Goal: Transaction & Acquisition: Purchase product/service

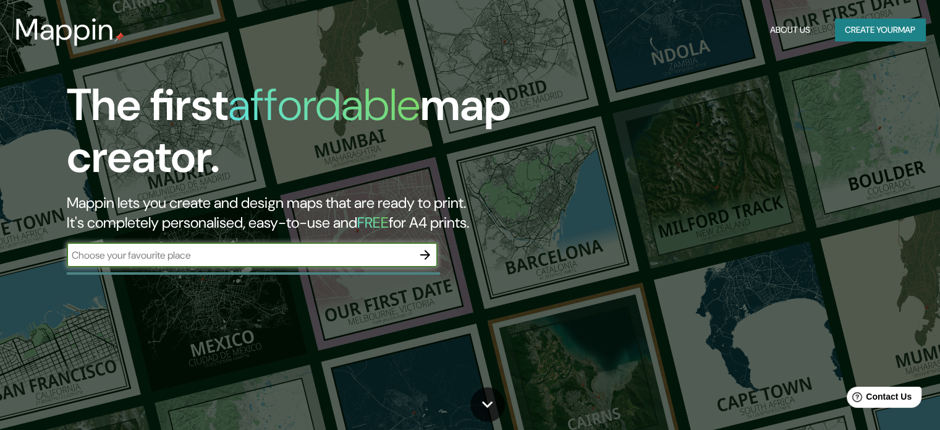
click at [315, 252] on input "text" at bounding box center [240, 255] width 346 height 14
click at [218, 252] on input "text" at bounding box center [240, 255] width 346 height 14
type input "san miguel el salvador"
click at [425, 249] on icon "button" at bounding box center [425, 254] width 15 height 15
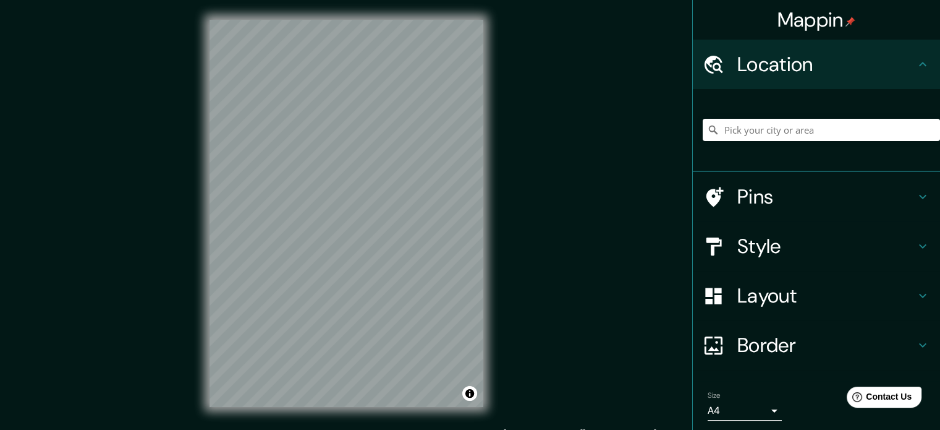
click at [768, 56] on h4 "Location" at bounding box center [826, 64] width 178 height 25
click at [756, 124] on input "Pick your city or area" at bounding box center [821, 130] width 237 height 22
click at [883, 66] on h4 "Location" at bounding box center [826, 64] width 178 height 25
click at [919, 61] on icon at bounding box center [922, 64] width 15 height 15
click at [794, 140] on input "Pick your city or area" at bounding box center [821, 130] width 237 height 22
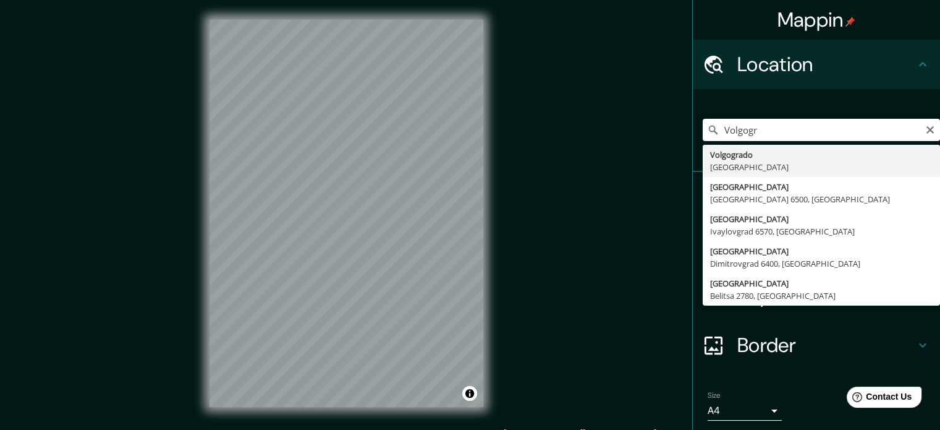
type input "Volgogrado, Rusia"
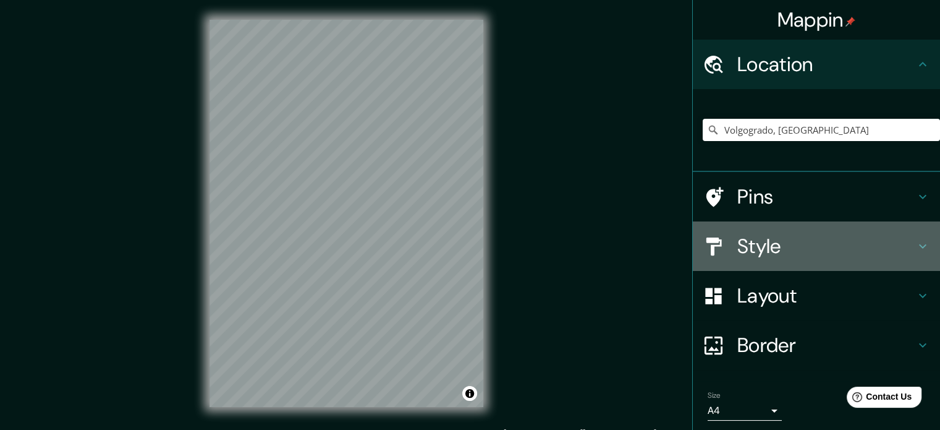
click at [894, 251] on h4 "Style" at bounding box center [826, 246] width 178 height 25
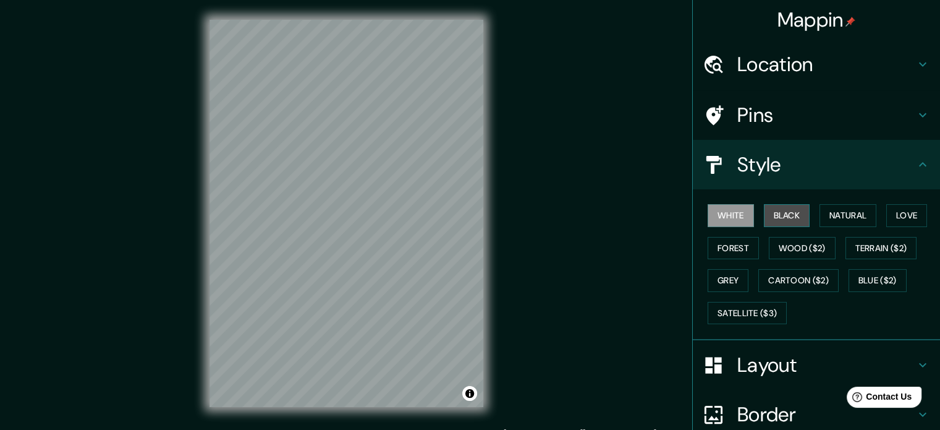
click at [794, 207] on button "Black" at bounding box center [787, 215] width 46 height 23
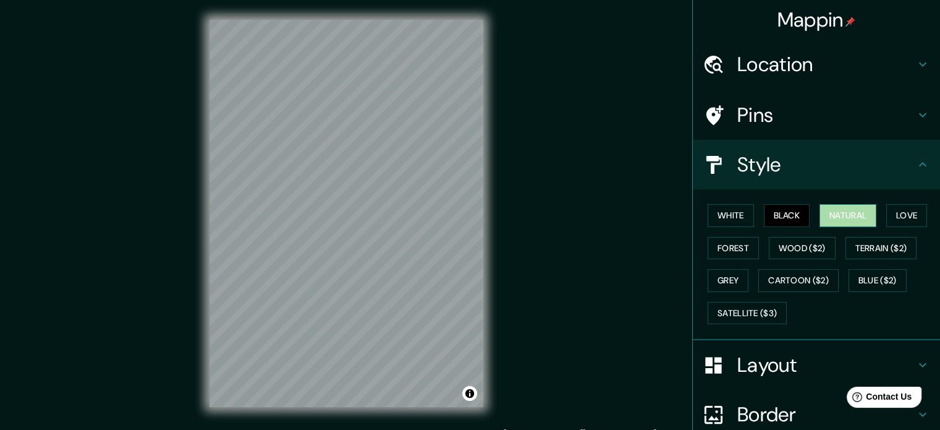
click at [822, 208] on button "Natural" at bounding box center [848, 215] width 57 height 23
click at [719, 245] on button "Forest" at bounding box center [733, 248] width 51 height 23
click at [857, 213] on button "Natural" at bounding box center [848, 215] width 57 height 23
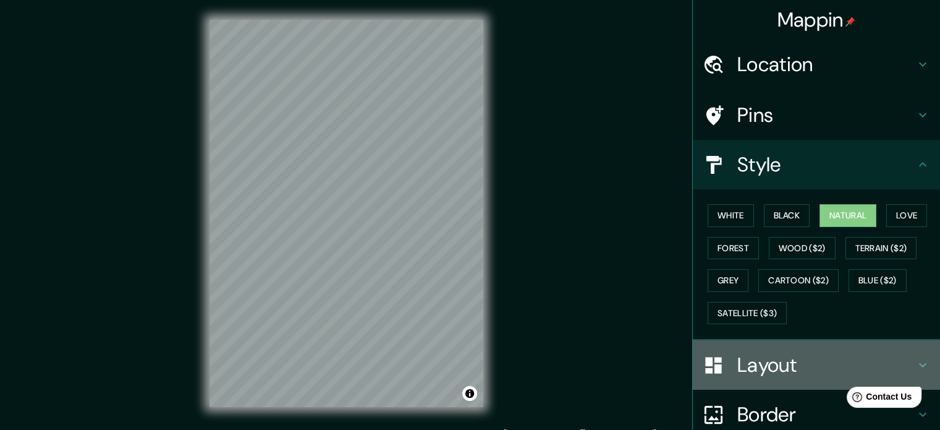
click at [780, 365] on h4 "Layout" at bounding box center [826, 364] width 178 height 25
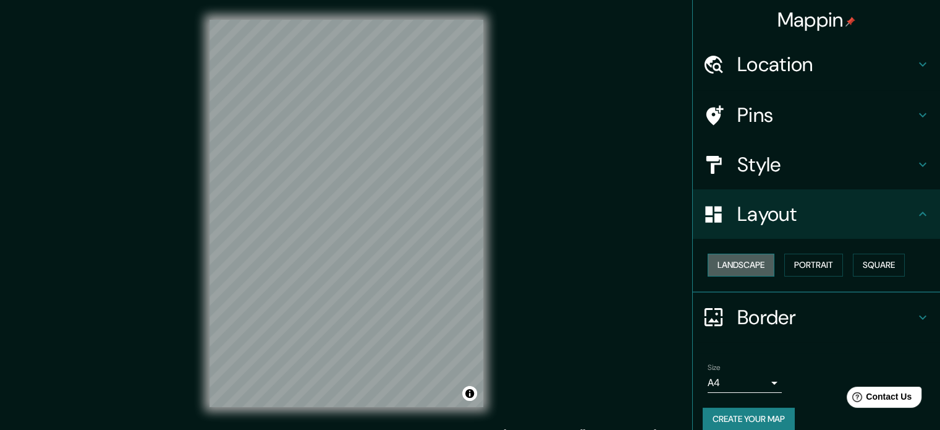
click at [760, 269] on button "Landscape" at bounding box center [741, 264] width 67 height 23
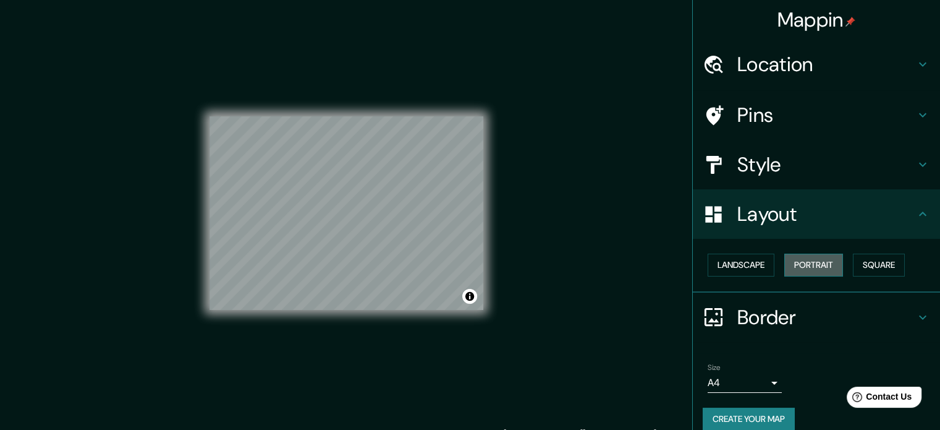
click at [802, 267] on button "Portrait" at bounding box center [813, 264] width 59 height 23
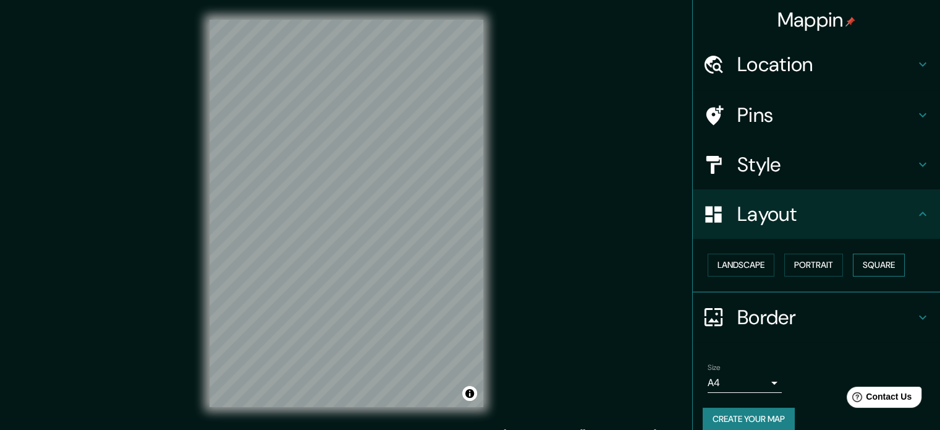
click at [885, 267] on button "Square" at bounding box center [879, 264] width 52 height 23
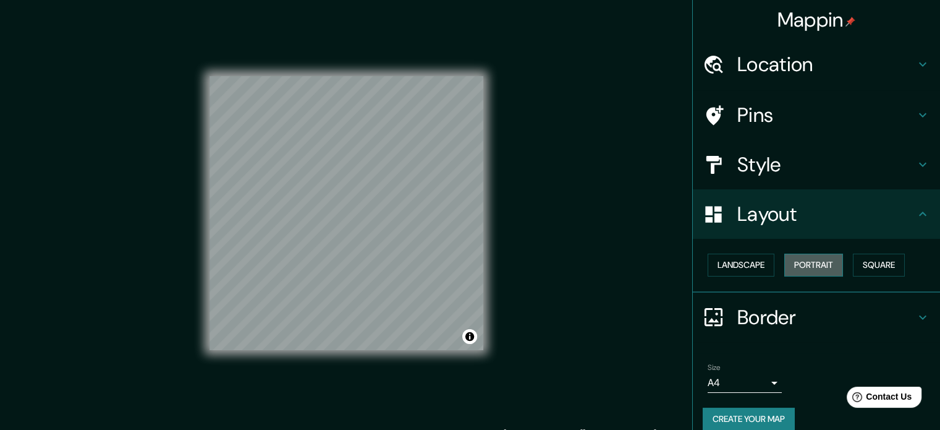
click at [810, 266] on button "Portrait" at bounding box center [813, 264] width 59 height 23
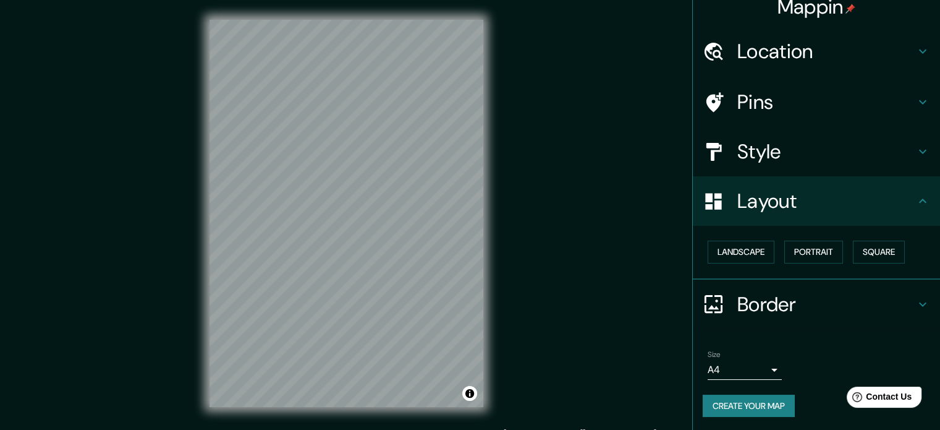
scroll to position [14, 0]
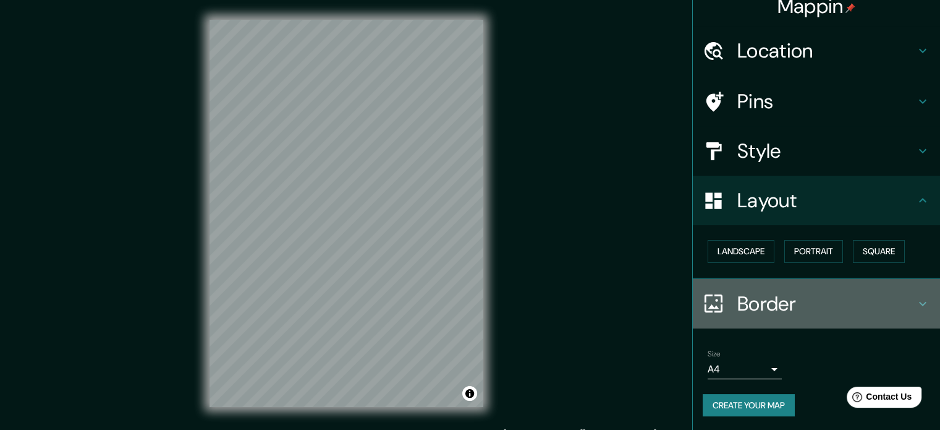
click at [915, 301] on icon at bounding box center [922, 303] width 15 height 15
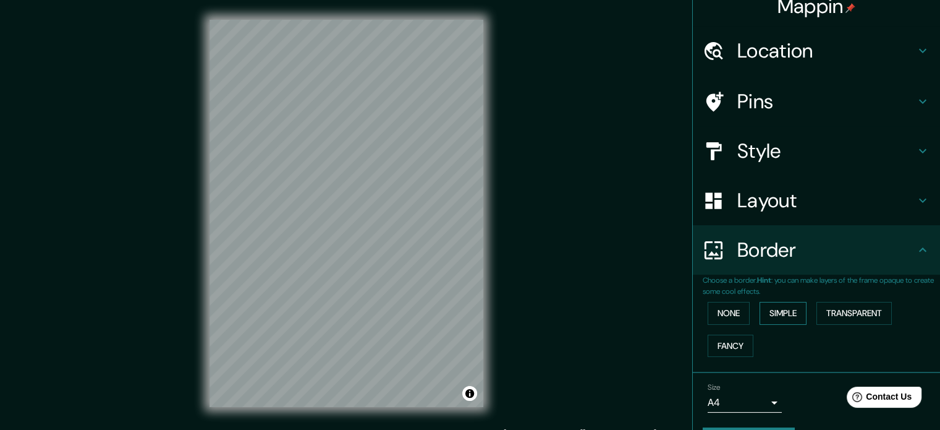
click at [778, 314] on button "Simple" at bounding box center [783, 313] width 47 height 23
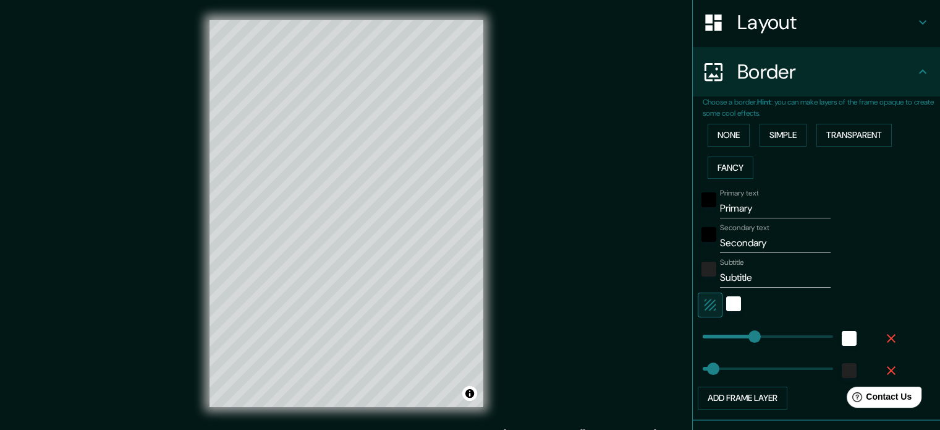
scroll to position [199, 0]
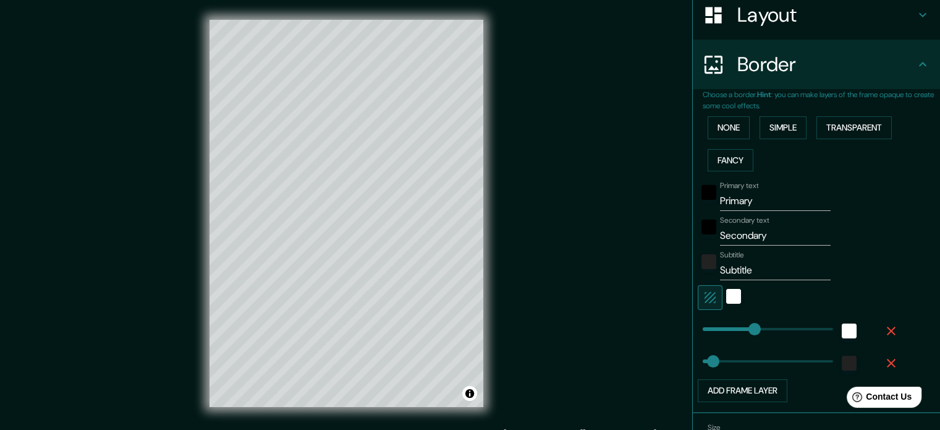
type input "177"
click at [864, 126] on button "Transparent" at bounding box center [854, 127] width 75 height 23
click at [737, 159] on button "Fancy" at bounding box center [731, 160] width 46 height 23
click at [465, 391] on button "Toggle attribution" at bounding box center [469, 393] width 15 height 15
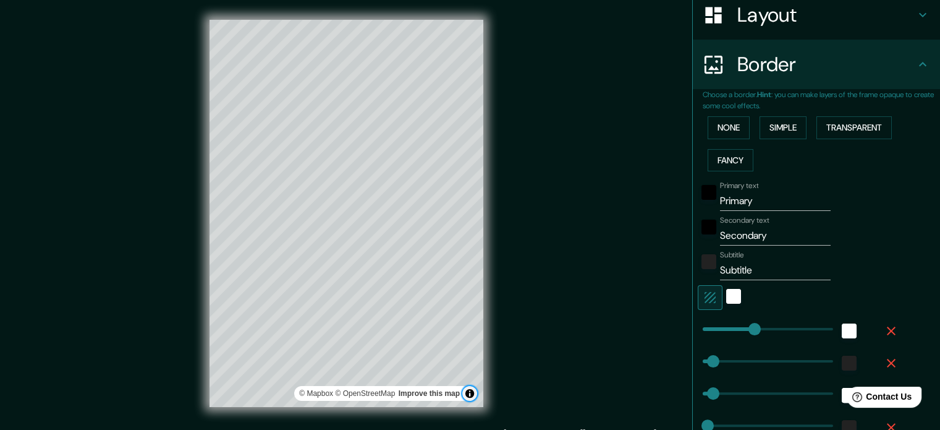
click at [465, 391] on button "Toggle attribution" at bounding box center [469, 393] width 15 height 15
type input "117"
drag, startPoint x: 745, startPoint y: 328, endPoint x: 728, endPoint y: 335, distance: 19.2
type input "35"
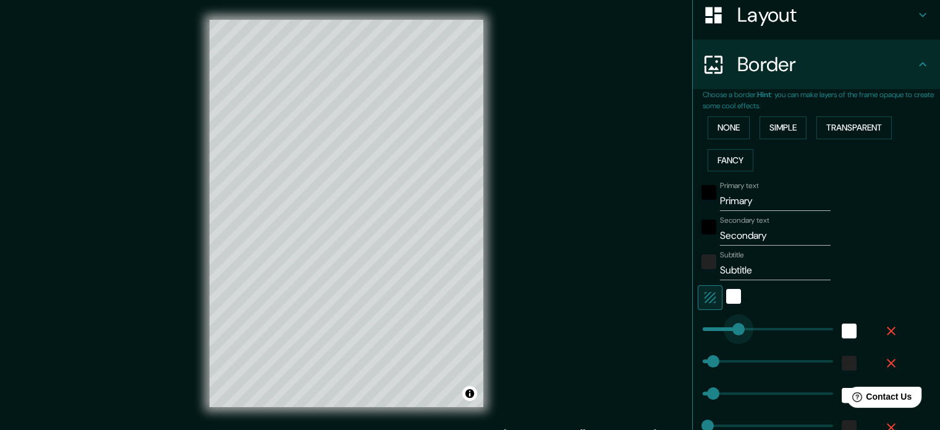
type input "18"
type input "112"
drag, startPoint x: 708, startPoint y: 361, endPoint x: 726, endPoint y: 358, distance: 18.2
type input "35"
type input "18"
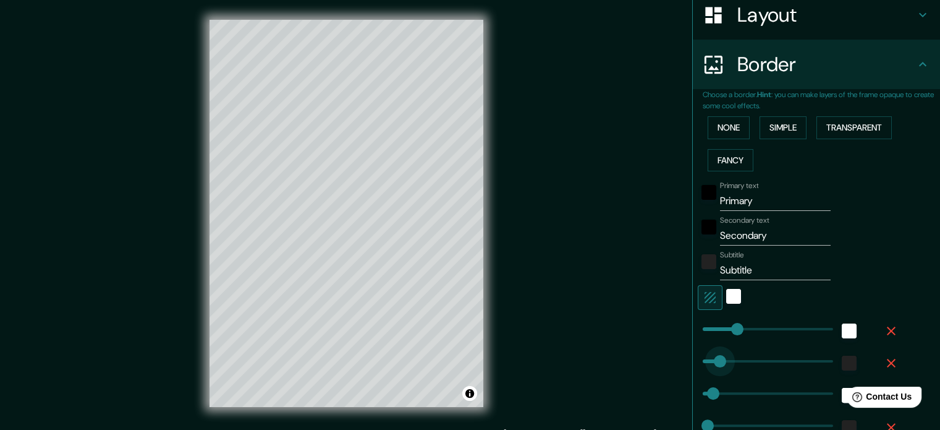
type input "28"
drag, startPoint x: 715, startPoint y: 360, endPoint x: 702, endPoint y: 365, distance: 13.7
type input "35"
type input "18"
type input "1"
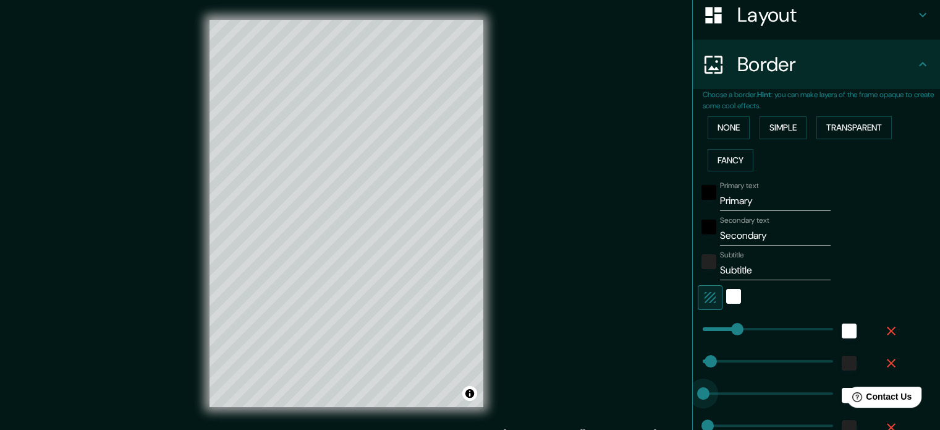
type input "18"
type input "28"
type input "18"
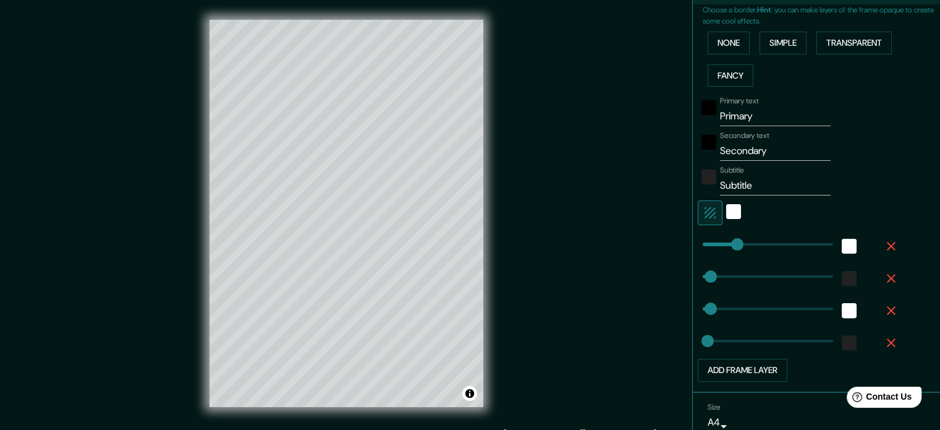
scroll to position [336, 0]
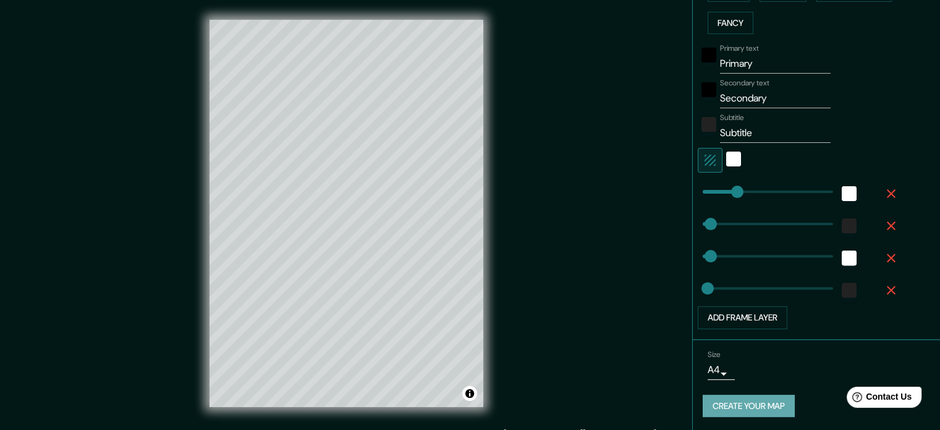
click at [739, 402] on button "Create your map" at bounding box center [749, 405] width 92 height 23
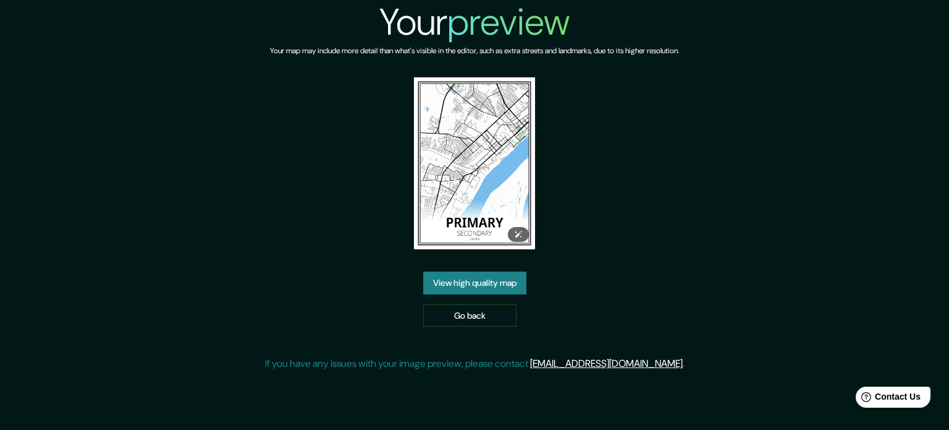
click at [499, 192] on img at bounding box center [475, 163] width 122 height 172
click at [821, 197] on div "Your preview Your map may include more detail than what's visible in the editor…" at bounding box center [474, 190] width 949 height 381
click at [465, 286] on link "View high quality map" at bounding box center [474, 282] width 103 height 23
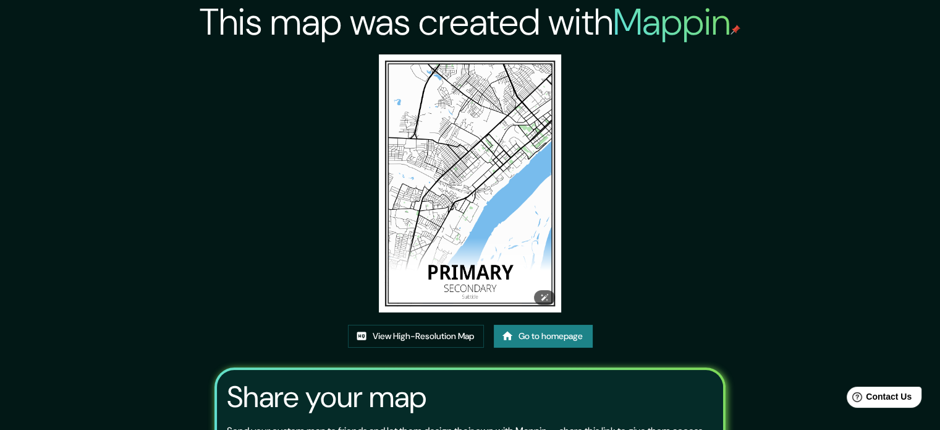
click at [487, 161] on img at bounding box center [470, 183] width 182 height 258
click at [428, 339] on link "View High-Resolution Map" at bounding box center [416, 336] width 136 height 23
click at [524, 341] on link "Go to homepage" at bounding box center [543, 336] width 99 height 23
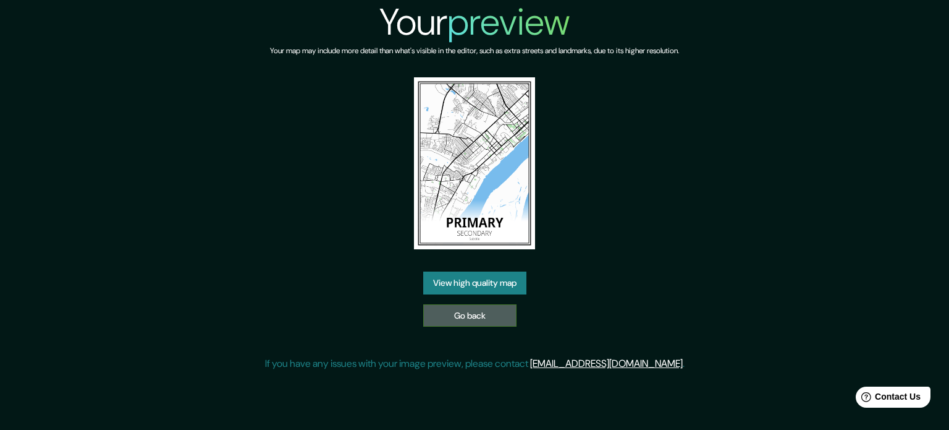
click at [447, 323] on link "Go back" at bounding box center [469, 315] width 93 height 23
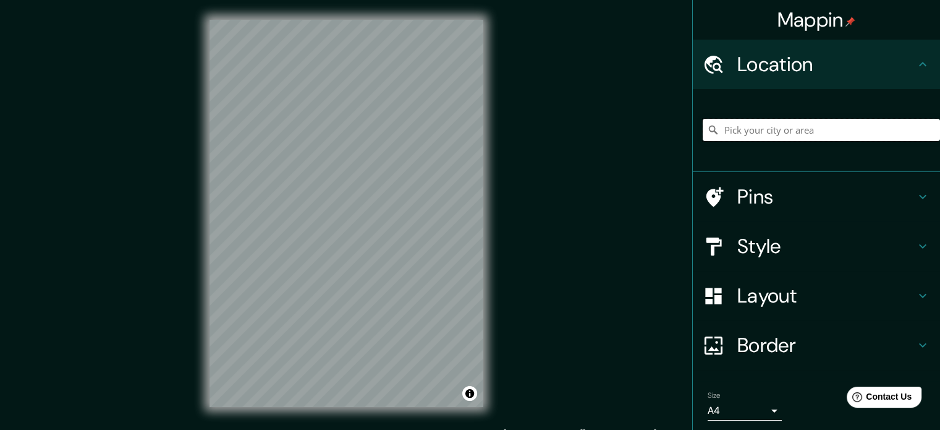
click at [812, 138] on input "Pick your city or area" at bounding box center [821, 130] width 237 height 22
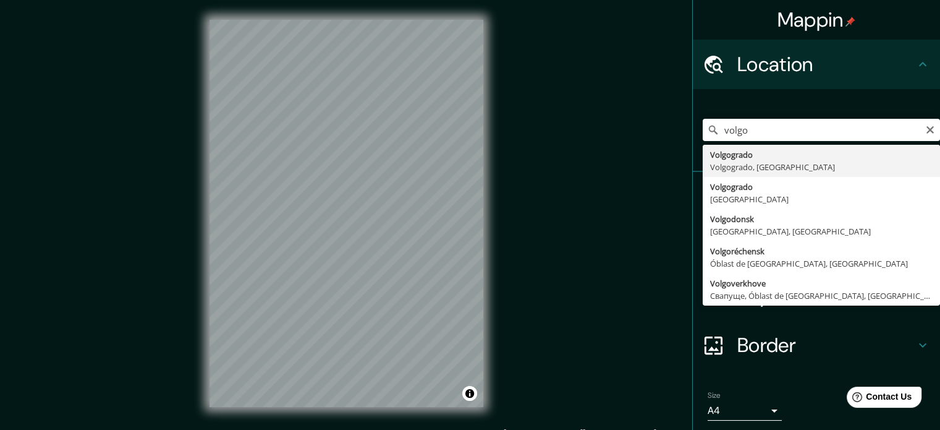
type input "Volgogrado, Volgogrado, Rusia"
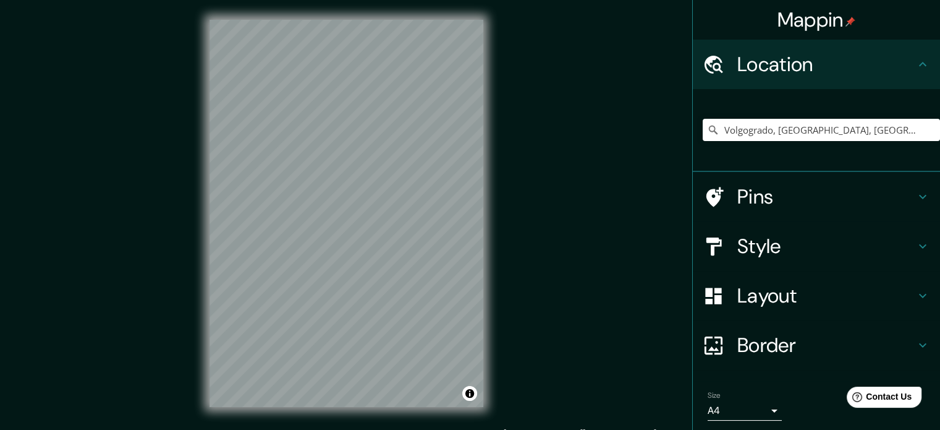
click at [844, 253] on h4 "Style" at bounding box center [826, 246] width 178 height 25
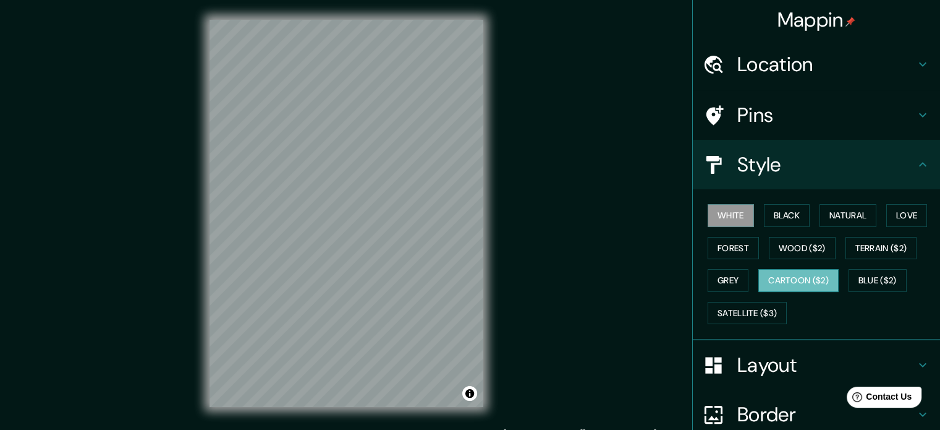
click at [796, 278] on button "Cartoon ($2)" at bounding box center [798, 280] width 80 height 23
click at [864, 278] on button "Blue ($2)" at bounding box center [878, 280] width 58 height 23
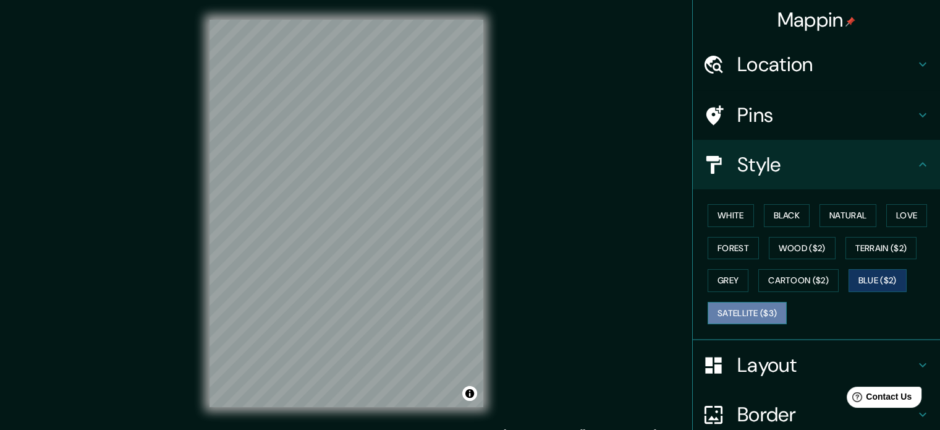
click at [750, 316] on button "Satellite ($3)" at bounding box center [747, 313] width 79 height 23
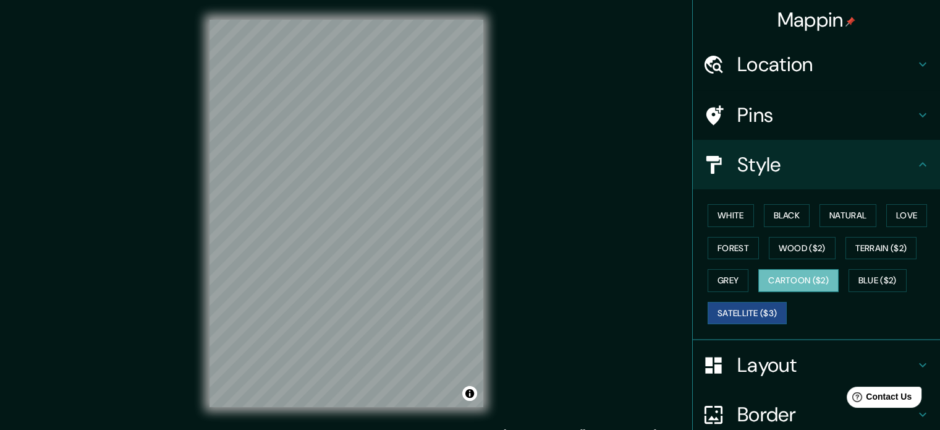
click at [781, 282] on button "Cartoon ($2)" at bounding box center [798, 280] width 80 height 23
click at [712, 279] on button "Grey" at bounding box center [728, 280] width 41 height 23
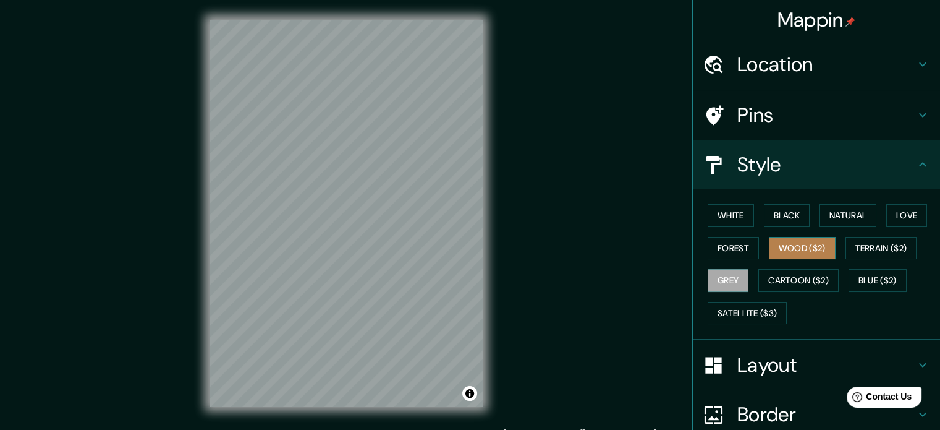
click at [806, 253] on button "Wood ($2)" at bounding box center [802, 248] width 67 height 23
click at [733, 245] on button "Forest" at bounding box center [733, 248] width 51 height 23
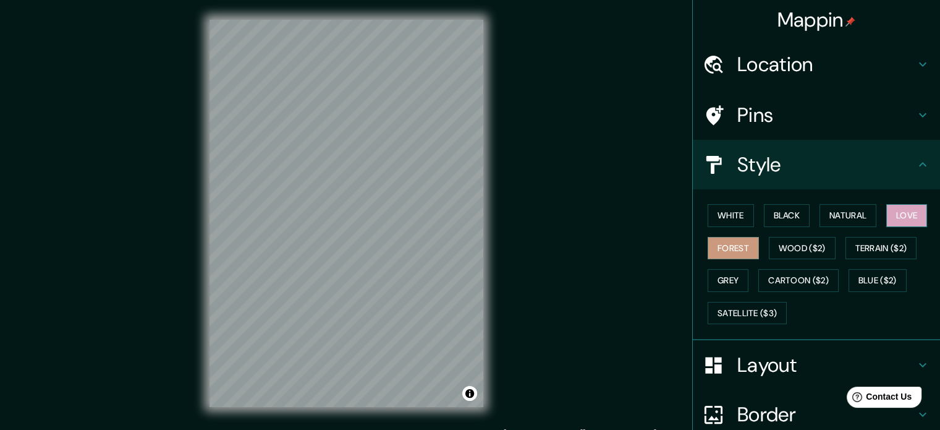
click at [902, 212] on button "Love" at bounding box center [906, 215] width 41 height 23
click at [863, 209] on button "Natural" at bounding box center [848, 215] width 57 height 23
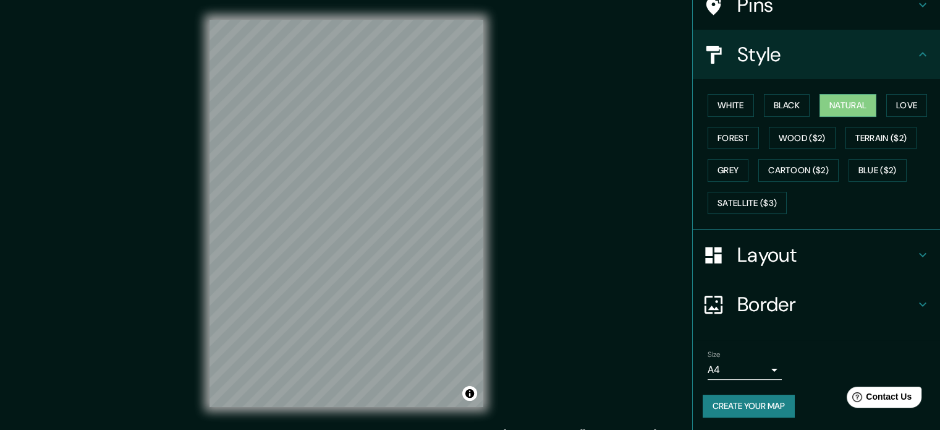
click at [882, 254] on h4 "Layout" at bounding box center [826, 254] width 178 height 25
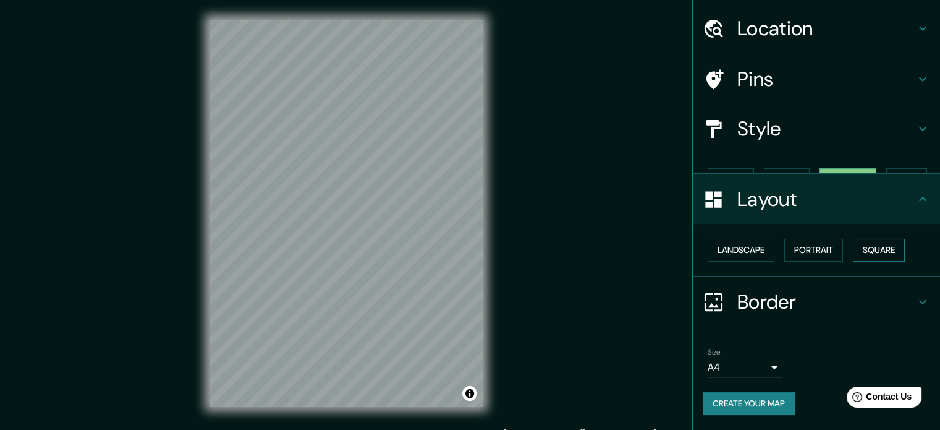
scroll to position [14, 0]
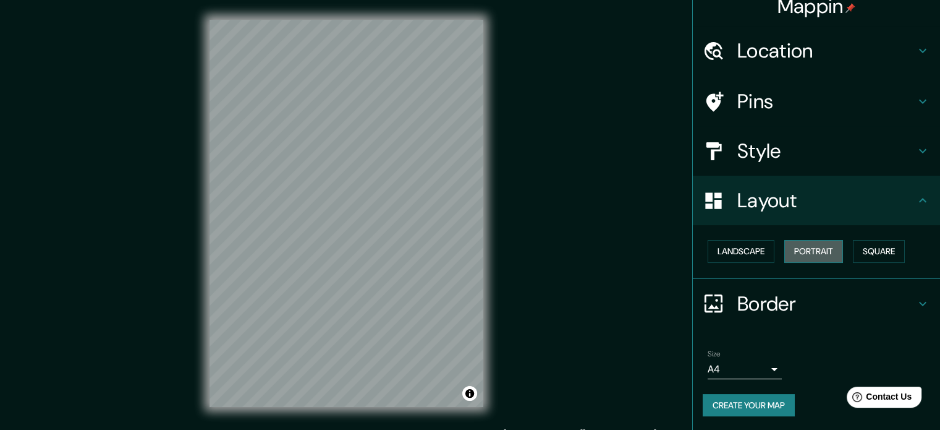
click at [794, 251] on button "Portrait" at bounding box center [813, 251] width 59 height 23
click at [745, 251] on button "Landscape" at bounding box center [741, 251] width 67 height 23
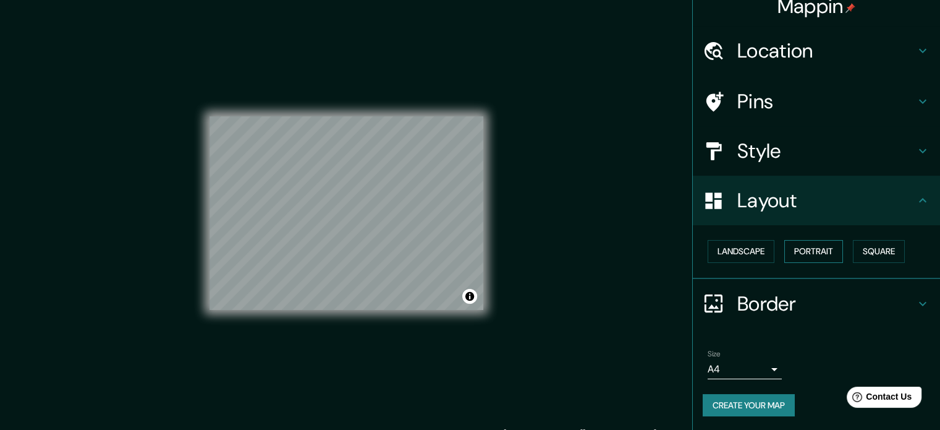
click at [795, 250] on button "Portrait" at bounding box center [813, 251] width 59 height 23
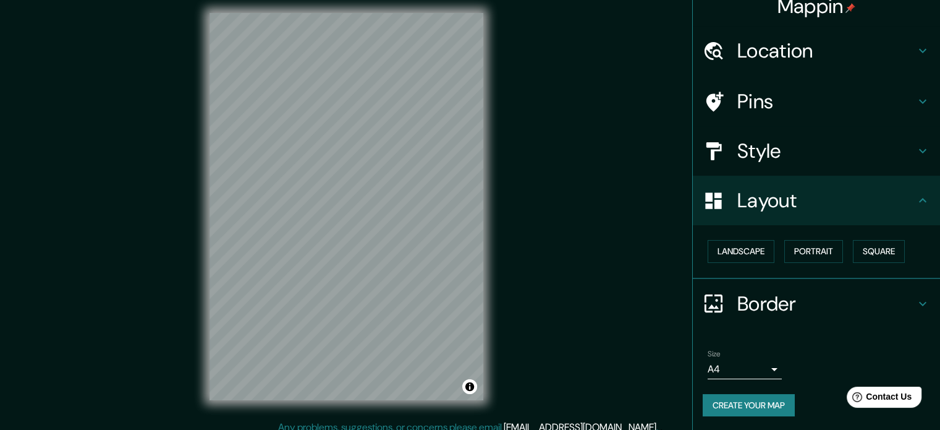
scroll to position [16, 0]
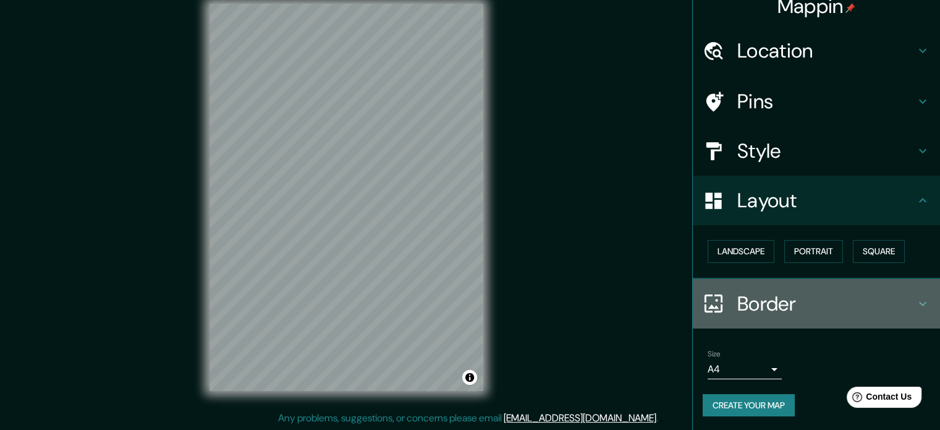
click at [858, 298] on h4 "Border" at bounding box center [826, 303] width 178 height 25
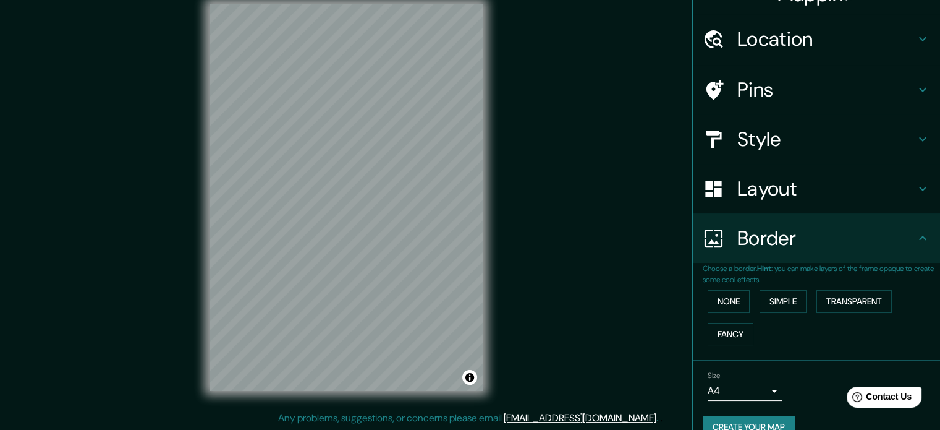
scroll to position [47, 0]
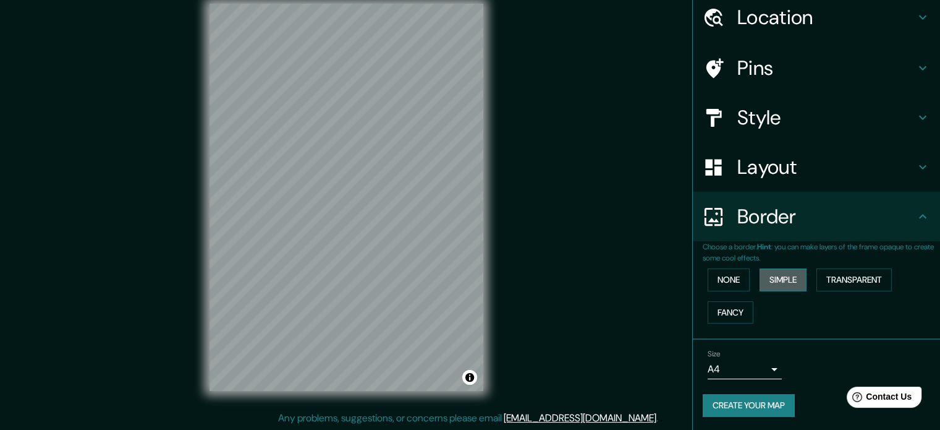
click at [765, 279] on button "Simple" at bounding box center [783, 279] width 47 height 23
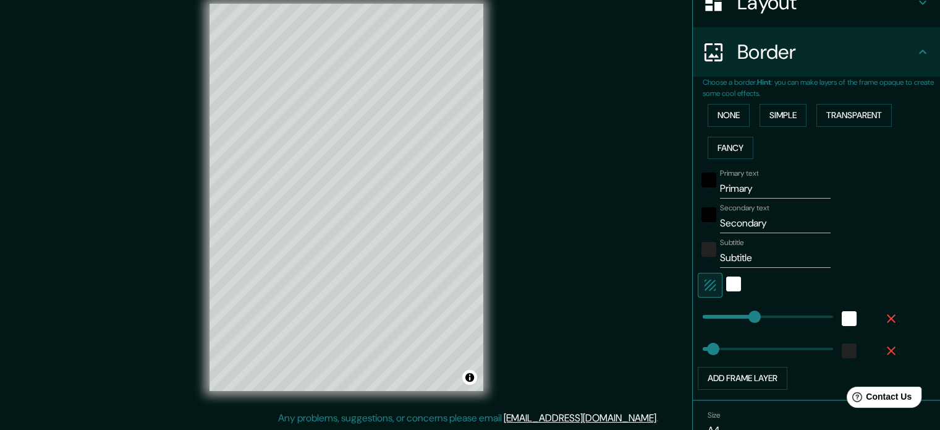
scroll to position [232, 0]
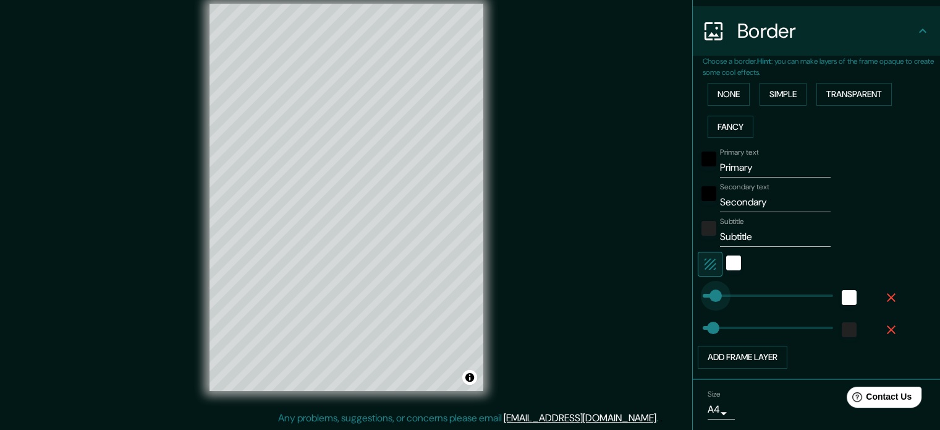
type input "49"
drag, startPoint x: 741, startPoint y: 292, endPoint x: 708, endPoint y: 295, distance: 32.9
click at [842, 329] on div "color-222222" at bounding box center [849, 329] width 15 height 15
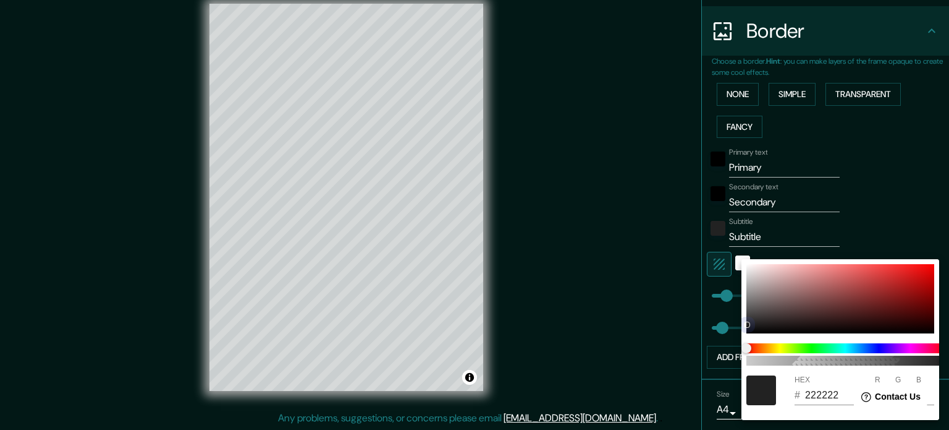
type input "35"
type input "B20D0D"
type input "178"
type input "13"
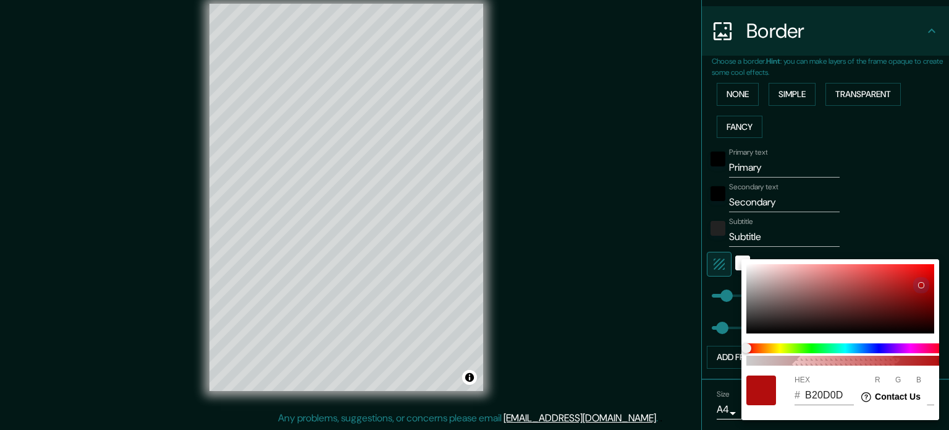
drag, startPoint x: 818, startPoint y: 318, endPoint x: 936, endPoint y: 284, distance: 122.9
click at [936, 284] on div "100 HEX # B20D0D R 178 G 13 B 13" at bounding box center [841, 339] width 198 height 161
type input "35"
type input "8D4A4A"
type input "141"
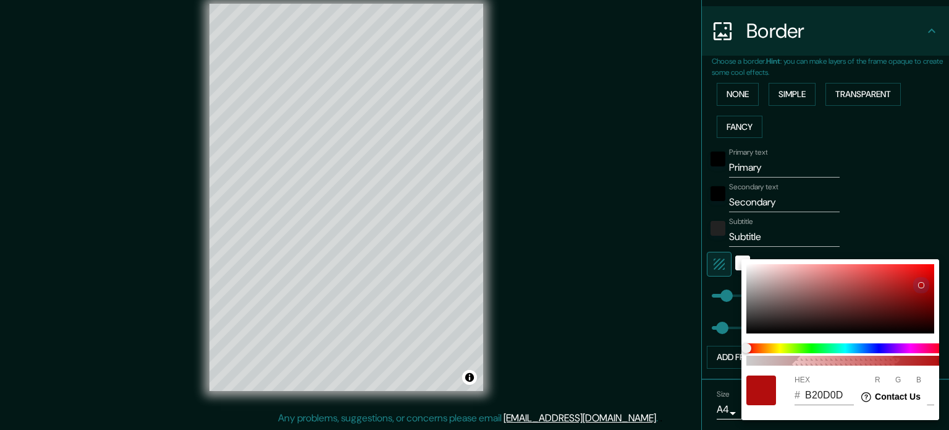
type input "74"
type input "35"
type input "5B4F4F"
type input "91"
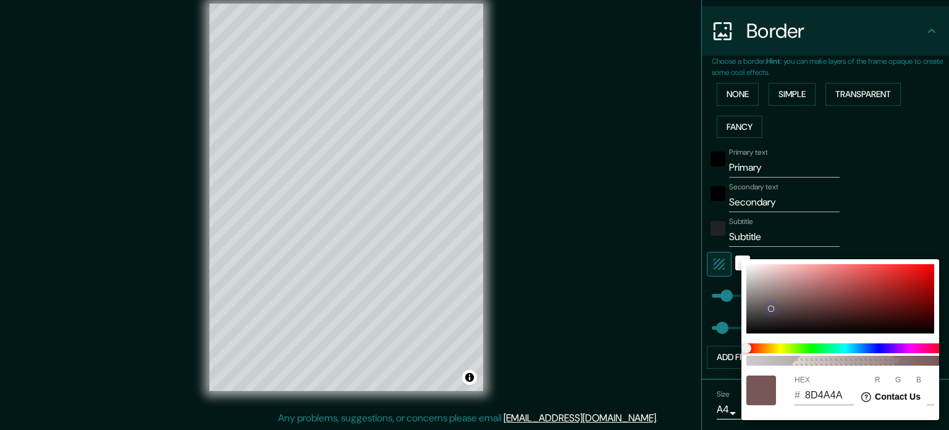
type input "79"
drag, startPoint x: 770, startPoint y: 308, endPoint x: 778, endPoint y: 322, distance: 15.5
click at [776, 323] on div at bounding box center [841, 298] width 188 height 69
type input "35"
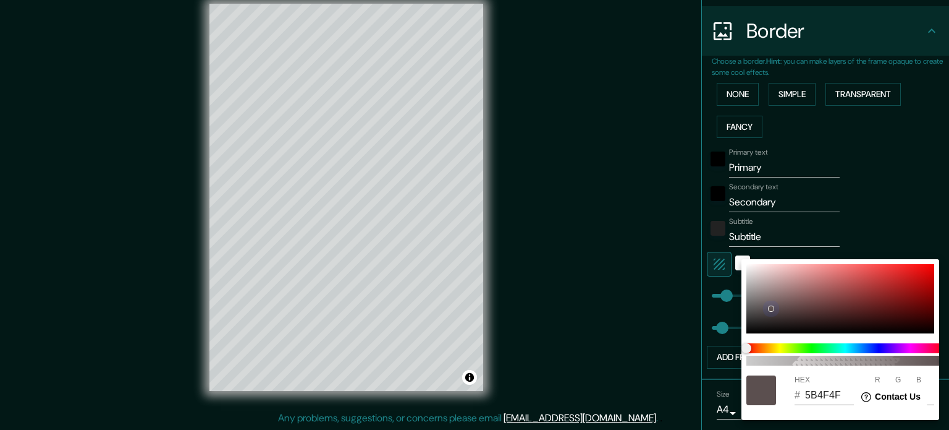
type input "231E1E"
type input "35"
type input "30"
type input "35"
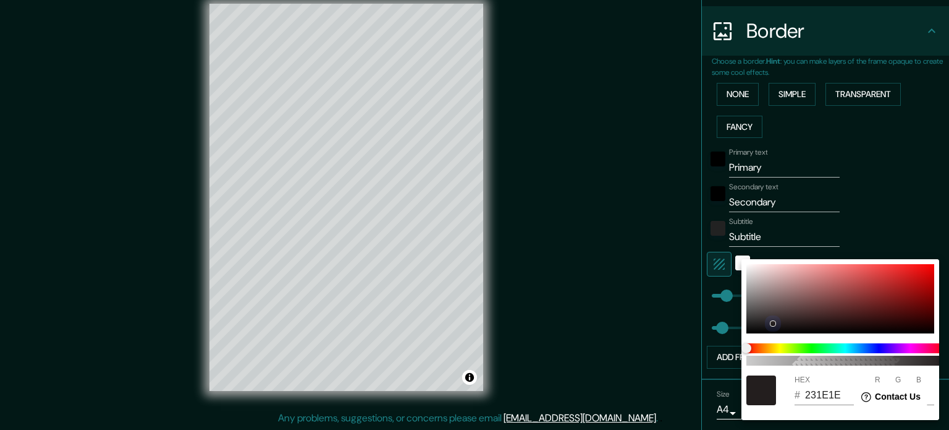
type input "010101"
type input "1"
type input "35"
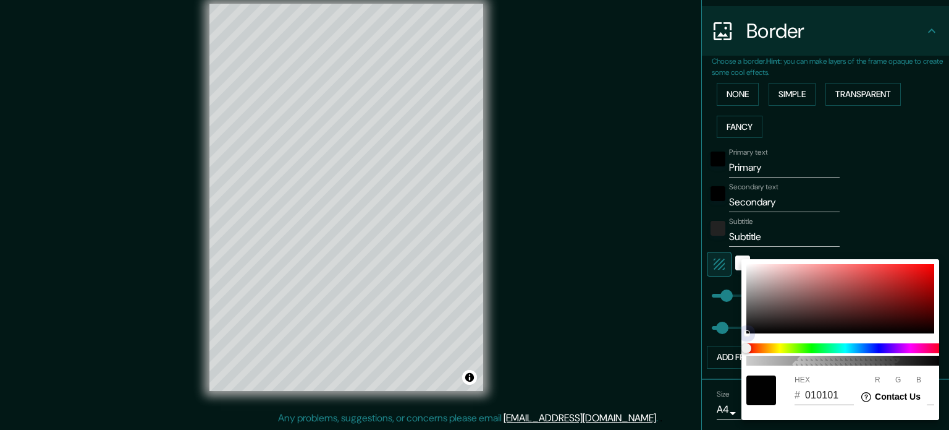
type input "EE8080"
type input "238"
type input "128"
type input "35"
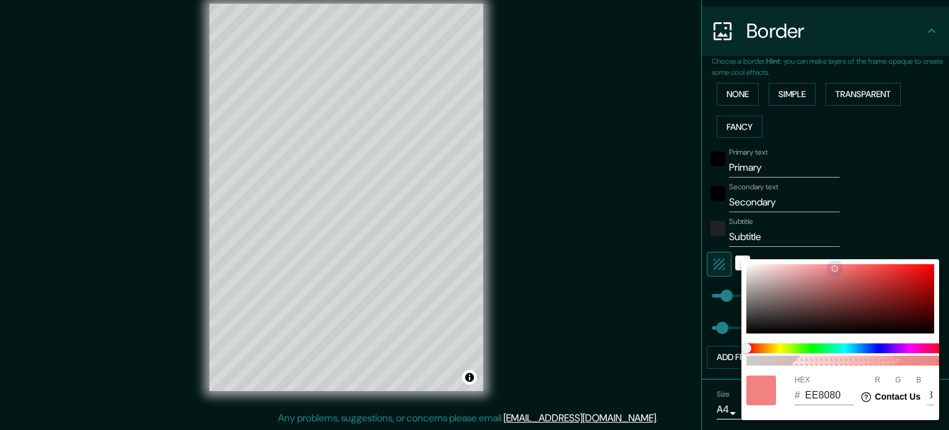
type input "F28181"
type input "242"
type input "129"
type input "35"
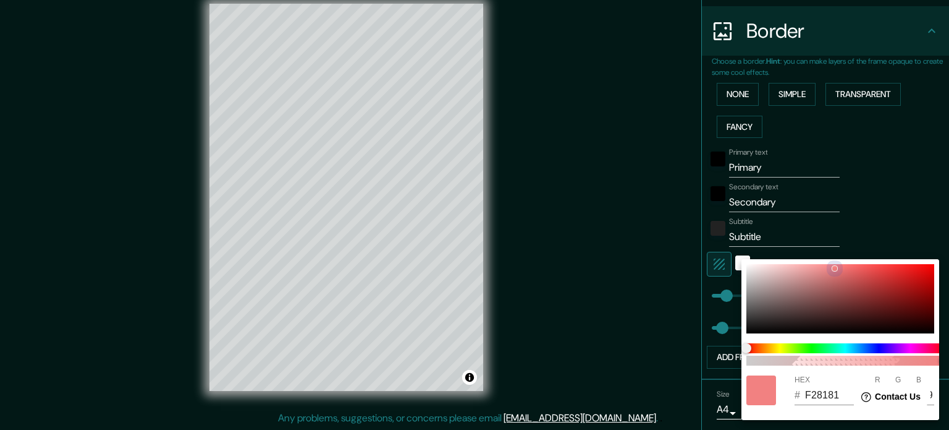
type input "E96F6F"
type input "233"
type input "111"
type input "35"
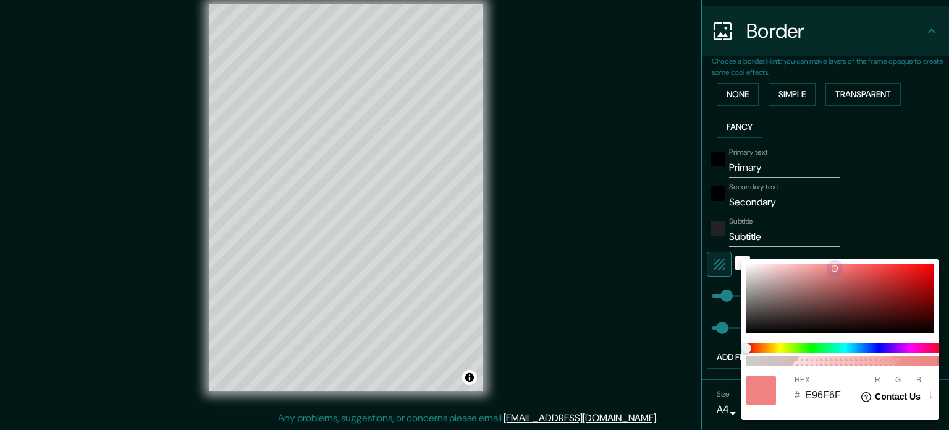
type input "9B4343"
type input "155"
type input "67"
type input "35"
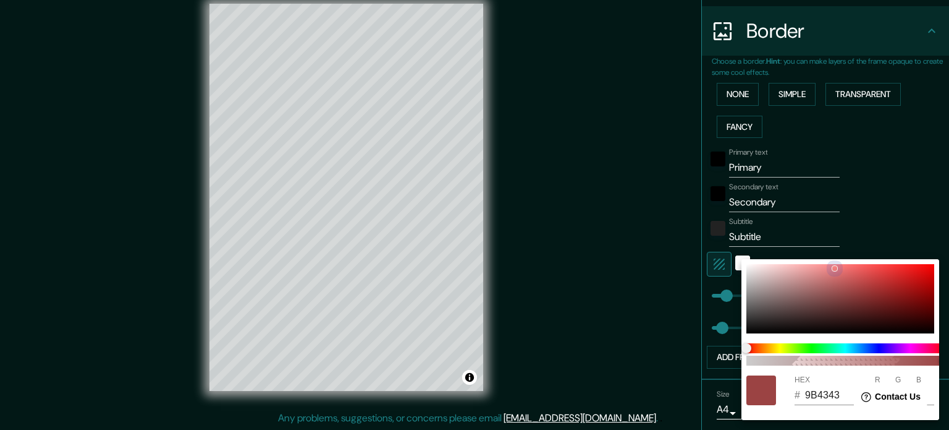
type input "7B3535"
type input "123"
type input "53"
type input "35"
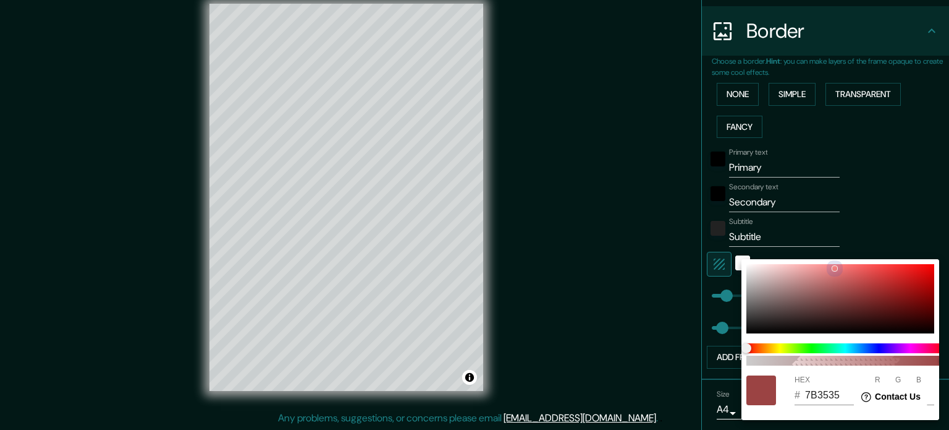
type input "783434"
type input "120"
type input "52"
type input "35"
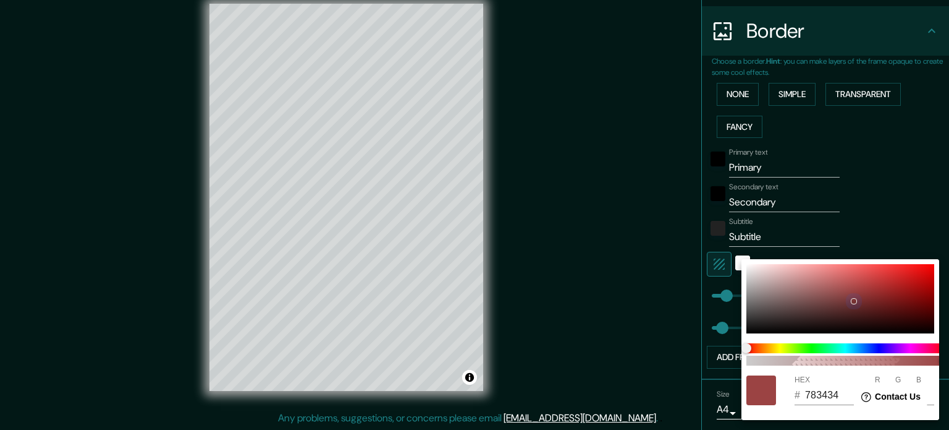
type input "783333"
type input "51"
type input "35"
type input "B22424"
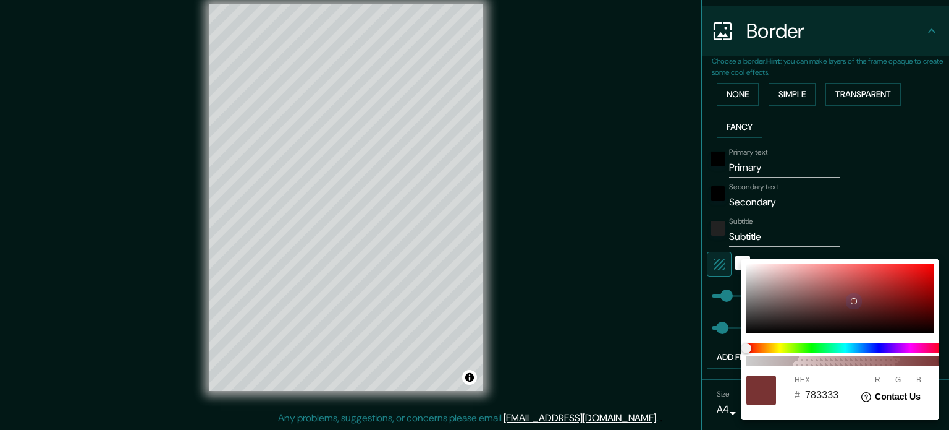
type input "178"
type input "36"
type input "35"
type input "C41313"
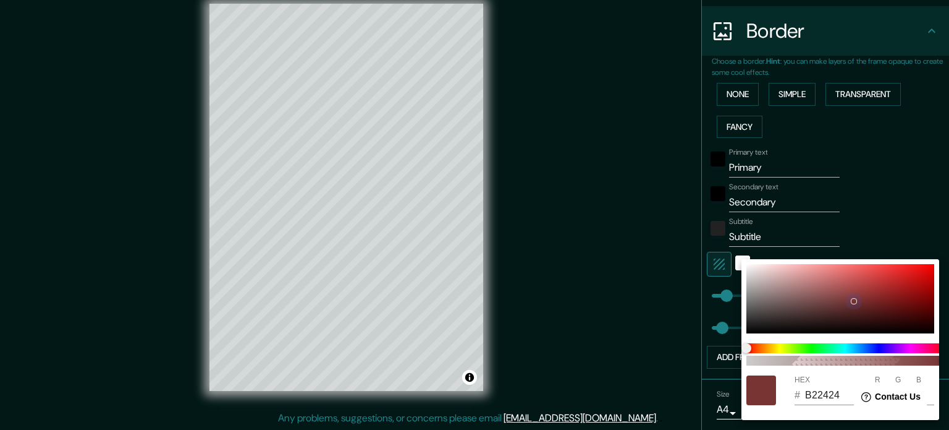
type input "196"
type input "19"
type input "35"
type input "C61212"
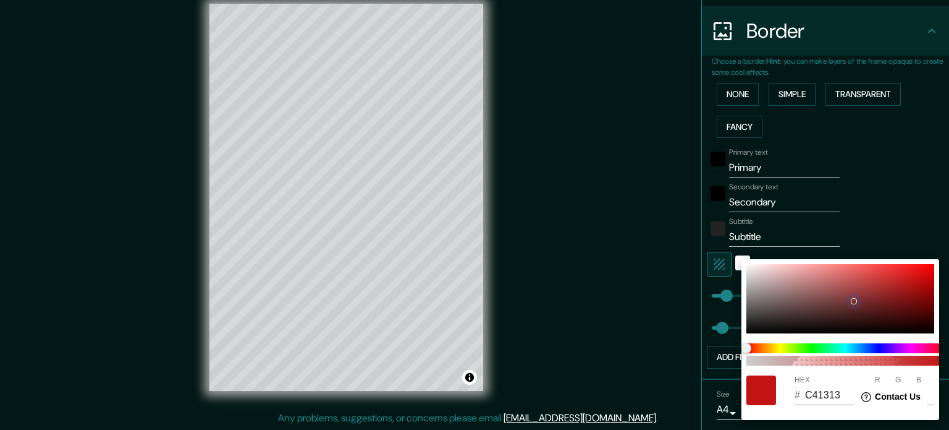
type input "198"
type input "18"
type input "35"
type input "D40D0D"
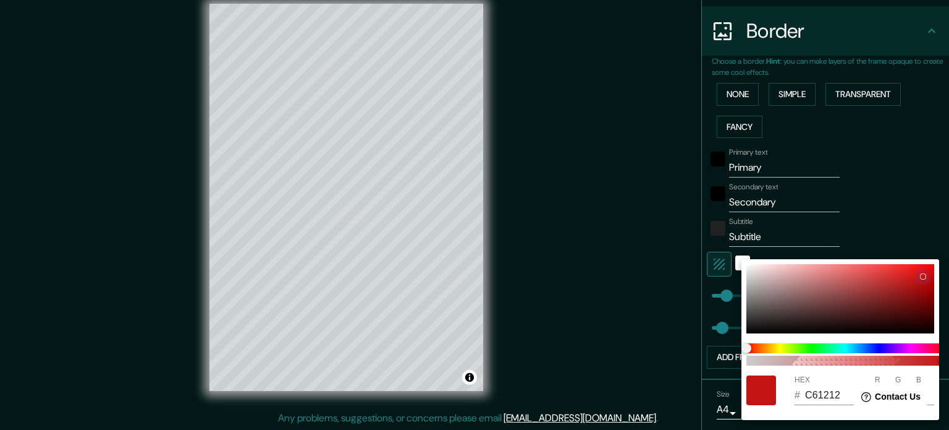
type input "212"
type input "13"
type input "35"
type input "EB0202"
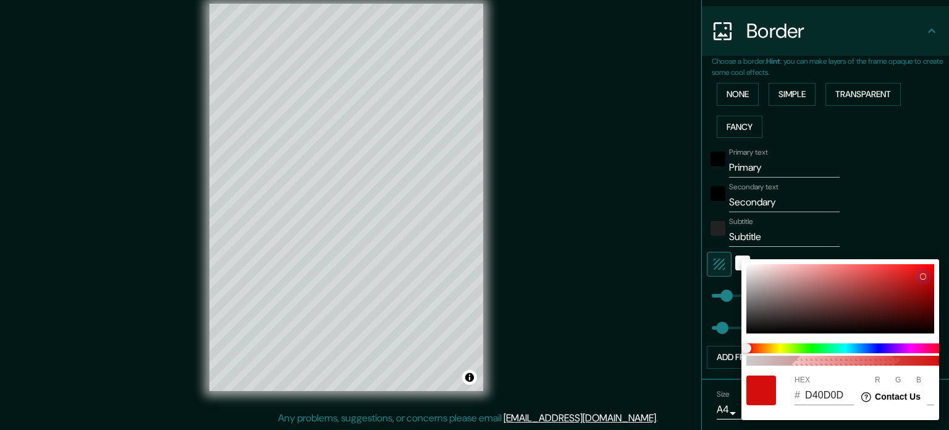
type input "235"
type input "2"
type input "35"
type input "D20404"
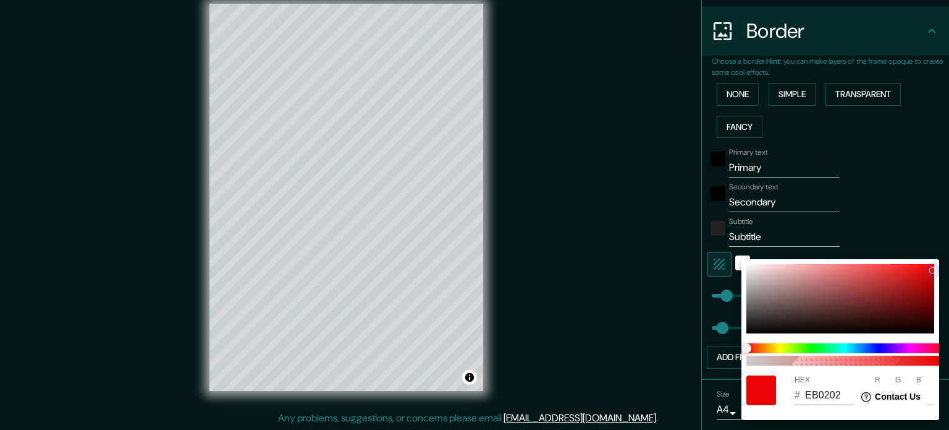
type input "210"
type input "4"
drag, startPoint x: 738, startPoint y: 338, endPoint x: 574, endPoint y: 375, distance: 168.5
click at [574, 375] on div "100 HEX # D20404 R 210 G 4 B 4" at bounding box center [474, 215] width 949 height 430
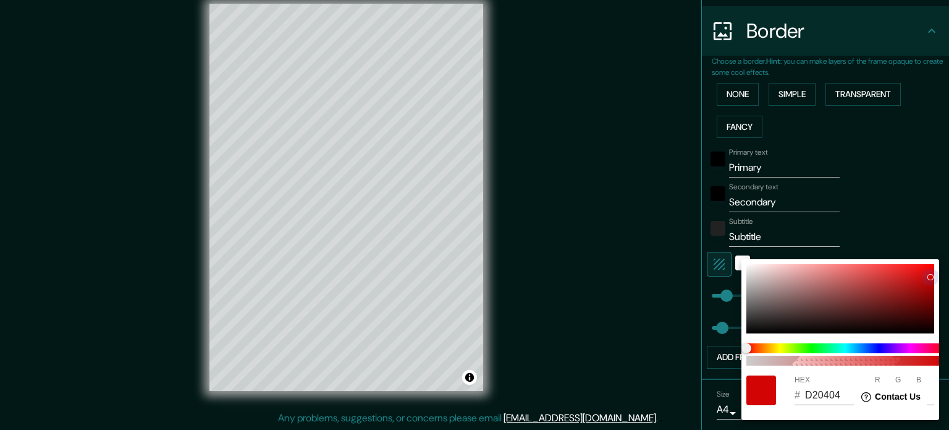
type input "35"
type input "0A0808"
type input "10"
type input "8"
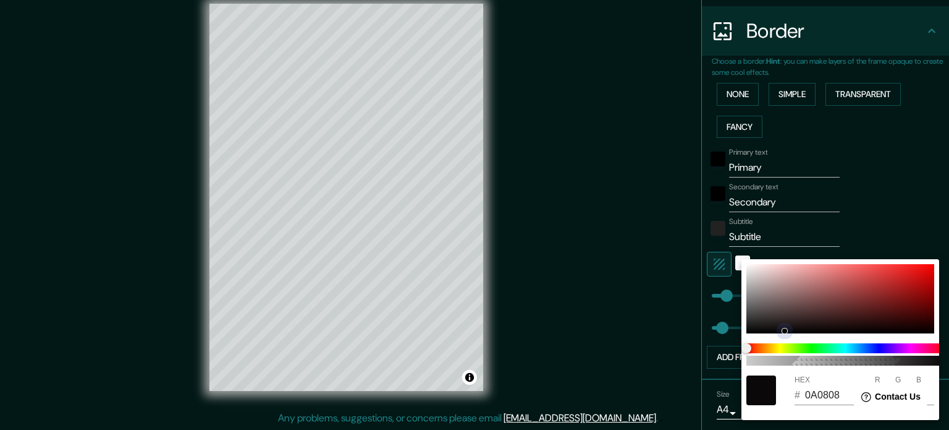
drag, startPoint x: 759, startPoint y: 336, endPoint x: 723, endPoint y: 326, distance: 37.4
click at [723, 326] on div "100 HEX # 0A0808 R 10 G 8 B 8" at bounding box center [474, 215] width 949 height 430
type input "35"
type input "1F1C1C"
type input "31"
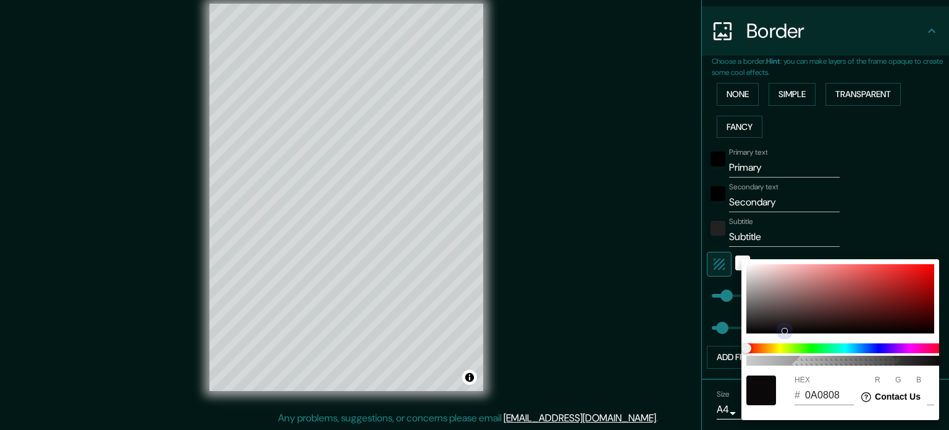
type input "28"
type input "35"
type input "1F1D1D"
type input "29"
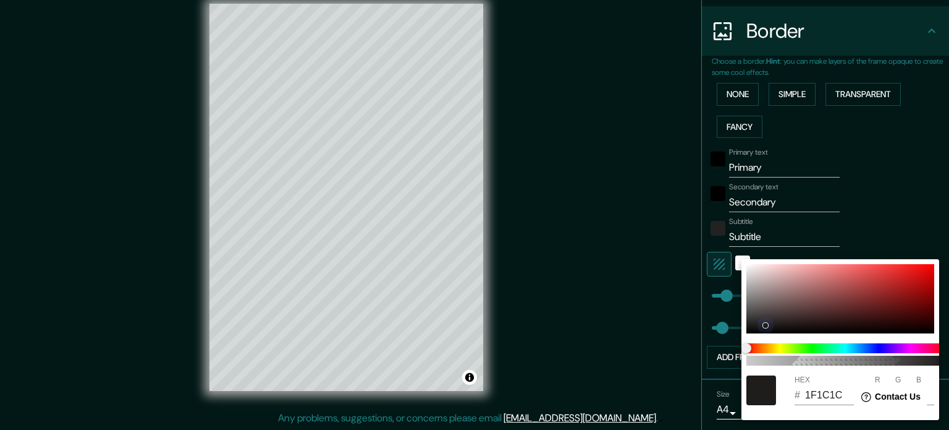
type input "29"
type input "35"
type input "1C1B1B"
type input "28"
type input "27"
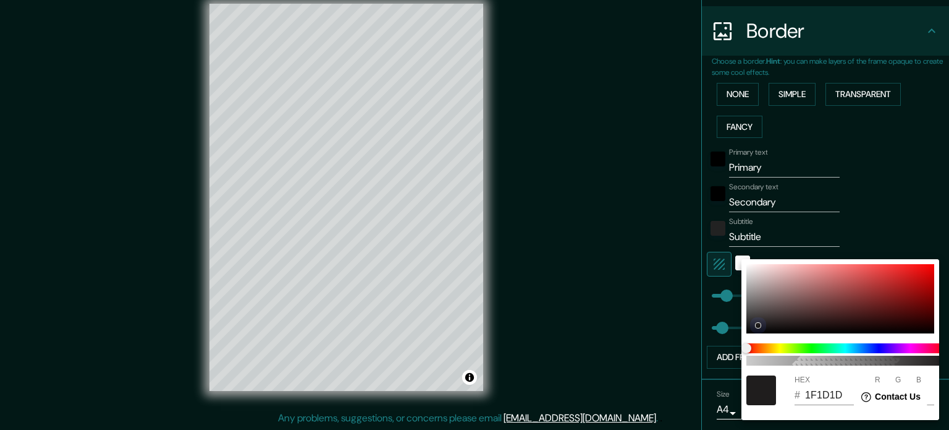
type input "27"
drag, startPoint x: 764, startPoint y: 324, endPoint x: 704, endPoint y: 341, distance: 62.2
click at [704, 341] on div "100 HEX # 1C1B1B R 28 G 27 B 27" at bounding box center [474, 215] width 949 height 430
type input "35"
type input "363636"
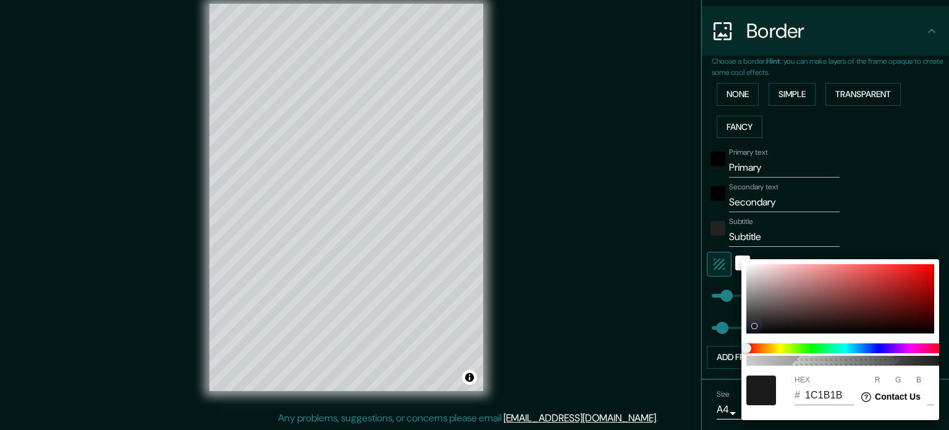
type input "54"
drag, startPoint x: 730, startPoint y: 326, endPoint x: 752, endPoint y: 315, distance: 24.6
click at [755, 333] on div "100 HEX # 363636 R 54 G 54 B 54" at bounding box center [841, 339] width 198 height 161
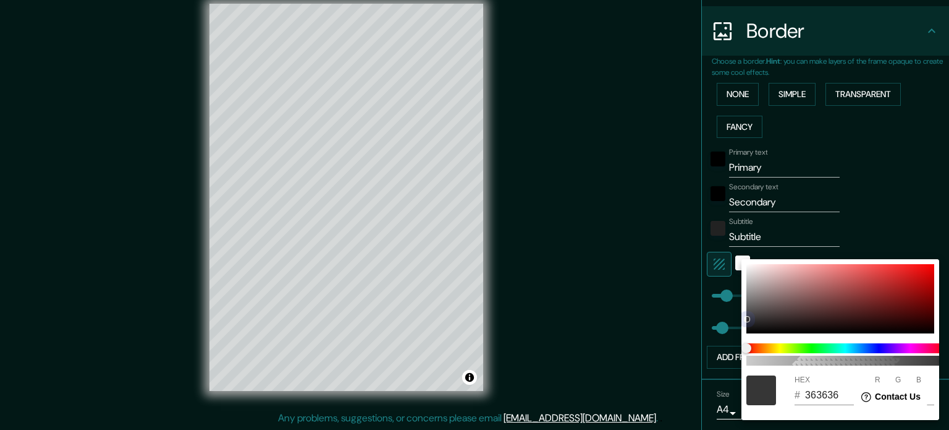
type input "35"
type input "212020"
type input "33"
type input "32"
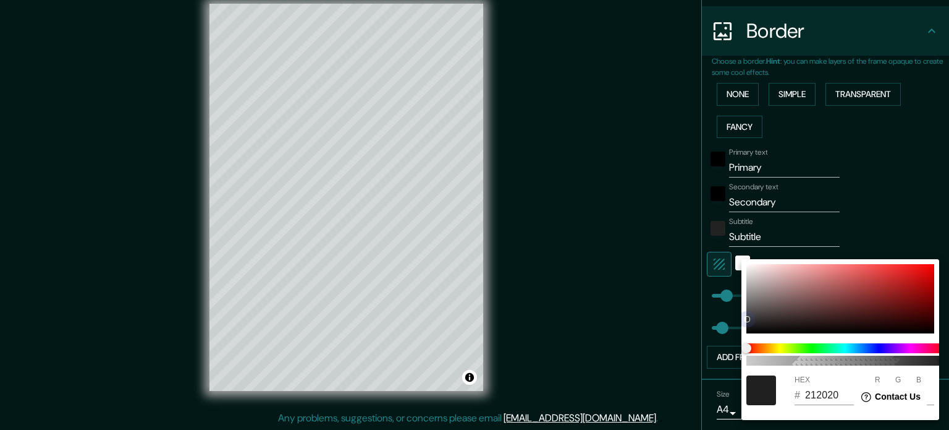
type input "35"
type input "030303"
type input "3"
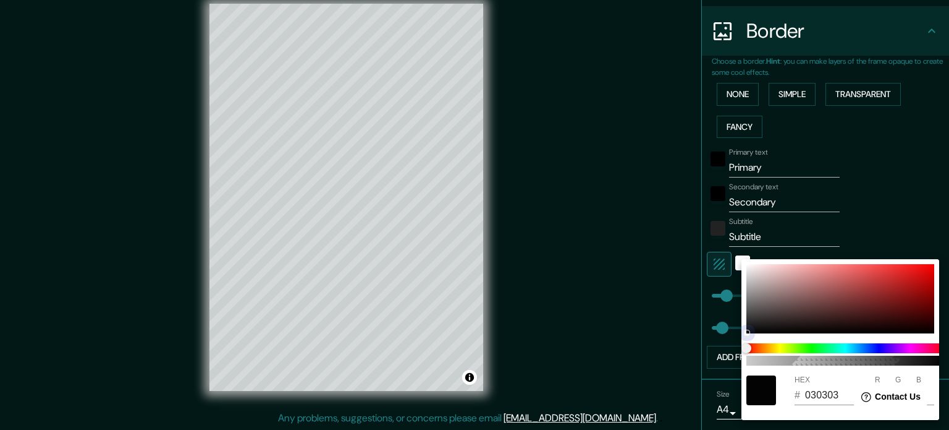
type input "35"
type input "010101"
type input "1"
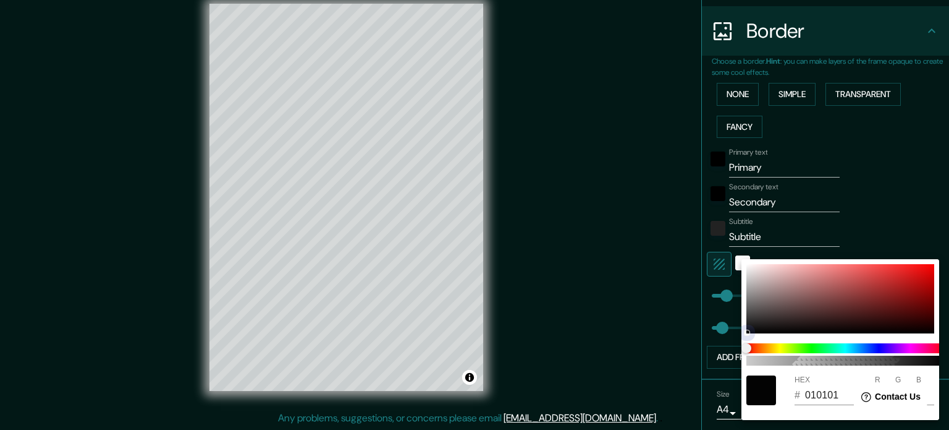
type input "35"
type input "000000"
type input "0"
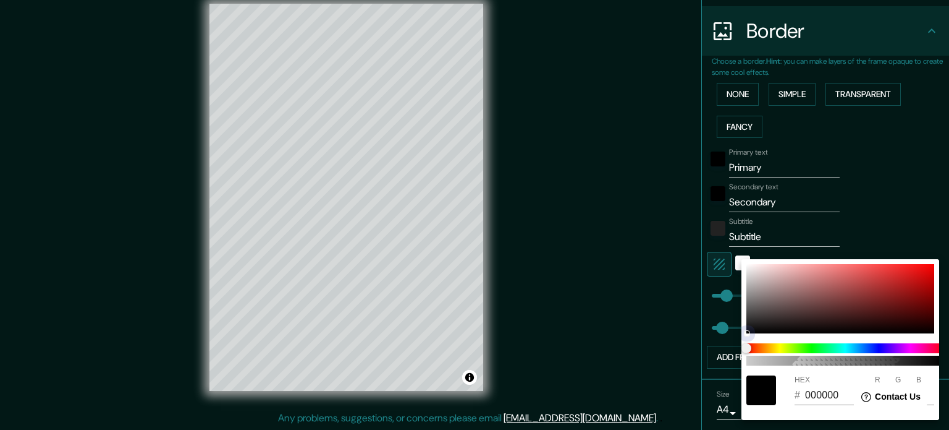
drag, startPoint x: 750, startPoint y: 332, endPoint x: 715, endPoint y: 344, distance: 37.3
click at [715, 344] on div "100 HEX # 000000 R 0 G 0 B 0" at bounding box center [474, 215] width 949 height 430
click at [886, 189] on div at bounding box center [474, 215] width 949 height 430
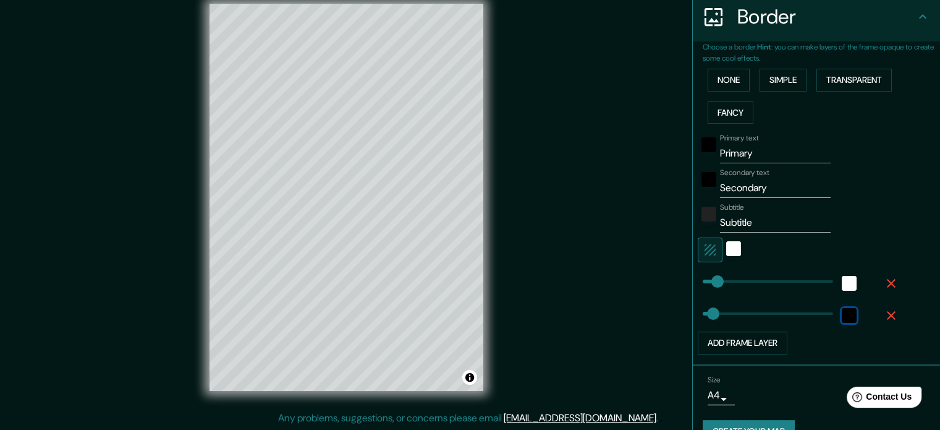
scroll to position [272, 0]
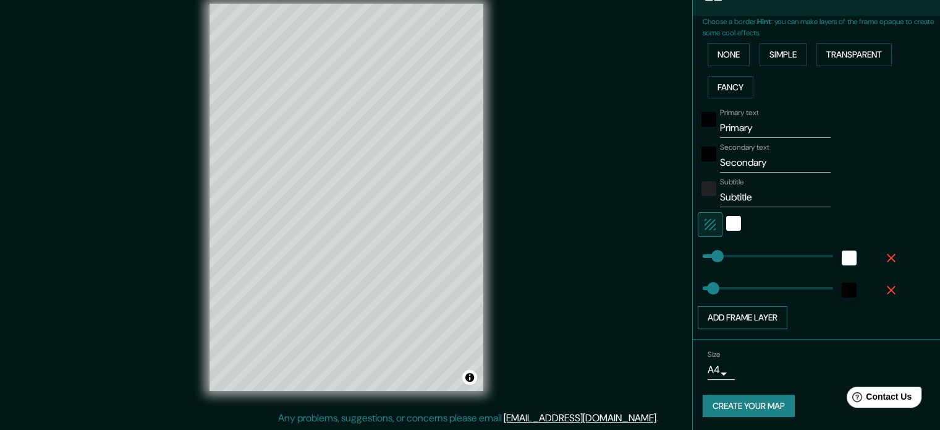
click at [749, 316] on button "Add frame layer" at bounding box center [743, 317] width 90 height 23
type input "35"
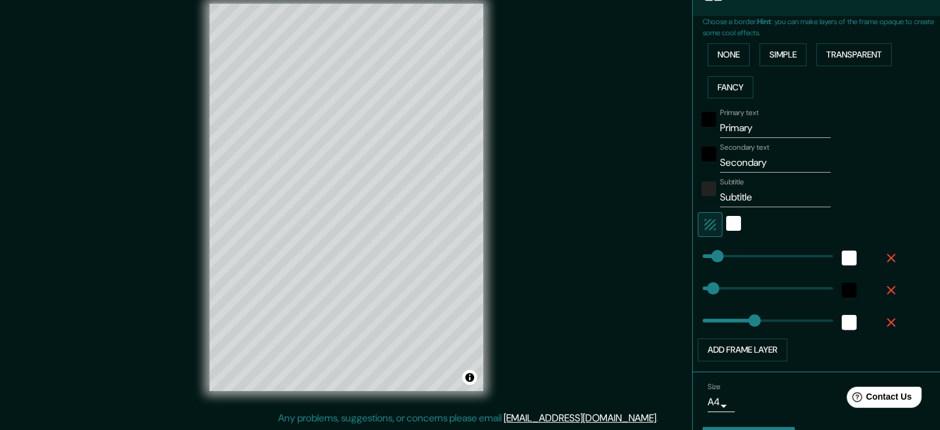
type input "177"
click at [888, 325] on icon "button" at bounding box center [891, 322] width 15 height 15
type input "35"
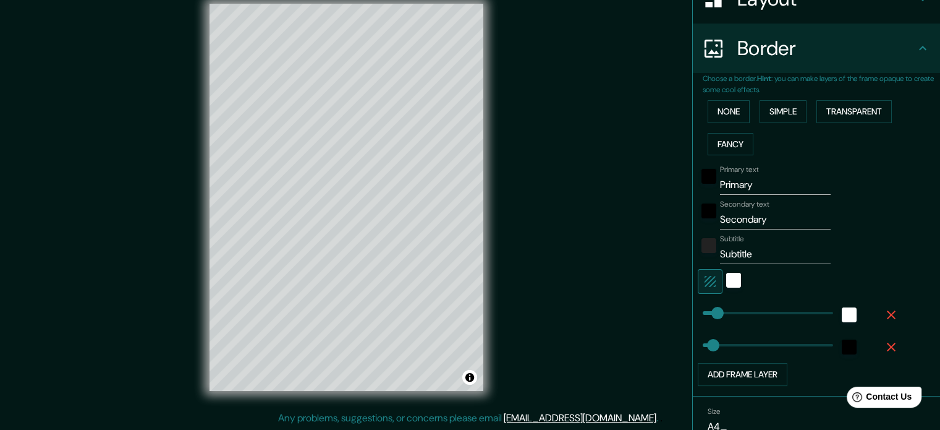
scroll to position [210, 0]
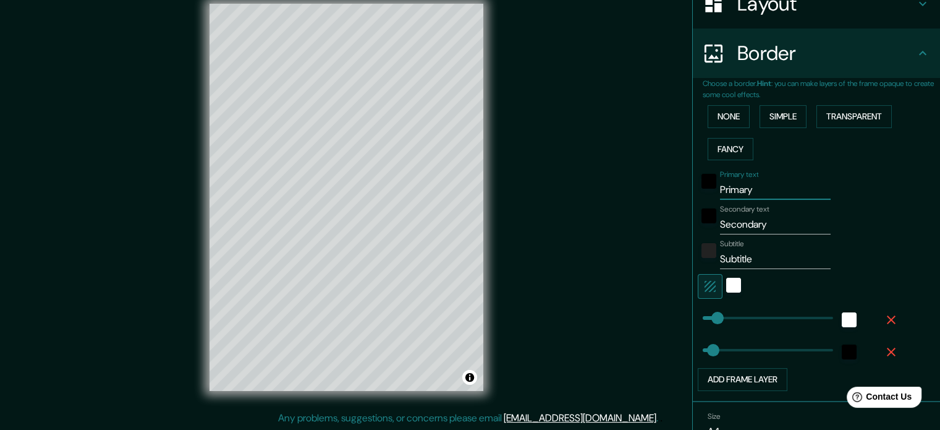
drag, startPoint x: 764, startPoint y: 185, endPoint x: 687, endPoint y: 192, distance: 76.9
click at [693, 192] on div "Choose a border. Hint : you can make layers of the frame opaque to create some …" at bounding box center [816, 240] width 247 height 324
type input "V"
type input "35"
type input "Vo"
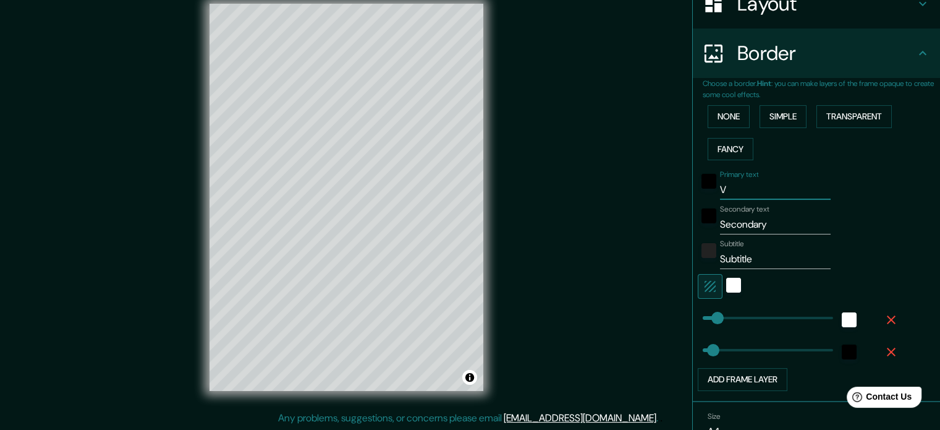
type input "35"
type input "Vol"
type input "35"
type input "Volg"
type input "35"
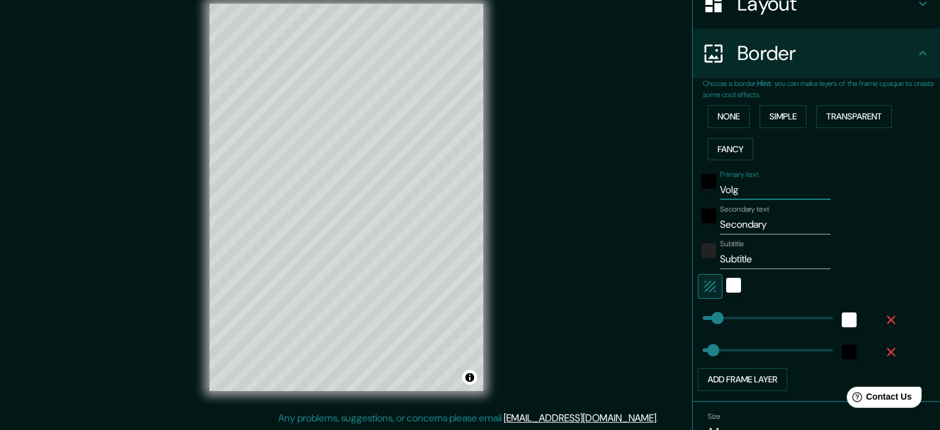
type input "Volgo"
type input "35"
type input "Volgog"
type input "35"
type input "Volgogr"
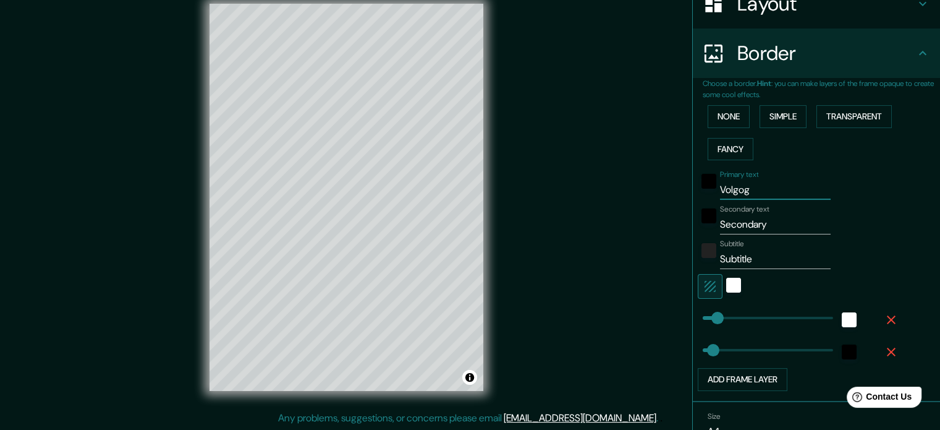
type input "35"
type input "Volgogra"
type input "35"
type input "Volgograd"
type input "35"
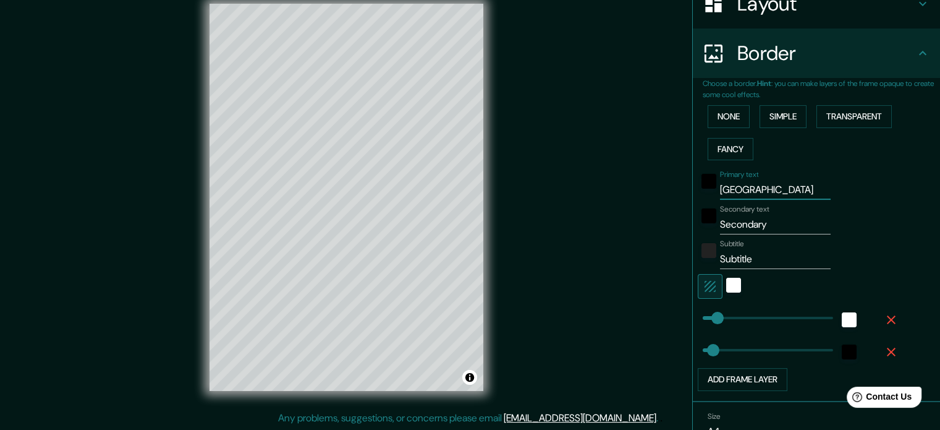
type input "Volgogrado"
type input "35"
type input "Volgogrado"
click at [731, 222] on input "Secondary" at bounding box center [775, 224] width 111 height 20
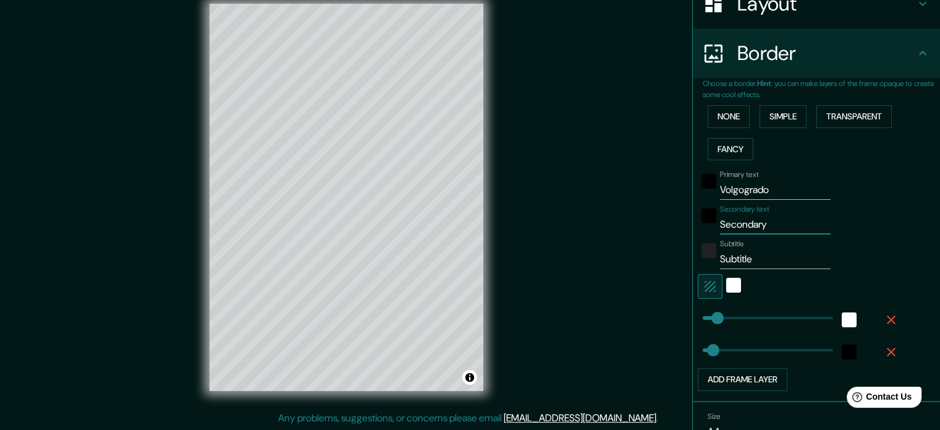
type input "R"
type input "35"
type input "Ru"
type input "35"
type input "Rus"
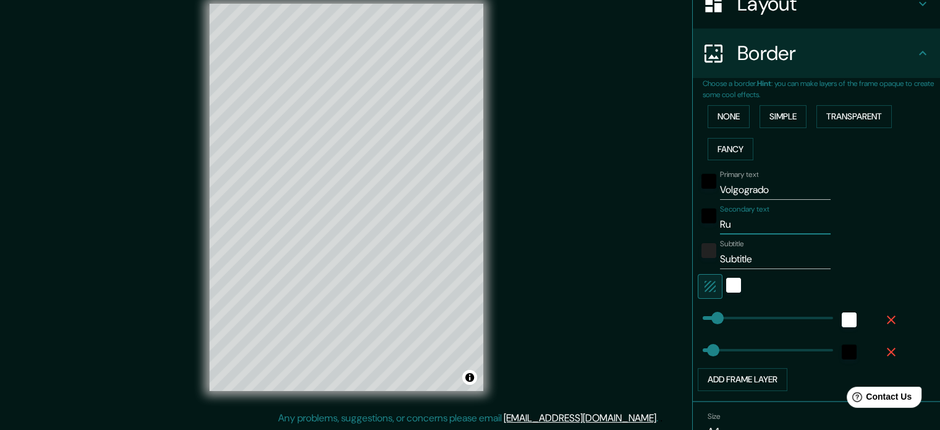
type input "35"
type input "Rusi"
type input "35"
type input "[GEOGRAPHIC_DATA]"
type input "35"
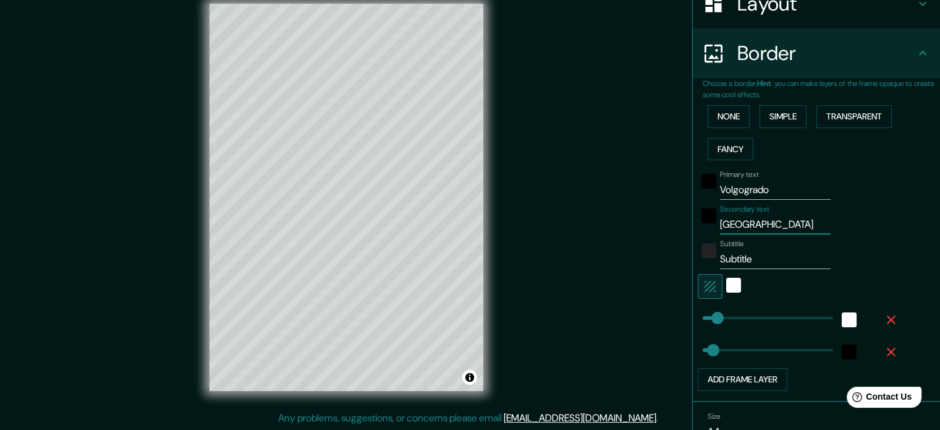
type input "[GEOGRAPHIC_DATA]"
drag, startPoint x: 757, startPoint y: 256, endPoint x: 660, endPoint y: 256, distance: 96.4
click at [660, 256] on div "Mappin Location Volgogrado, Volgogrado, Rusia Pins Style Layout Border Choose a…" at bounding box center [470, 207] width 940 height 446
type input "35"
click at [912, 247] on div "Primary text Volgogrado Secondary text Rusia Subtitle Add frame layer" at bounding box center [821, 278] width 237 height 226
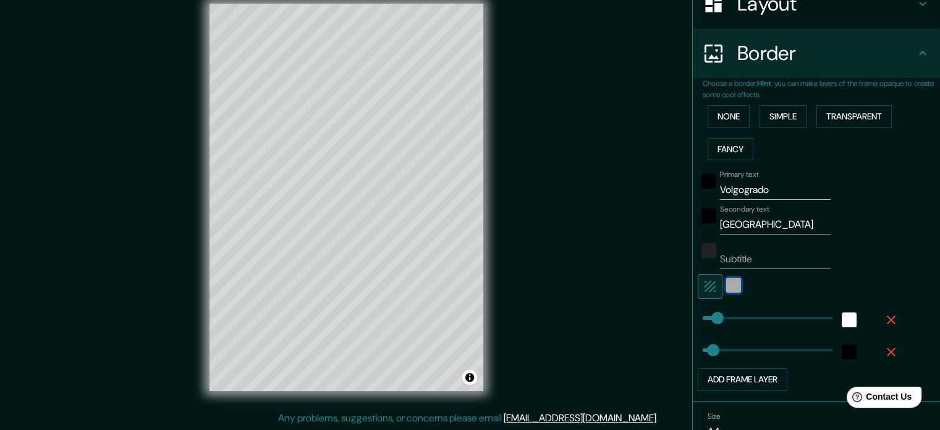
click at [726, 286] on div "white" at bounding box center [733, 285] width 15 height 15
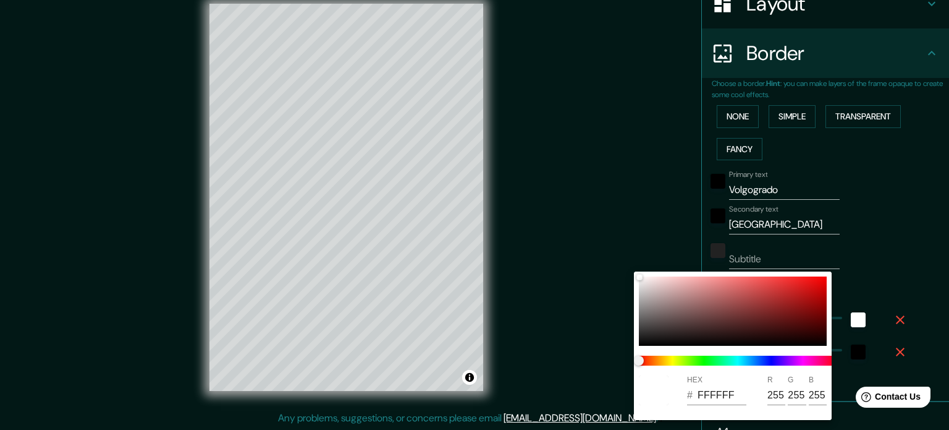
click at [867, 223] on div at bounding box center [474, 215] width 949 height 430
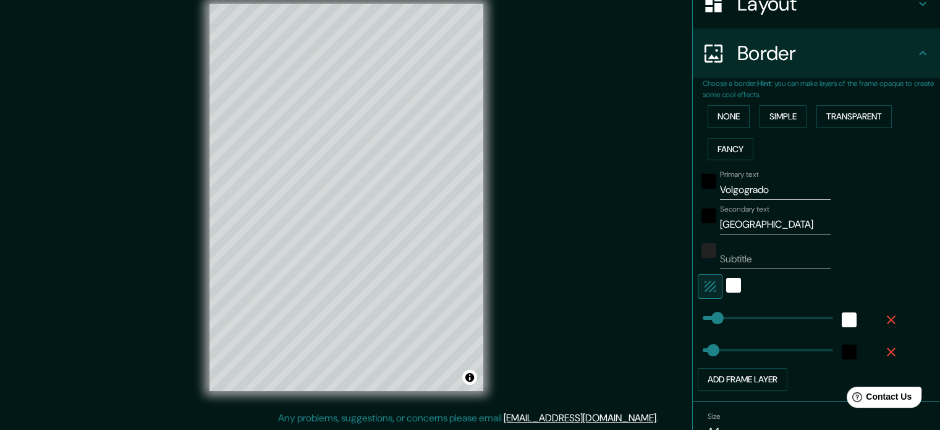
click at [731, 277] on div at bounding box center [734, 286] width 22 height 25
click at [726, 287] on div "white" at bounding box center [733, 285] width 15 height 15
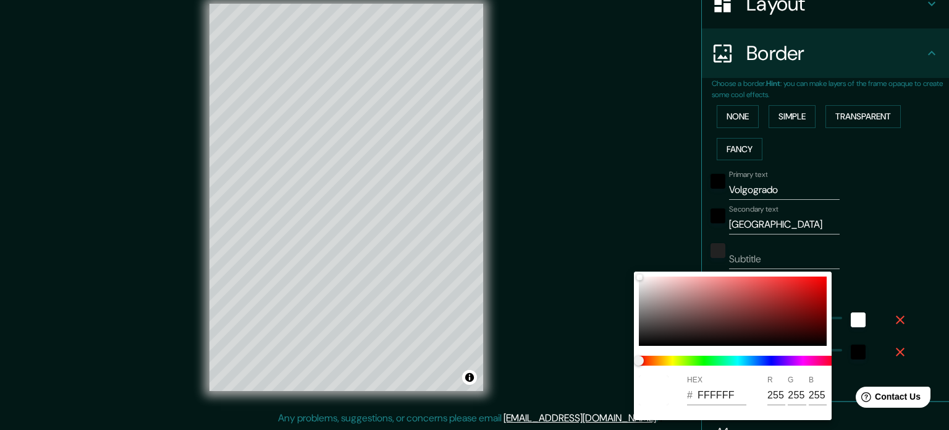
drag, startPoint x: 751, startPoint y: 346, endPoint x: 789, endPoint y: 315, distance: 49.2
click at [789, 315] on div "HEX # FFFFFF R 255 G 255 B 255" at bounding box center [733, 345] width 198 height 148
type input "35"
type input "6F1616"
type input "111"
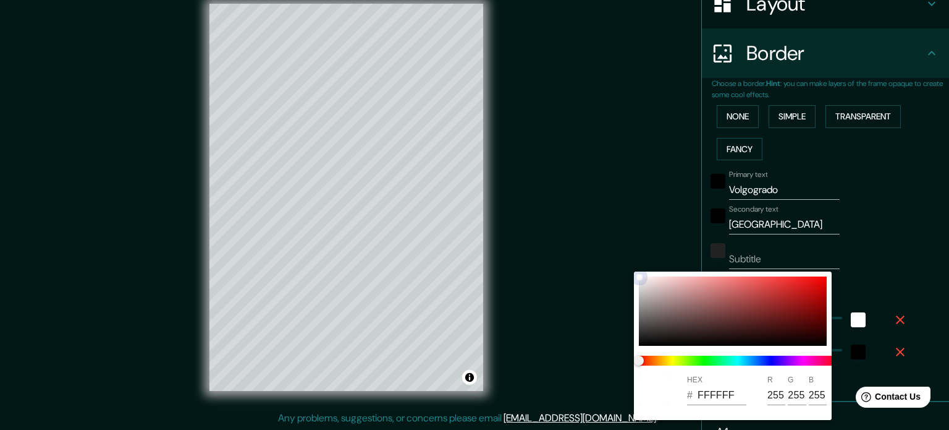
type input "22"
type input "35"
type input "B61313"
type input "182"
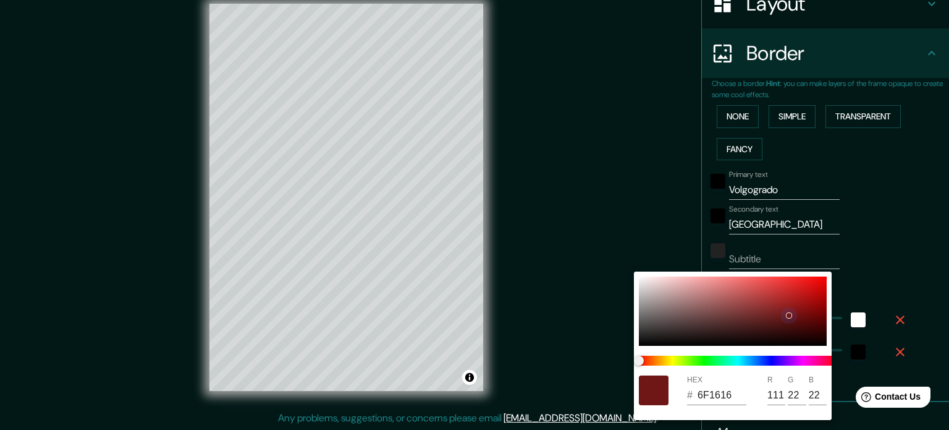
type input "19"
type input "35"
type input "381E1E"
type input "56"
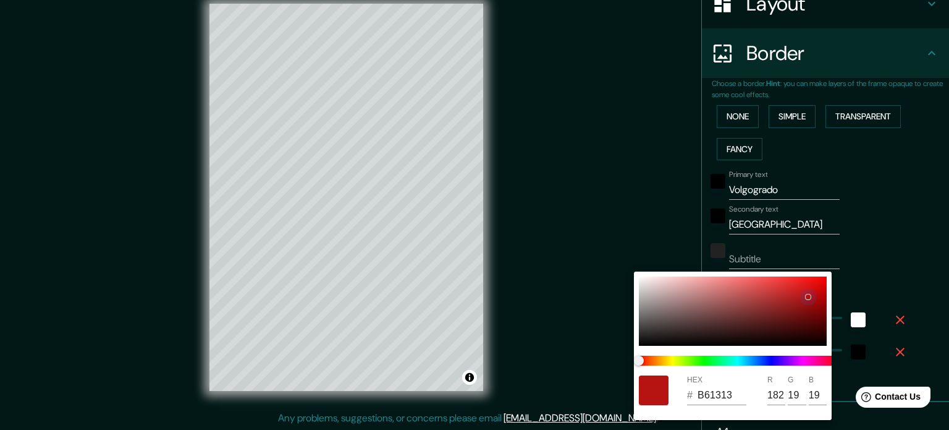
type input "30"
type input "35"
type input "FBE5E5"
type input "251"
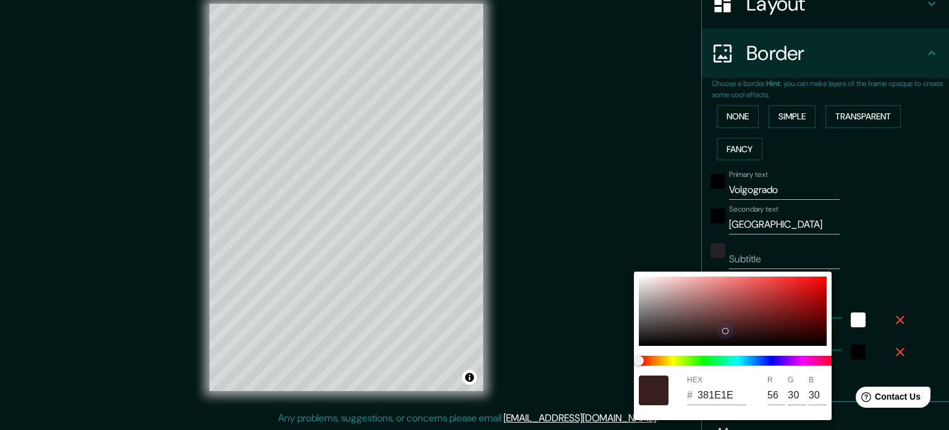
type input "229"
drag, startPoint x: 789, startPoint y: 315, endPoint x: 598, endPoint y: 257, distance: 199.8
click at [598, 257] on div "HEX # FBE5E5 R 251 G 229 B 229" at bounding box center [474, 215] width 949 height 430
click at [910, 261] on div at bounding box center [474, 215] width 949 height 430
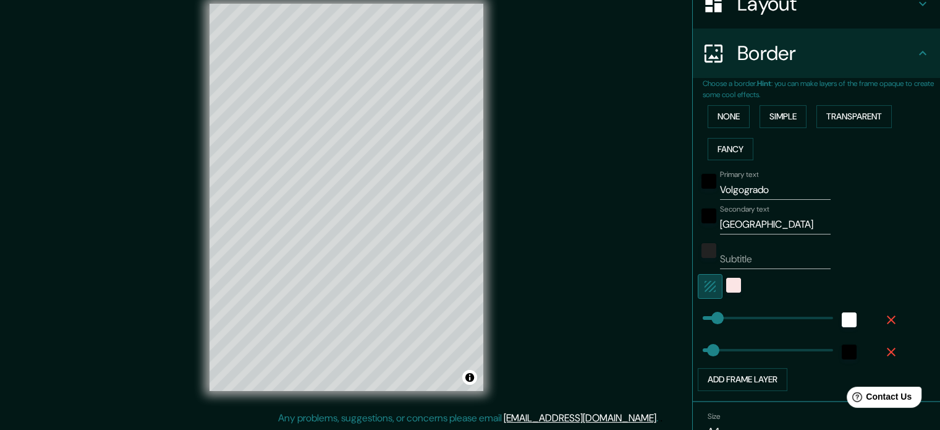
click at [705, 286] on icon "button" at bounding box center [710, 286] width 15 height 15
click at [693, 286] on div "Choose a border. Hint : you can make layers of the frame opaque to create some …" at bounding box center [816, 240] width 247 height 324
click at [703, 285] on icon "button" at bounding box center [710, 286] width 15 height 15
type input "35"
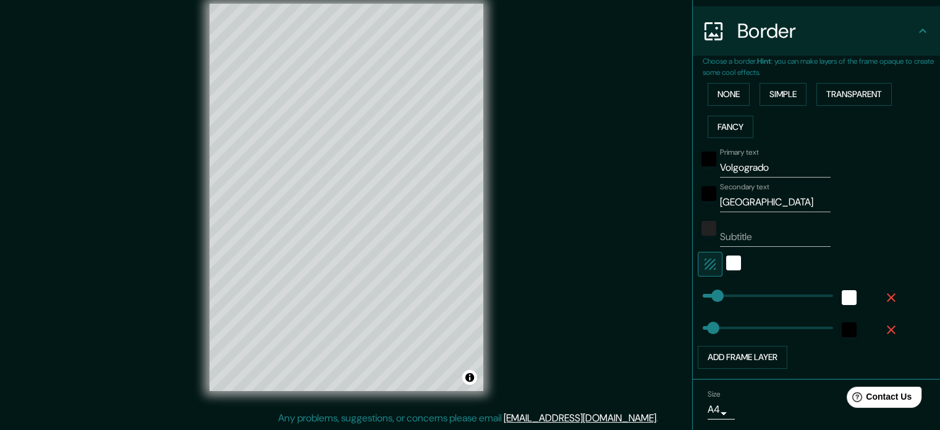
scroll to position [272, 0]
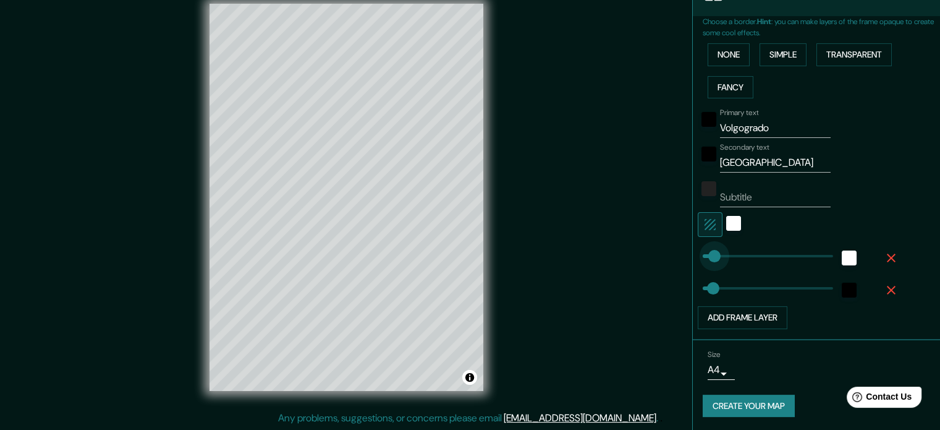
type input "45"
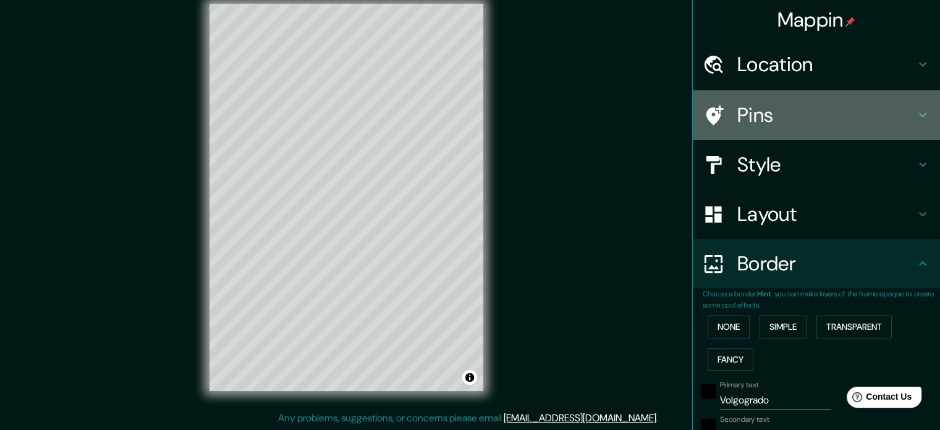
click at [817, 115] on h4 "Pins" at bounding box center [826, 115] width 178 height 25
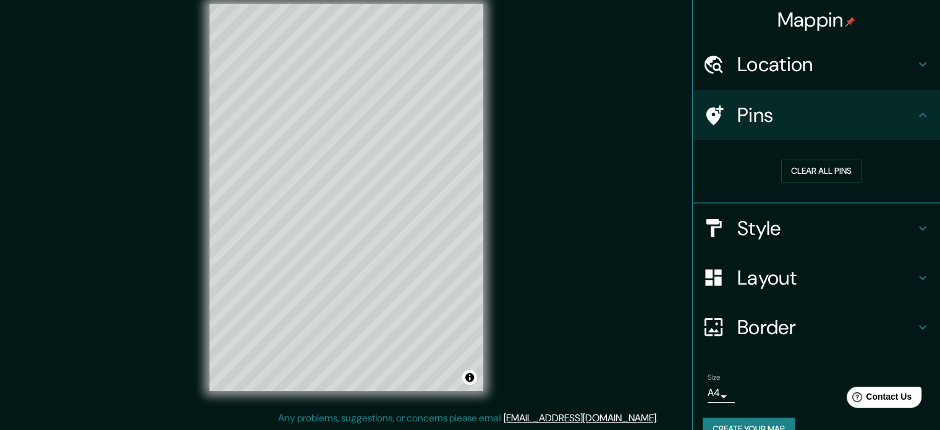
click at [727, 107] on div at bounding box center [720, 115] width 35 height 22
click at [770, 49] on div "Location" at bounding box center [816, 64] width 247 height 49
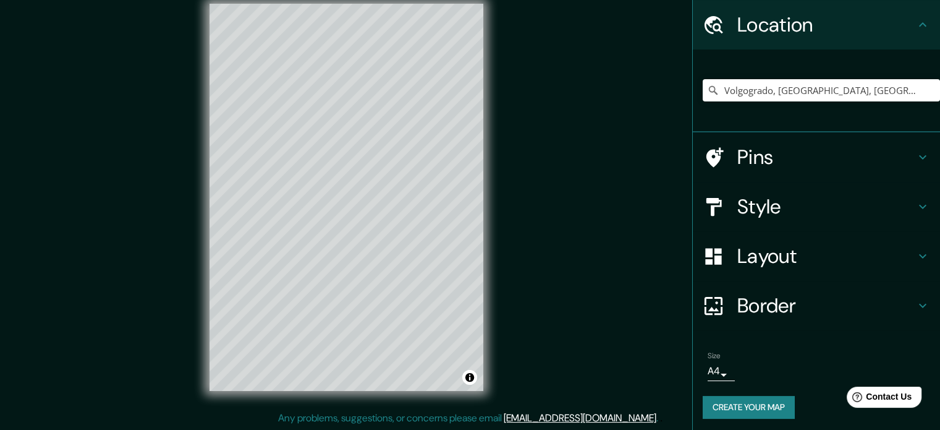
scroll to position [42, 0]
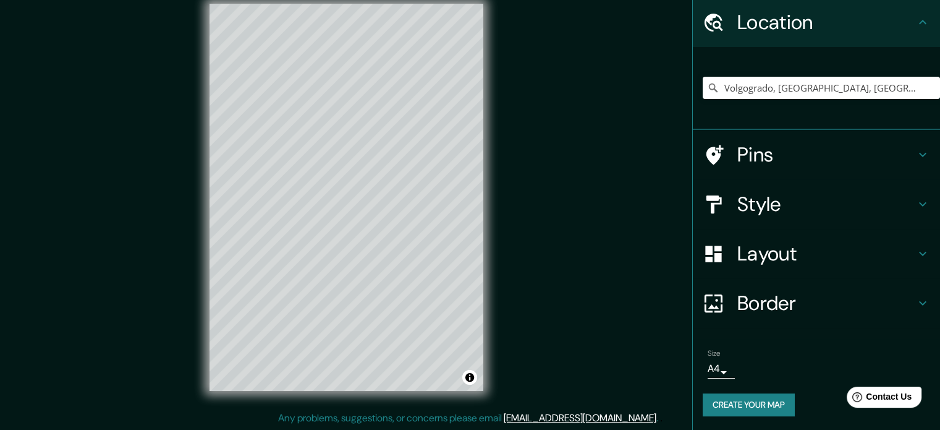
drag, startPoint x: 494, startPoint y: 9, endPoint x: 525, endPoint y: 51, distance: 52.2
click at [525, 51] on div "Mappin Location Volgogrado, Volgogrado, Rusia Pins Style Layout Border Choose a…" at bounding box center [470, 207] width 940 height 446
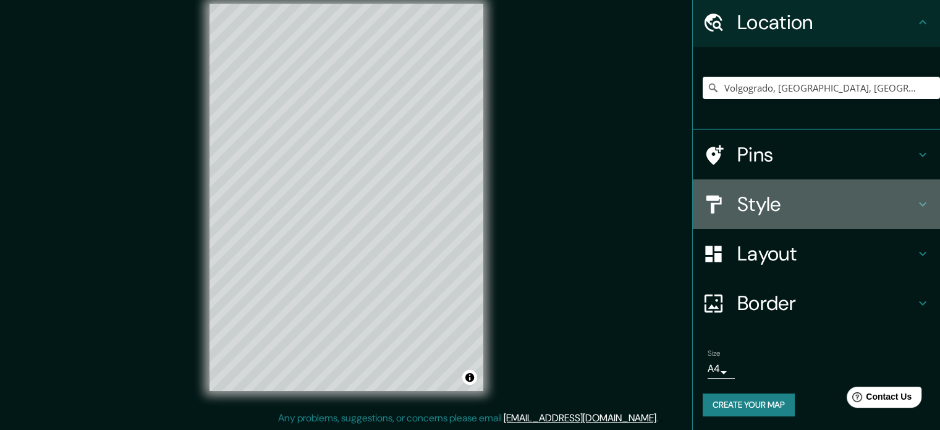
click at [853, 211] on h4 "Style" at bounding box center [826, 204] width 178 height 25
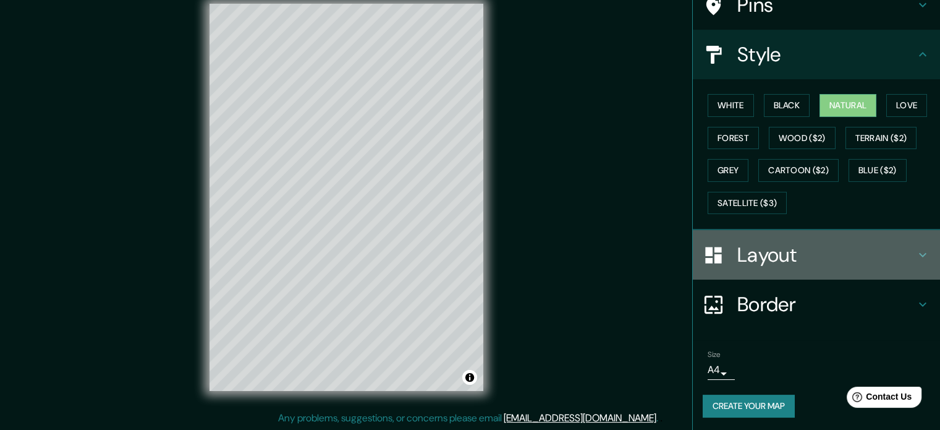
click at [840, 243] on h4 "Layout" at bounding box center [826, 254] width 178 height 25
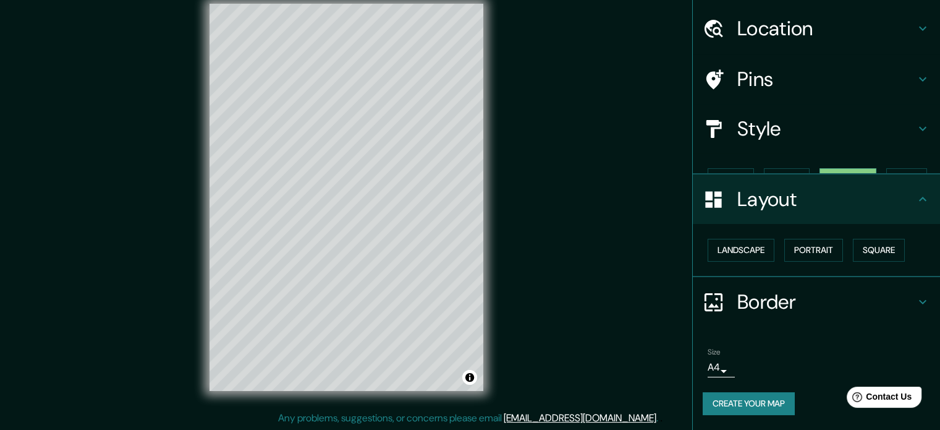
scroll to position [14, 0]
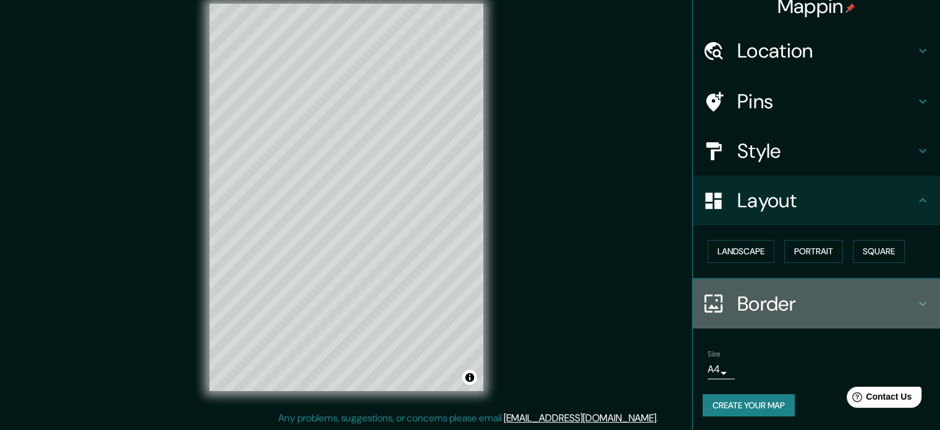
click at [811, 292] on h4 "Border" at bounding box center [826, 303] width 178 height 25
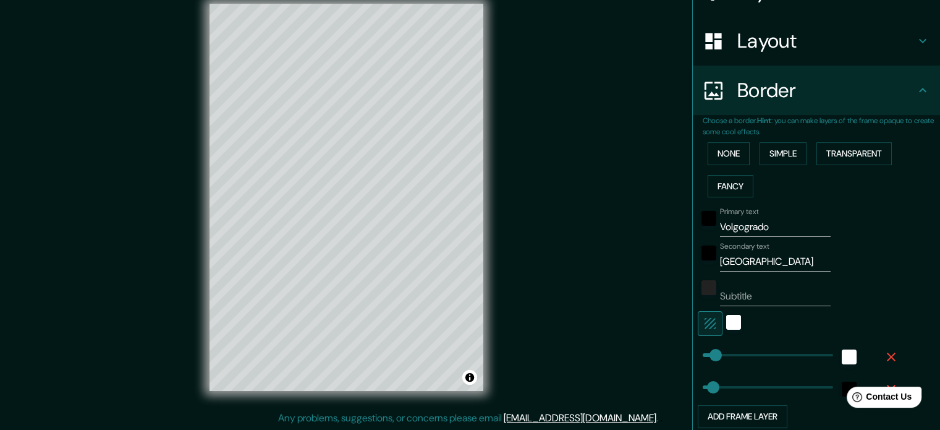
scroll to position [148, 0]
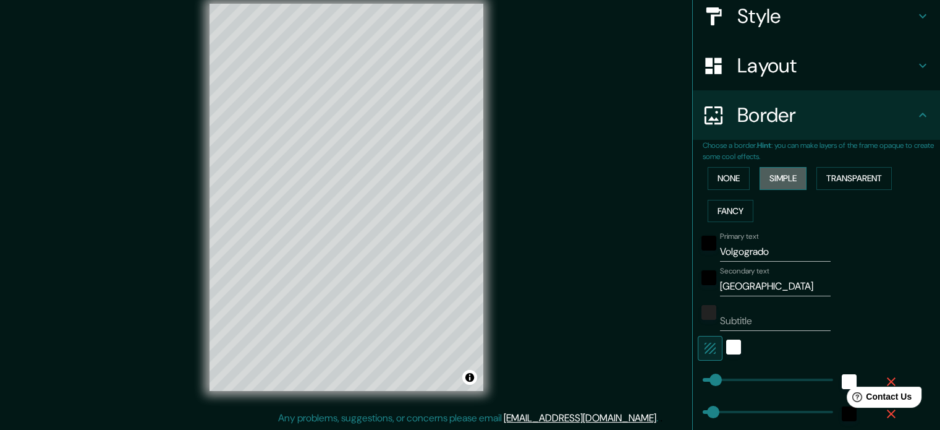
click at [777, 175] on button "Simple" at bounding box center [783, 178] width 47 height 23
click at [779, 178] on button "Simple" at bounding box center [783, 178] width 47 height 23
type input "35"
click at [849, 177] on button "Transparent" at bounding box center [854, 178] width 75 height 23
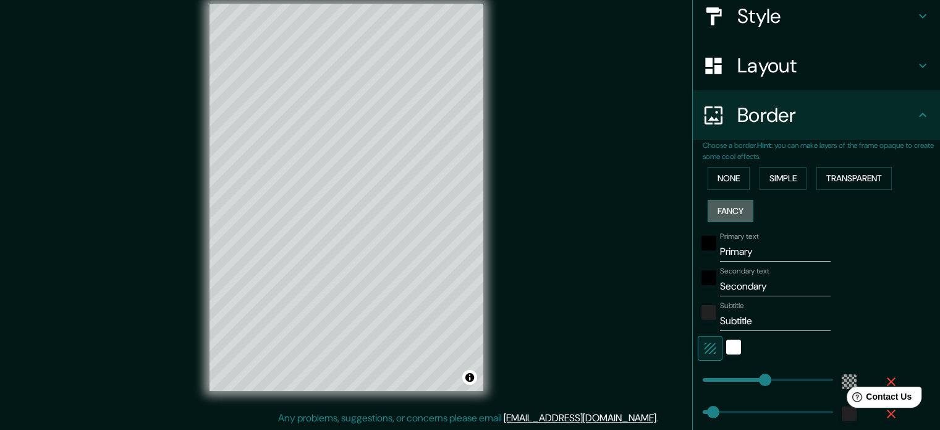
click at [708, 208] on button "Fancy" at bounding box center [731, 211] width 46 height 23
click at [786, 172] on button "Simple" at bounding box center [783, 178] width 47 height 23
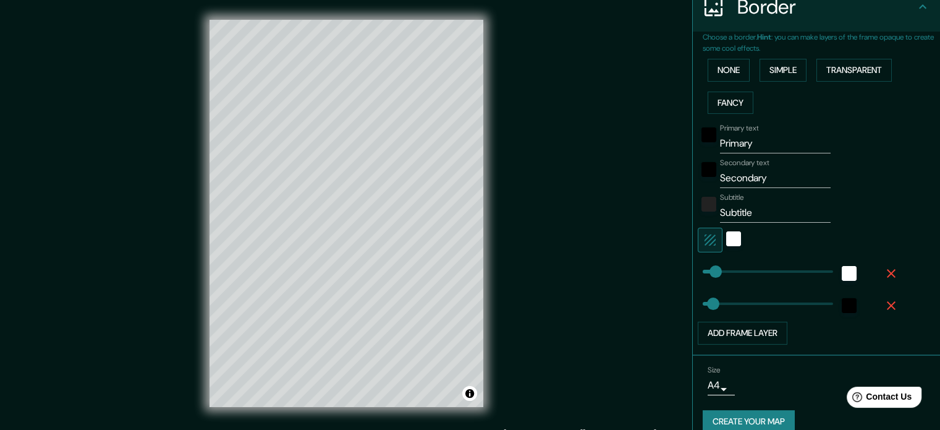
scroll to position [272, 0]
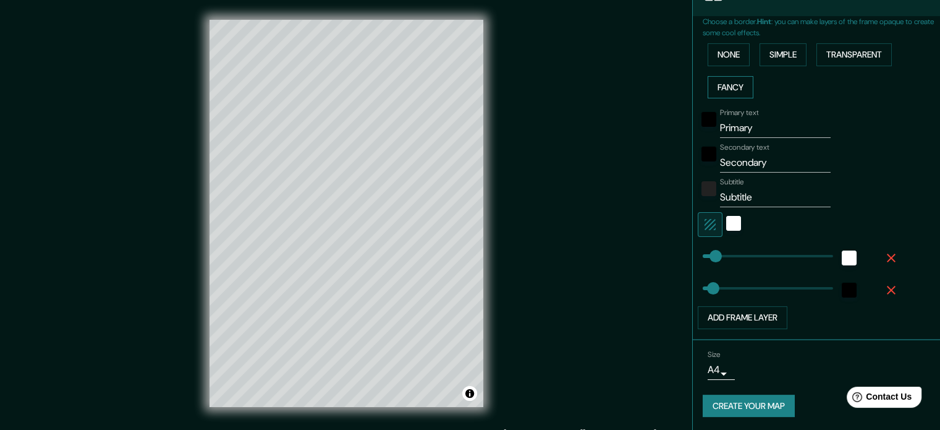
click at [729, 83] on button "Fancy" at bounding box center [731, 87] width 46 height 23
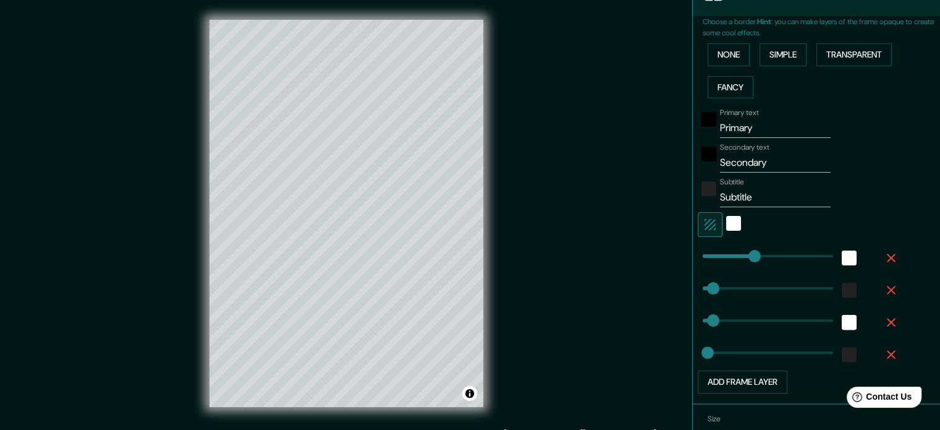
type input "177"
drag, startPoint x: 754, startPoint y: 195, endPoint x: 651, endPoint y: 196, distance: 103.2
click at [651, 196] on div "Mappin Location Volgogrado, Volgogrado, Rusia Pins Style Layout Border Choose a…" at bounding box center [470, 223] width 940 height 446
type input "177"
type input "35"
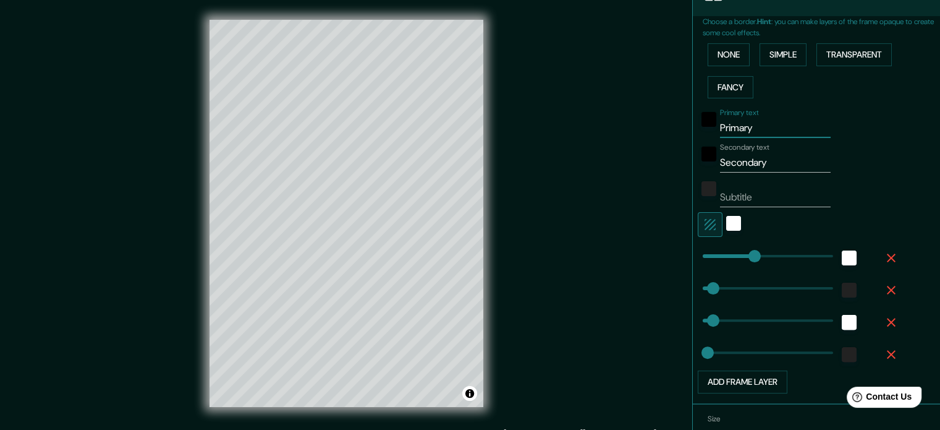
drag, startPoint x: 769, startPoint y: 132, endPoint x: 668, endPoint y: 138, distance: 101.5
click at [668, 138] on div "Mappin Location Volgogrado, Volgogrado, Rusia Pins Style Layout Border Choose a…" at bounding box center [470, 223] width 940 height 446
drag, startPoint x: 744, startPoint y: 172, endPoint x: 744, endPoint y: 161, distance: 11.1
click at [744, 171] on div "Primary text VOLGOGRADO Secondary text Secondary Subtitle Add frame layer" at bounding box center [802, 248] width 198 height 290
click at [744, 161] on input "Secondary" at bounding box center [775, 163] width 111 height 20
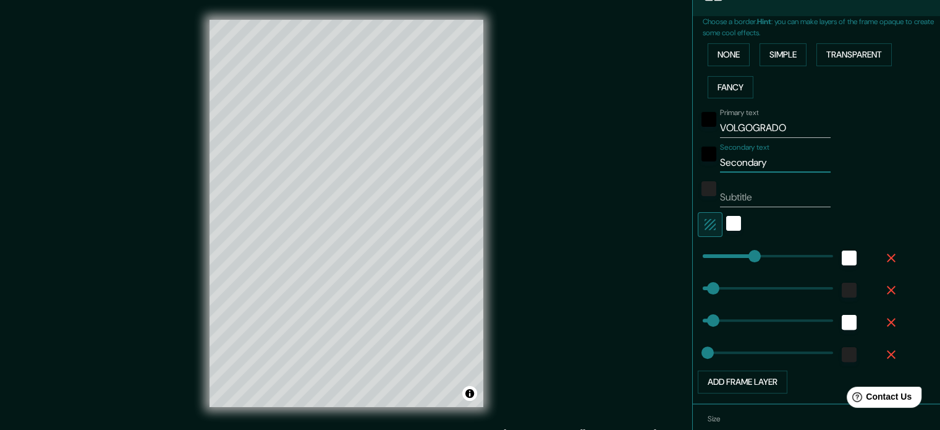
click at [744, 161] on input "Secondary" at bounding box center [775, 163] width 111 height 20
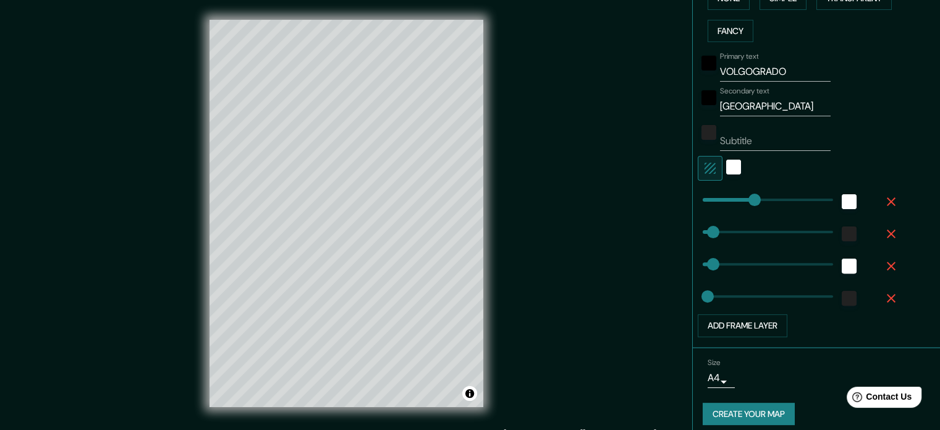
scroll to position [336, 0]
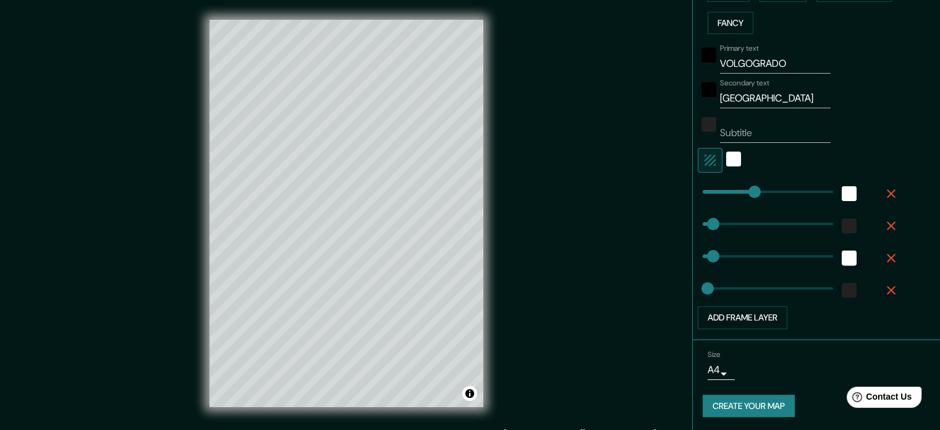
click at [718, 368] on body "Mappin Location Volgogrado, Volgogrado, Rusia Pins Style Layout Border Choose a…" at bounding box center [470, 215] width 940 height 430
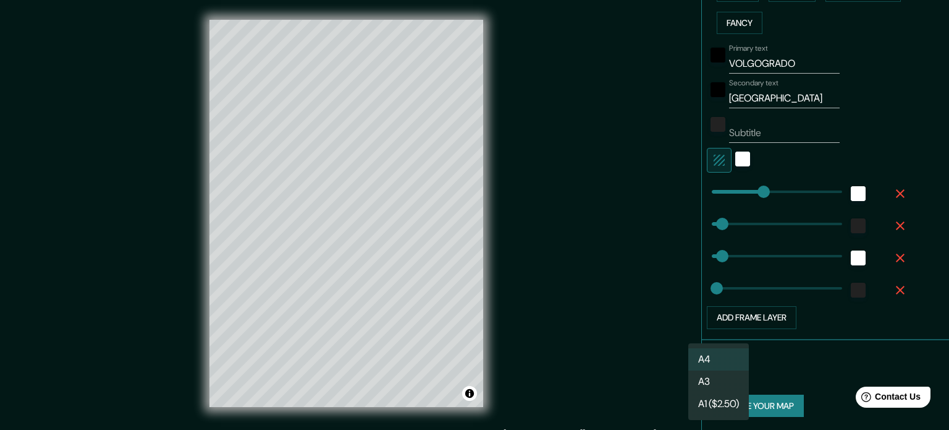
click at [719, 383] on li "A3" at bounding box center [719, 381] width 61 height 22
click at [715, 372] on body "Mappin Location Volgogrado, Volgogrado, Rusia Pins Style Layout Border Choose a…" at bounding box center [474, 215] width 949 height 430
click at [719, 353] on li "A4" at bounding box center [719, 359] width 61 height 22
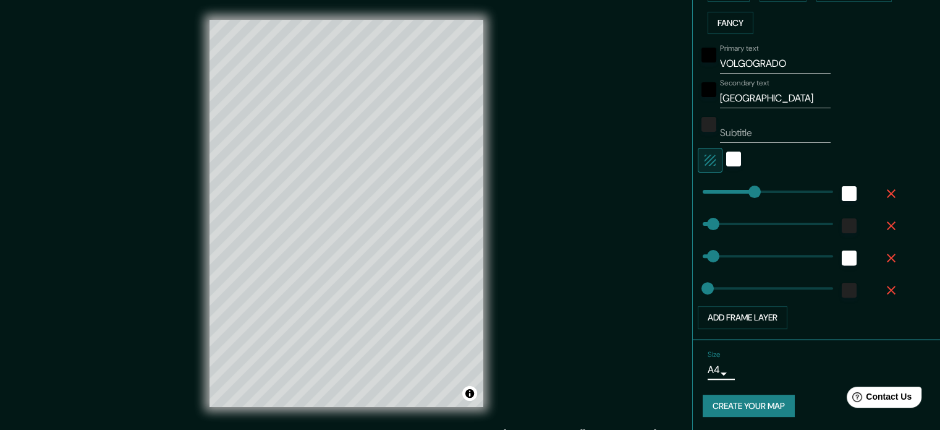
click at [748, 399] on button "Create your map" at bounding box center [749, 405] width 92 height 23
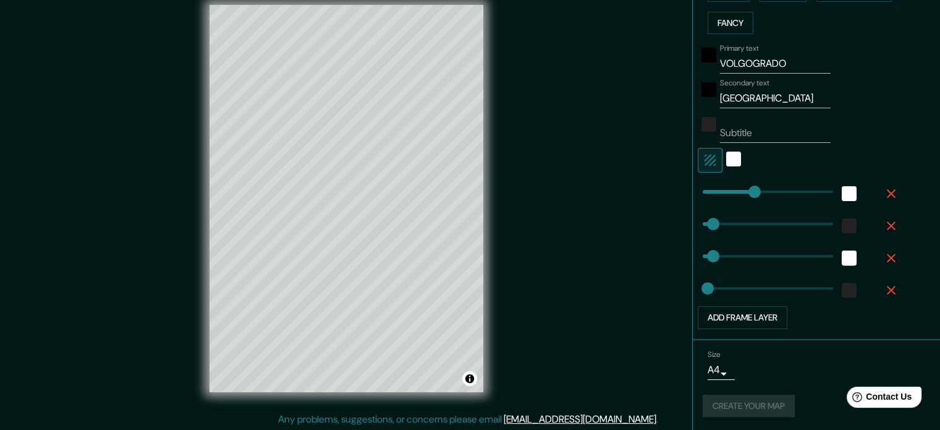
scroll to position [16, 0]
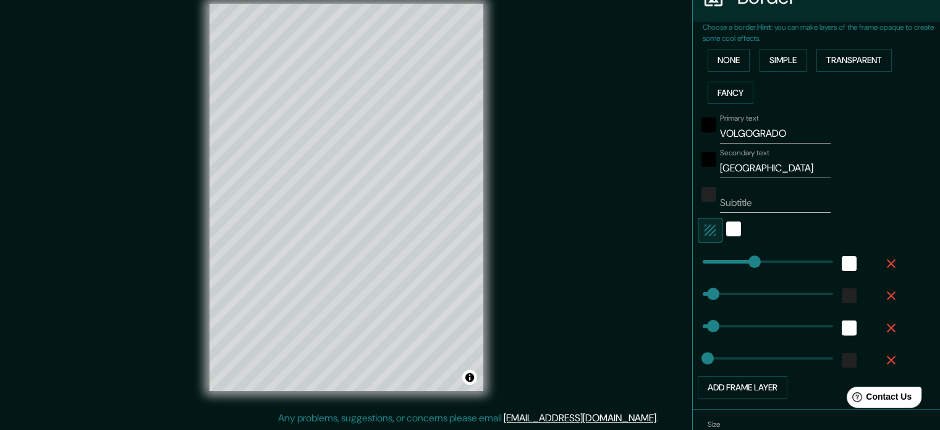
scroll to position [336, 0]
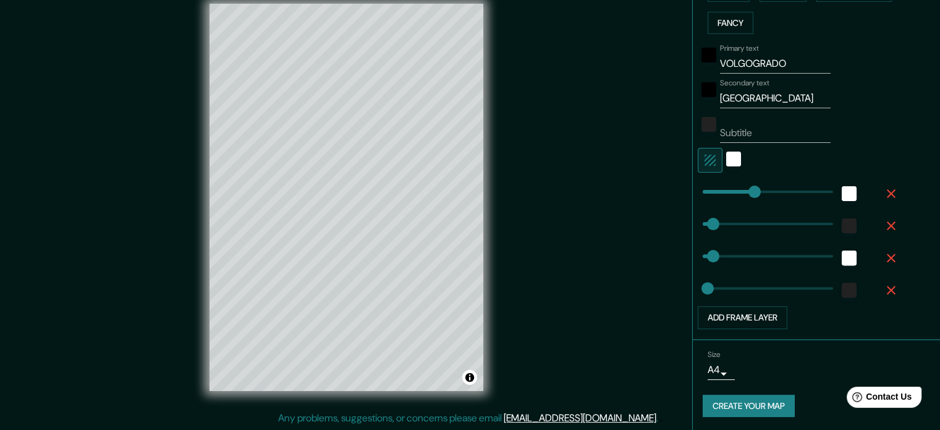
click at [734, 400] on button "Create your map" at bounding box center [749, 405] width 92 height 23
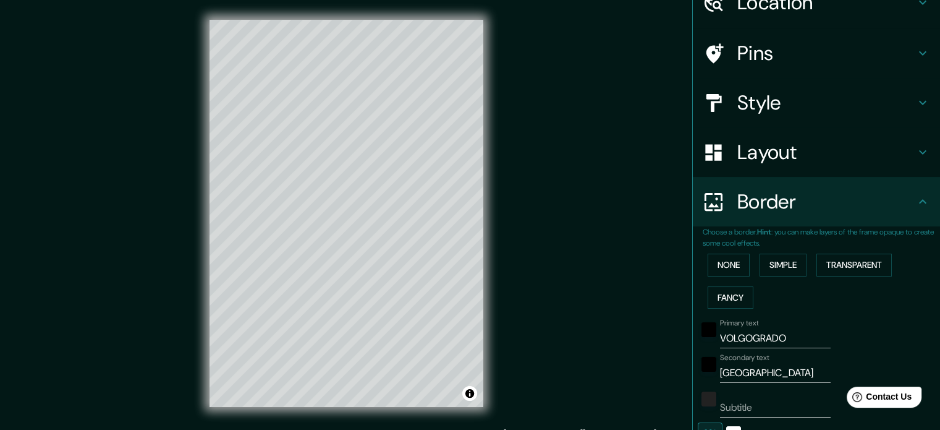
scroll to position [0, 0]
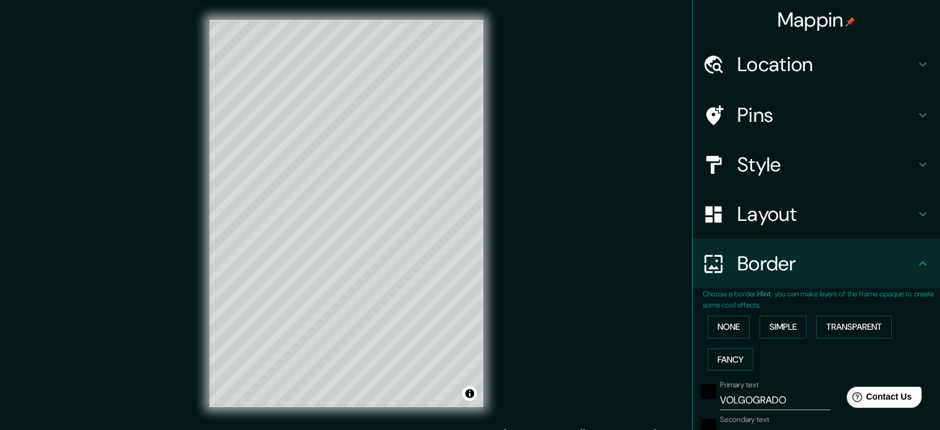
click at [915, 264] on icon at bounding box center [922, 263] width 15 height 15
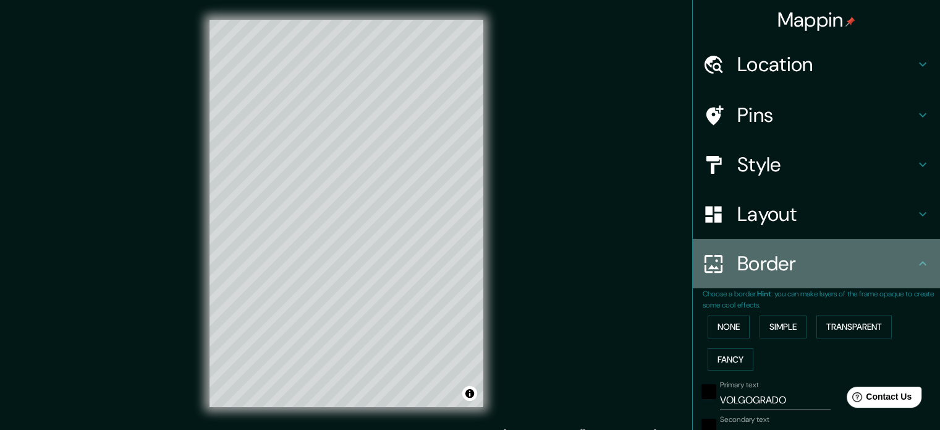
click at [915, 261] on icon at bounding box center [922, 263] width 15 height 15
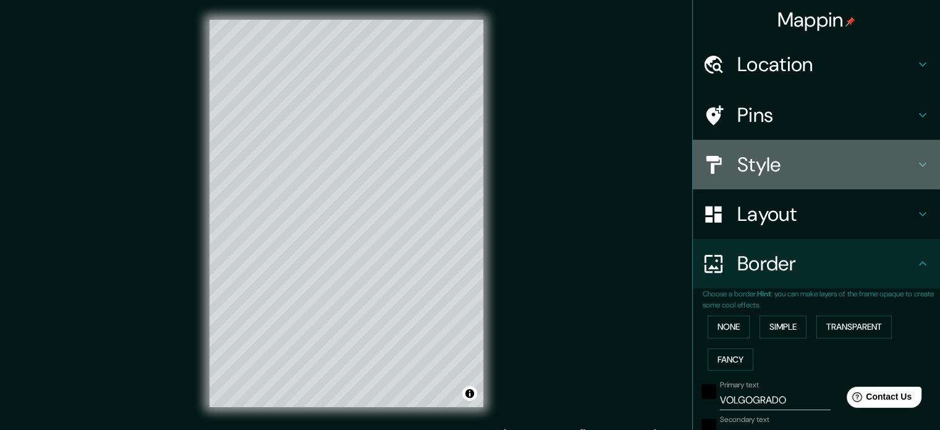
click at [875, 165] on h4 "Style" at bounding box center [826, 164] width 178 height 25
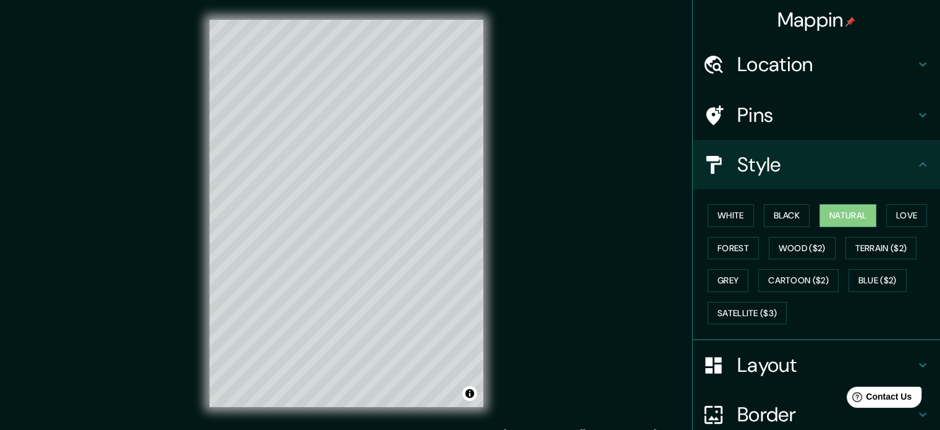
click at [893, 128] on div "Pins" at bounding box center [816, 114] width 247 height 49
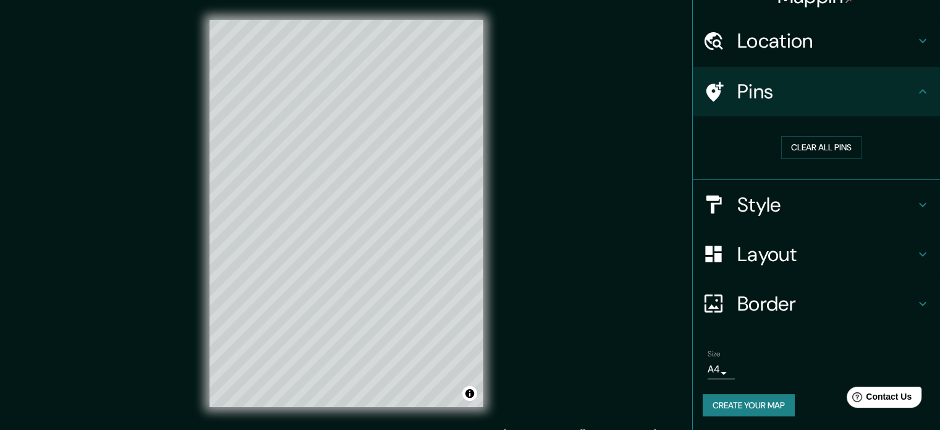
click at [881, 258] on h4 "Layout" at bounding box center [826, 254] width 178 height 25
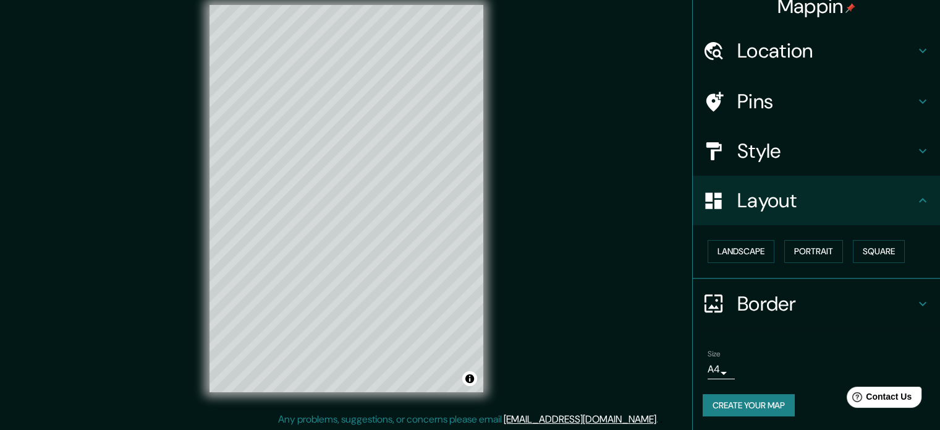
scroll to position [16, 0]
click at [846, 305] on h4 "Border" at bounding box center [826, 303] width 178 height 25
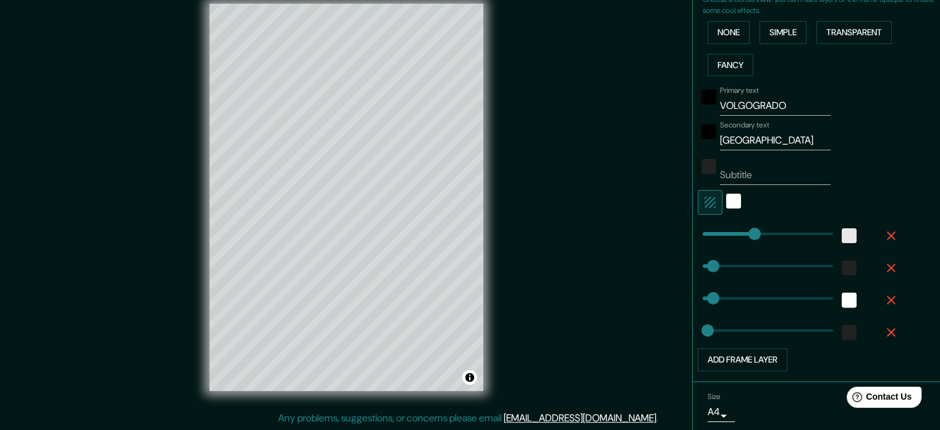
scroll to position [336, 0]
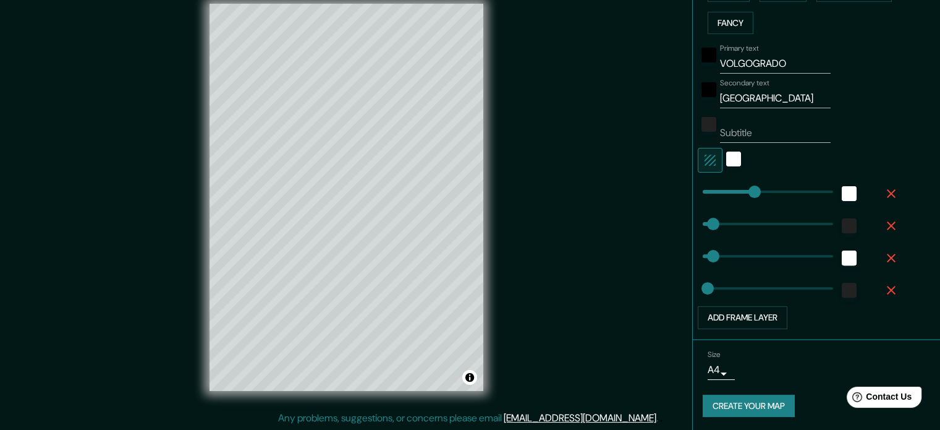
click at [757, 394] on button "Create your map" at bounding box center [749, 405] width 92 height 23
drag, startPoint x: 762, startPoint y: 130, endPoint x: 673, endPoint y: 139, distance: 88.8
click at [673, 139] on div "Mappin Location Volgogrado, Volgogrado, Rusia Pins Style Layout Border Choose a…" at bounding box center [470, 207] width 940 height 446
click at [757, 406] on button "Create your map" at bounding box center [749, 405] width 92 height 23
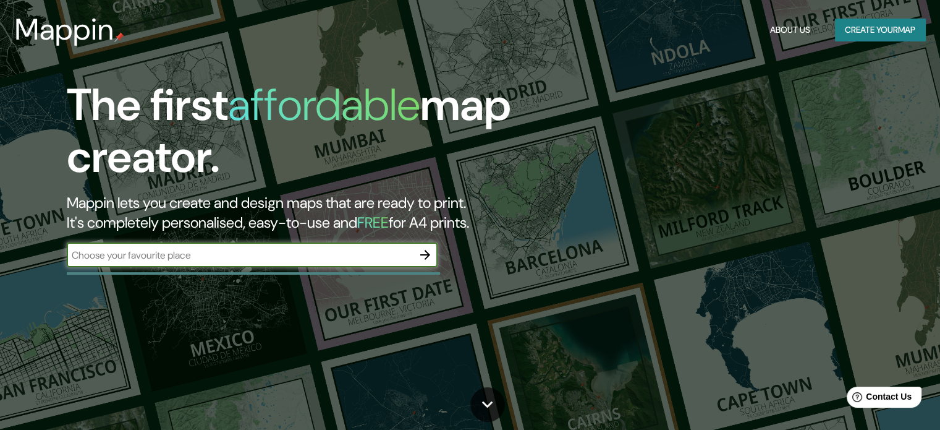
click at [246, 252] on input "text" at bounding box center [240, 255] width 346 height 14
type input "cheng du"
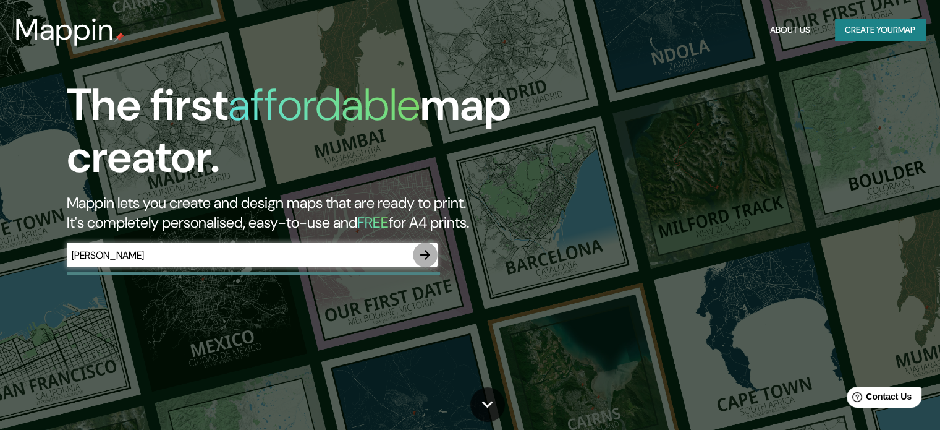
click at [415, 250] on button "button" at bounding box center [425, 254] width 25 height 25
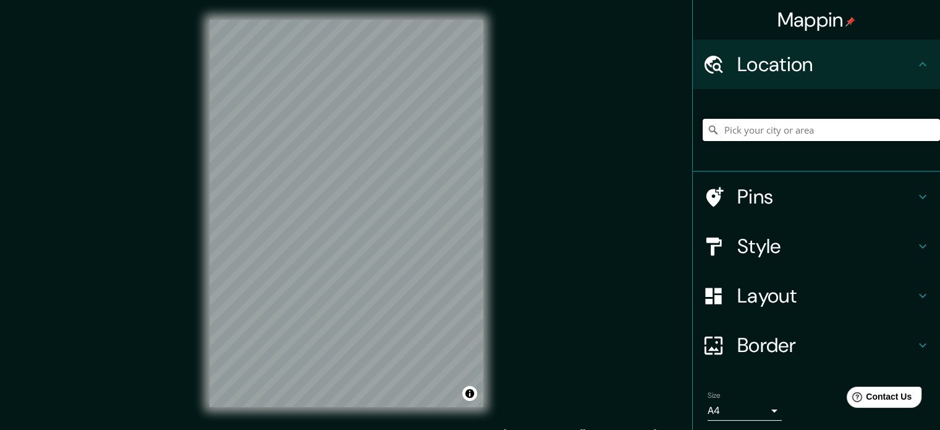
click at [722, 140] on input "Pick your city or area" at bounding box center [821, 130] width 237 height 22
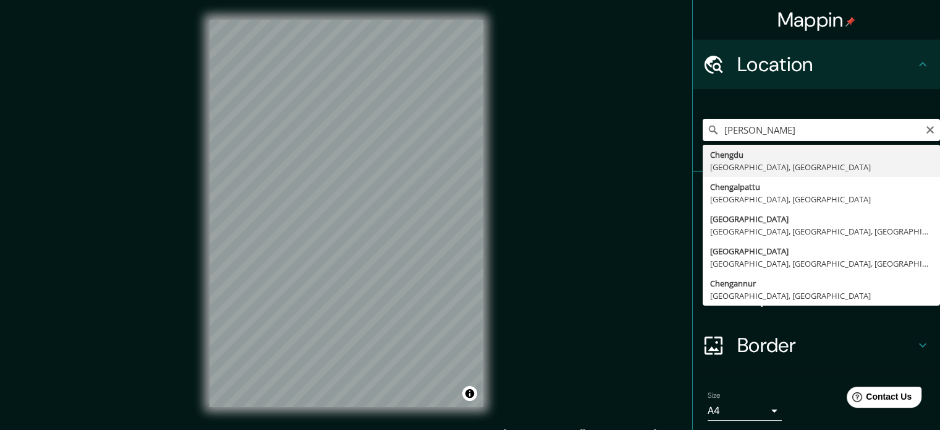
type input "Chengdu, Sichuan, China"
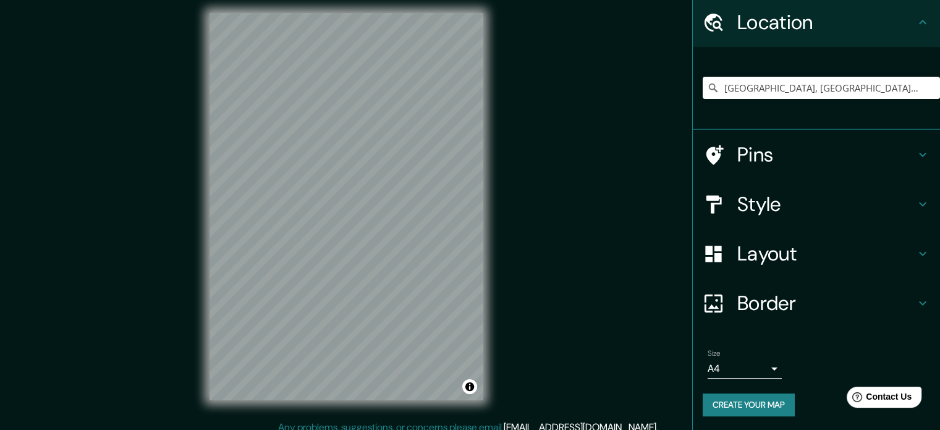
scroll to position [16, 0]
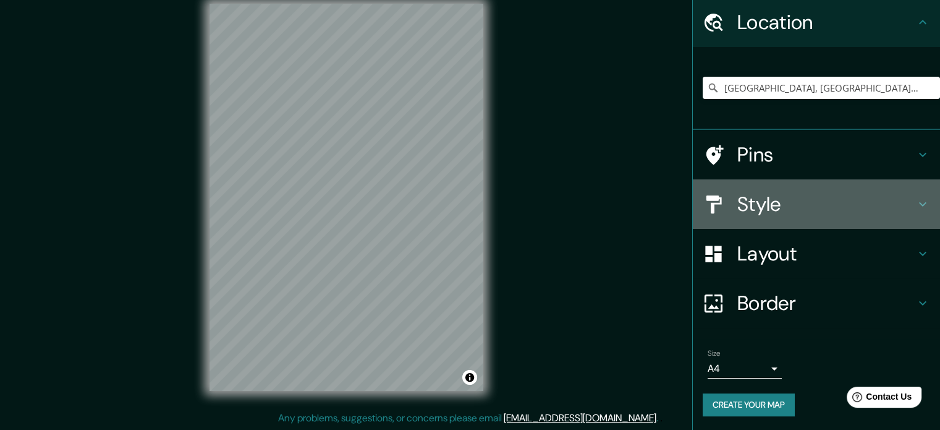
click at [807, 220] on div "Style" at bounding box center [816, 203] width 247 height 49
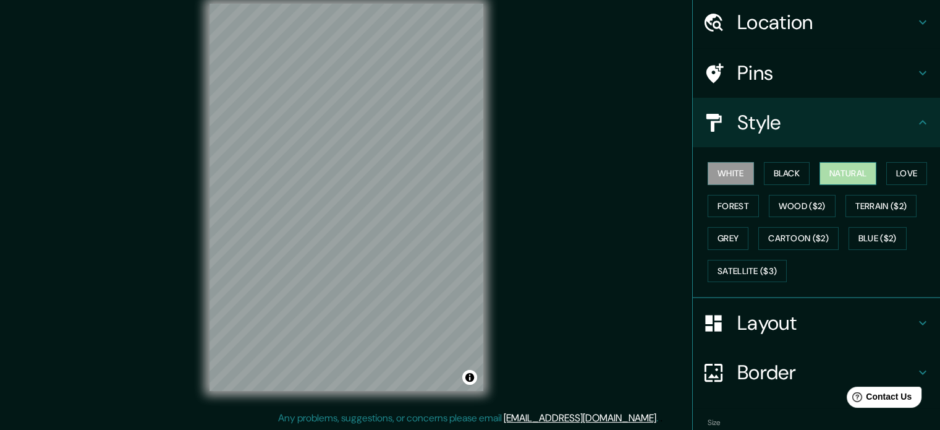
click at [857, 178] on button "Natural" at bounding box center [848, 173] width 57 height 23
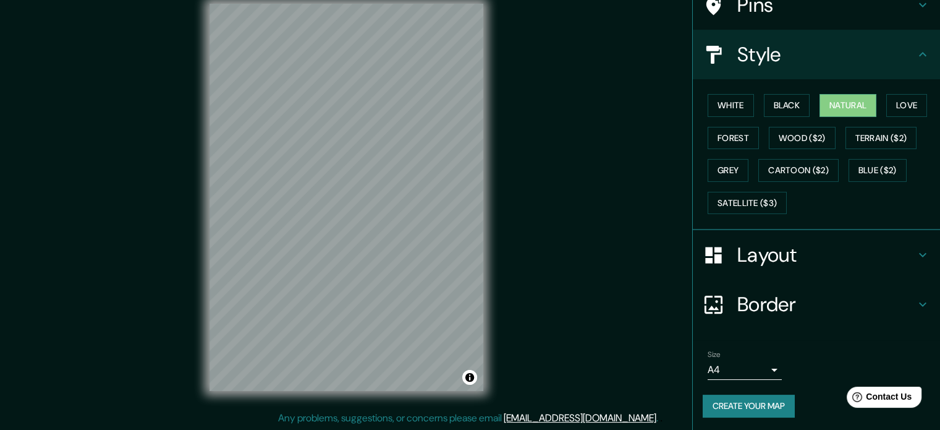
click at [792, 304] on h4 "Border" at bounding box center [826, 304] width 178 height 25
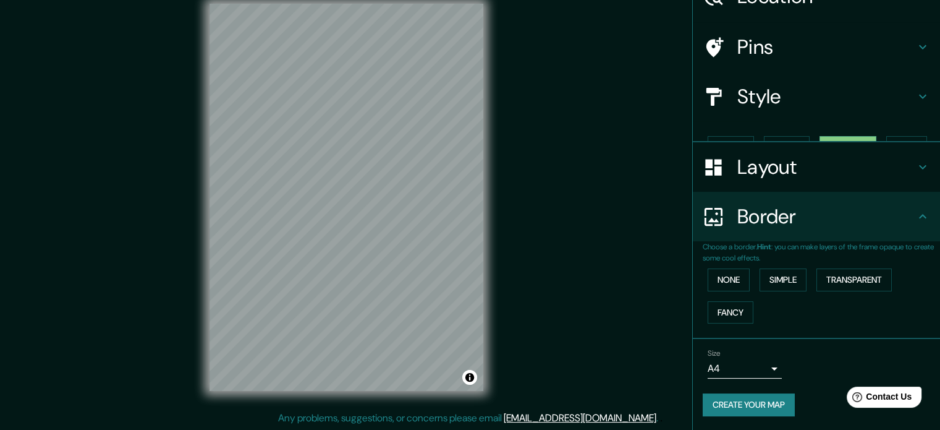
scroll to position [47, 0]
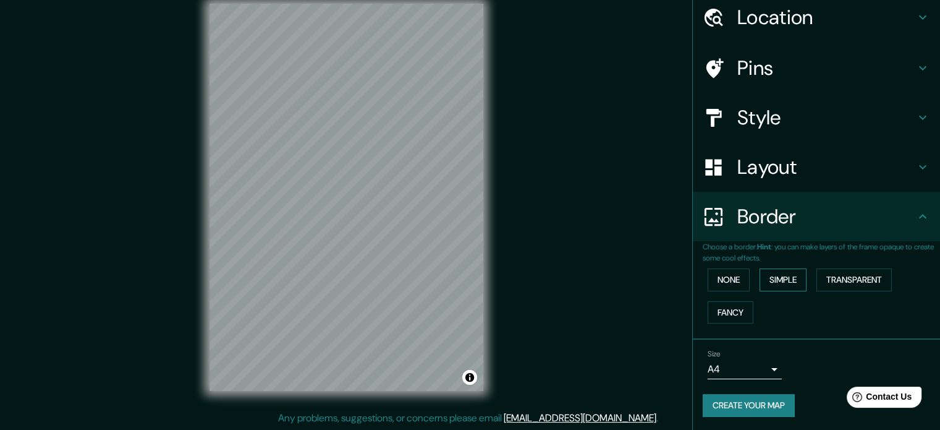
click at [775, 281] on button "Simple" at bounding box center [783, 279] width 47 height 23
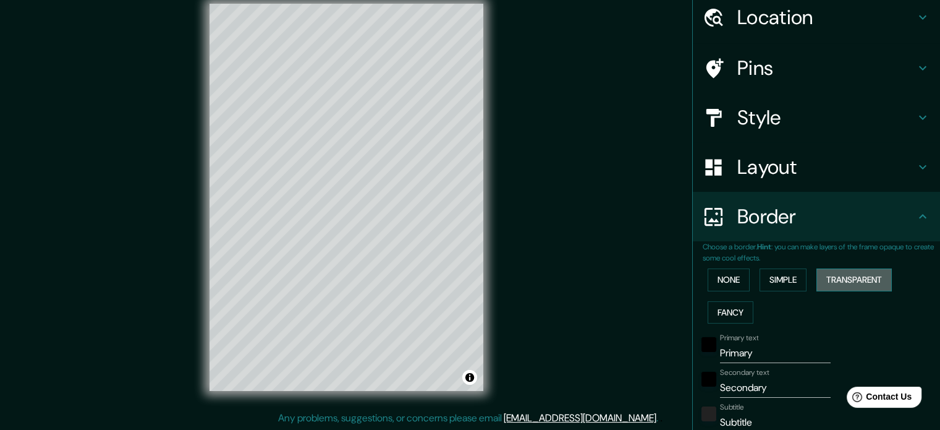
click at [843, 276] on button "Transparent" at bounding box center [854, 279] width 75 height 23
click at [733, 312] on button "Fancy" at bounding box center [731, 312] width 46 height 23
click at [778, 284] on button "Simple" at bounding box center [783, 279] width 47 height 23
click at [775, 278] on button "Simple" at bounding box center [783, 279] width 47 height 23
type input "177"
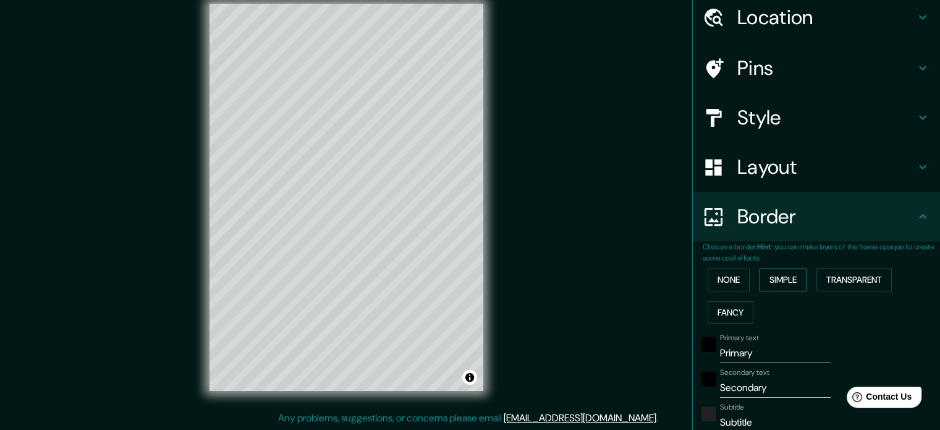
type input "35"
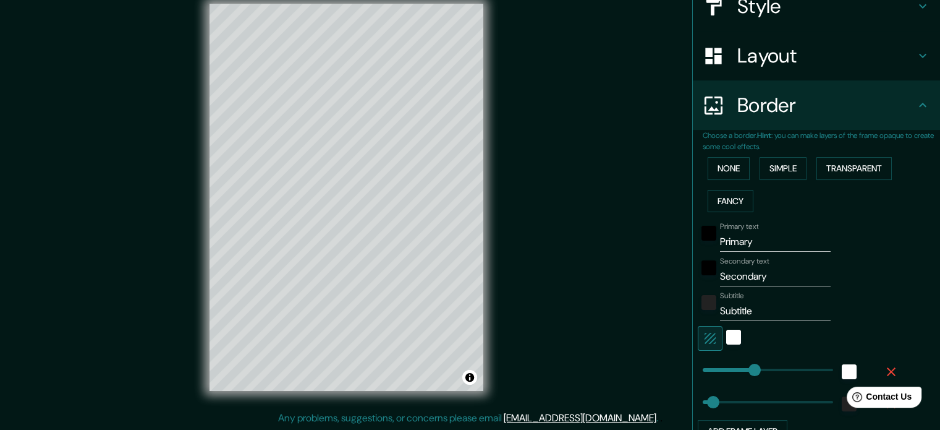
scroll to position [171, 0]
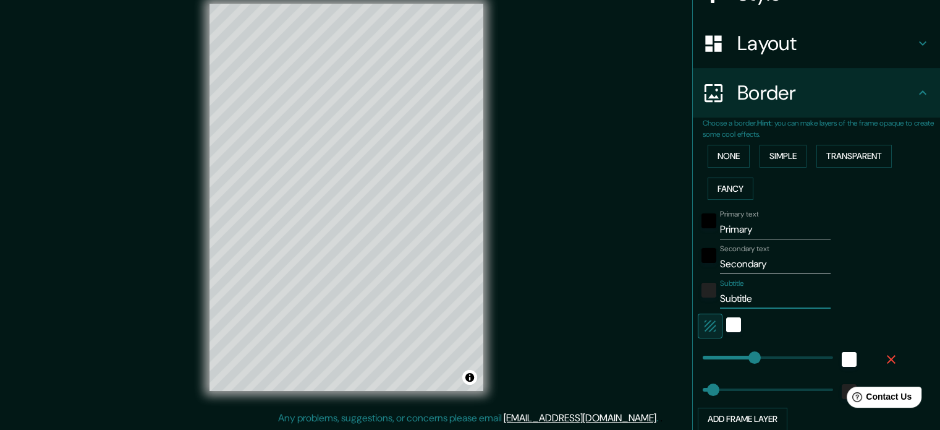
drag, startPoint x: 768, startPoint y: 296, endPoint x: 680, endPoint y: 290, distance: 88.0
click at [680, 290] on div "Mappin Location Chengdu, Sichuan, China Pins Style Layout Border Choose a borde…" at bounding box center [470, 207] width 940 height 446
type input "177"
type input "35"
type input "177"
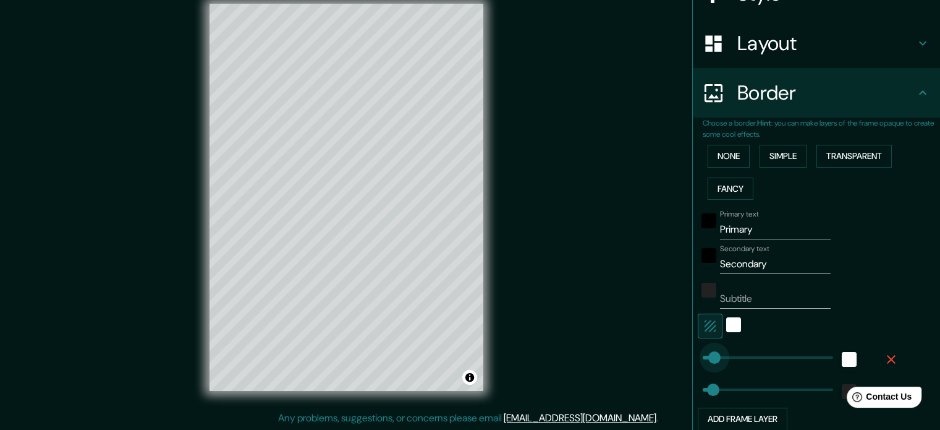
type input "37"
drag, startPoint x: 742, startPoint y: 352, endPoint x: 704, endPoint y: 359, distance: 38.9
type input "35"
type input "442"
drag, startPoint x: 726, startPoint y: 347, endPoint x: 823, endPoint y: 341, distance: 97.2
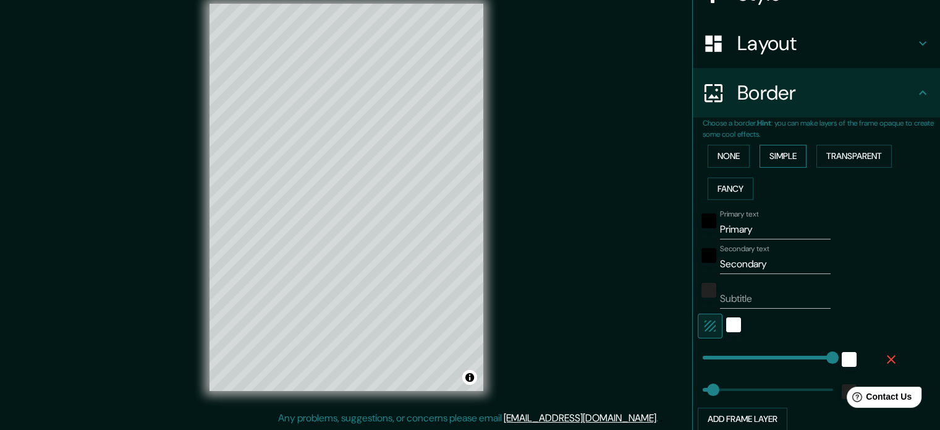
click at [784, 155] on button "Simple" at bounding box center [783, 156] width 47 height 23
type input "35"
click at [846, 159] on button "Transparent" at bounding box center [854, 156] width 75 height 23
click at [725, 180] on button "Fancy" at bounding box center [731, 188] width 46 height 23
click at [792, 152] on button "Simple" at bounding box center [783, 156] width 47 height 23
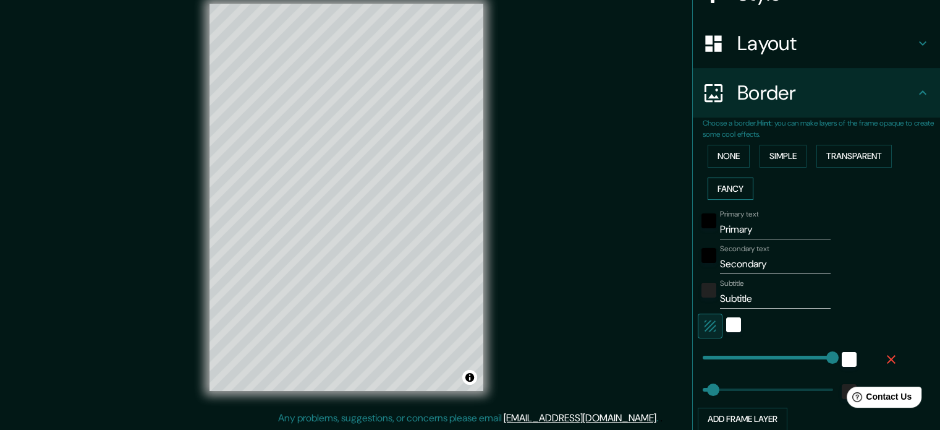
click at [734, 185] on button "Fancy" at bounding box center [731, 188] width 46 height 23
click at [734, 190] on button "Fancy" at bounding box center [731, 188] width 46 height 23
type input "177"
type input "35"
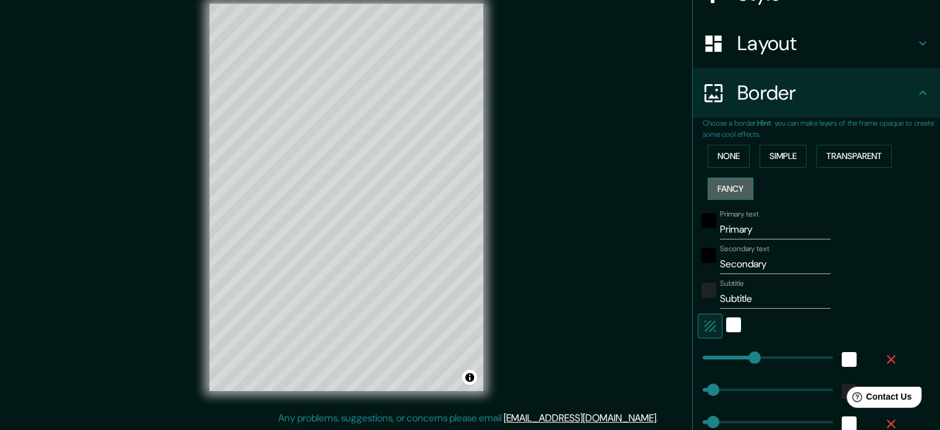
type input "18"
click at [734, 190] on button "Fancy" at bounding box center [731, 188] width 46 height 23
type input "177"
type input "35"
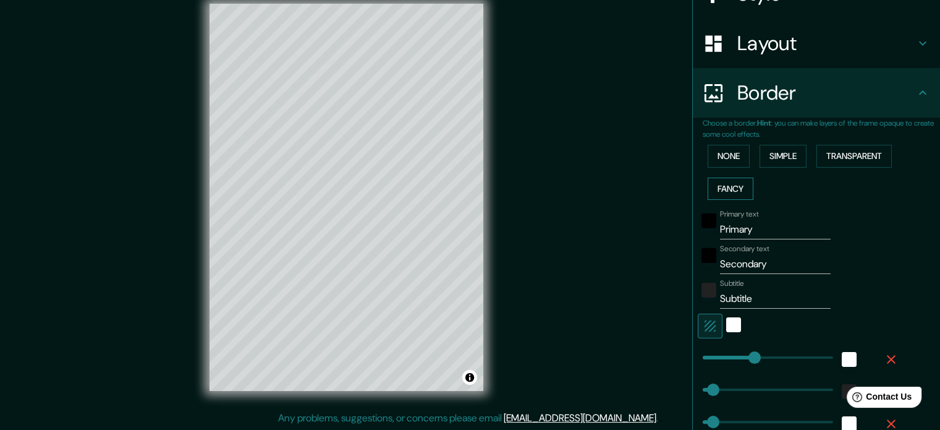
type input "18"
drag, startPoint x: 774, startPoint y: 305, endPoint x: 681, endPoint y: 316, distance: 93.3
click at [681, 316] on div "Mappin Location Chengdu, Sichuan, China Pins Style Layout Border Choose a borde…" at bounding box center [470, 207] width 940 height 446
type input "177"
type input "35"
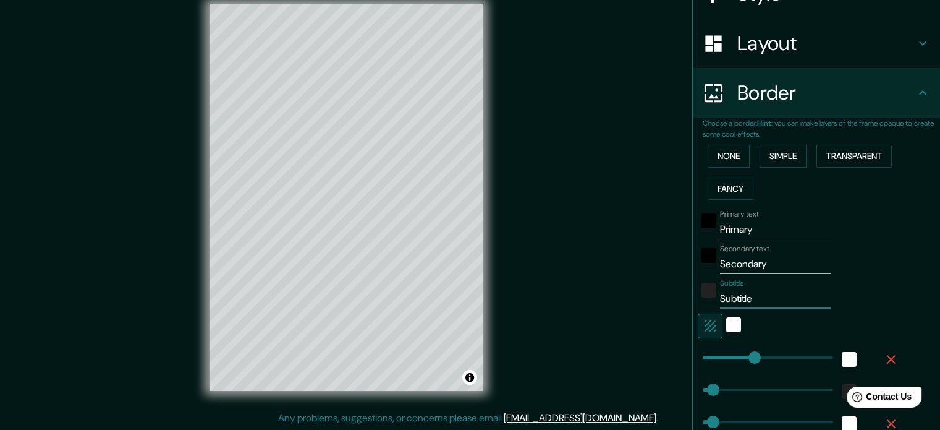
type input "35"
type input "18"
click at [910, 242] on div "Primary text Primary Secondary text Secondary Subtitle Add frame layer" at bounding box center [821, 350] width 237 height 290
drag, startPoint x: 766, startPoint y: 227, endPoint x: 697, endPoint y: 234, distance: 70.2
click at [698, 234] on div "Primary text Primary" at bounding box center [799, 225] width 203 height 30
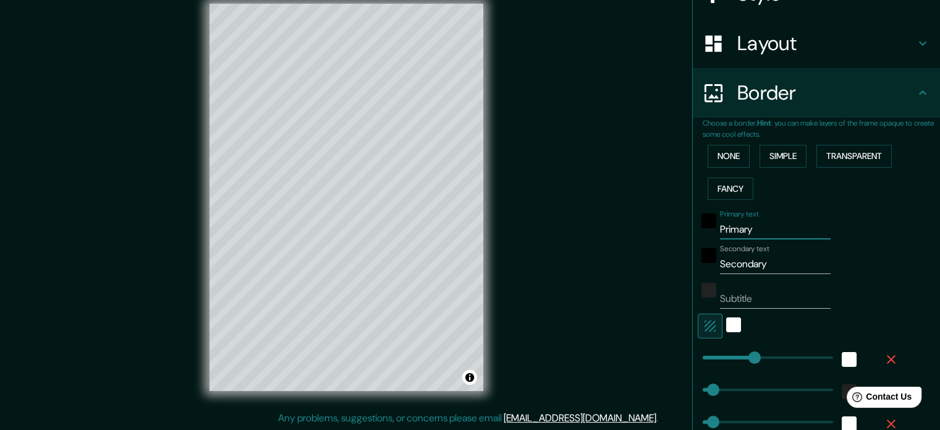
type input "C"
type input "177"
type input "35"
type input "18"
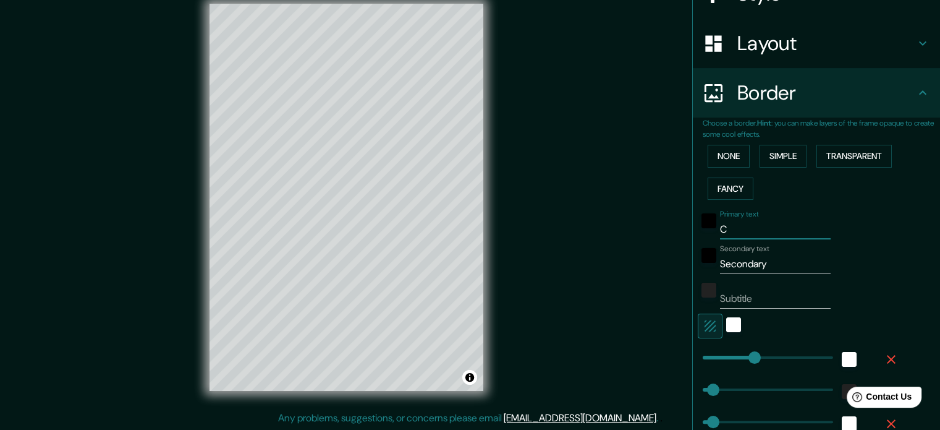
type input "CH"
type input "177"
type input "35"
type input "18"
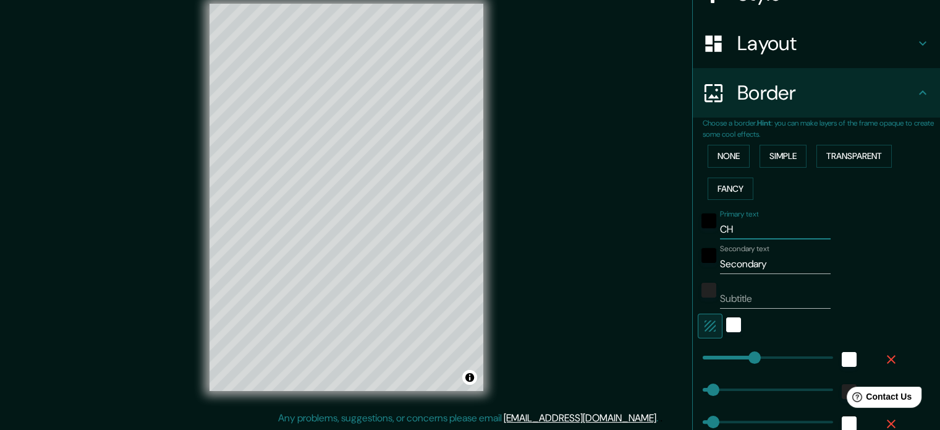
type input "CHE"
type input "177"
type input "35"
type input "18"
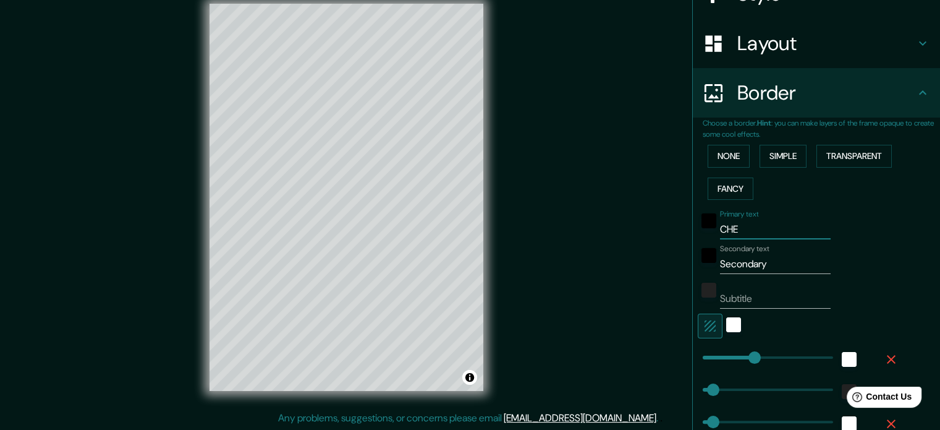
type input "CHEN"
type input "177"
type input "35"
type input "18"
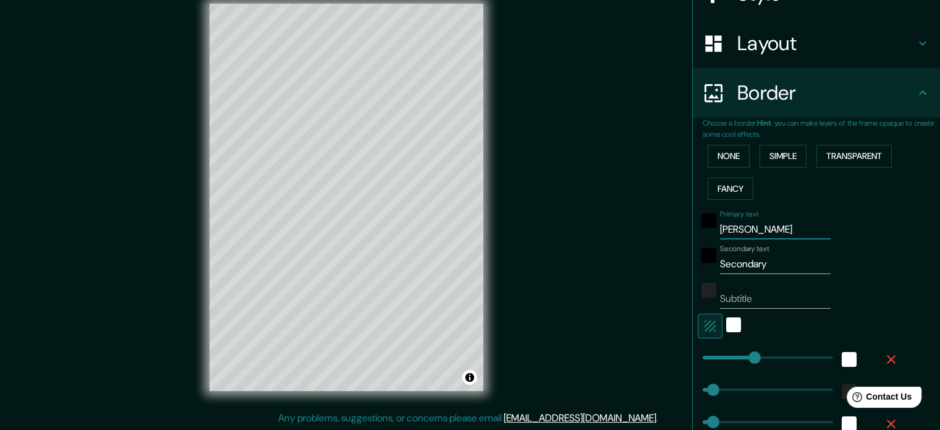
type input "CHENG"
type input "177"
type input "35"
type input "18"
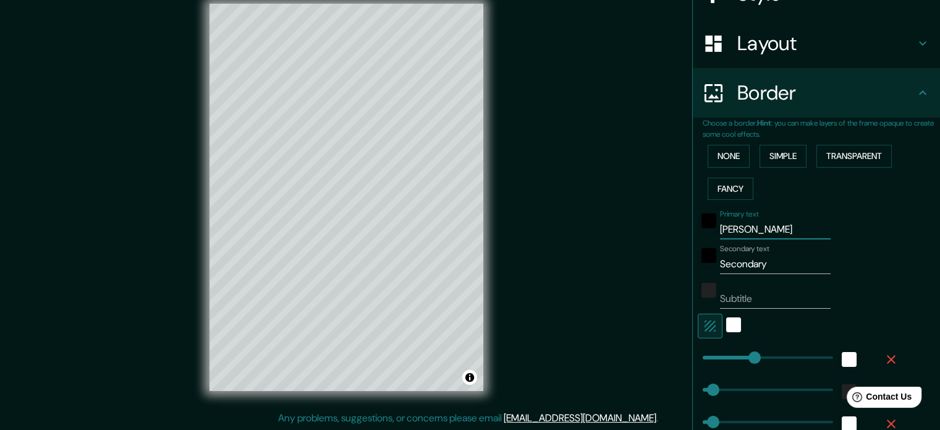
type input "CHENG"
type input "177"
type input "35"
type input "18"
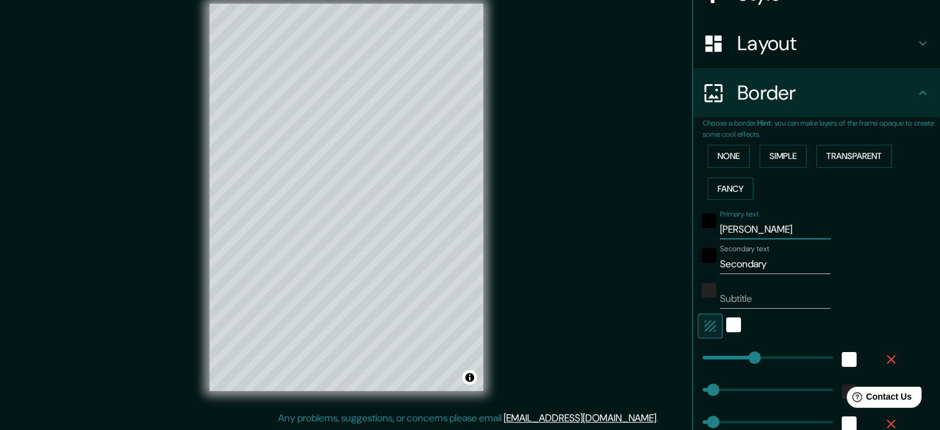
type input "CHENG D"
type input "177"
type input "35"
type input "18"
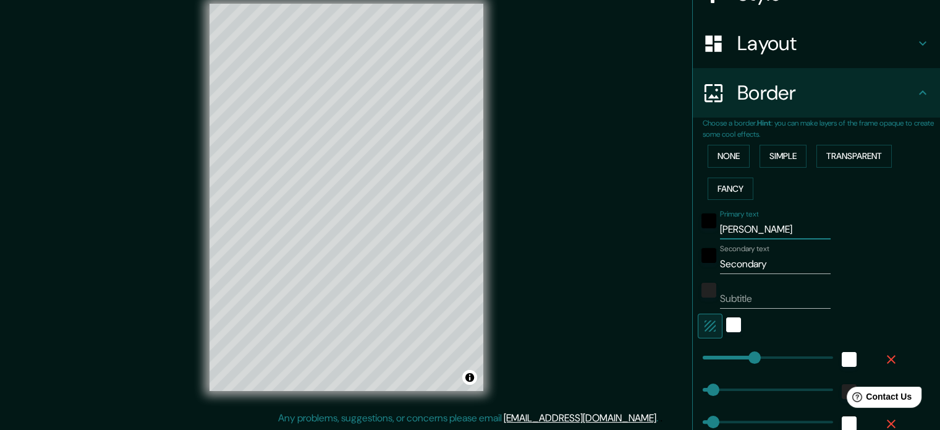
type input "CHENG DU"
type input "177"
type input "35"
type input "18"
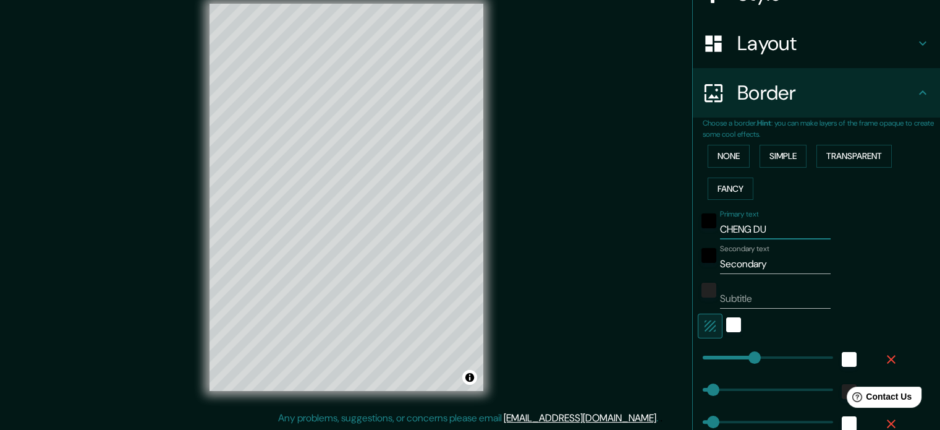
type input "CHENG DU"
drag, startPoint x: 772, startPoint y: 268, endPoint x: 674, endPoint y: 274, distance: 98.5
click at [674, 274] on div "Mappin Location Chengdu, Sichuan, China Pins Style Layout Border Choose a borde…" at bounding box center [470, 207] width 940 height 446
type input "C"
type input "177"
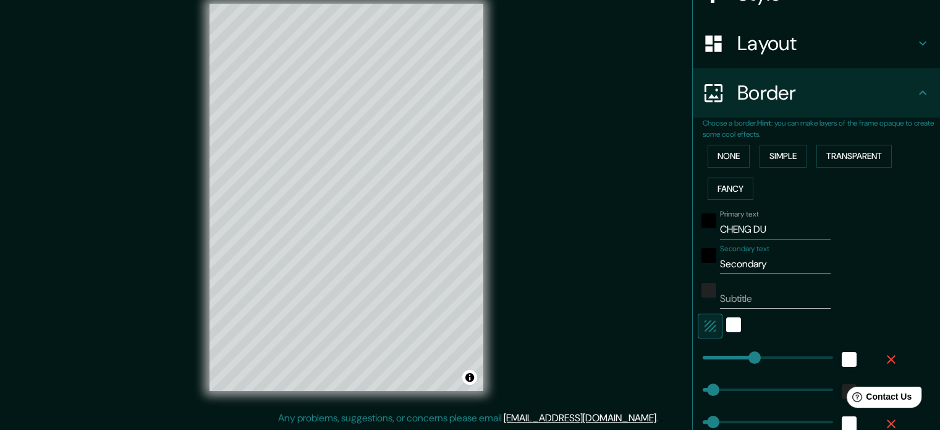
type input "35"
type input "18"
type input "CH"
type input "177"
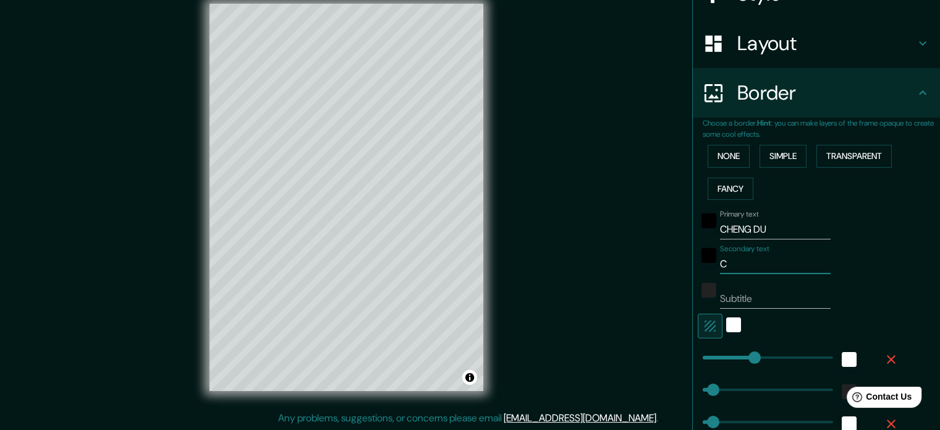
type input "35"
type input "18"
type input "CHION"
type input "177"
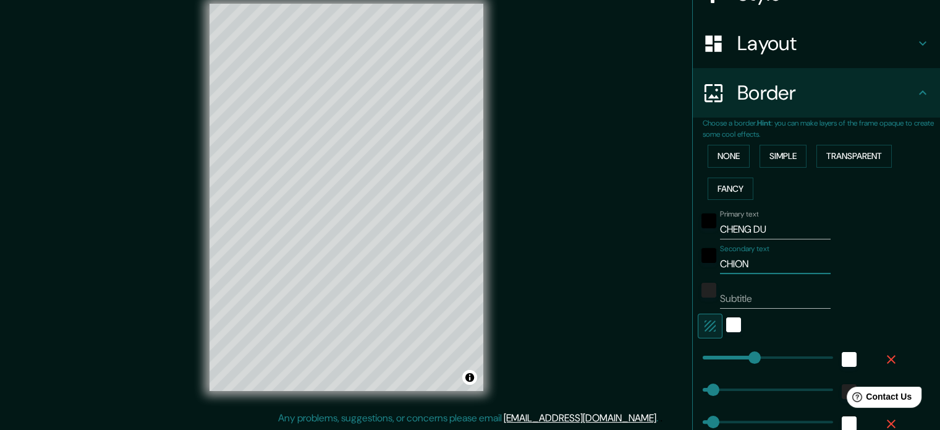
type input "35"
type input "18"
type input "CHIO"
type input "177"
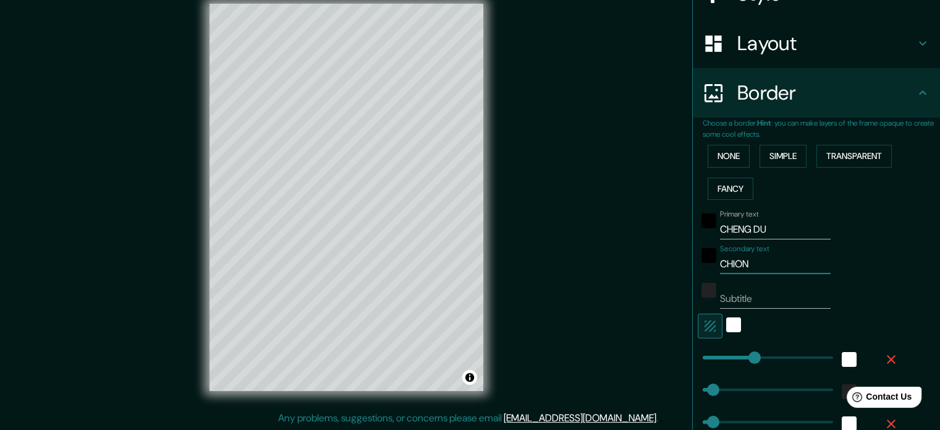
type input "35"
type input "18"
type input "CHI"
type input "177"
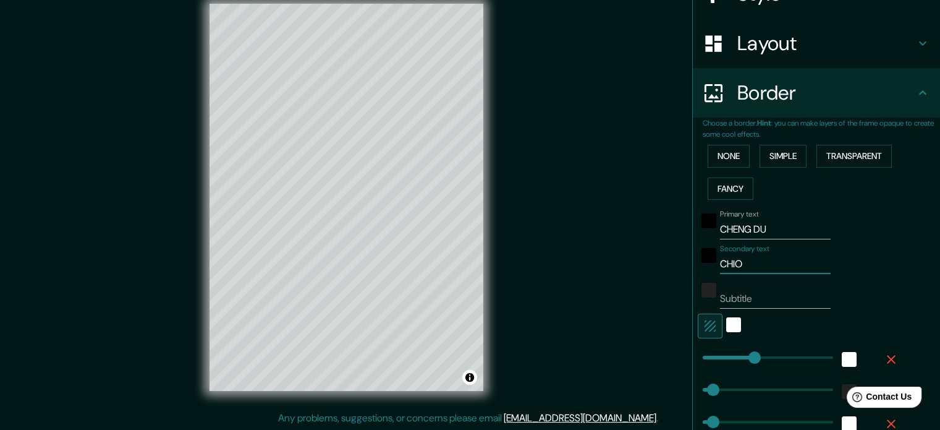
type input "35"
type input "18"
type input "CHIN"
type input "177"
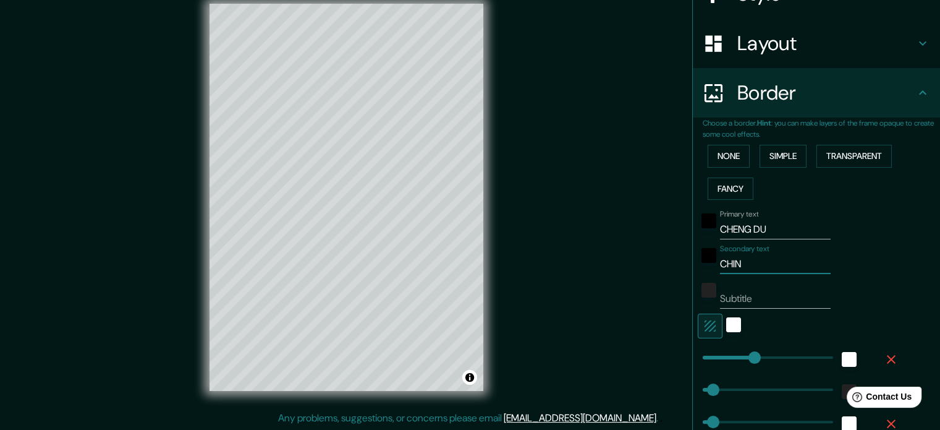
type input "35"
type input "18"
type input "CHINA"
type input "177"
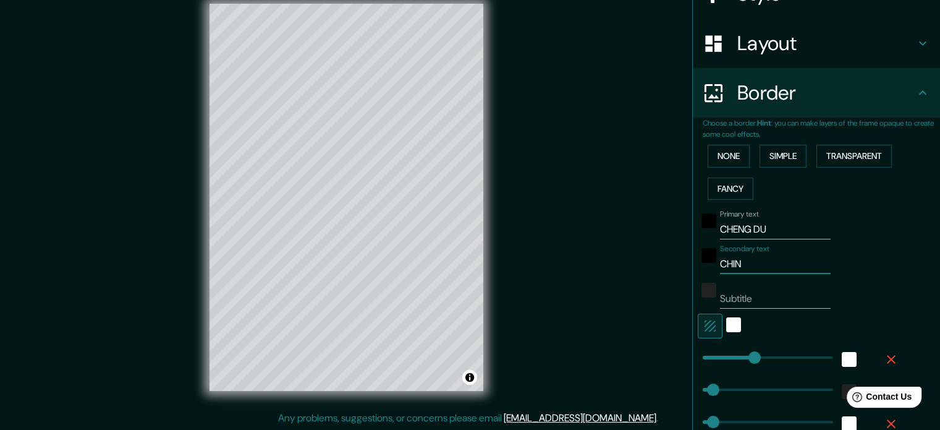
type input "35"
type input "18"
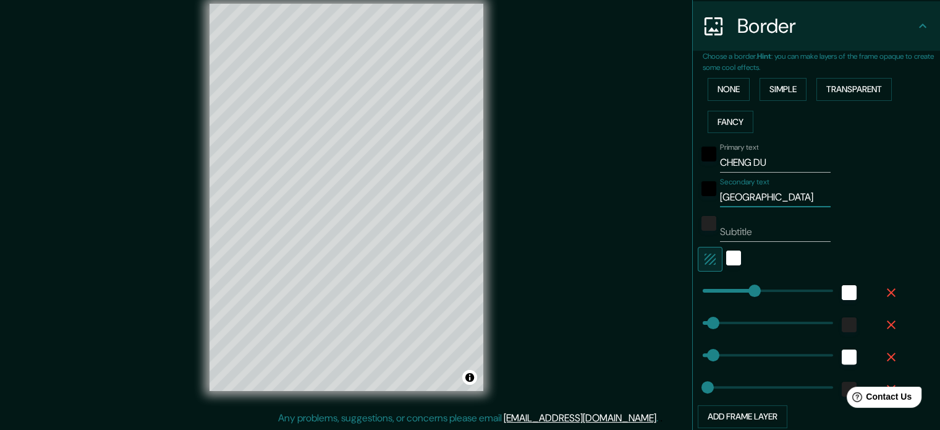
scroll to position [232, 0]
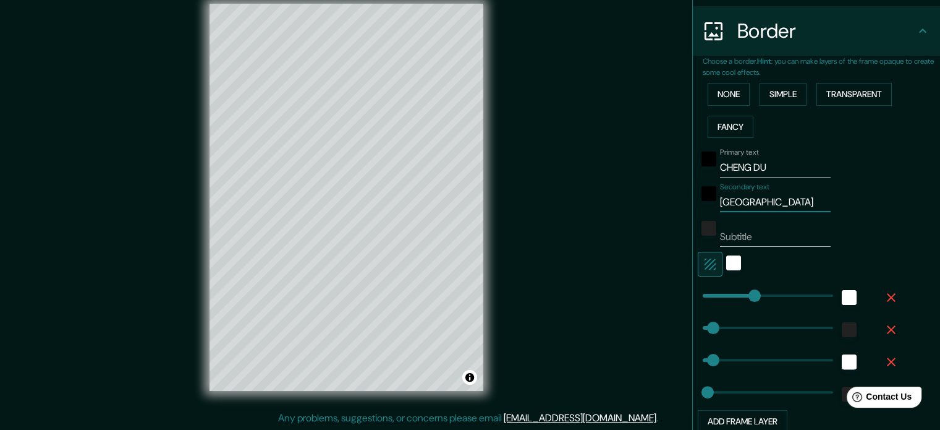
type input "CHINA"
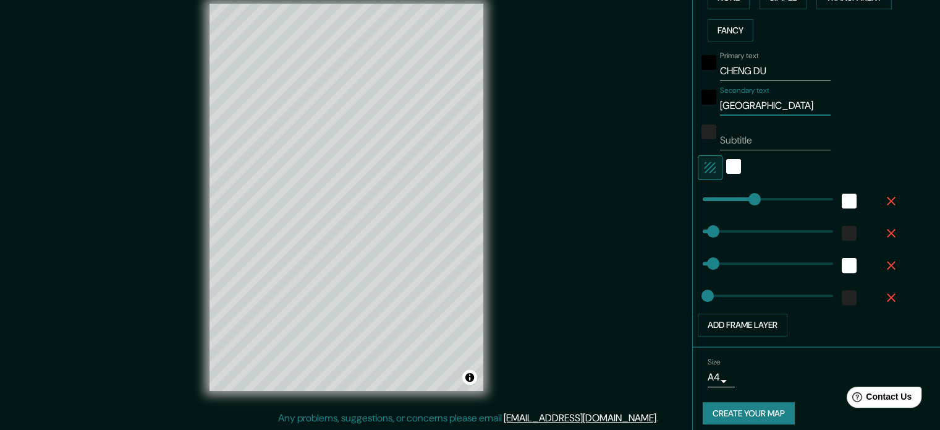
scroll to position [336, 0]
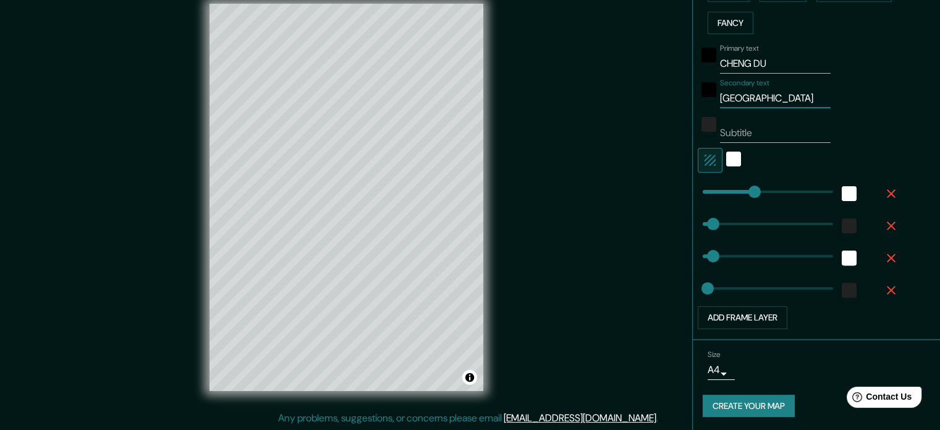
click at [729, 395] on button "Create your map" at bounding box center [749, 405] width 92 height 23
type input "18"
click at [734, 407] on button "Create your map" at bounding box center [749, 405] width 92 height 23
type input "177"
drag, startPoint x: 752, startPoint y: 133, endPoint x: 719, endPoint y: 133, distance: 32.8
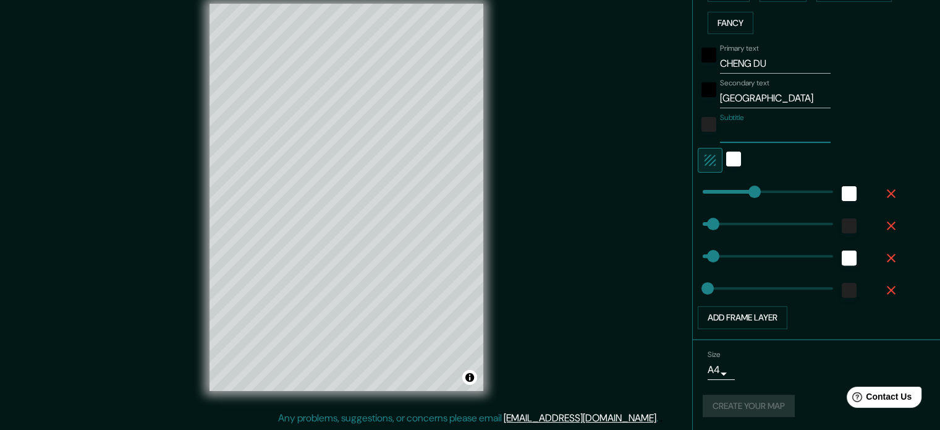
click at [720, 133] on input "Subtitle" at bounding box center [775, 133] width 111 height 20
type input "177"
type input "35"
type input "18"
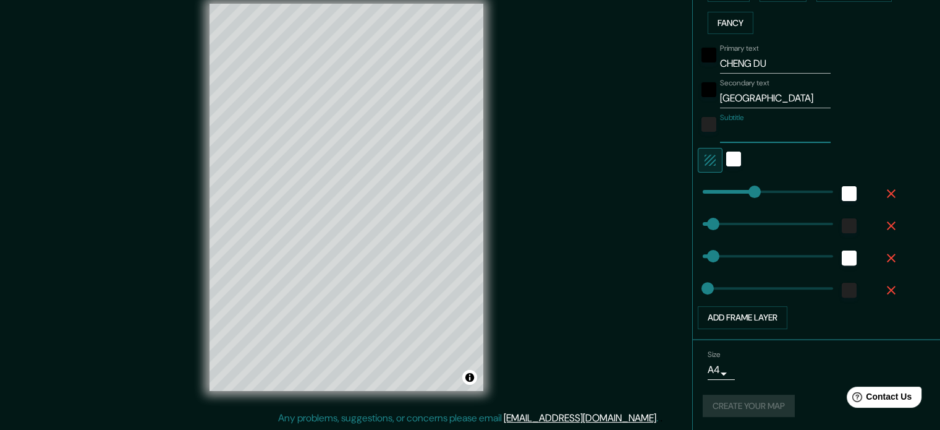
type input "177"
type input "35"
type input "18"
type input "177"
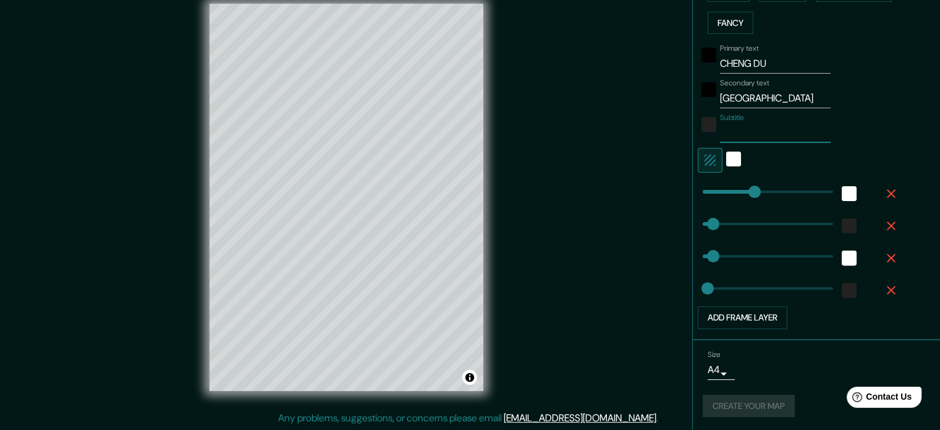
type input "35"
type input "18"
type input "177"
type input "35"
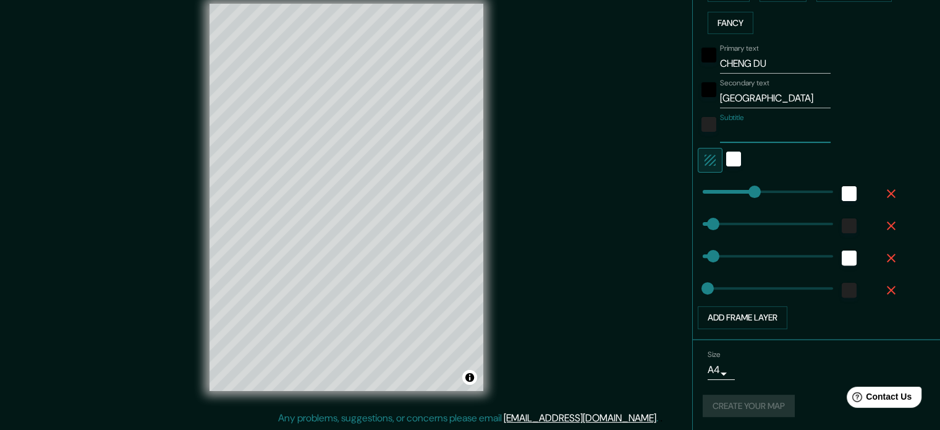
type input "35"
type input "18"
type input "177"
type input "35"
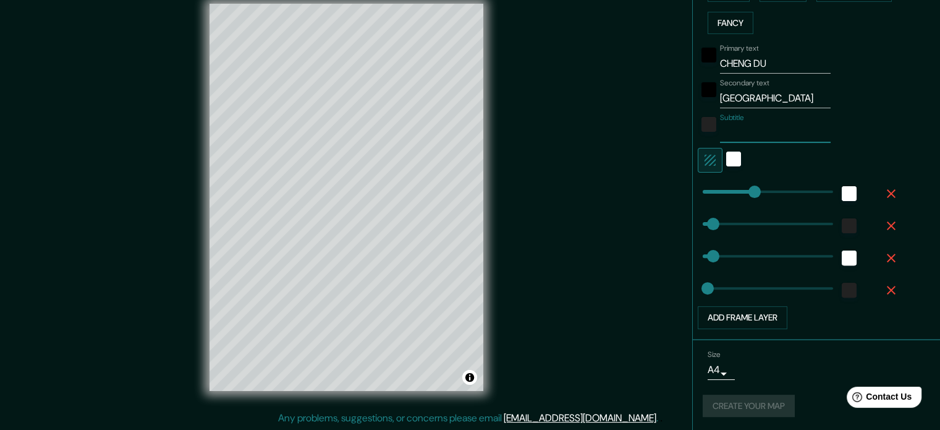
type input "18"
click at [870, 134] on div "Subtitle" at bounding box center [799, 128] width 203 height 30
type input "35"
click at [751, 129] on input "Subtitle" at bounding box center [775, 133] width 111 height 20
type input "177"
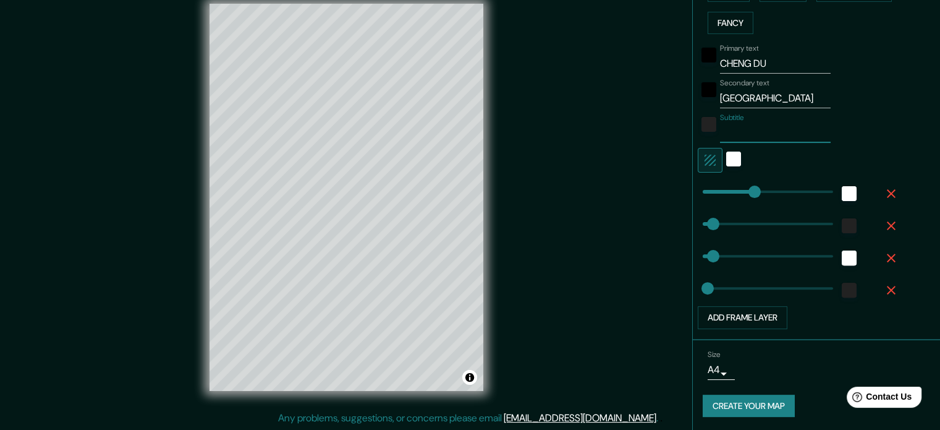
type input "35"
type input "18"
type input "177"
type input "35"
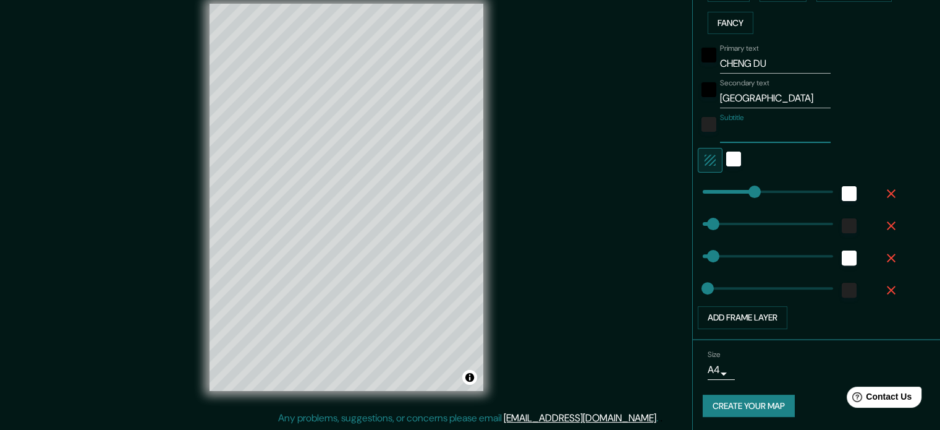
type input "35"
type input "18"
type input "35"
type input "18"
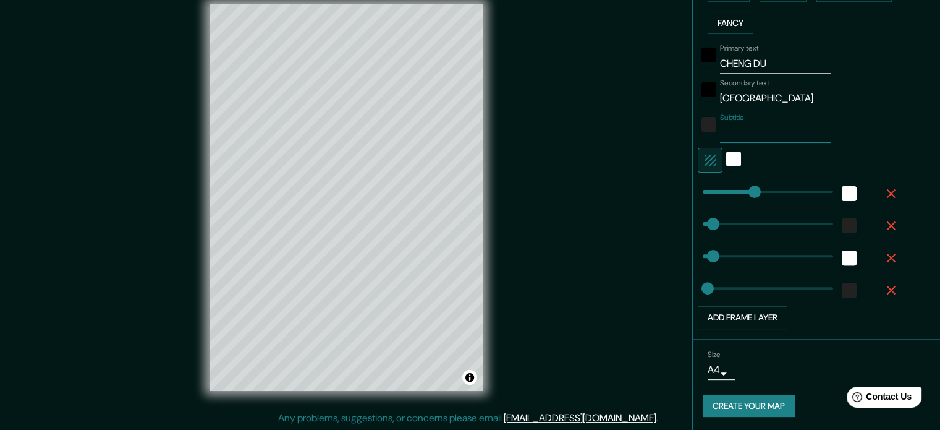
click at [729, 402] on button "Create your map" at bounding box center [749, 405] width 92 height 23
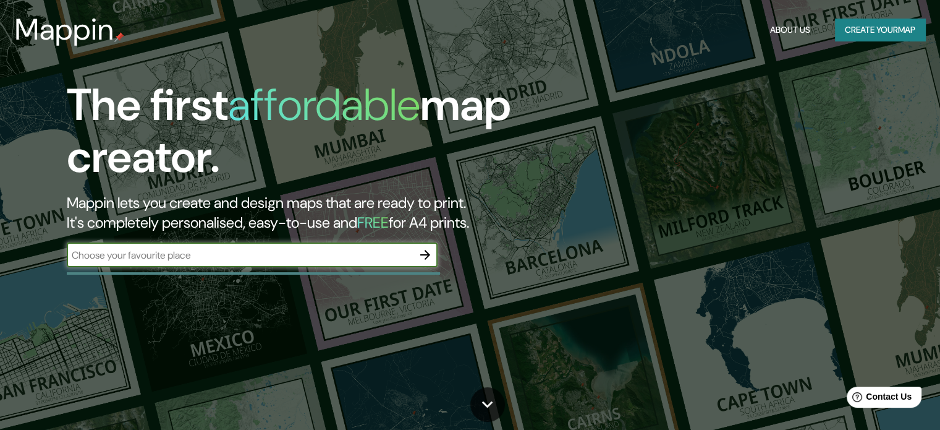
click at [431, 257] on icon "button" at bounding box center [425, 254] width 15 height 15
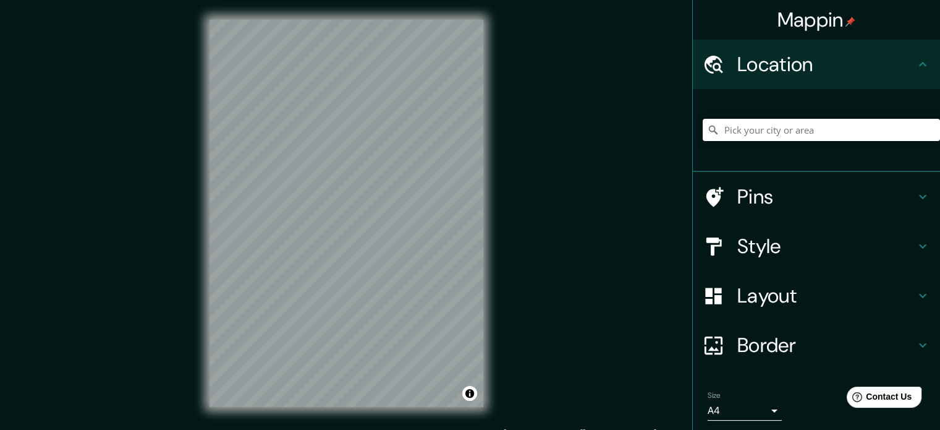
click at [755, 136] on input "Pick your city or area" at bounding box center [821, 130] width 237 height 22
click at [808, 243] on h4 "Style" at bounding box center [826, 246] width 178 height 25
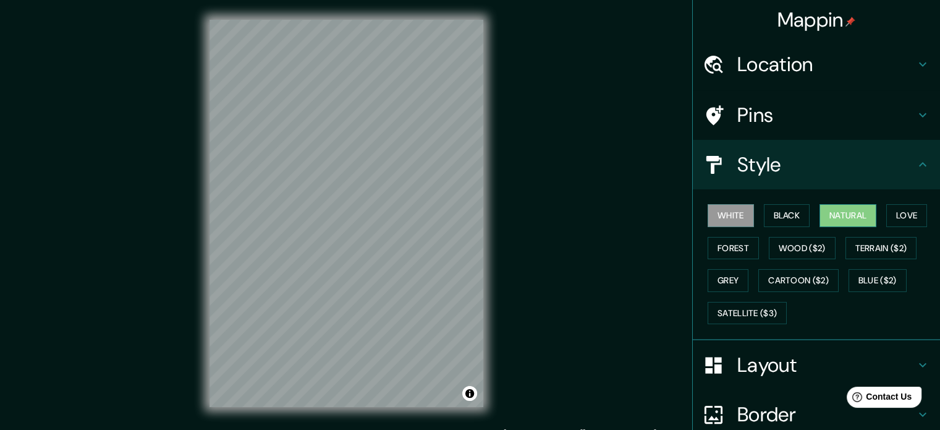
click at [851, 216] on button "Natural" at bounding box center [848, 215] width 57 height 23
click at [829, 66] on h4 "Location" at bounding box center [826, 64] width 178 height 25
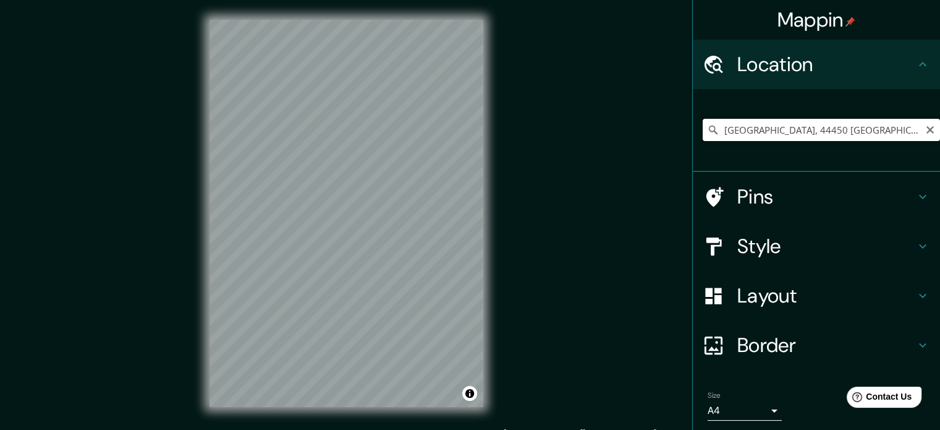
click at [804, 119] on input "[GEOGRAPHIC_DATA], 44450 [GEOGRAPHIC_DATA], [GEOGRAPHIC_DATA]" at bounding box center [821, 130] width 237 height 22
drag, startPoint x: 890, startPoint y: 129, endPoint x: 760, endPoint y: 139, distance: 130.8
click at [760, 139] on input "[GEOGRAPHIC_DATA], 44450 [GEOGRAPHIC_DATA], [GEOGRAPHIC_DATA]" at bounding box center [821, 130] width 237 height 22
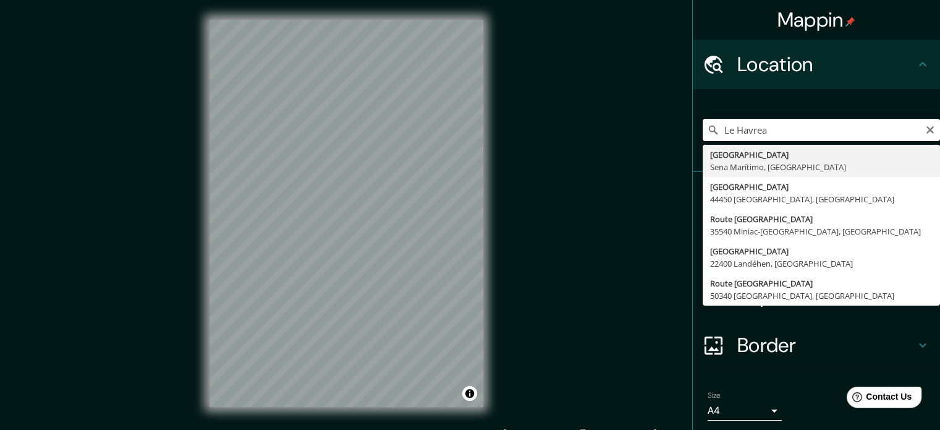
click at [765, 125] on input "Le Havrea" at bounding box center [821, 130] width 237 height 22
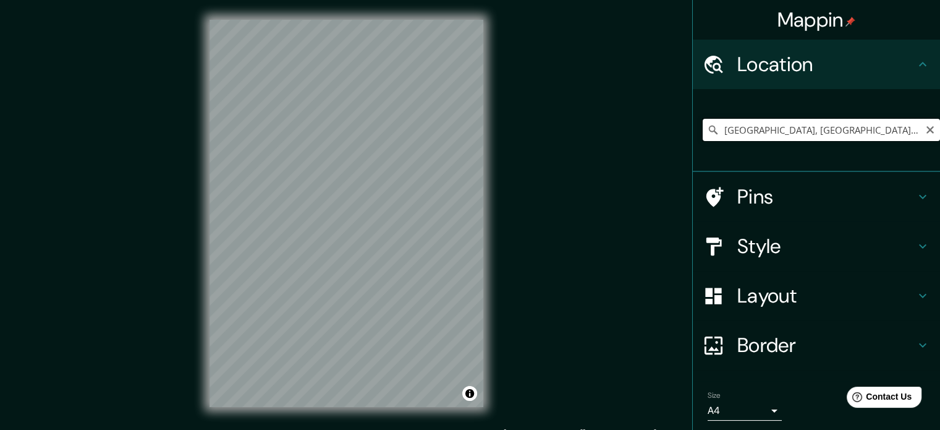
click at [764, 131] on input "[GEOGRAPHIC_DATA], [GEOGRAPHIC_DATA], [GEOGRAPHIC_DATA]" at bounding box center [821, 130] width 237 height 22
click at [764, 130] on input "Le Havre, 22400 Landéhen, Francia" at bounding box center [821, 130] width 237 height 22
click at [758, 125] on input "El Havre, Sena Marítimo, Francia" at bounding box center [821, 130] width 237 height 22
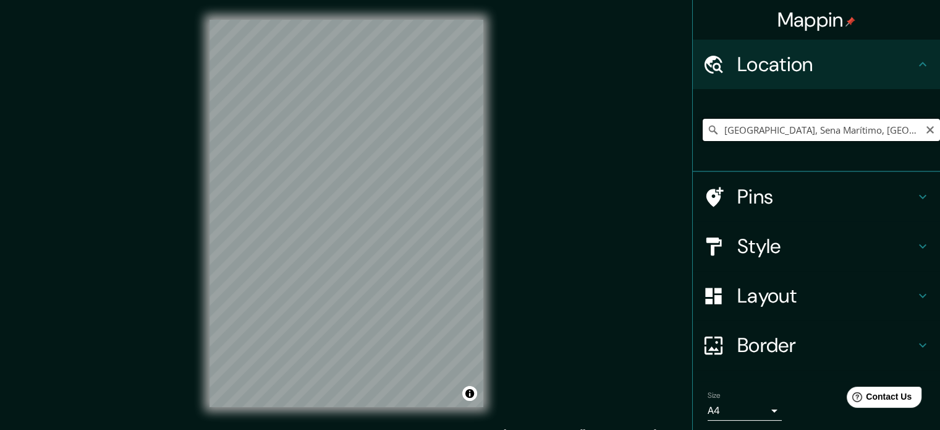
click at [758, 125] on input "El Havre, Sena Marítimo, Francia" at bounding box center [821, 130] width 237 height 22
click at [839, 134] on input "Barcelona, provincia de Barcelona, España" at bounding box center [821, 130] width 237 height 22
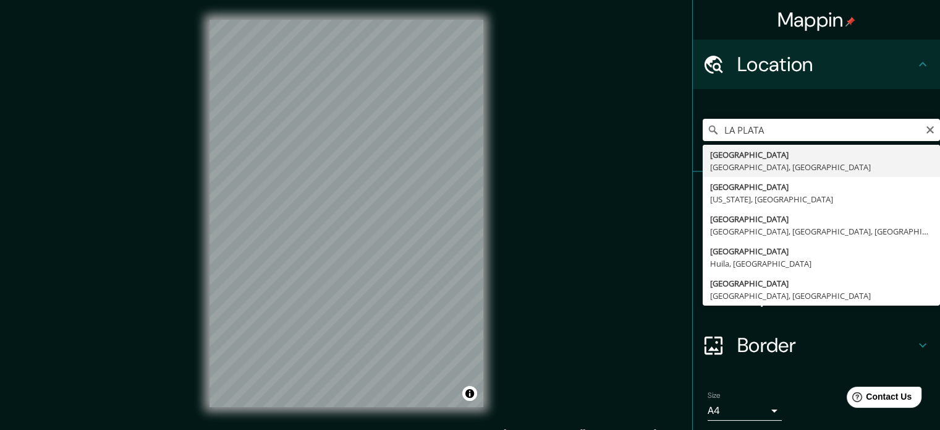
type input "La Plata, Provincia de Buenos Aires, Argentina"
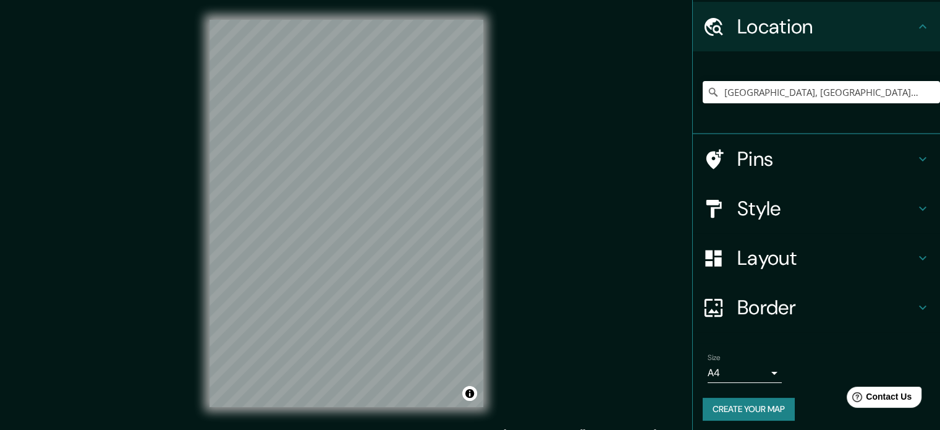
scroll to position [42, 0]
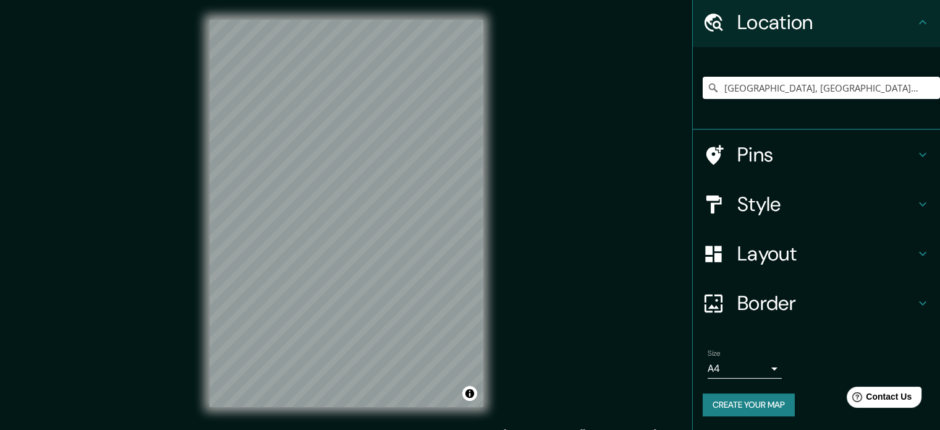
click at [834, 255] on h4 "Layout" at bounding box center [826, 253] width 178 height 25
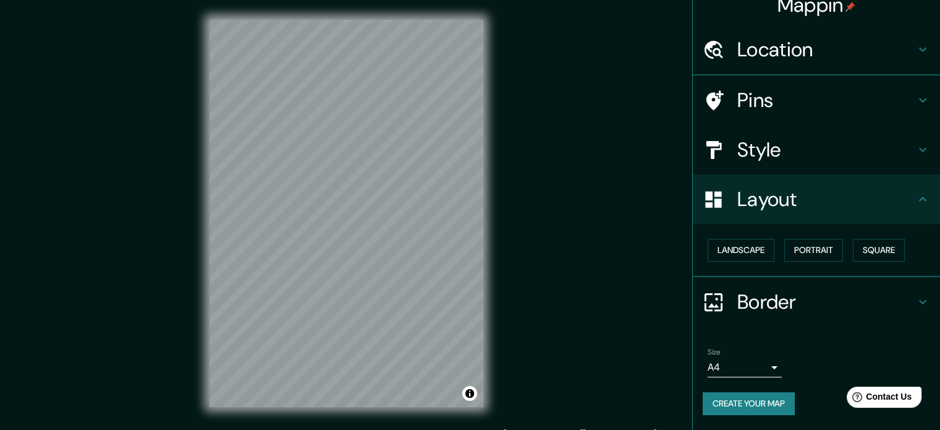
scroll to position [14, 0]
click at [892, 165] on div "Style" at bounding box center [816, 150] width 247 height 49
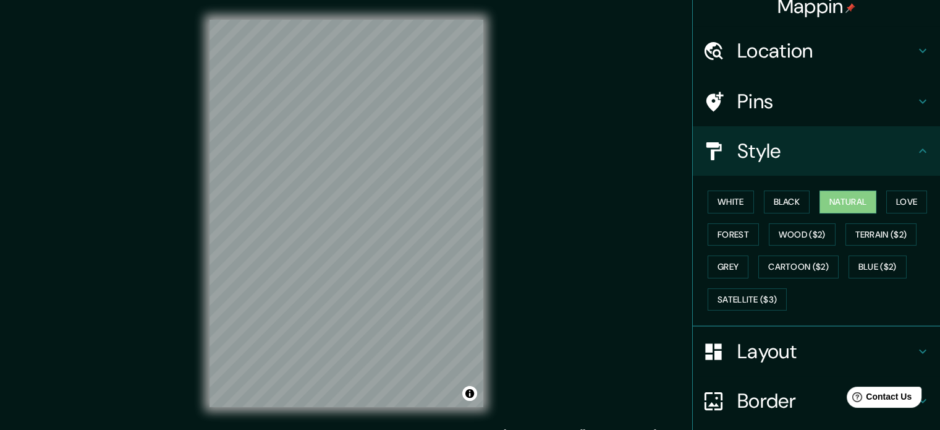
click at [888, 164] on div "Style" at bounding box center [816, 150] width 247 height 49
click at [789, 405] on h4 "Border" at bounding box center [826, 400] width 178 height 25
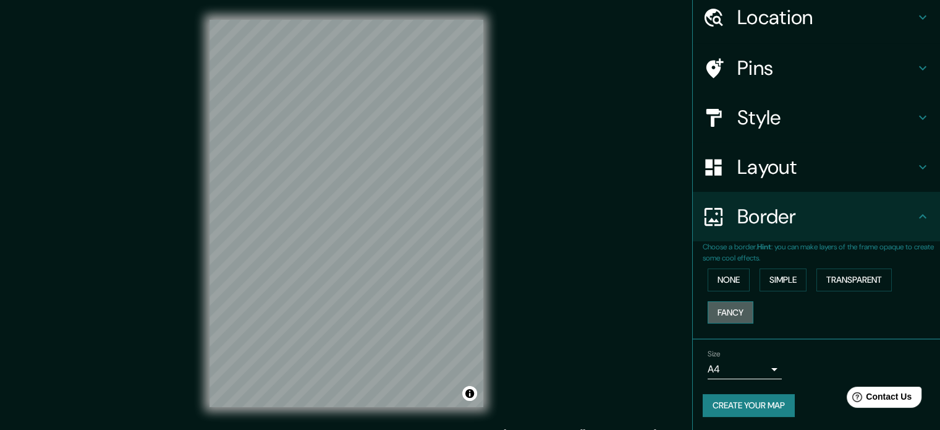
click at [734, 313] on button "Fancy" at bounding box center [731, 312] width 46 height 23
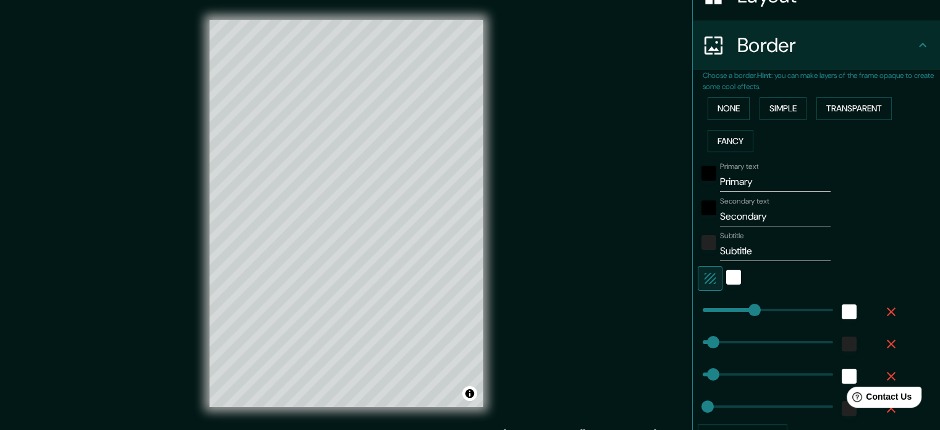
scroll to position [232, 0]
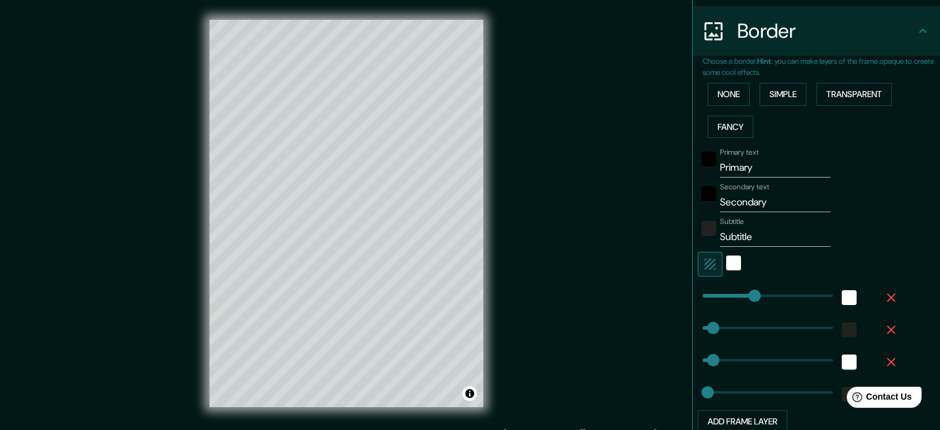
type input "177"
drag, startPoint x: 774, startPoint y: 239, endPoint x: 695, endPoint y: 242, distance: 79.2
click at [698, 242] on div "Subtitle Subtitle" at bounding box center [799, 232] width 203 height 30
type input "177"
type input "35"
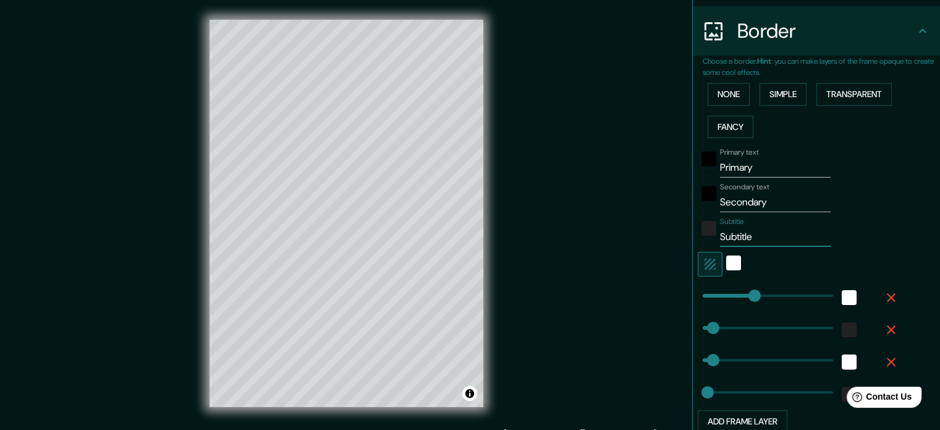
type input "35"
type input "18"
drag, startPoint x: 769, startPoint y: 167, endPoint x: 630, endPoint y: 180, distance: 139.1
click at [630, 180] on div "Mappin Location La Plata, Provincia de Buenos Aires, Argentina Pins Style Layou…" at bounding box center [470, 223] width 940 height 446
type input "L"
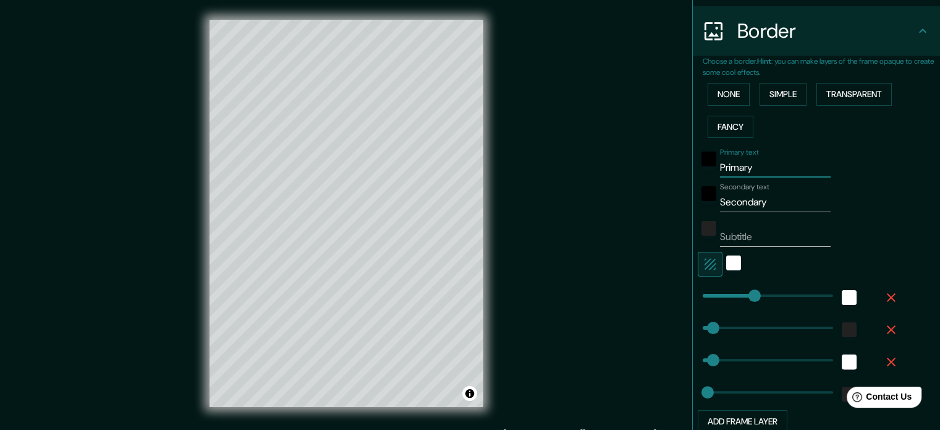
type input "177"
type input "35"
type input "18"
type input "LA"
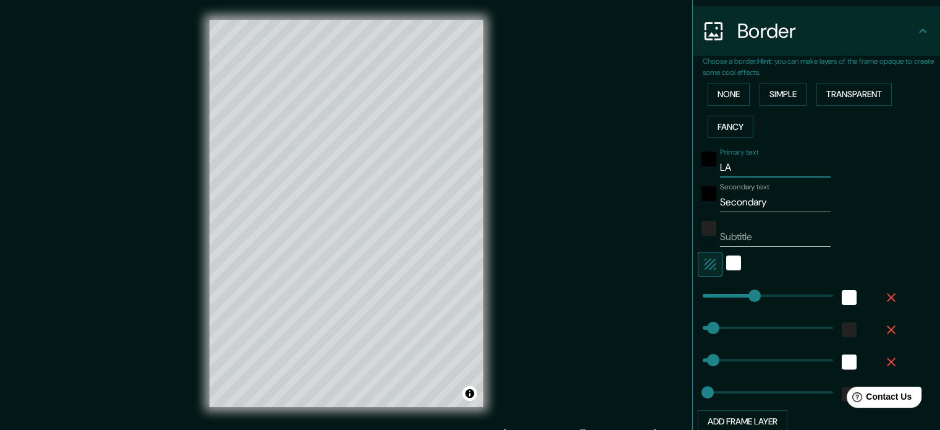
type input "177"
type input "35"
type input "18"
type input "LA"
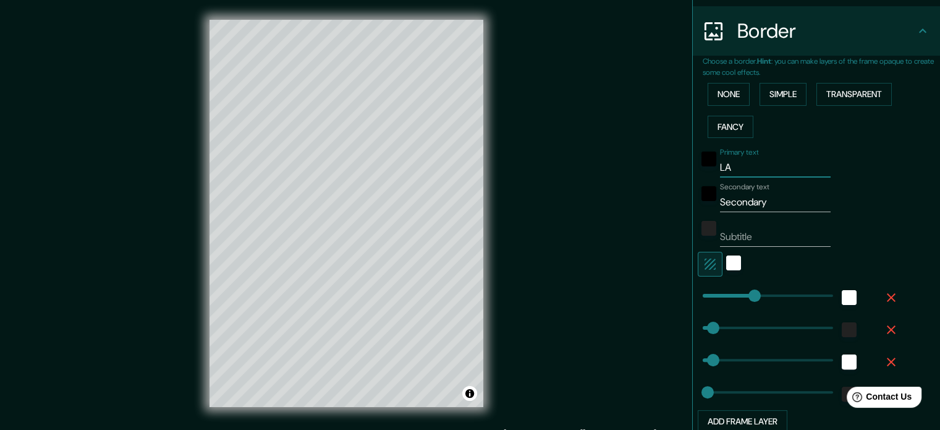
type input "177"
type input "35"
type input "18"
type input "LA P"
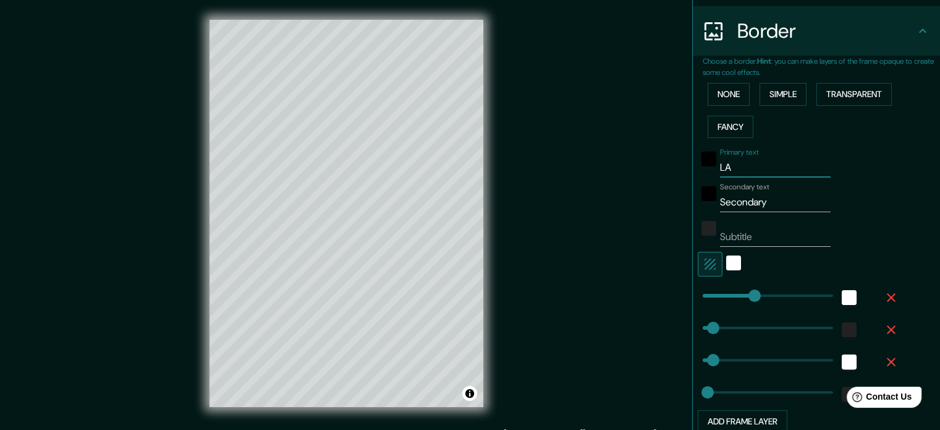
type input "177"
type input "35"
type input "18"
type input "LA PL"
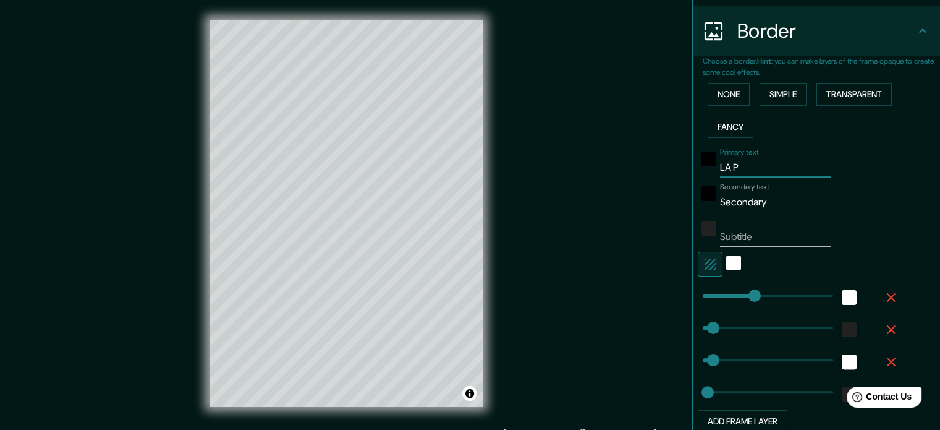
type input "177"
type input "35"
type input "18"
type input "LA PLA"
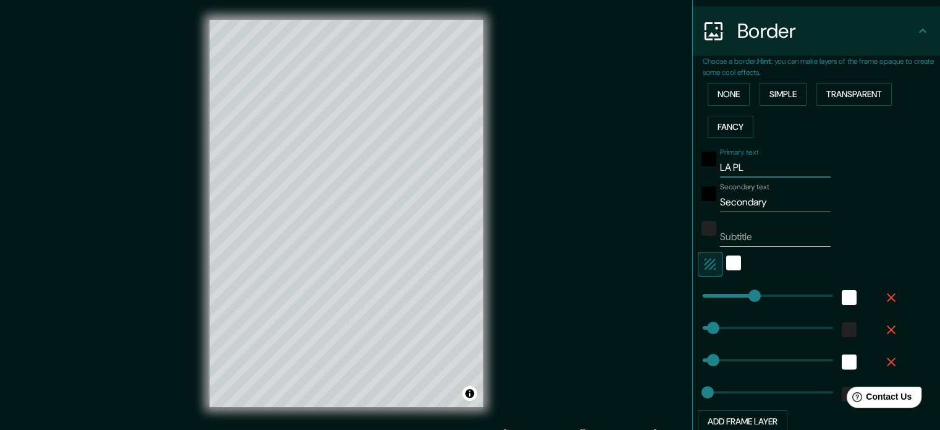
type input "177"
type input "35"
type input "18"
type input "LA PLAT"
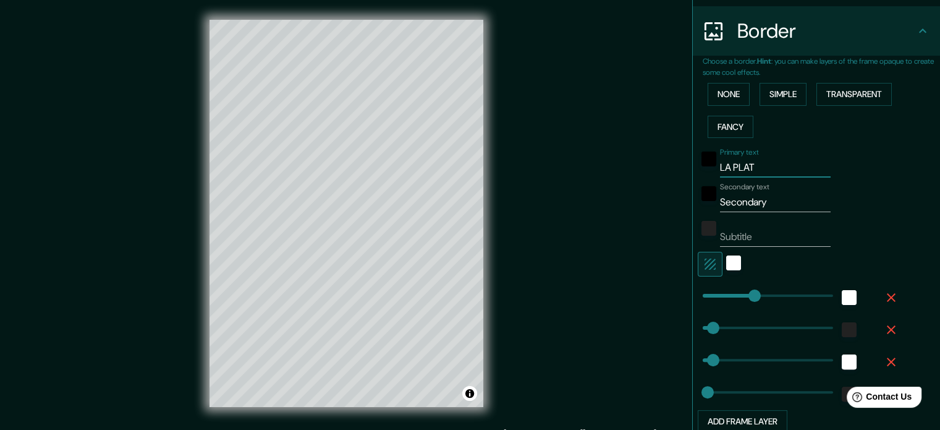
type input "177"
type input "35"
type input "18"
type input "LA PLATA"
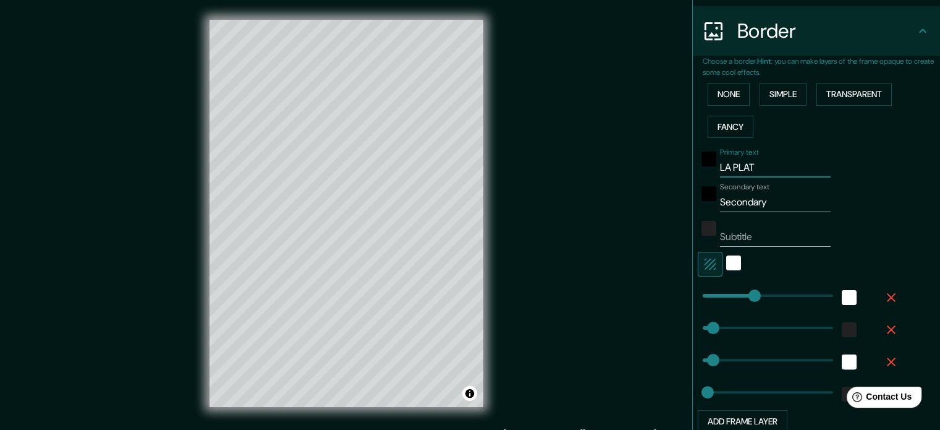
type input "177"
type input "35"
type input "18"
type input "LA PLATA"
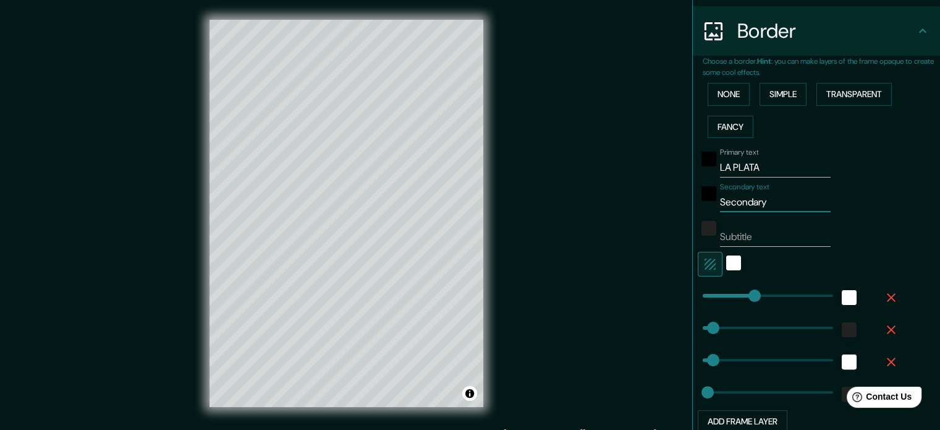
drag, startPoint x: 772, startPoint y: 201, endPoint x: 690, endPoint y: 199, distance: 81.6
click at [698, 199] on div "Secondary text Secondary" at bounding box center [799, 197] width 203 height 30
type input "A"
type input "177"
type input "35"
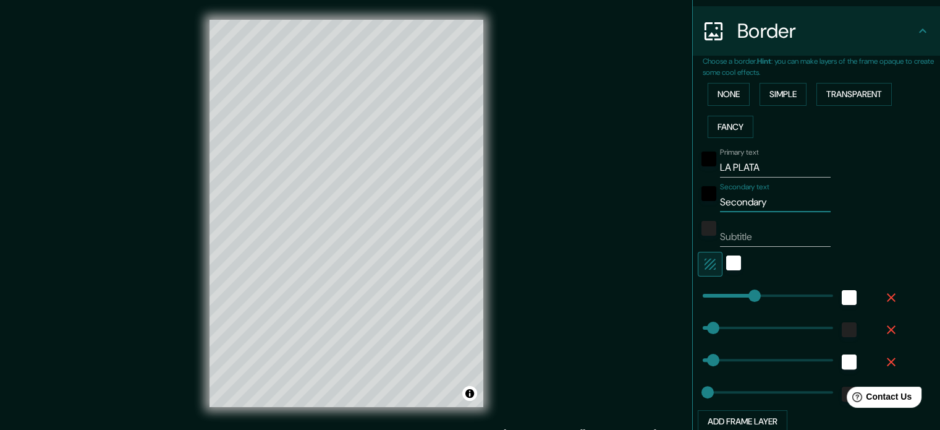
type input "35"
type input "18"
type input "AR"
type input "177"
type input "35"
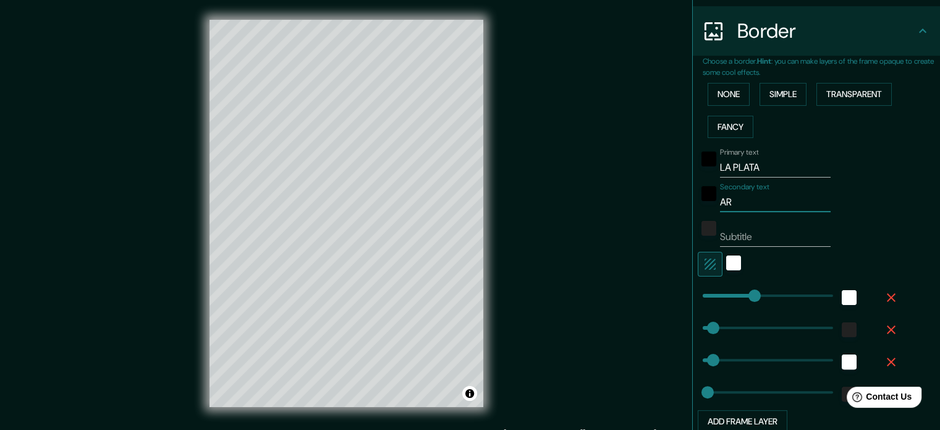
type input "35"
type input "18"
type input "ARG"
type input "177"
type input "35"
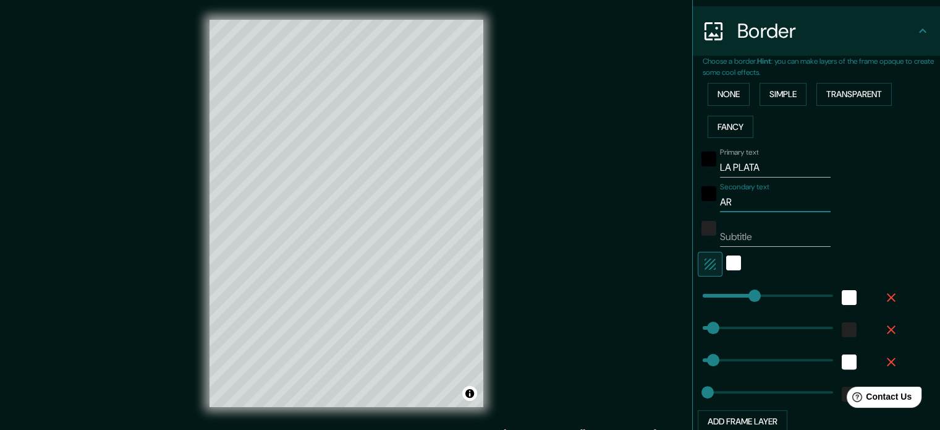
type input "35"
type input "18"
type input "ARGE"
type input "177"
type input "35"
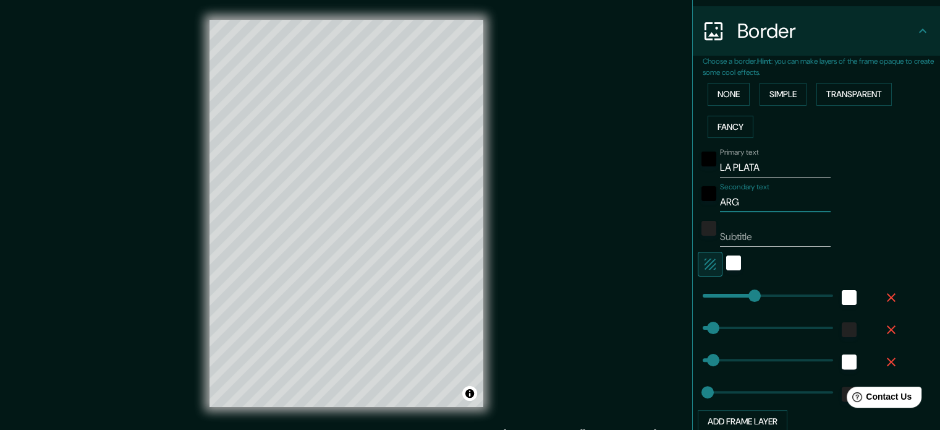
type input "35"
type input "18"
type input "ARGEN"
type input "177"
type input "35"
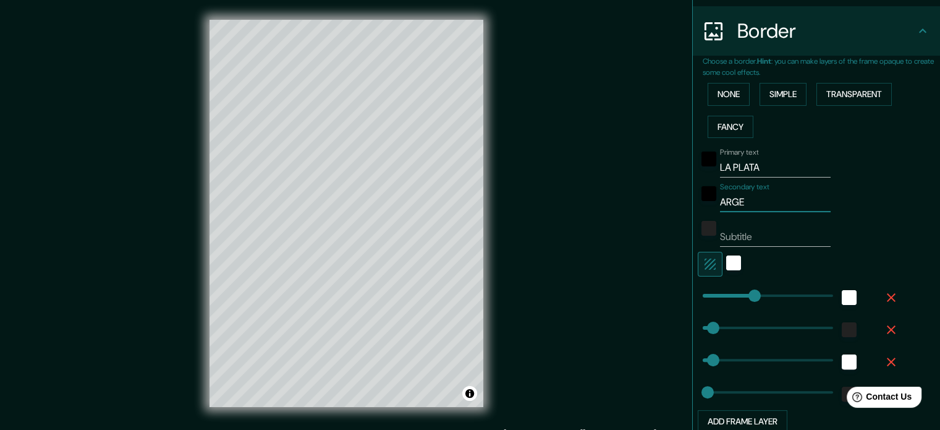
type input "35"
type input "18"
type input "ARGENT"
type input "177"
type input "35"
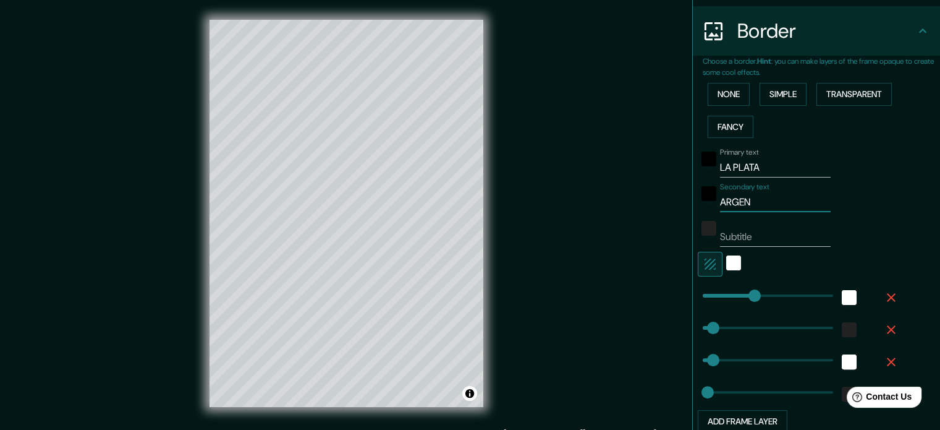
type input "35"
type input "18"
type input "ARGENTI"
type input "177"
type input "35"
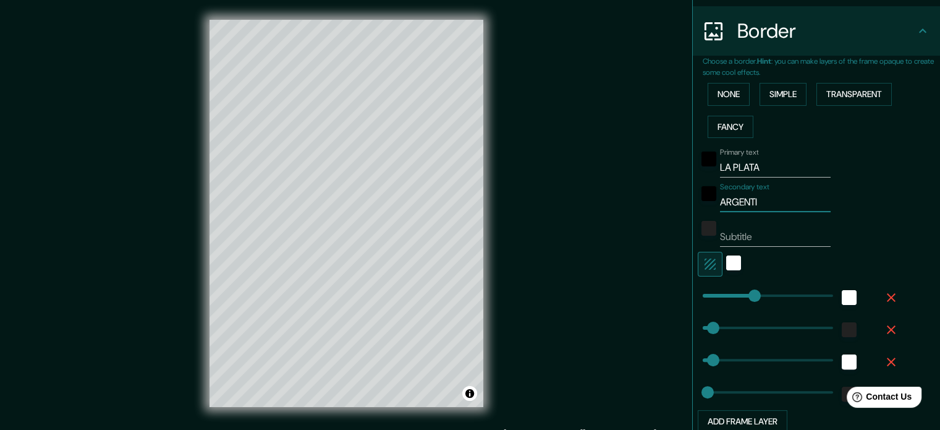
type input "35"
type input "18"
type input "ARGENTIN"
type input "177"
type input "35"
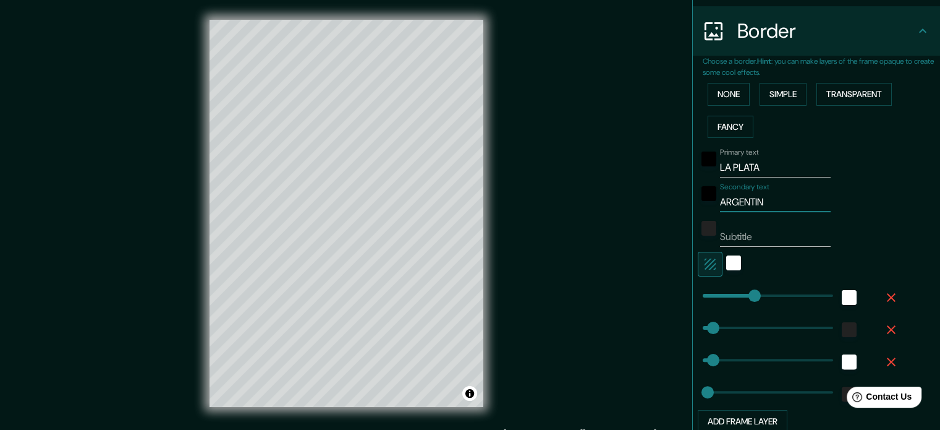
type input "35"
type input "18"
type input "ARGENTINA"
type input "177"
type input "35"
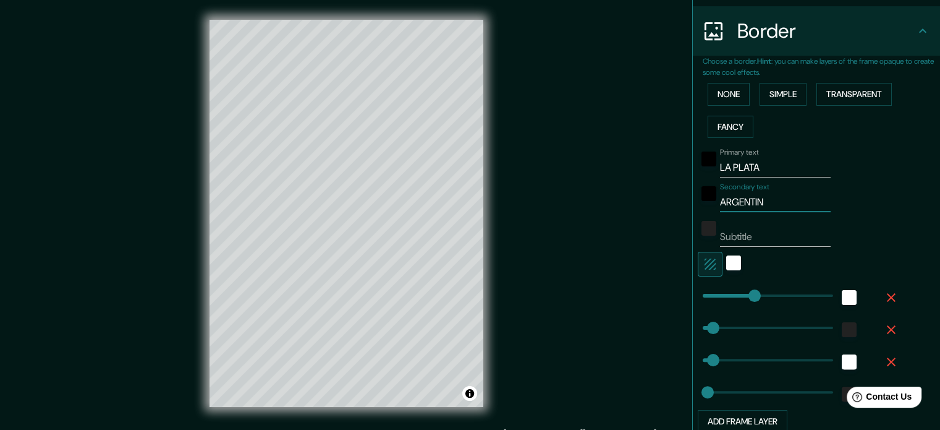
type input "35"
type input "18"
type input "ARGENTINA"
click at [888, 211] on div "Primary text LA PLATA Secondary text ARGENTINA Subtitle Add frame layer" at bounding box center [802, 288] width 198 height 290
drag, startPoint x: 781, startPoint y: 239, endPoint x: 659, endPoint y: 230, distance: 122.7
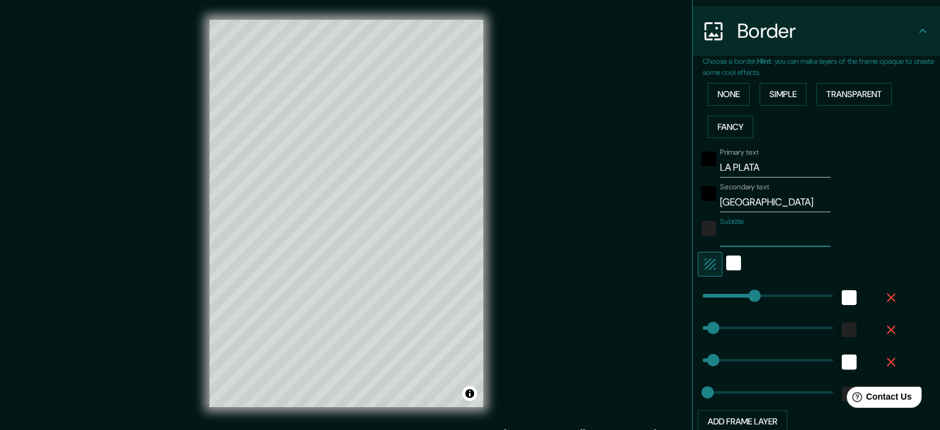
click at [659, 230] on div "Mappin Location La Plata, Provincia de Buenos Aires, Argentina Pins Style Layou…" at bounding box center [470, 223] width 940 height 446
type input "177"
type input "35"
type input "18"
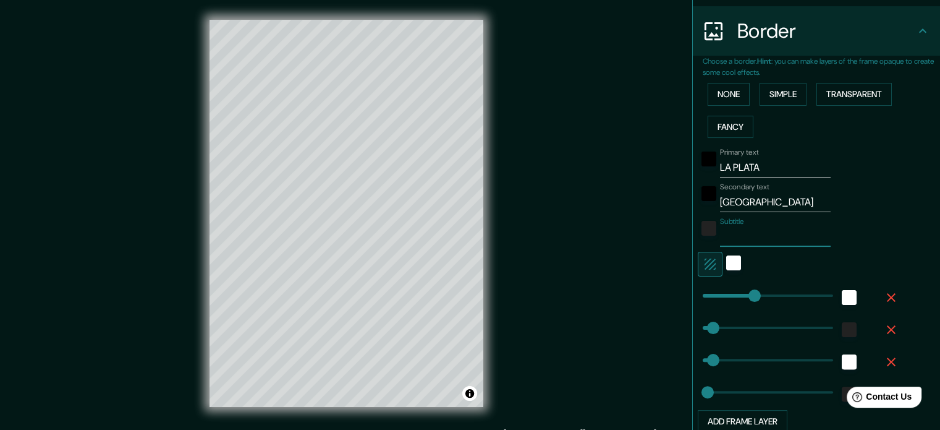
type input "177"
type input "35"
type input "18"
type input "177"
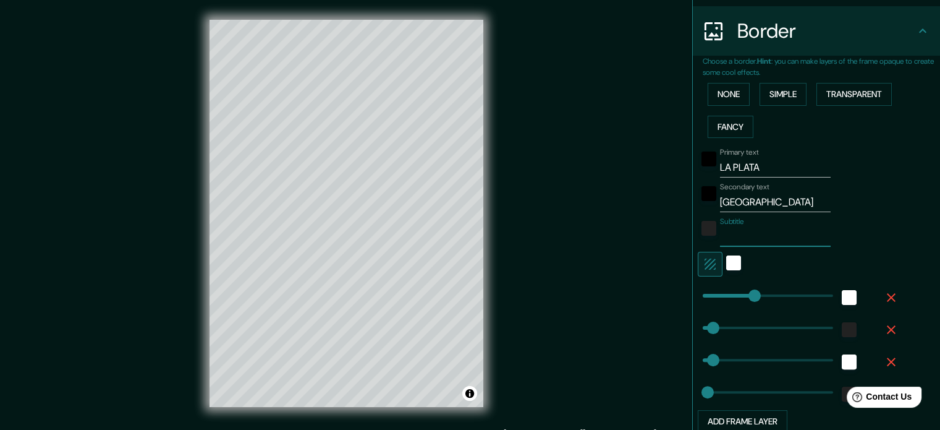
type input "35"
type input "18"
type input "177"
type input "35"
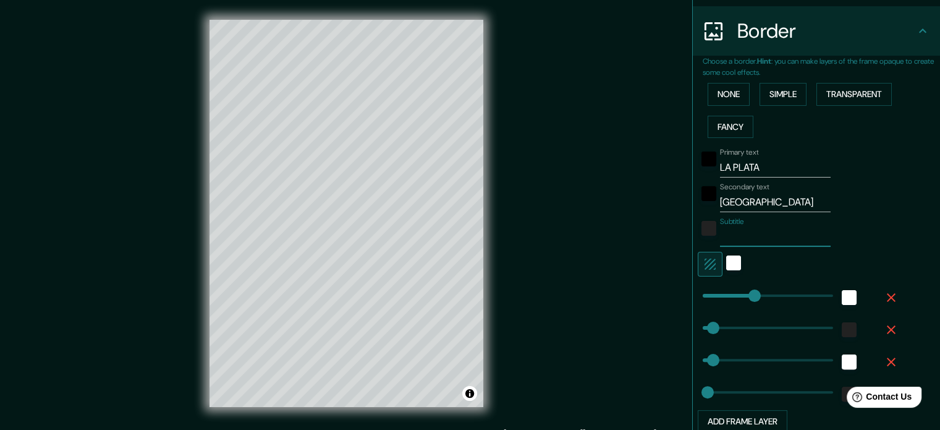
type input "35"
type input "18"
type input "177"
type input "35"
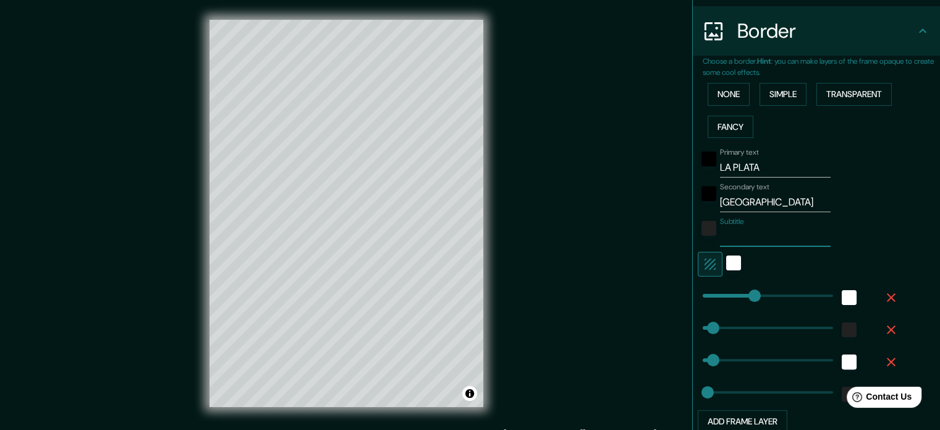
type input "18"
type input "177"
type input "35"
type input "18"
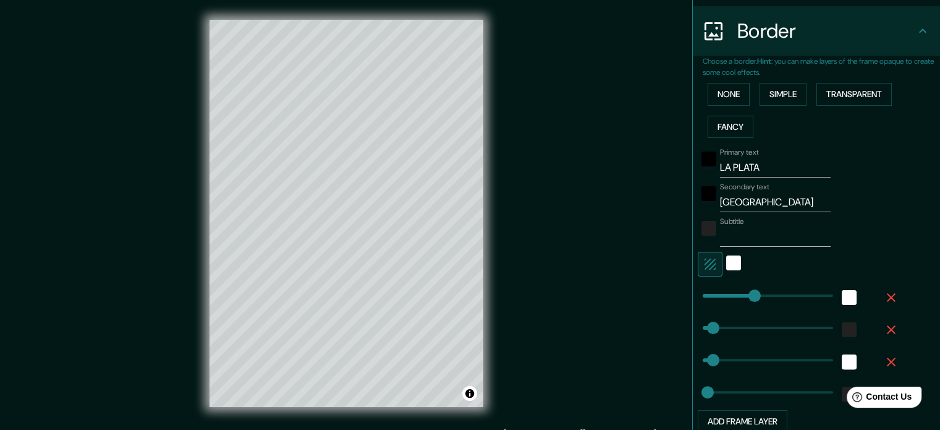
click at [902, 214] on div "Primary text LA PLATA Secondary text ARGENTINA Subtitle Add frame layer" at bounding box center [821, 288] width 237 height 290
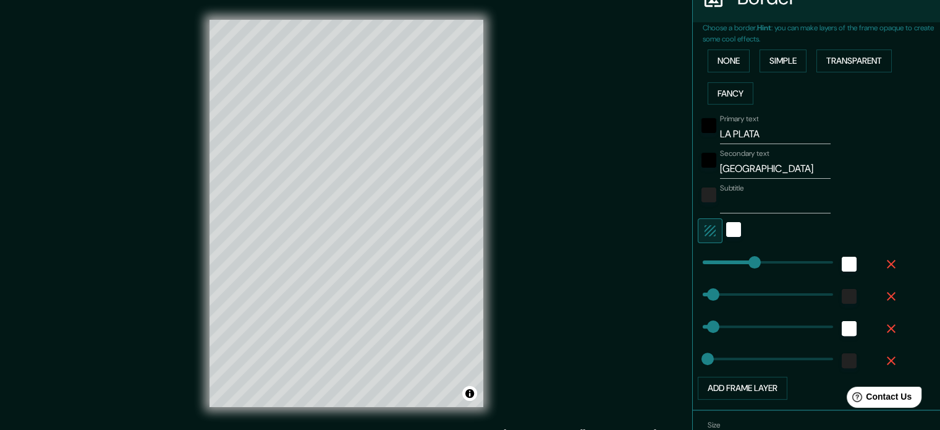
scroll to position [336, 0]
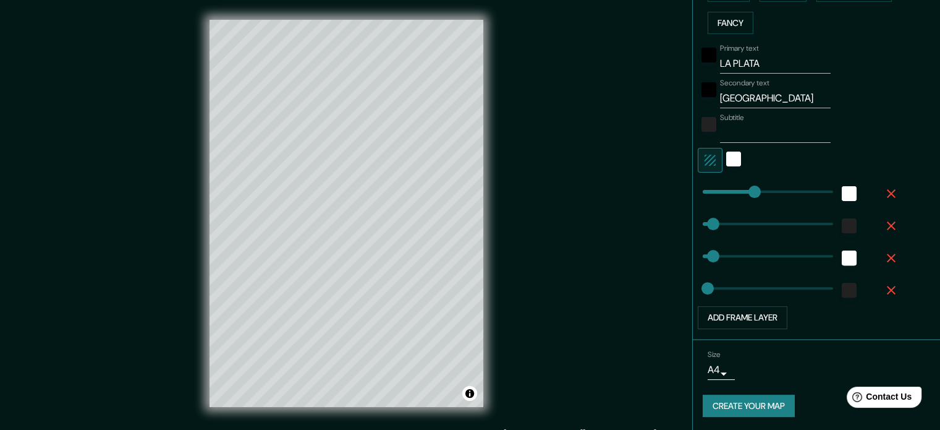
click at [747, 400] on button "Create your map" at bounding box center [749, 405] width 92 height 23
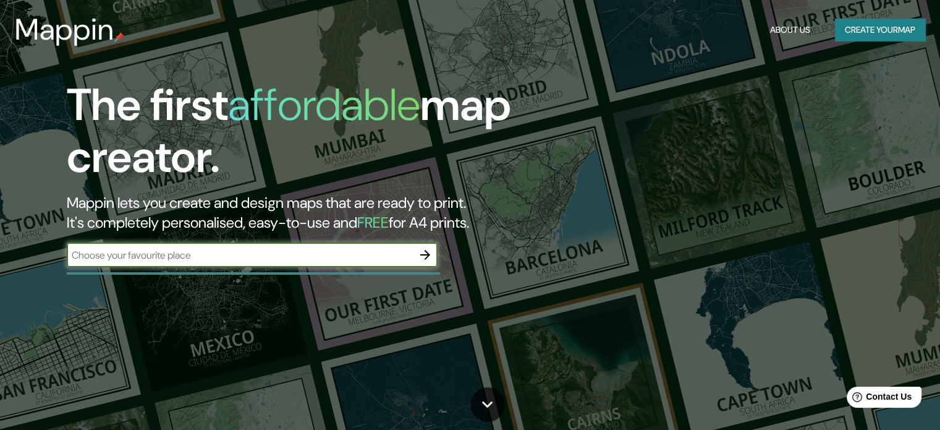
click at [428, 257] on icon "button" at bounding box center [425, 255] width 10 height 10
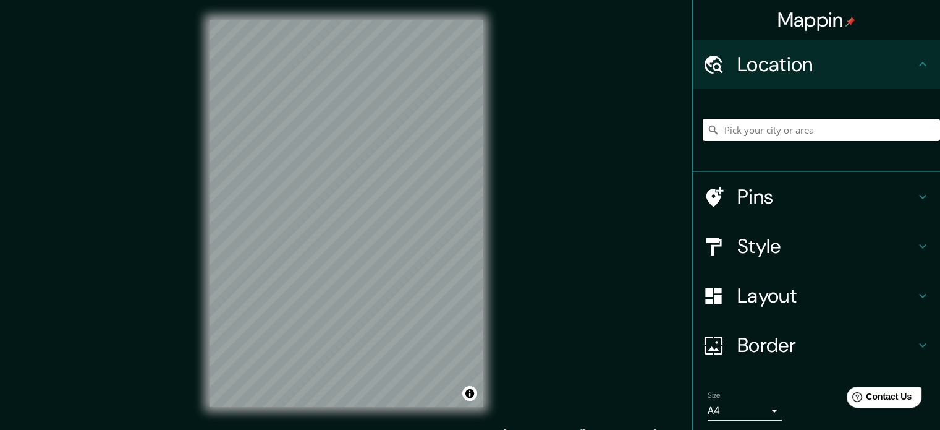
click at [729, 134] on input "Pick your city or area" at bounding box center [821, 130] width 237 height 22
drag, startPoint x: 873, startPoint y: 125, endPoint x: 673, endPoint y: 133, distance: 199.8
click at [673, 133] on div "Mappin Location [GEOGRAPHIC_DATA], [US_STATE], [GEOGRAPHIC_DATA] Pins Style Lay…" at bounding box center [470, 223] width 940 height 446
drag, startPoint x: 867, startPoint y: 128, endPoint x: 588, endPoint y: 133, distance: 278.2
click at [588, 133] on div "Mappin Location [GEOGRAPHIC_DATA], [US_STATE], [GEOGRAPHIC_DATA] Pins Style Lay…" at bounding box center [470, 223] width 940 height 446
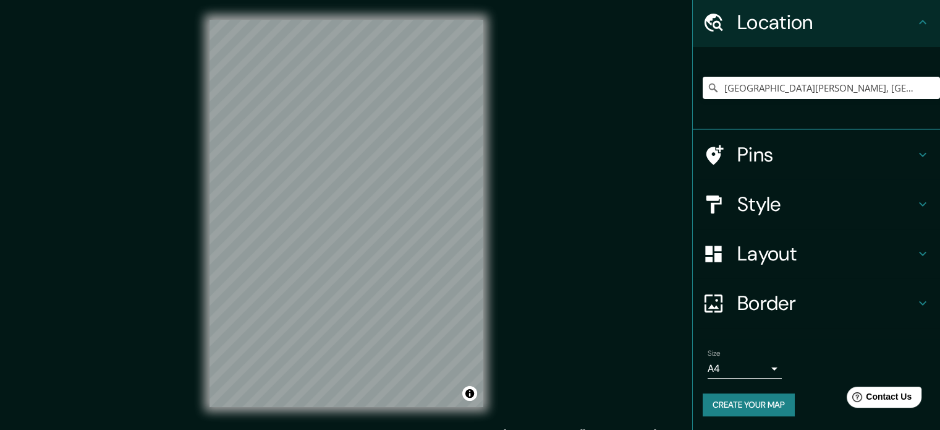
click at [811, 213] on h4 "Style" at bounding box center [826, 204] width 178 height 25
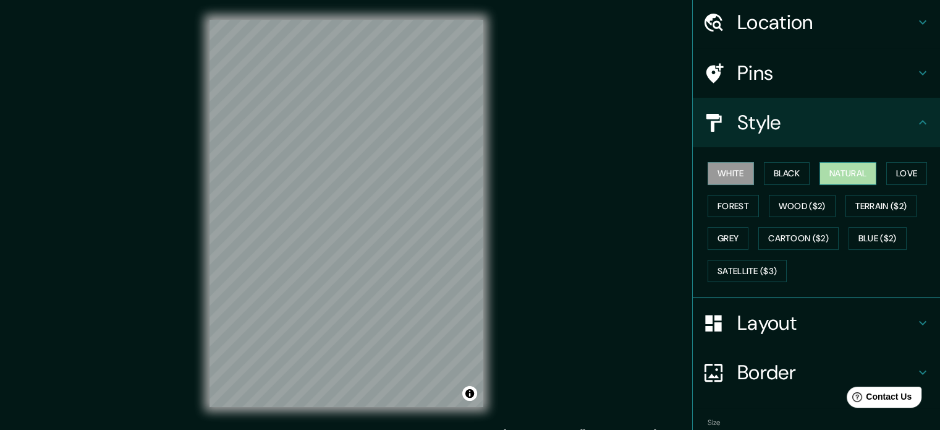
click at [860, 176] on button "Natural" at bounding box center [848, 173] width 57 height 23
click at [806, 82] on h4 "Pins" at bounding box center [826, 73] width 178 height 25
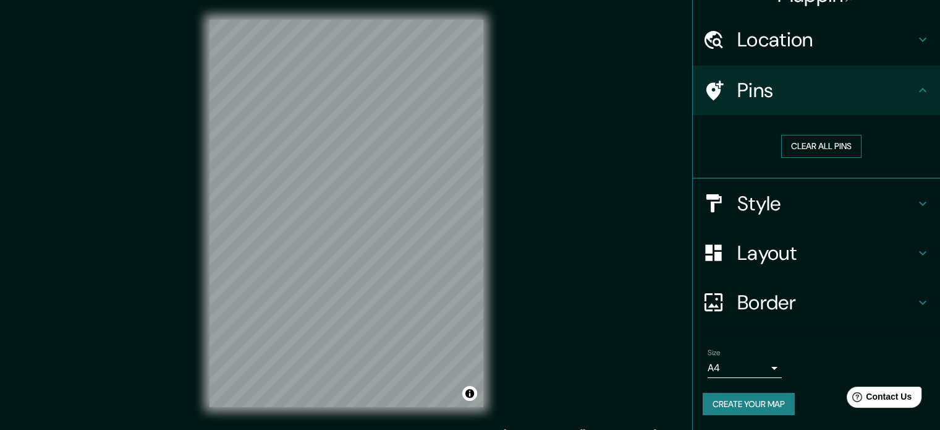
scroll to position [23, 0]
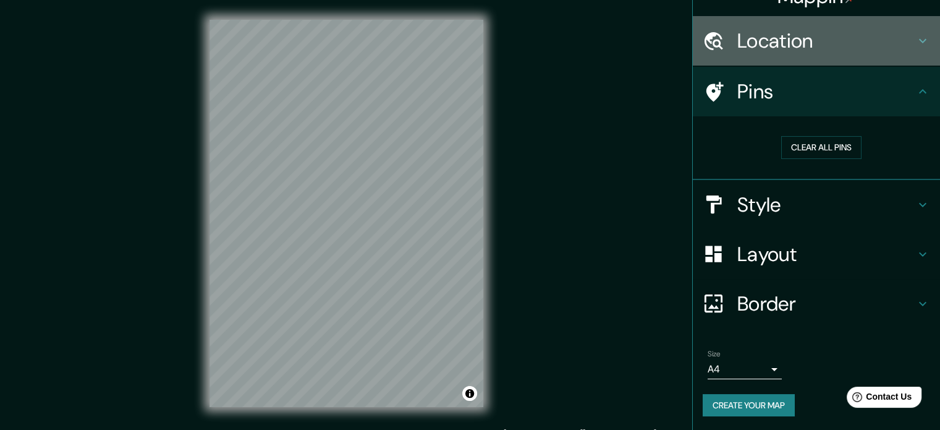
click at [797, 46] on h4 "Location" at bounding box center [826, 40] width 178 height 25
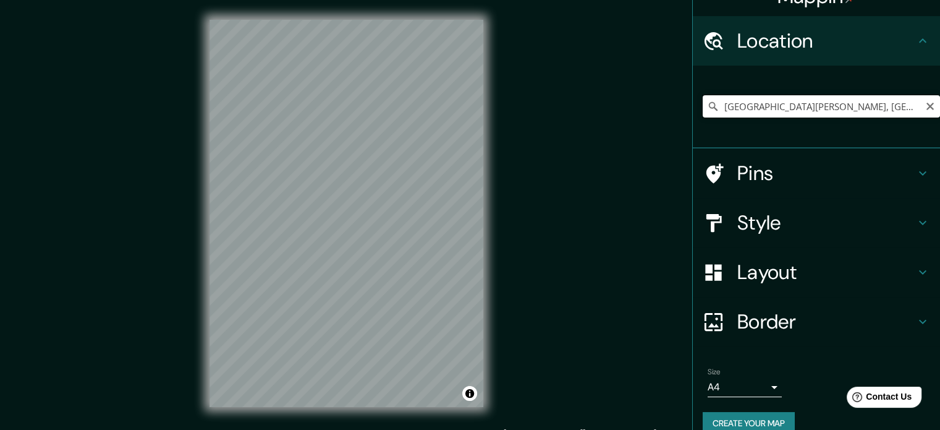
click at [794, 111] on input "[GEOGRAPHIC_DATA][PERSON_NAME], [GEOGRAPHIC_DATA][DATE][PERSON_NAME], [GEOGRAPH…" at bounding box center [821, 106] width 237 height 22
click at [794, 112] on input "[GEOGRAPHIC_DATA][PERSON_NAME], [GEOGRAPHIC_DATA][DATE][PERSON_NAME], [GEOGRAPH…" at bounding box center [821, 106] width 237 height 22
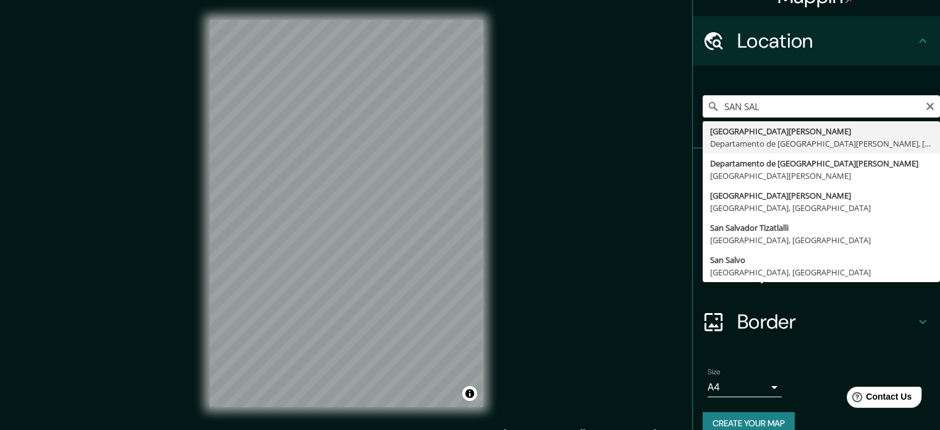
type input "[GEOGRAPHIC_DATA][PERSON_NAME], [GEOGRAPHIC_DATA][PERSON_NAME], [GEOGRAPHIC_DAT…"
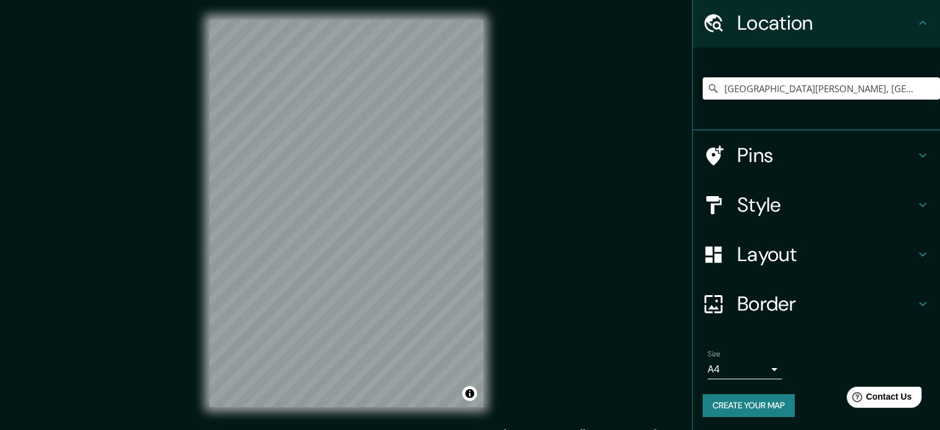
scroll to position [42, 0]
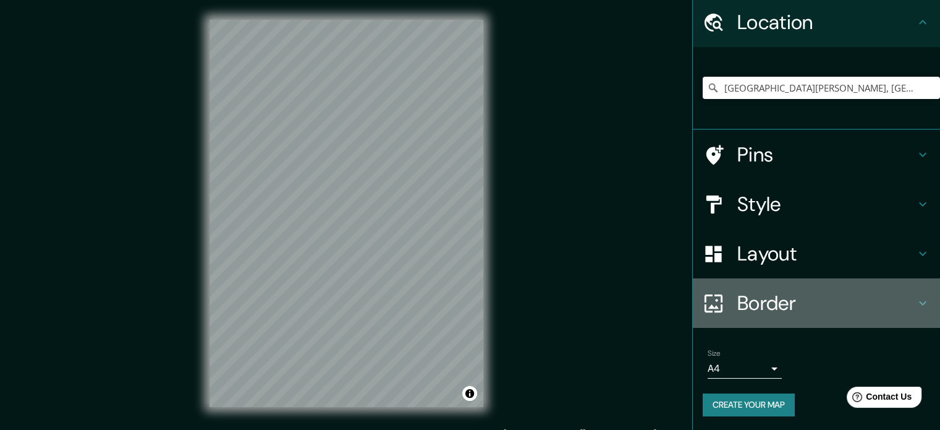
click at [810, 304] on h4 "Border" at bounding box center [826, 303] width 178 height 25
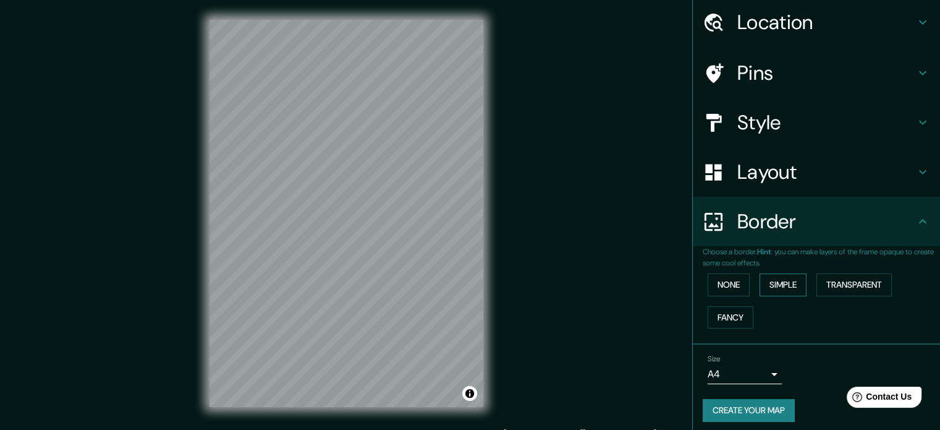
scroll to position [47, 0]
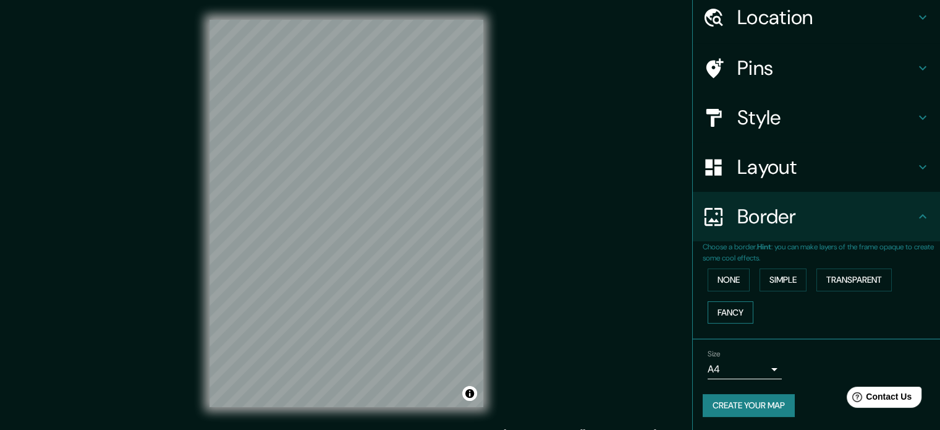
click at [730, 309] on button "Fancy" at bounding box center [731, 312] width 46 height 23
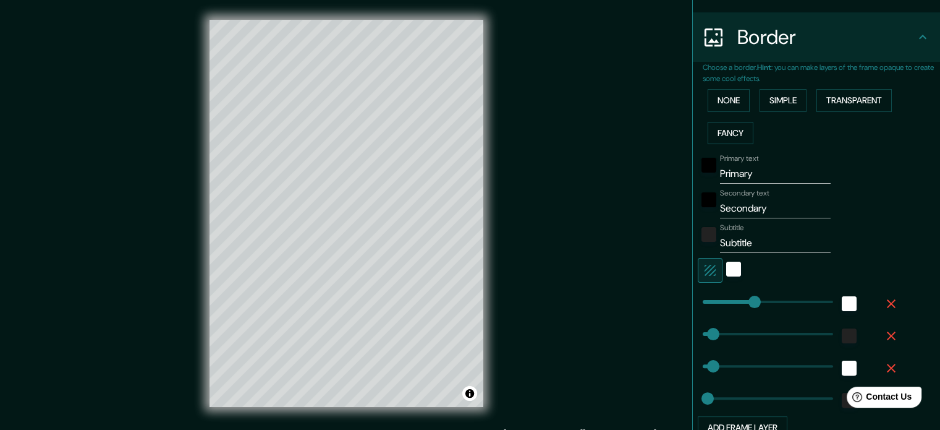
scroll to position [232, 0]
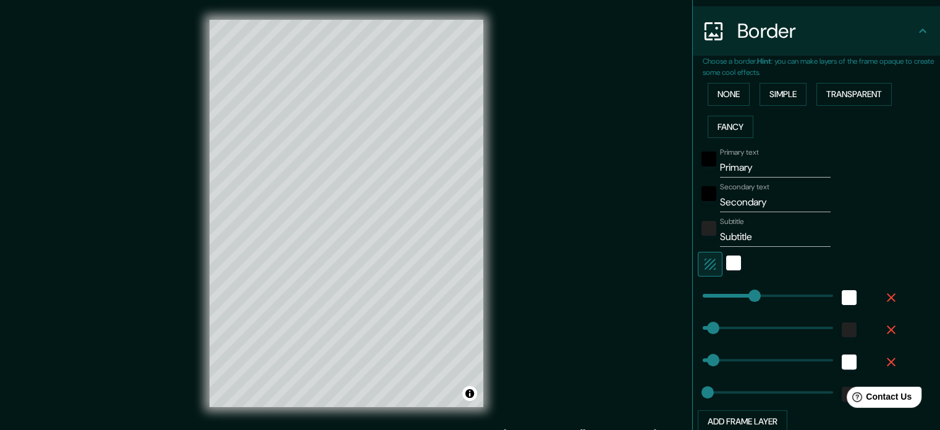
type input "177"
drag, startPoint x: 771, startPoint y: 169, endPoint x: 636, endPoint y: 161, distance: 135.6
click at [636, 161] on div "Mappin Location [GEOGRAPHIC_DATA][PERSON_NAME], [GEOGRAPHIC_DATA][PERSON_NAME],…" at bounding box center [470, 223] width 940 height 446
type input "S"
type input "177"
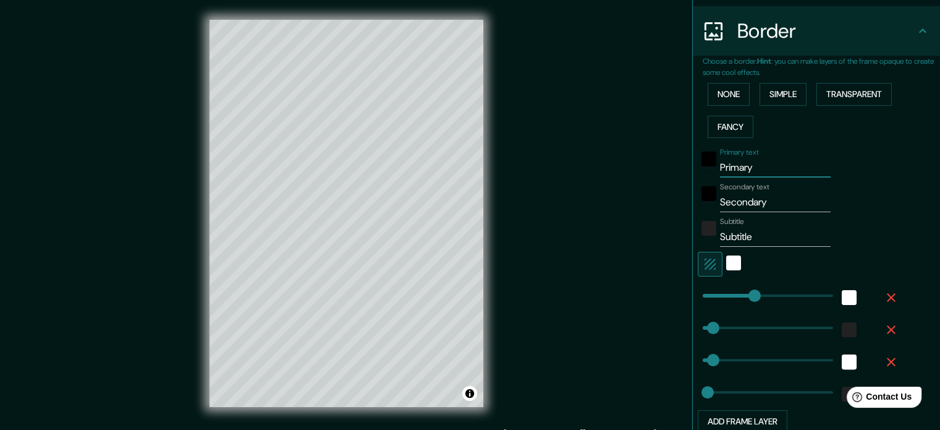
type input "35"
type input "18"
type input "SA"
type input "177"
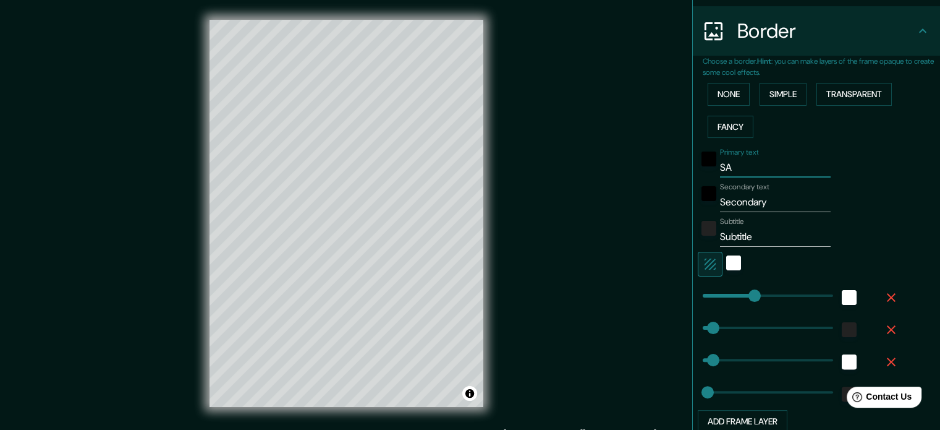
type input "35"
type input "18"
type input "SAN"
type input "177"
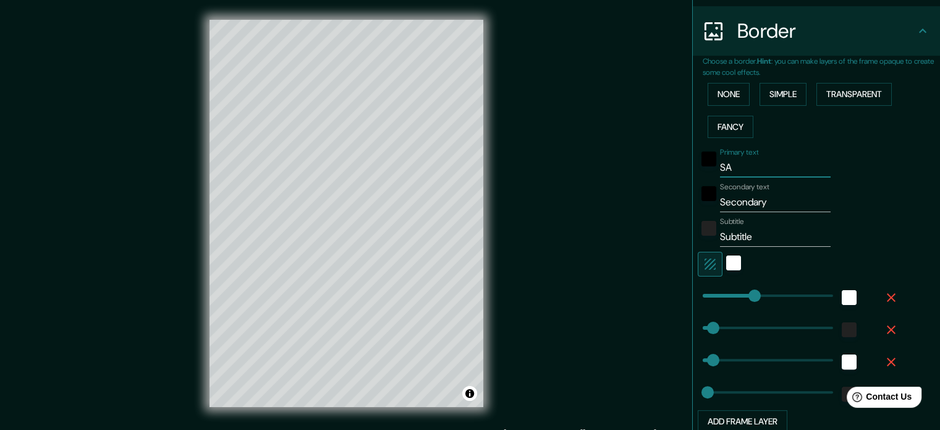
type input "35"
type input "18"
type input "SAN"
type input "177"
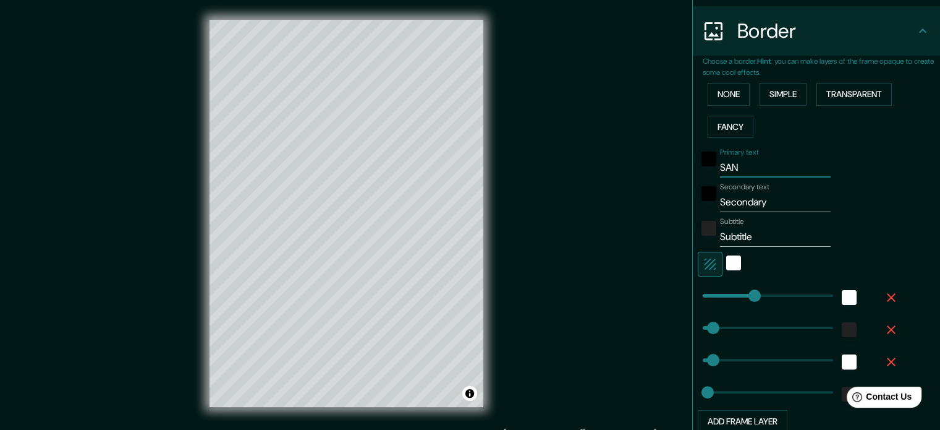
type input "35"
type input "18"
type input "SAN S"
type input "177"
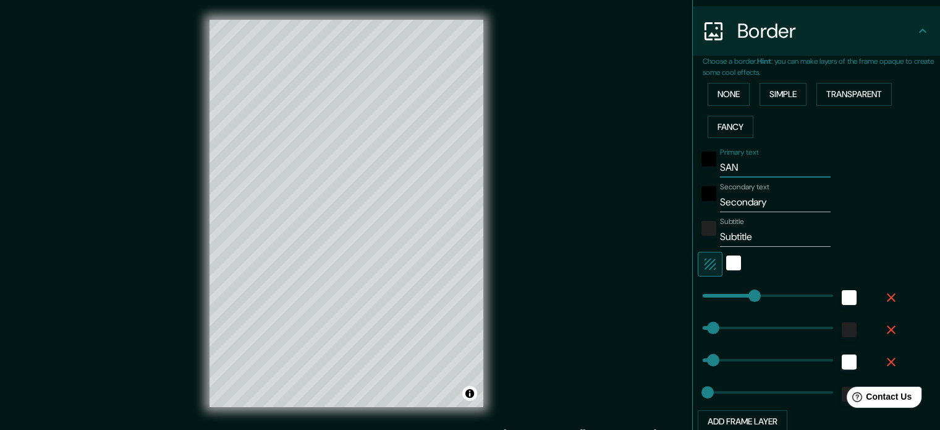
type input "35"
type input "18"
type input "SAN SA"
type input "177"
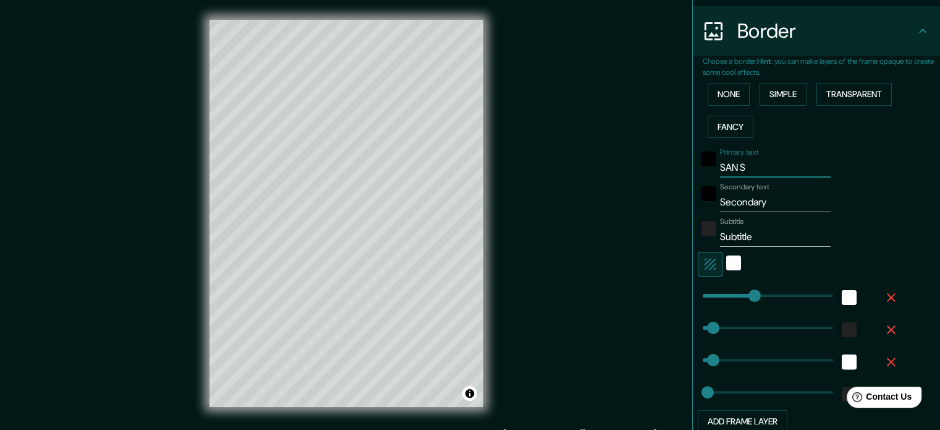
type input "35"
type input "18"
type input "SAN SAL"
type input "177"
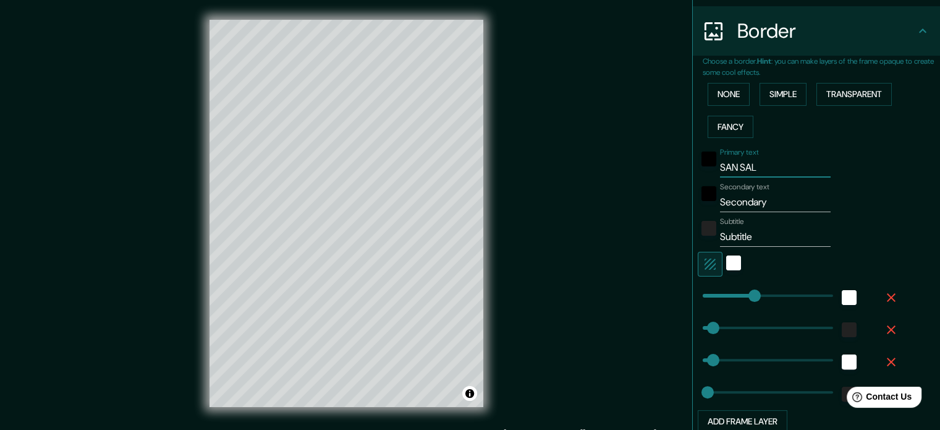
type input "35"
type input "18"
type input "SAN SALVA"
type input "177"
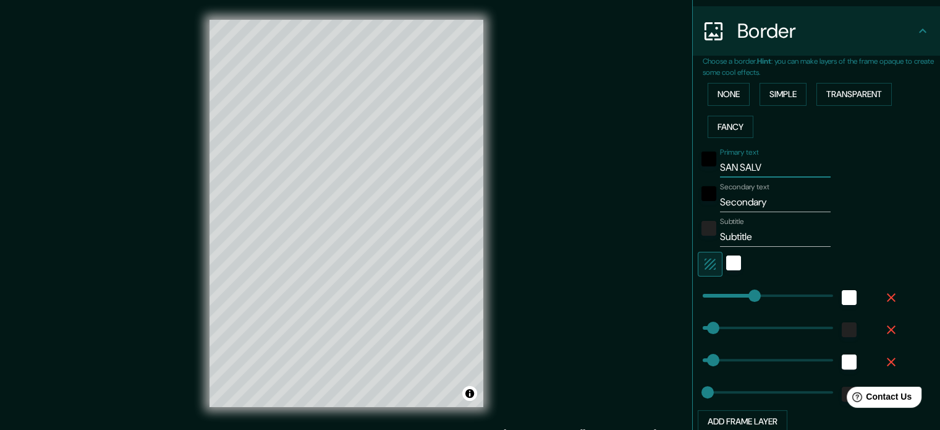
type input "35"
type input "18"
type input "SAN SALVAD"
type input "177"
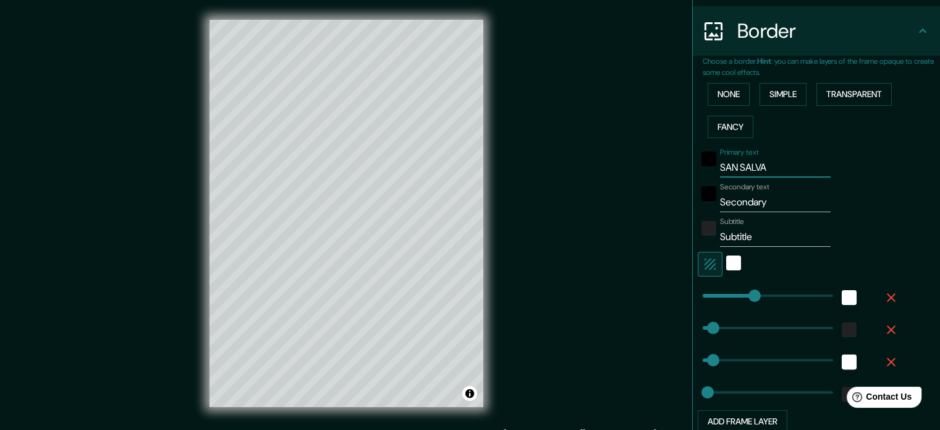
type input "35"
type input "18"
type input "SAN SALVADO"
type input "177"
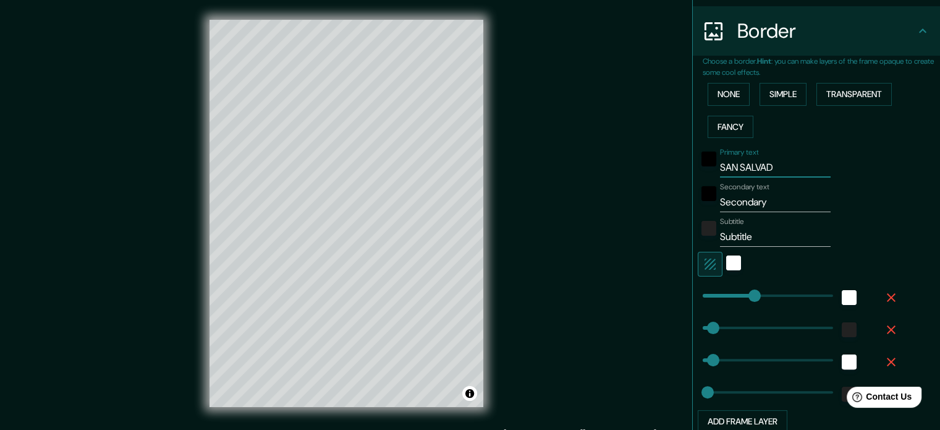
type input "35"
type input "18"
type input "[GEOGRAPHIC_DATA][PERSON_NAME]"
type input "177"
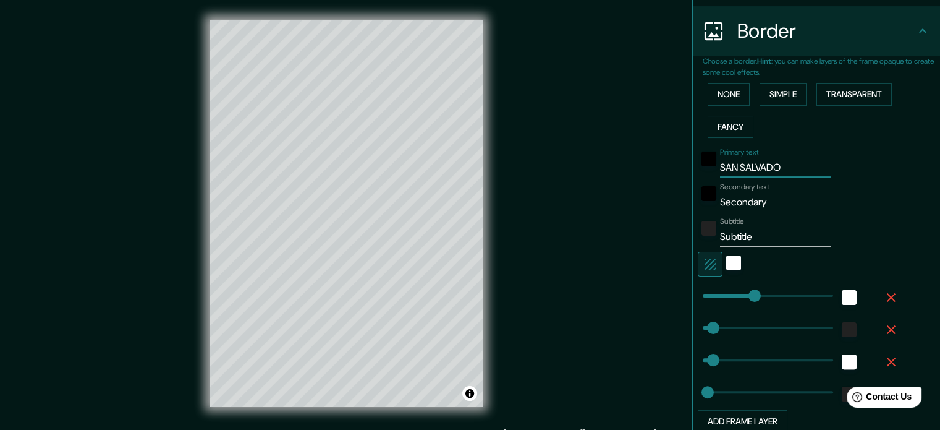
type input "35"
type input "18"
type input "[GEOGRAPHIC_DATA][PERSON_NAME]"
drag, startPoint x: 770, startPoint y: 203, endPoint x: 645, endPoint y: 205, distance: 124.9
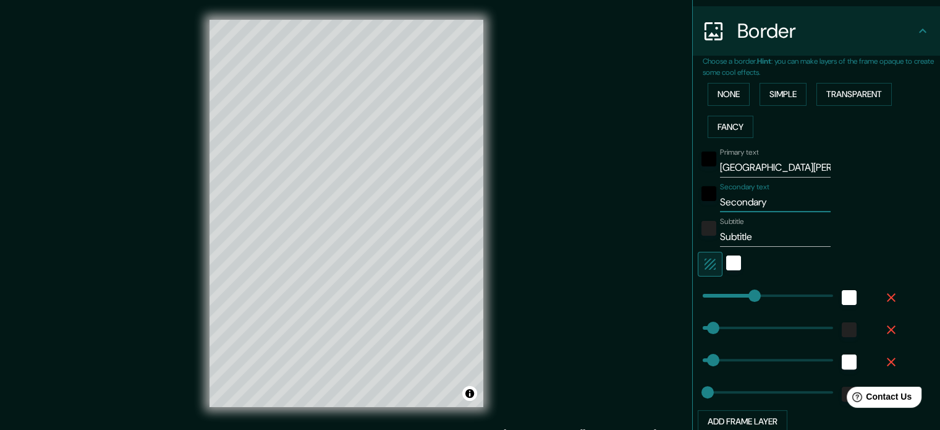
click at [650, 211] on div "Mappin Location [GEOGRAPHIC_DATA][PERSON_NAME], [GEOGRAPHIC_DATA][PERSON_NAME],…" at bounding box center [470, 223] width 940 height 446
type input "E"
type input "177"
type input "35"
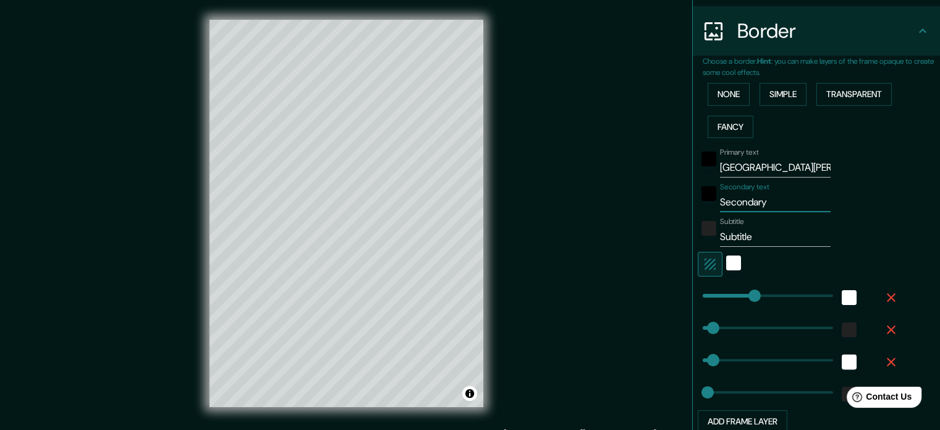
type input "18"
type input "EL"
type input "177"
type input "35"
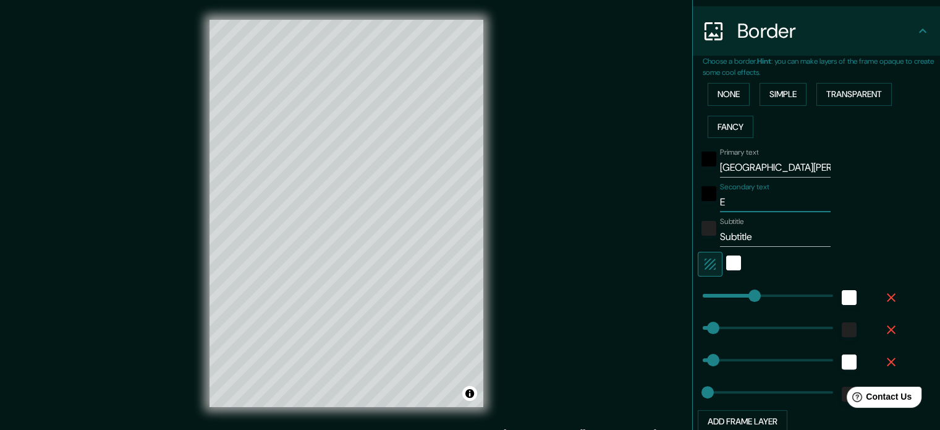
type input "18"
type input "EL"
type input "177"
type input "35"
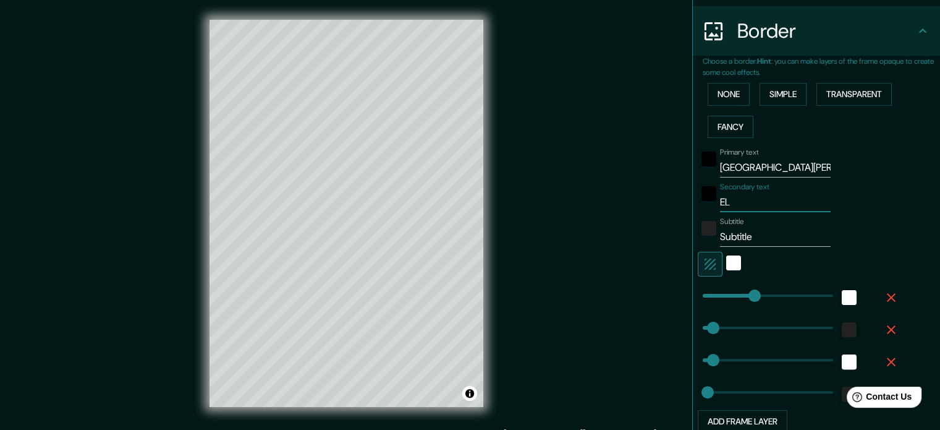
type input "18"
type input "EL S"
type input "177"
type input "35"
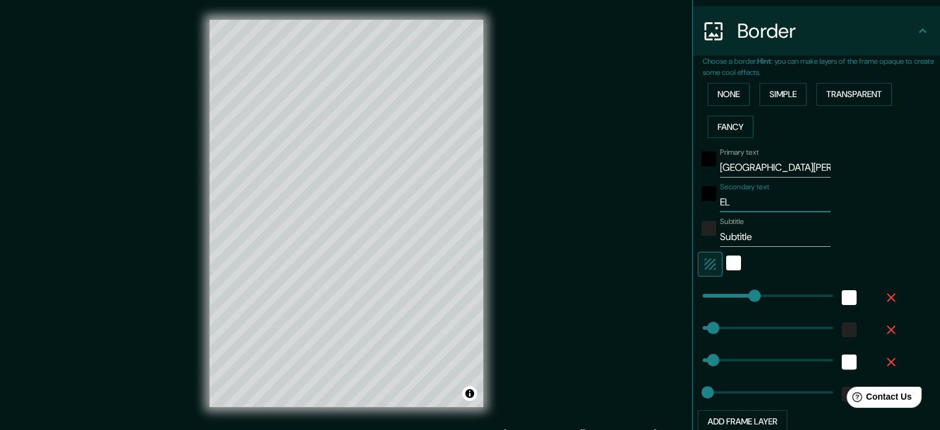
type input "18"
type input "EL SA"
type input "177"
type input "35"
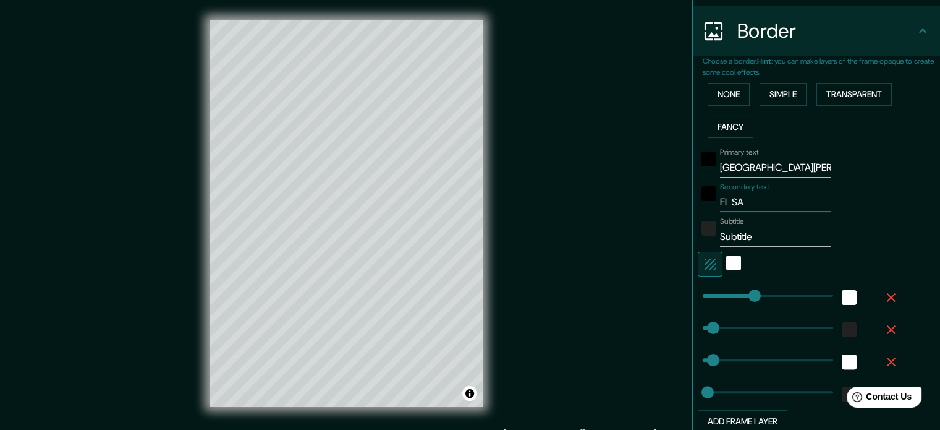
type input "18"
type input "EL SAL"
type input "177"
type input "35"
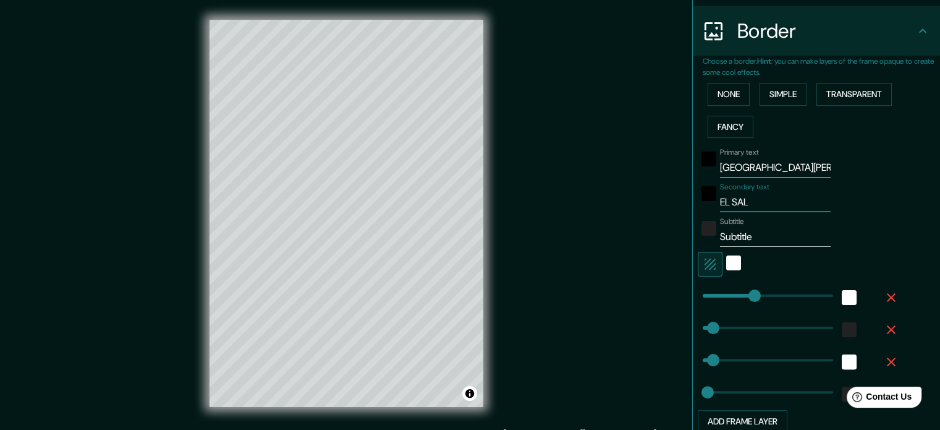
type input "18"
type input "EL SALV"
type input "177"
type input "35"
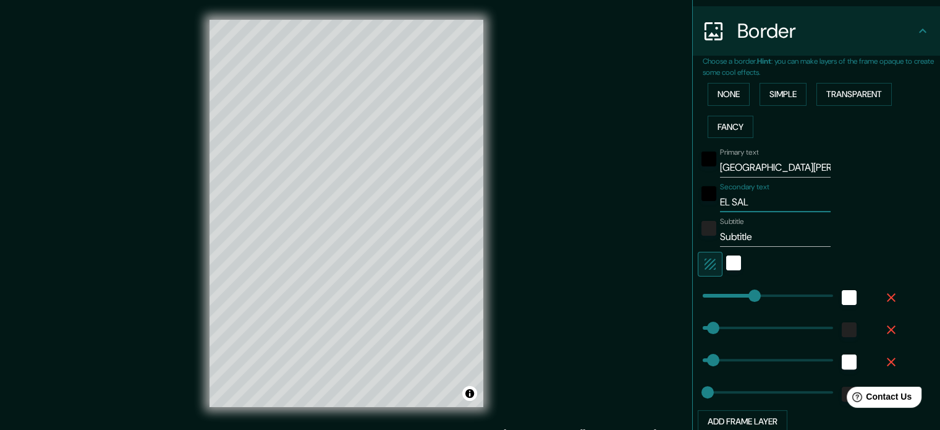
type input "18"
type input "EL SALVA"
type input "177"
type input "35"
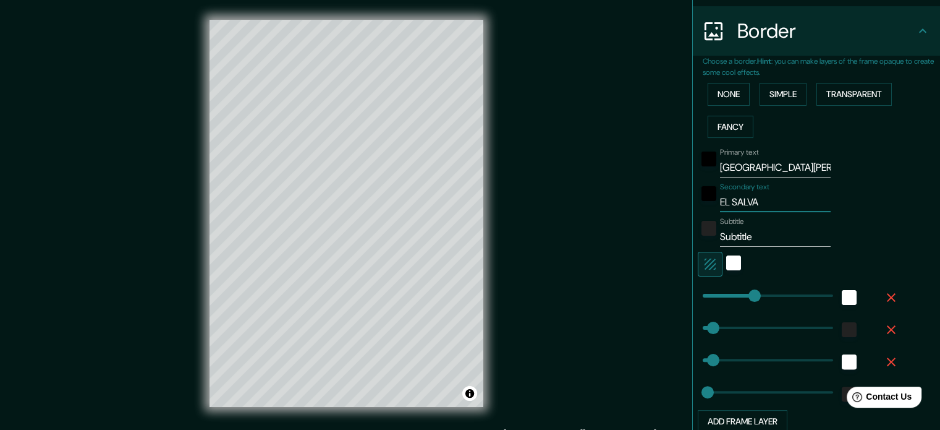
type input "18"
type input "EL SALVAD"
type input "177"
type input "35"
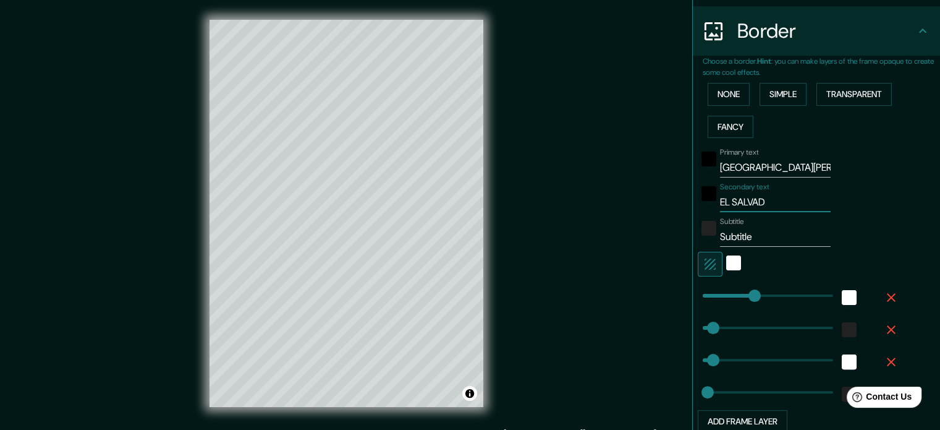
type input "18"
type input "EL SALVADO"
type input "177"
type input "35"
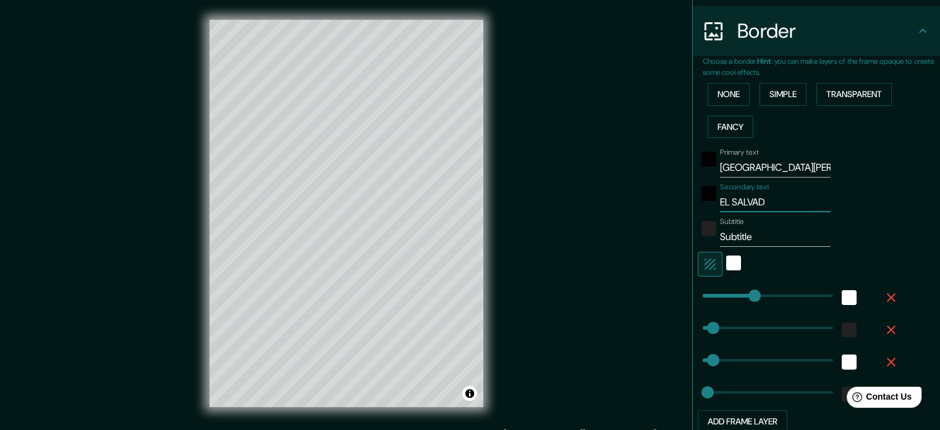
type input "18"
type input "[GEOGRAPHIC_DATA][PERSON_NAME]"
type input "177"
type input "35"
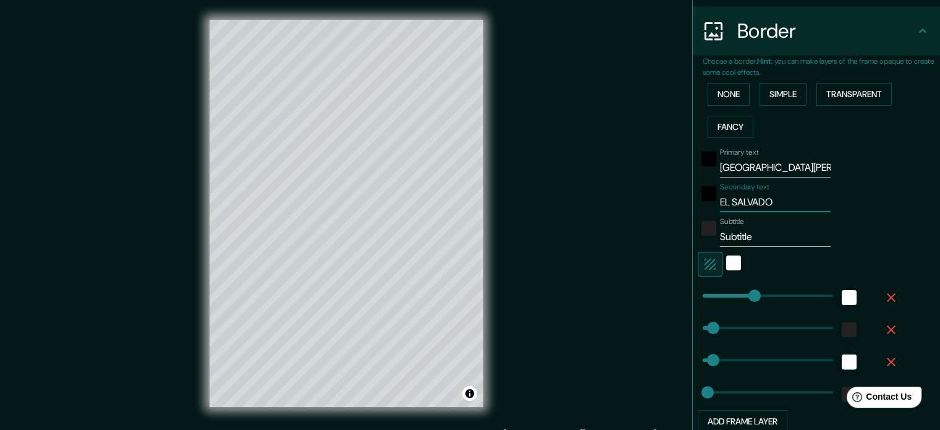
type input "18"
type input "[GEOGRAPHIC_DATA][PERSON_NAME]"
drag, startPoint x: 771, startPoint y: 235, endPoint x: 631, endPoint y: 228, distance: 139.9
click at [631, 228] on div "Mappin Location [GEOGRAPHIC_DATA][PERSON_NAME], [GEOGRAPHIC_DATA][PERSON_NAME],…" at bounding box center [470, 223] width 940 height 446
type input "177"
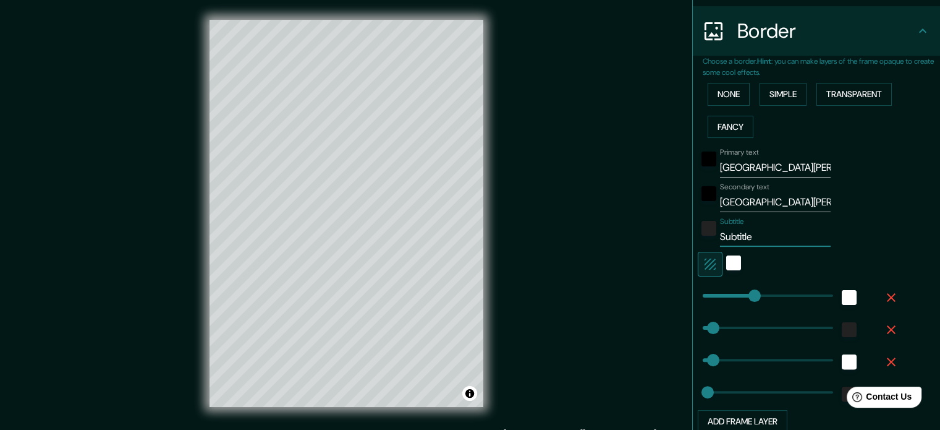
type input "35"
type input "18"
click at [475, 166] on div "Mappin Location [GEOGRAPHIC_DATA][PERSON_NAME], [GEOGRAPHIC_DATA][PERSON_NAME],…" at bounding box center [470, 223] width 940 height 446
type input "H"
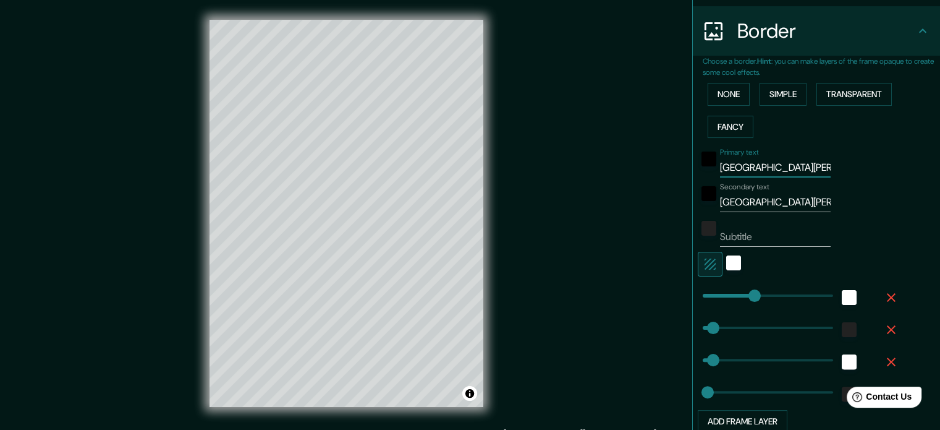
type input "177"
type input "35"
type input "18"
type input "HO"
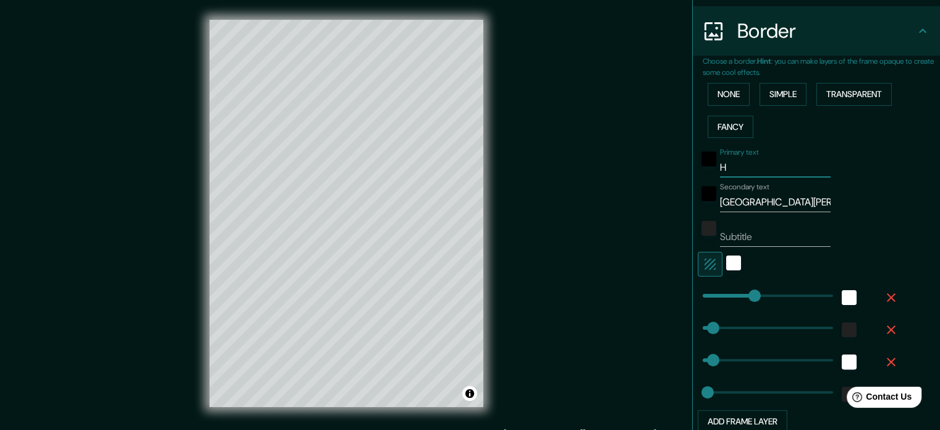
type input "177"
type input "35"
type input "18"
type input "HOU"
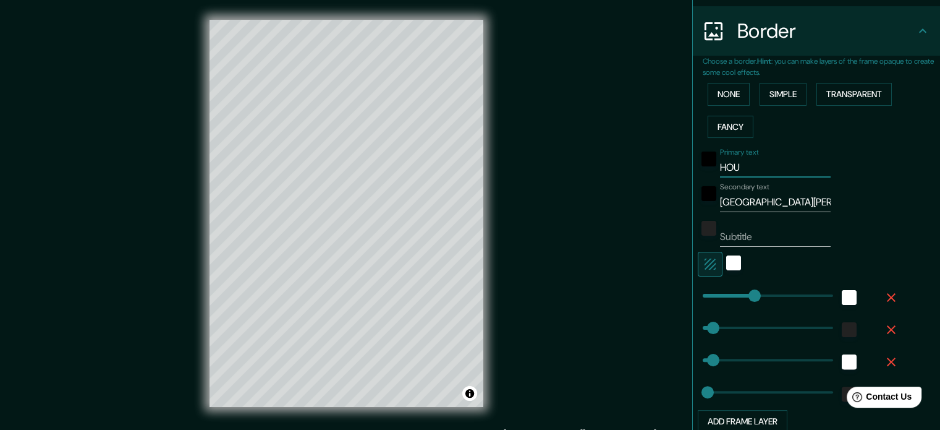
type input "177"
type input "35"
type input "18"
type input "HOUS"
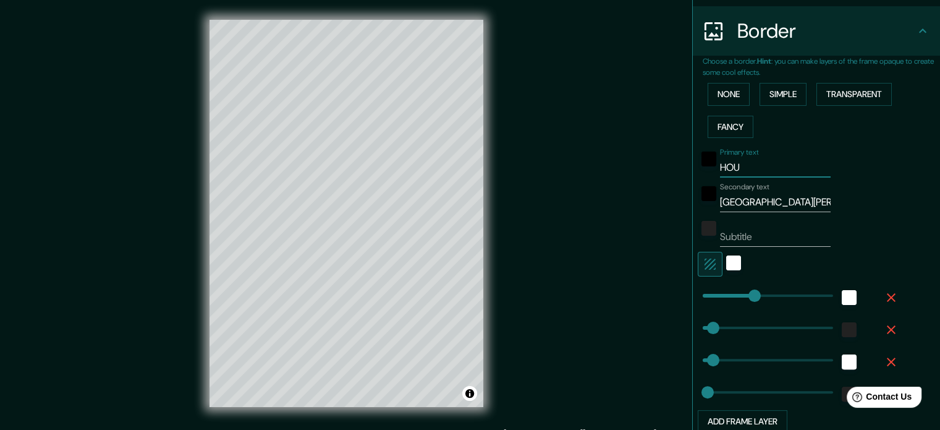
type input "177"
type input "35"
type input "18"
type input "[PERSON_NAME]"
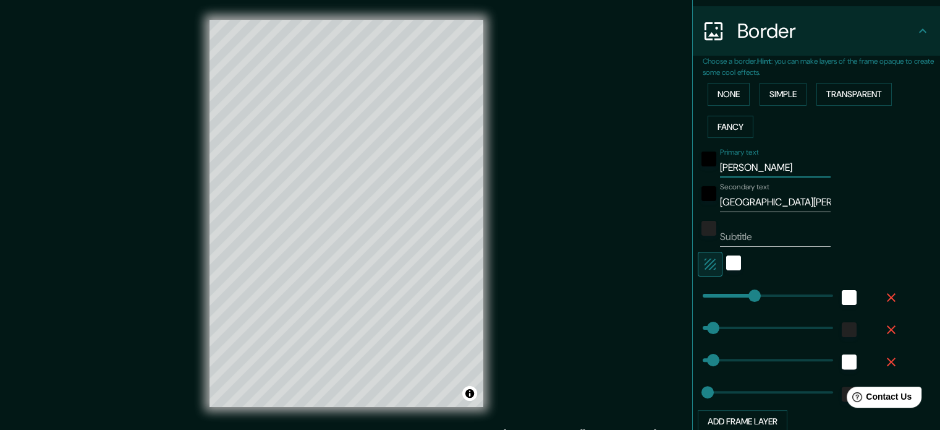
type input "177"
type input "35"
type input "18"
type input "HOUSTO"
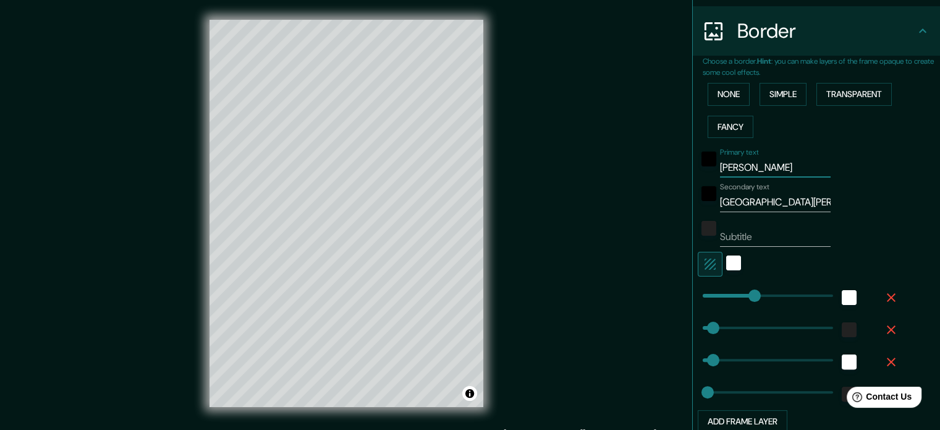
type input "177"
type input "35"
type input "18"
type input "[GEOGRAPHIC_DATA]"
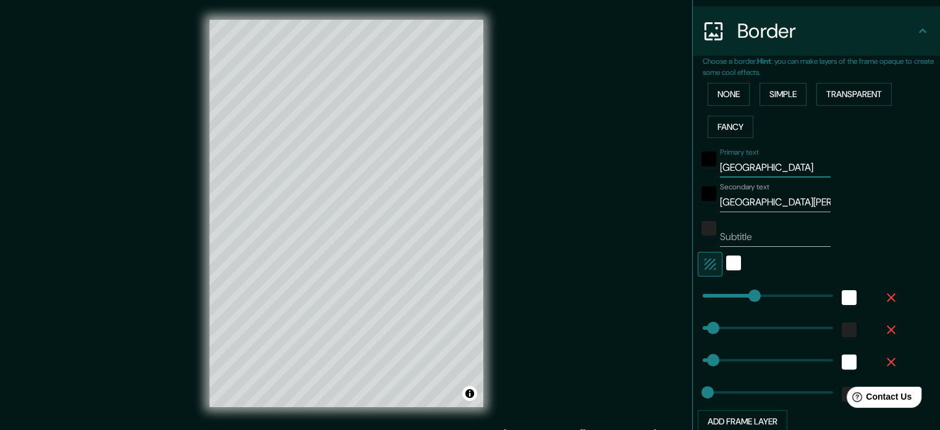
type input "177"
type input "35"
type input "18"
type input "[GEOGRAPHIC_DATA]"
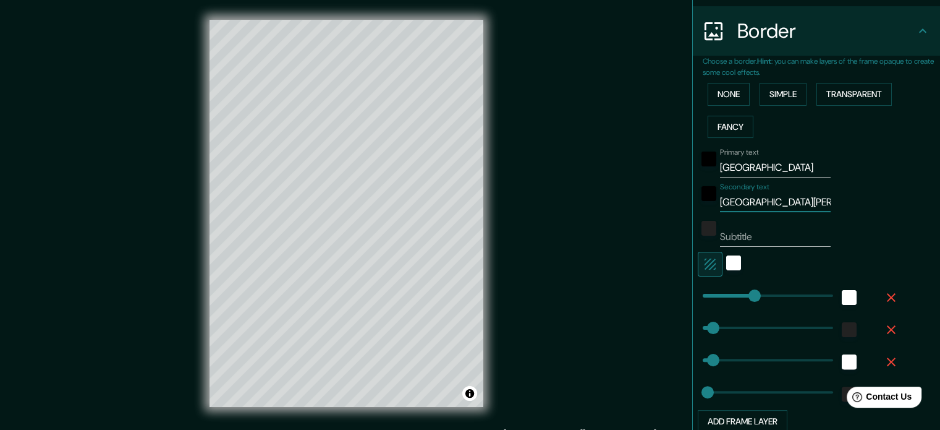
drag, startPoint x: 781, startPoint y: 200, endPoint x: 569, endPoint y: 193, distance: 211.5
click at [569, 193] on div "Mappin Location [GEOGRAPHIC_DATA][PERSON_NAME], [GEOGRAPHIC_DATA][PERSON_NAME],…" at bounding box center [470, 223] width 940 height 446
type input "TE"
type input "177"
type input "35"
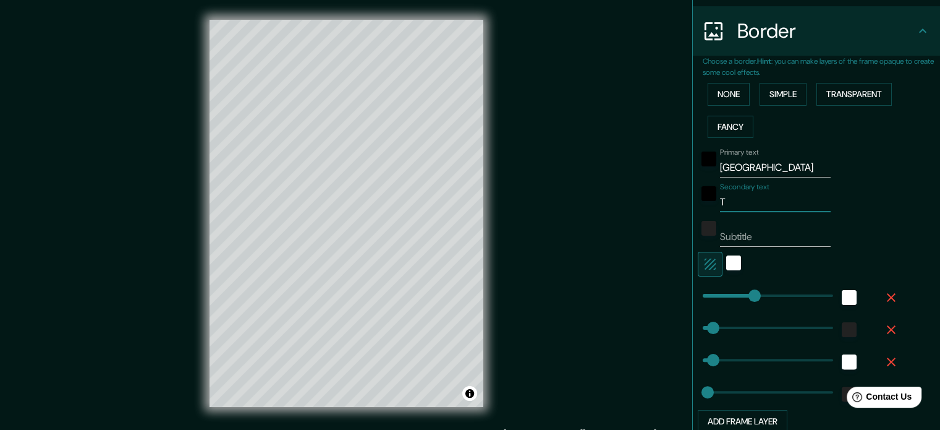
type input "35"
type input "18"
type input "TEX"
type input "177"
type input "35"
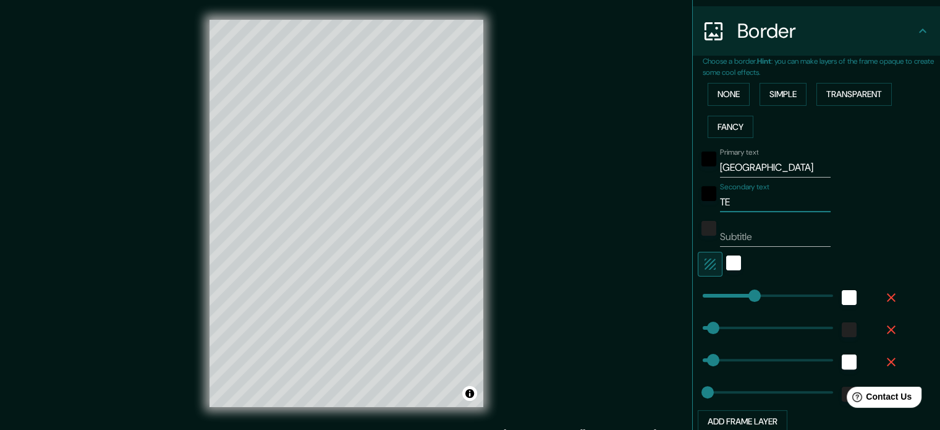
type input "35"
type input "18"
type input "TEXA"
type input "177"
type input "35"
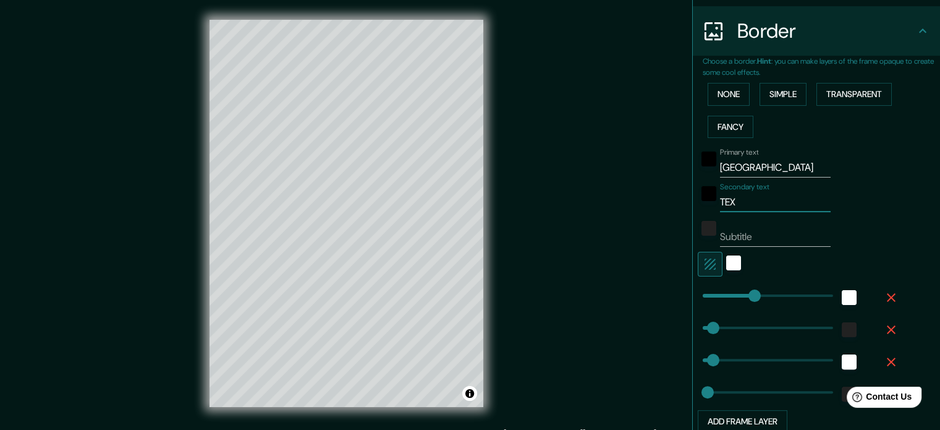
type input "35"
type input "18"
type input "[US_STATE]"
type input "177"
type input "35"
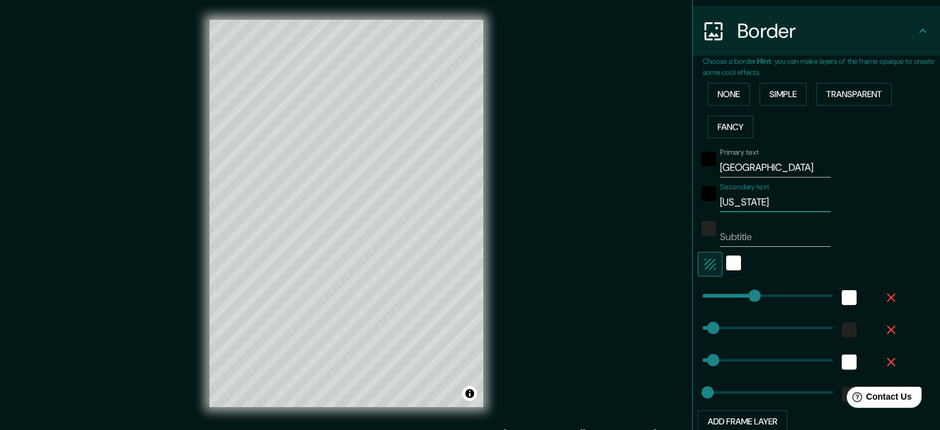
type input "35"
type input "18"
drag, startPoint x: 690, startPoint y: 201, endPoint x: 668, endPoint y: 201, distance: 22.9
click at [668, 201] on div "Mappin Location [GEOGRAPHIC_DATA][PERSON_NAME], [GEOGRAPHIC_DATA][PERSON_NAME],…" at bounding box center [470, 223] width 940 height 446
type input "E"
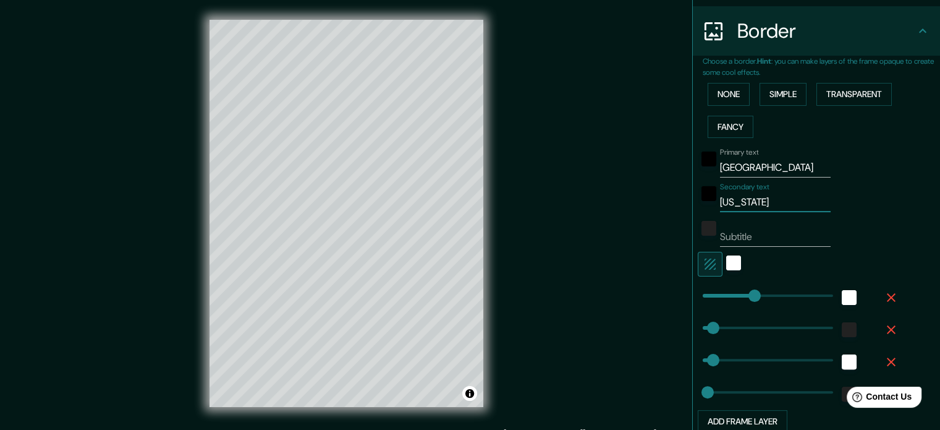
type input "177"
type input "35"
type input "18"
type input "EE"
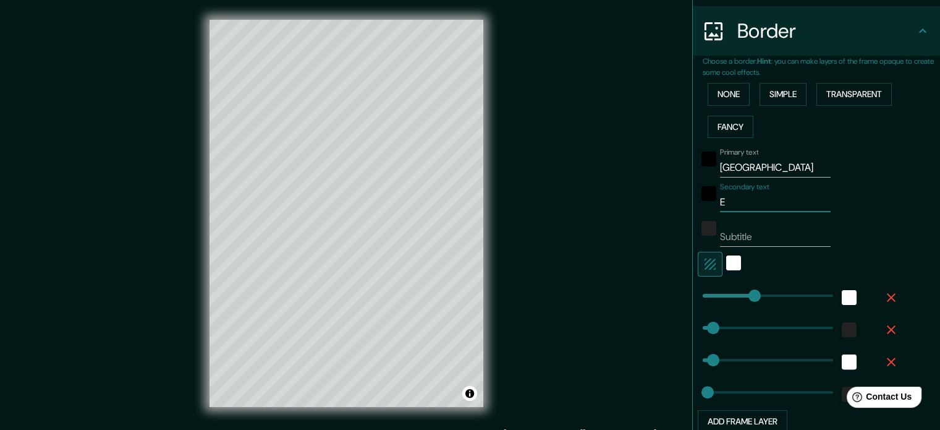
type input "177"
type input "35"
type input "18"
type input "EE."
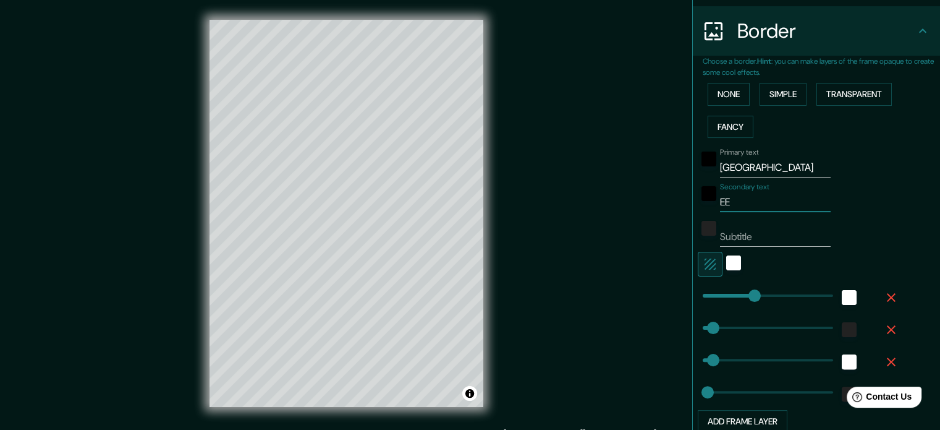
type input "177"
type input "35"
type input "18"
type input "EE.U"
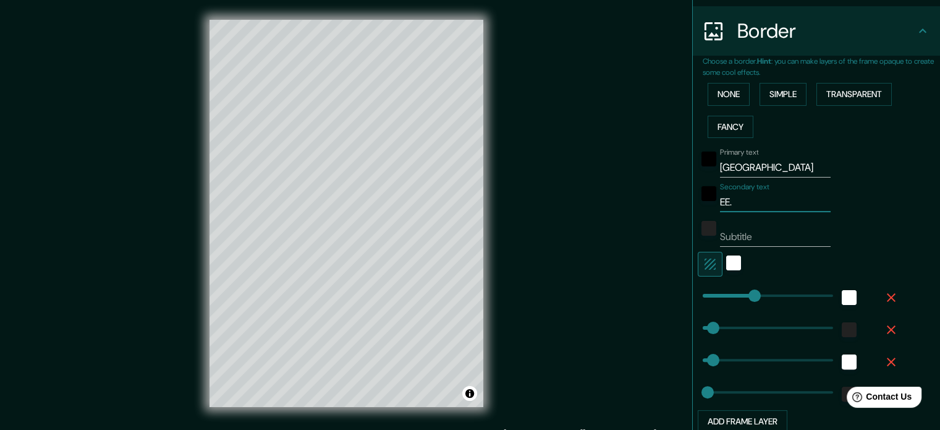
type input "177"
type input "35"
type input "18"
type input "EE.UU"
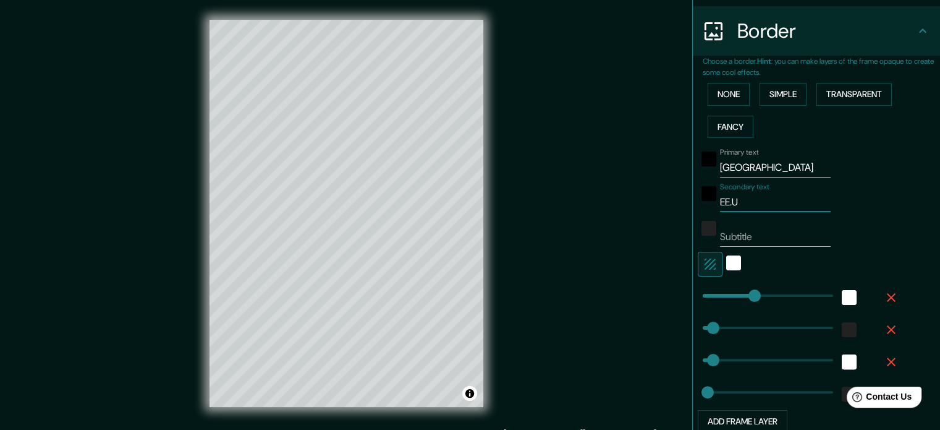
type input "177"
type input "35"
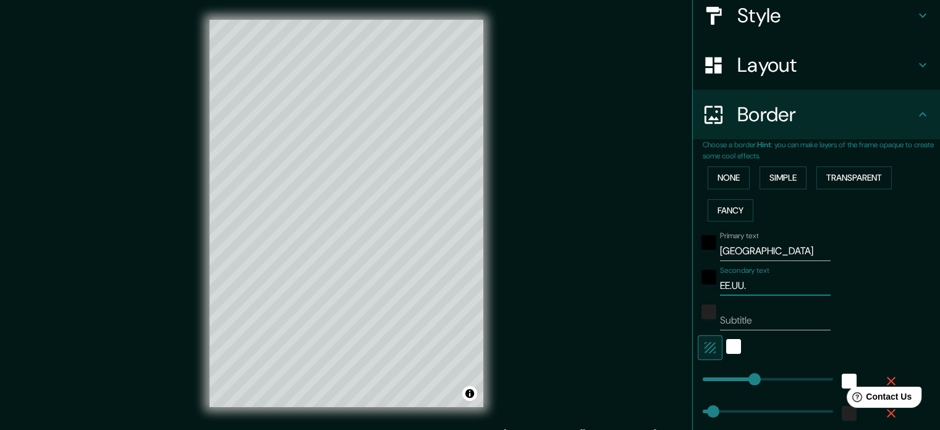
scroll to position [0, 0]
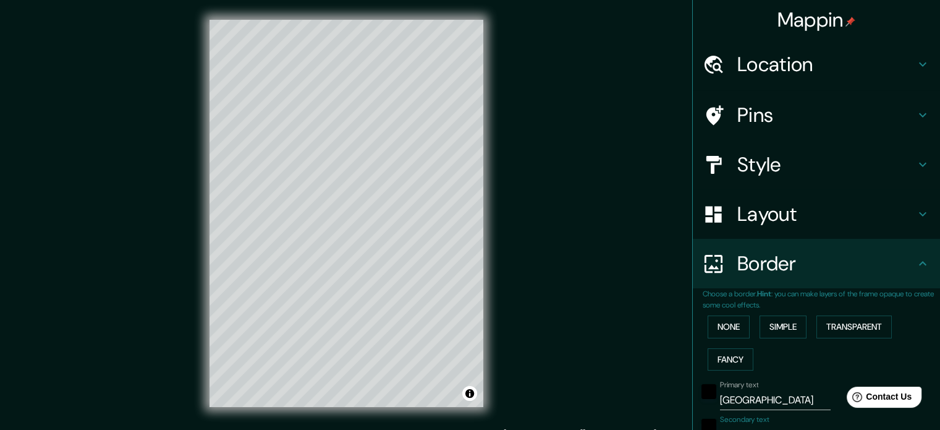
click at [815, 53] on h4 "Location" at bounding box center [826, 64] width 178 height 25
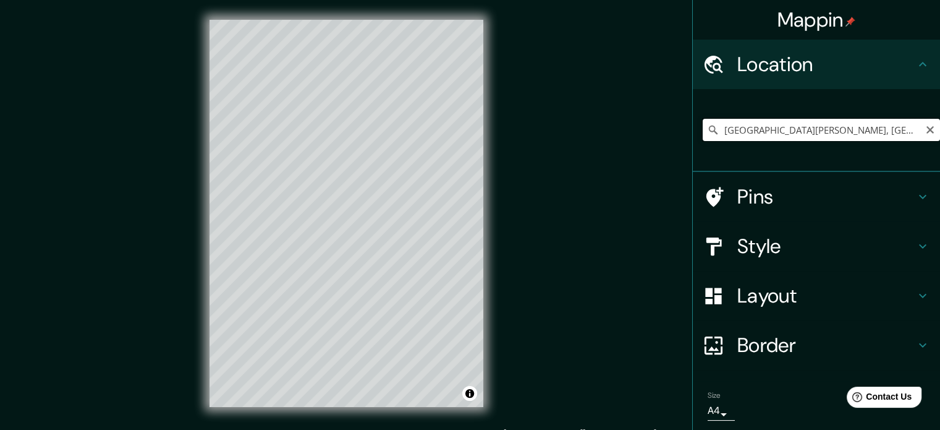
click at [797, 128] on input "[GEOGRAPHIC_DATA][PERSON_NAME], [GEOGRAPHIC_DATA][PERSON_NAME], [GEOGRAPHIC_DAT…" at bounding box center [821, 130] width 237 height 22
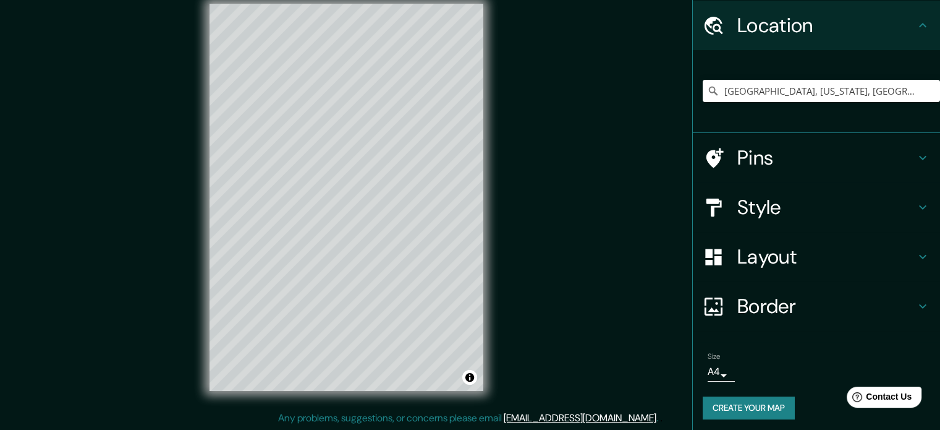
scroll to position [42, 0]
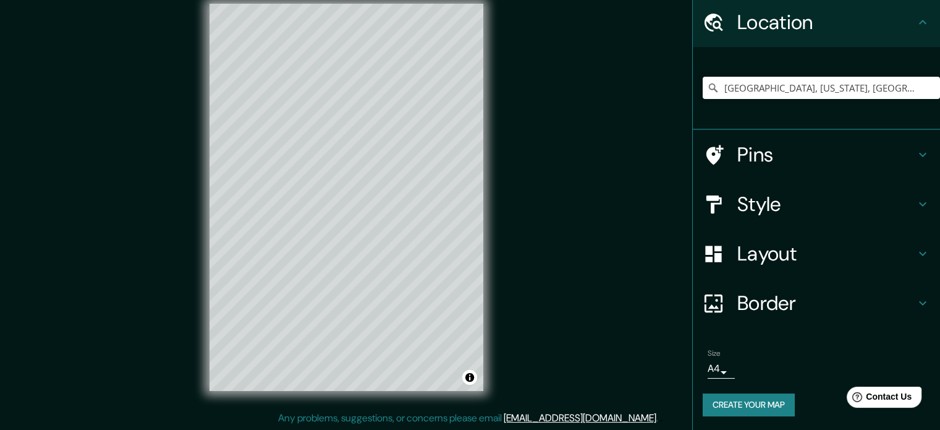
click at [718, 407] on button "Create your map" at bounding box center [749, 404] width 92 height 23
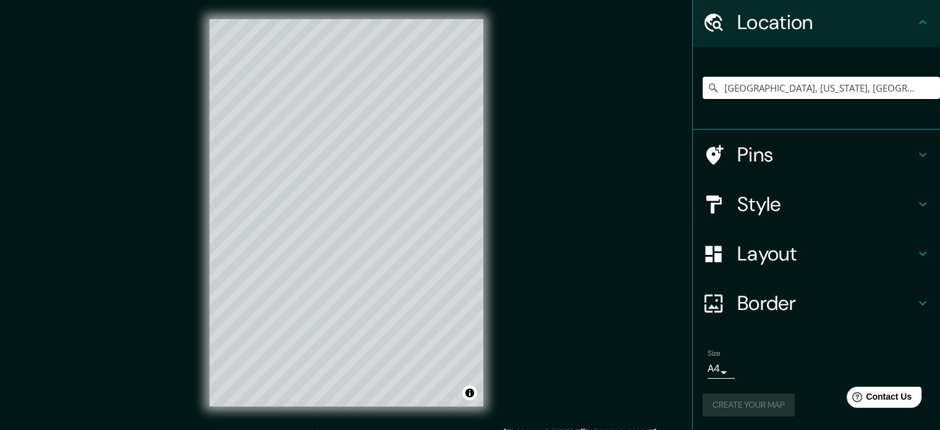
scroll to position [0, 0]
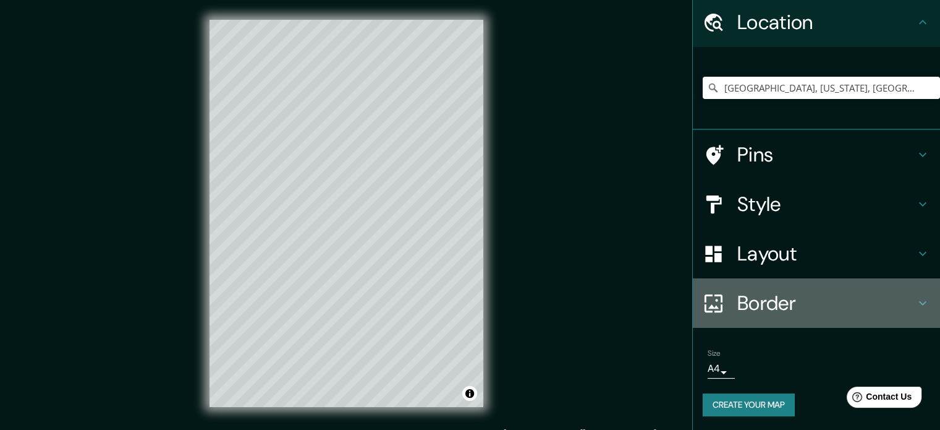
click at [778, 291] on h4 "Border" at bounding box center [826, 303] width 178 height 25
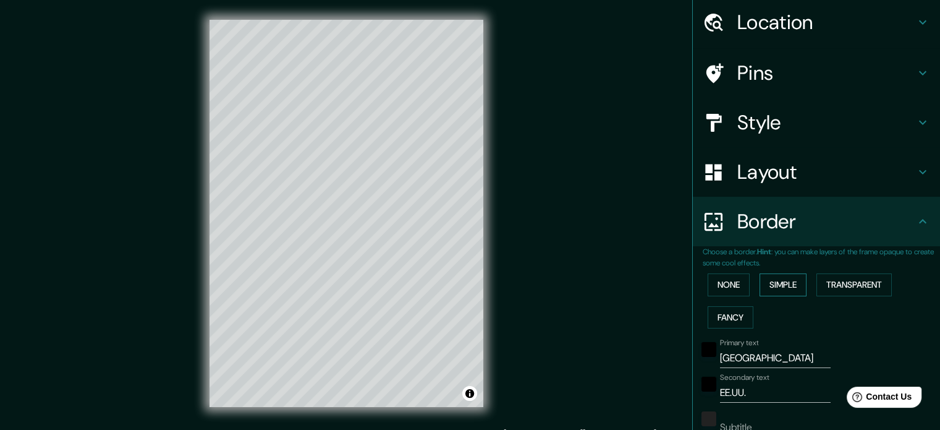
click at [766, 282] on button "Simple" at bounding box center [783, 284] width 47 height 23
drag, startPoint x: 789, startPoint y: 365, endPoint x: 576, endPoint y: 364, distance: 212.6
click at [576, 364] on div "Mappin Location [GEOGRAPHIC_DATA], [US_STATE], [GEOGRAPHIC_DATA] Pins Style Lay…" at bounding box center [470, 223] width 940 height 446
drag, startPoint x: 797, startPoint y: 389, endPoint x: 514, endPoint y: 392, distance: 283.1
click at [514, 392] on div "Mappin Location [GEOGRAPHIC_DATA], [US_STATE], [GEOGRAPHIC_DATA] Pins Style Lay…" at bounding box center [470, 223] width 940 height 446
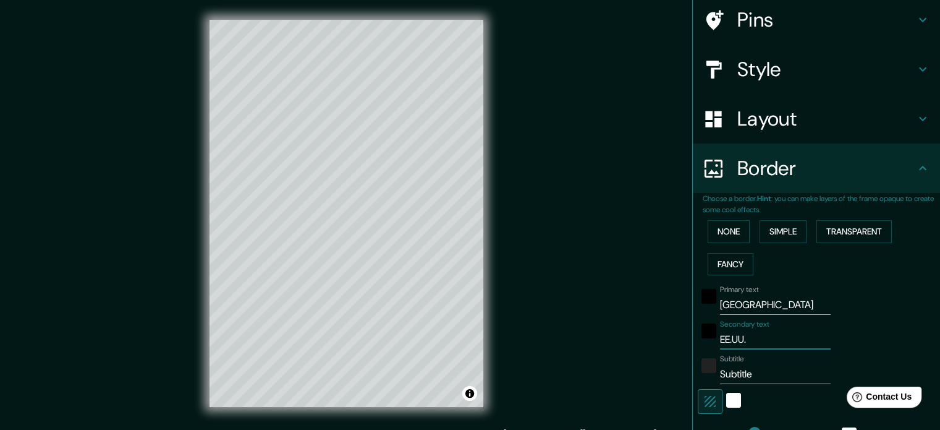
scroll to position [104, 0]
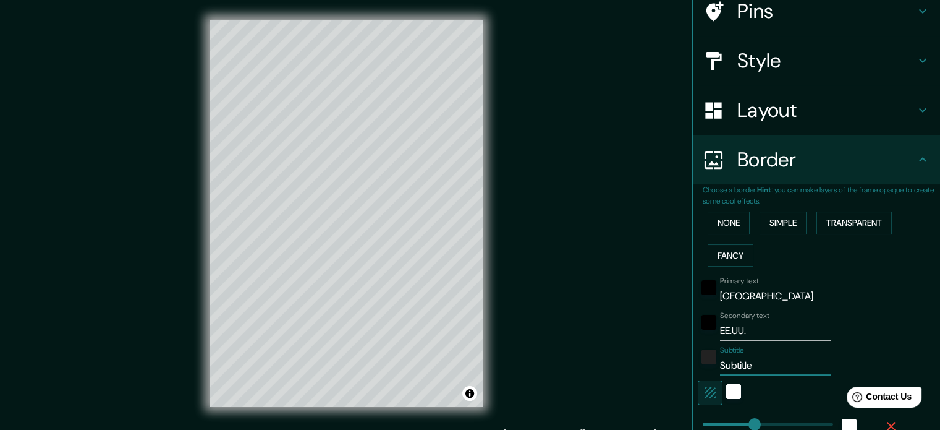
drag, startPoint x: 759, startPoint y: 370, endPoint x: 677, endPoint y: 371, distance: 81.6
click at [677, 371] on div "Mappin Location [GEOGRAPHIC_DATA], [US_STATE], [GEOGRAPHIC_DATA] Pins Style Lay…" at bounding box center [470, 223] width 940 height 446
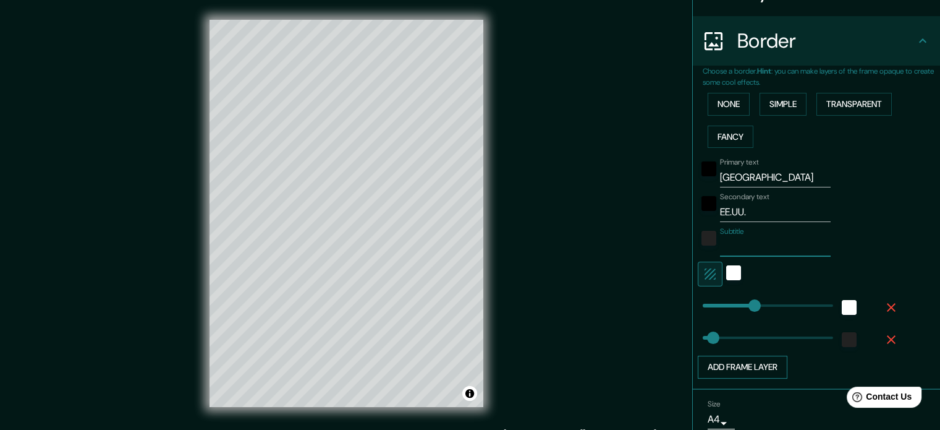
scroll to position [272, 0]
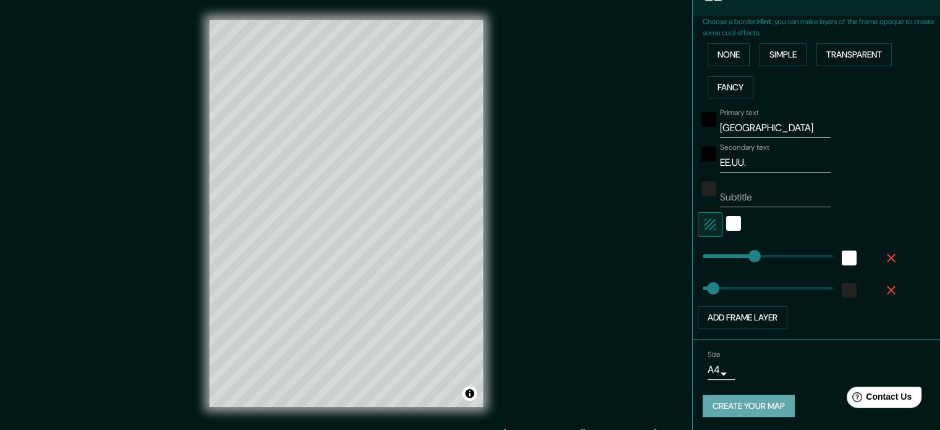
click at [749, 399] on button "Create your map" at bounding box center [749, 405] width 92 height 23
click at [713, 403] on button "Create your map" at bounding box center [749, 405] width 92 height 23
click at [731, 405] on button "Create your map" at bounding box center [749, 405] width 92 height 23
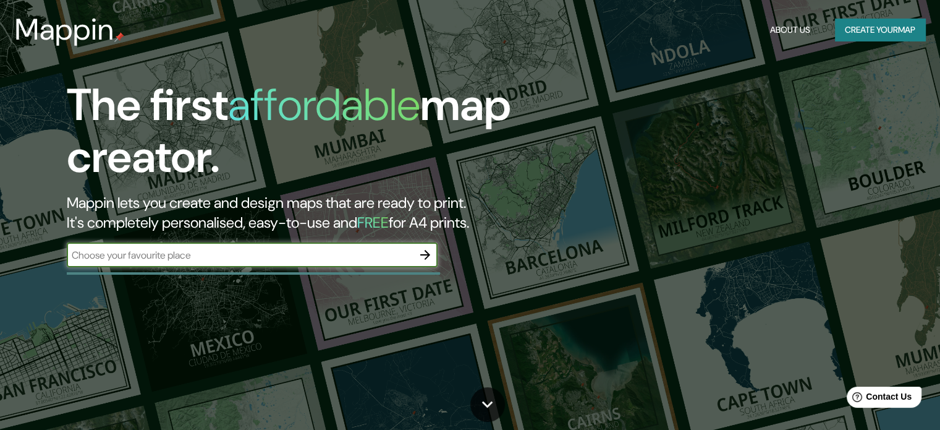
click at [425, 252] on icon "button" at bounding box center [425, 254] width 15 height 15
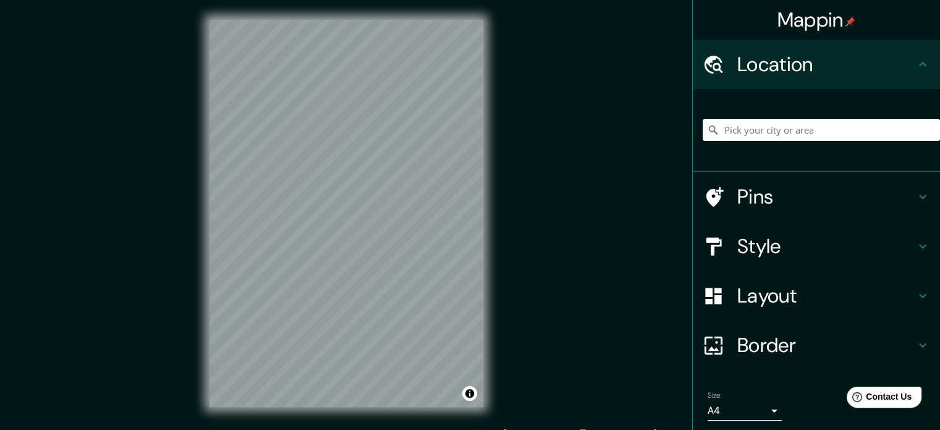
click at [764, 132] on input "Pick your city or area" at bounding box center [821, 130] width 237 height 22
drag, startPoint x: 855, startPoint y: 128, endPoint x: 517, endPoint y: 121, distance: 338.8
click at [517, 121] on div "Mappin Location Panamá, Provincia de Panamá, Panamá Pins Style Layout Border Ch…" at bounding box center [470, 223] width 940 height 446
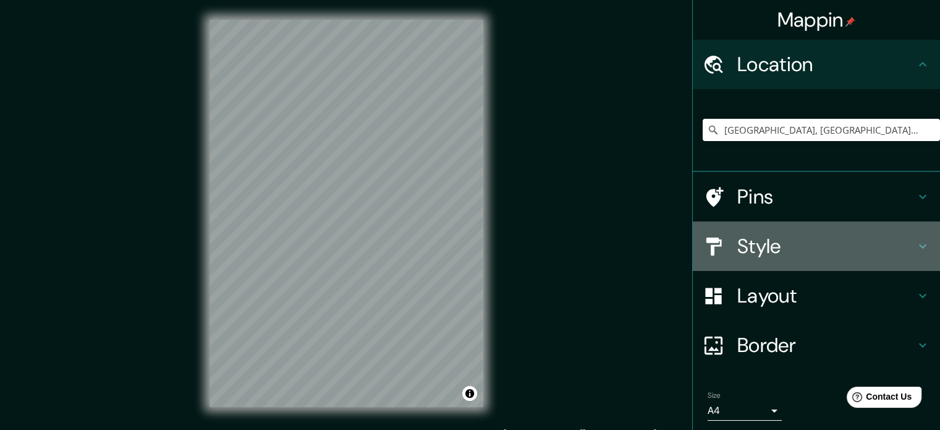
click at [852, 255] on h4 "Style" at bounding box center [826, 246] width 178 height 25
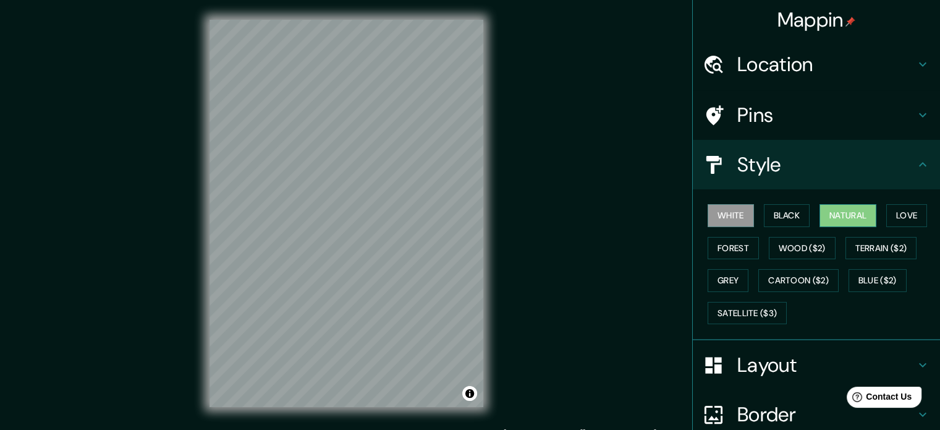
click at [857, 214] on button "Natural" at bounding box center [848, 215] width 57 height 23
click at [848, 78] on div "Location" at bounding box center [816, 64] width 247 height 49
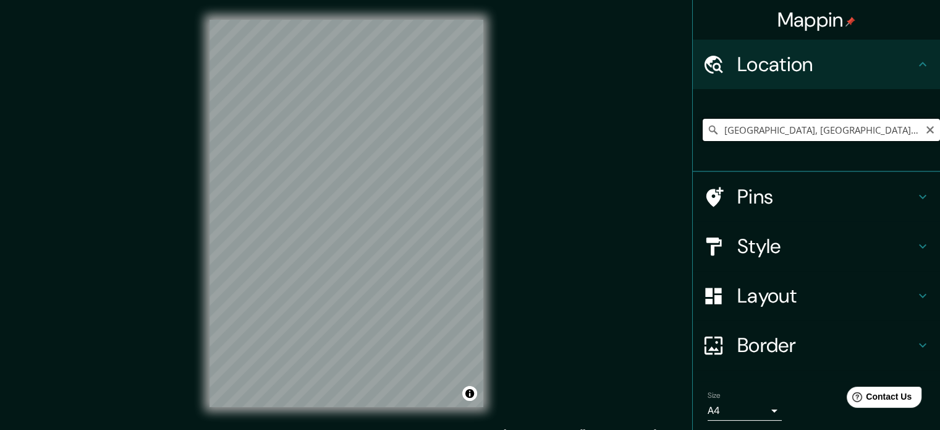
drag, startPoint x: 831, startPoint y: 127, endPoint x: 491, endPoint y: 130, distance: 340.6
click at [491, 130] on div "Mappin Location Logroño, La Rioja, España Pins Style Layout Border Choose a bor…" at bounding box center [470, 223] width 940 height 446
click at [809, 130] on input "Ámsterdam, Holanda Septentrional, Países Bajos" at bounding box center [821, 130] width 237 height 22
click at [810, 130] on input "Ámsterdam, Holanda Septentrional, Países Bajos" at bounding box center [821, 130] width 237 height 22
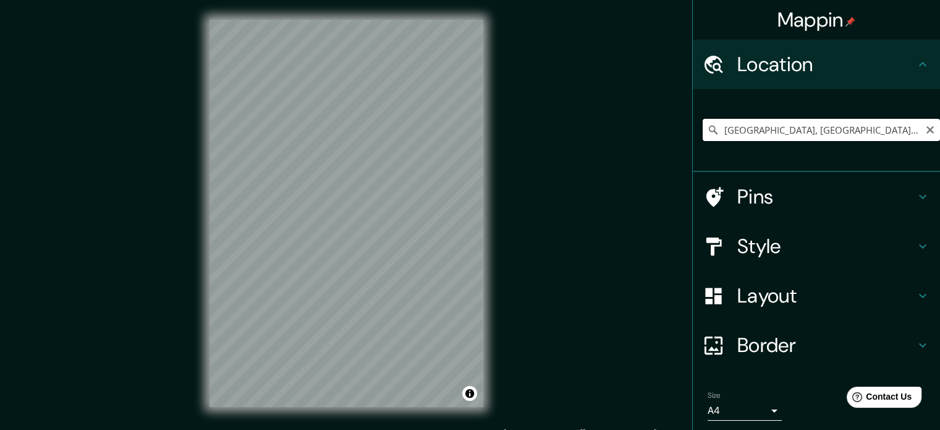
click at [768, 125] on input "Panamá, Provincia de Panamá, Panamá" at bounding box center [821, 130] width 237 height 22
click at [848, 263] on div "Style" at bounding box center [816, 245] width 247 height 49
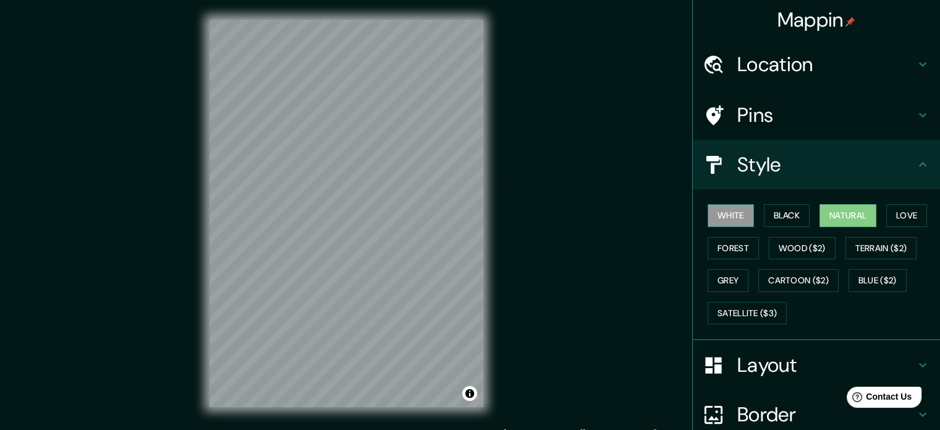
click at [726, 214] on button "White" at bounding box center [731, 215] width 46 height 23
click at [764, 219] on button "Black" at bounding box center [787, 215] width 46 height 23
click at [823, 210] on button "Natural" at bounding box center [848, 215] width 57 height 23
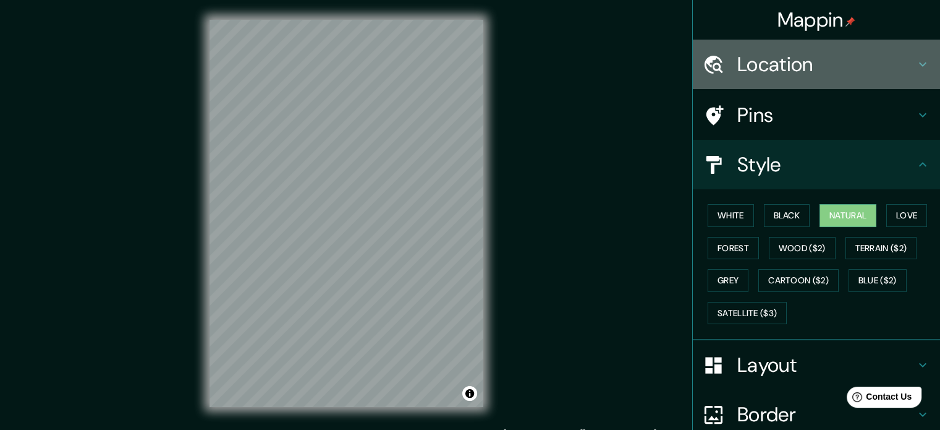
click at [846, 74] on h4 "Location" at bounding box center [826, 64] width 178 height 25
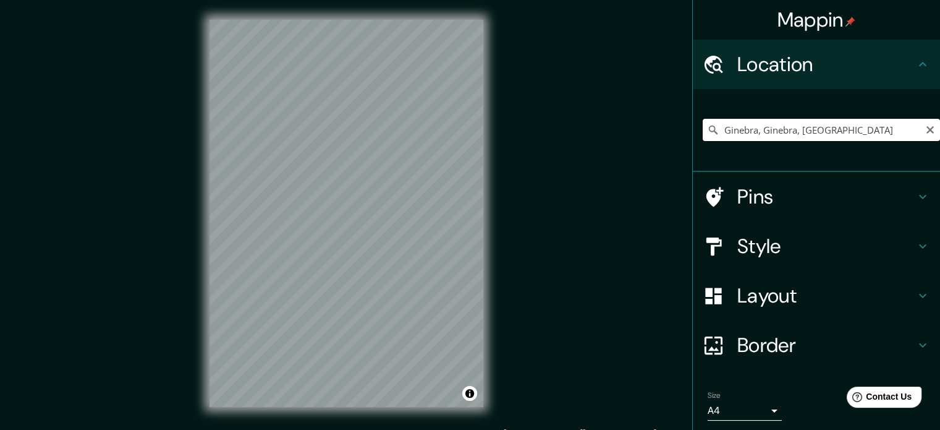
drag, startPoint x: 822, startPoint y: 129, endPoint x: 588, endPoint y: 135, distance: 233.7
click at [588, 135] on div "Mappin Location Ginebra, Ginebra, Suiza Pins Style Layout Border Choose a borde…" at bounding box center [470, 223] width 940 height 446
drag, startPoint x: 822, startPoint y: 127, endPoint x: 506, endPoint y: 116, distance: 316.7
click at [506, 116] on div "Mappin Location Ginebra, Ginebra, Suiza Ginebra Ginebra, Suiza Ginebra Suiza Gi…" at bounding box center [470, 223] width 940 height 446
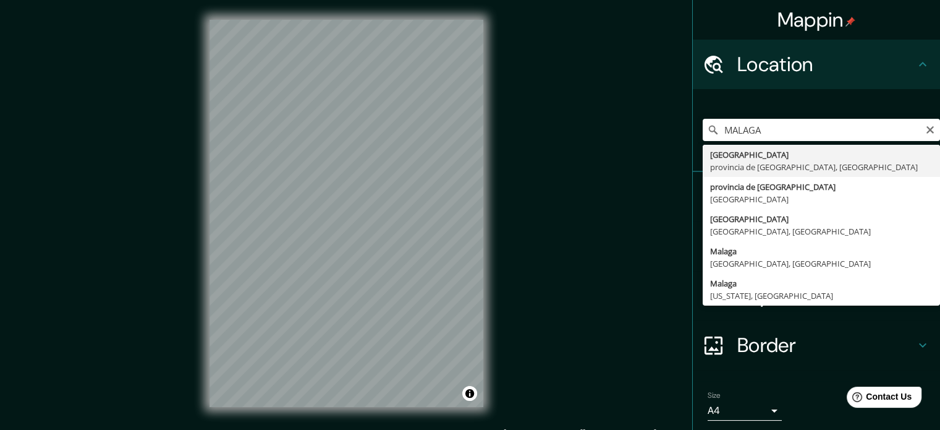
type input "Málaga, provincia de Málaga, España"
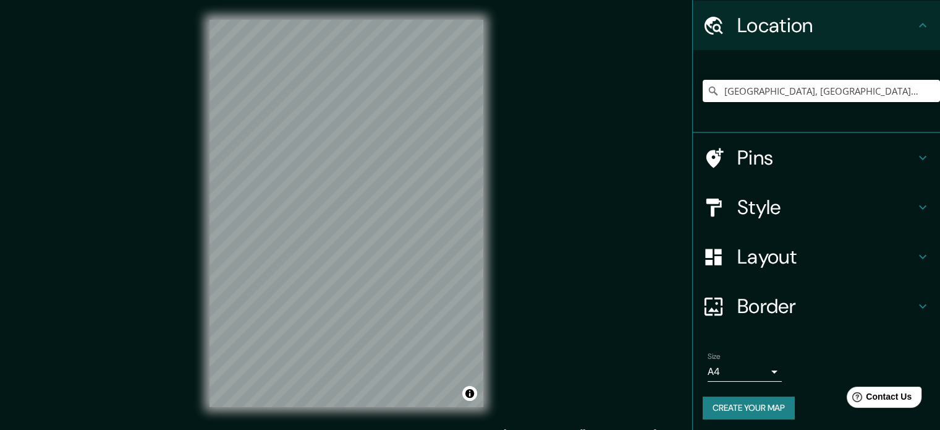
scroll to position [42, 0]
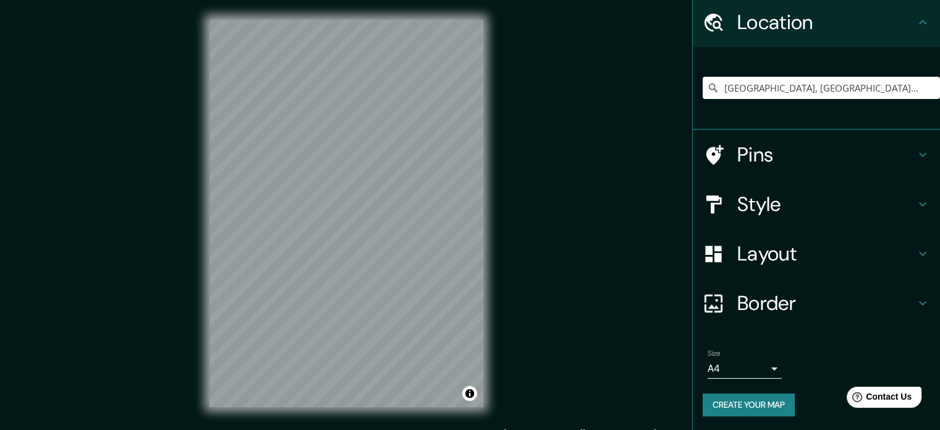
click at [787, 218] on div "Style" at bounding box center [816, 203] width 247 height 49
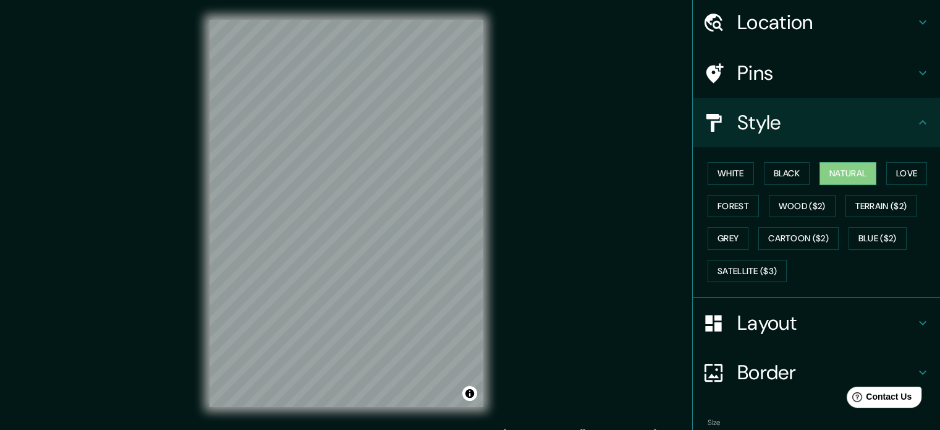
click at [820, 314] on h4 "Layout" at bounding box center [826, 322] width 178 height 25
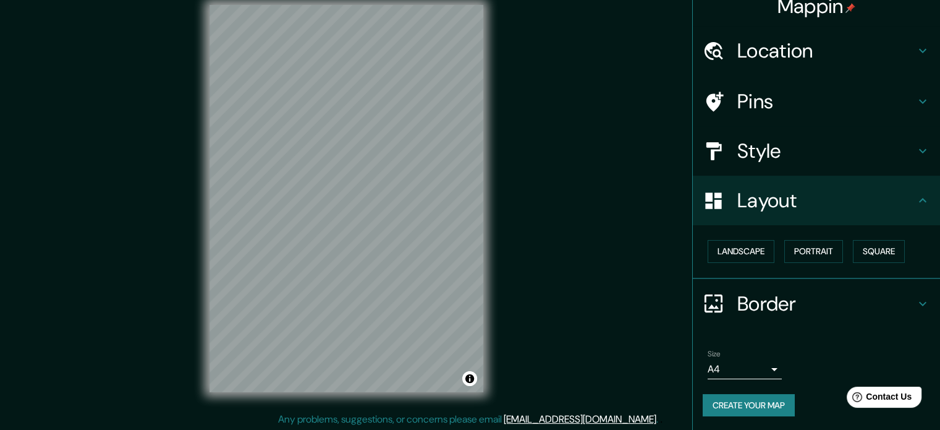
scroll to position [16, 0]
click at [778, 294] on h4 "Border" at bounding box center [826, 303] width 178 height 25
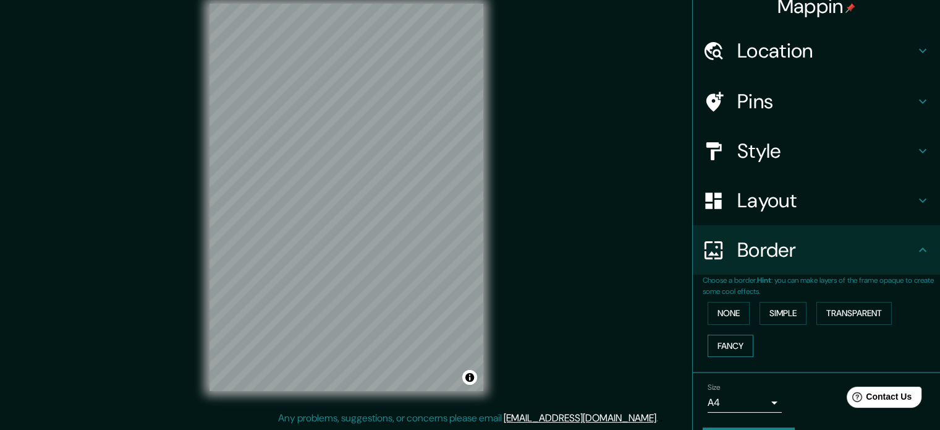
click at [732, 341] on button "Fancy" at bounding box center [731, 345] width 46 height 23
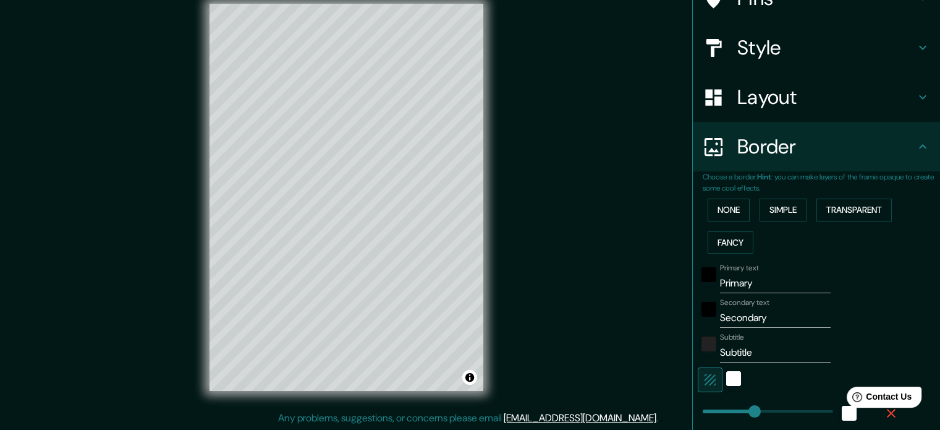
scroll to position [137, 0]
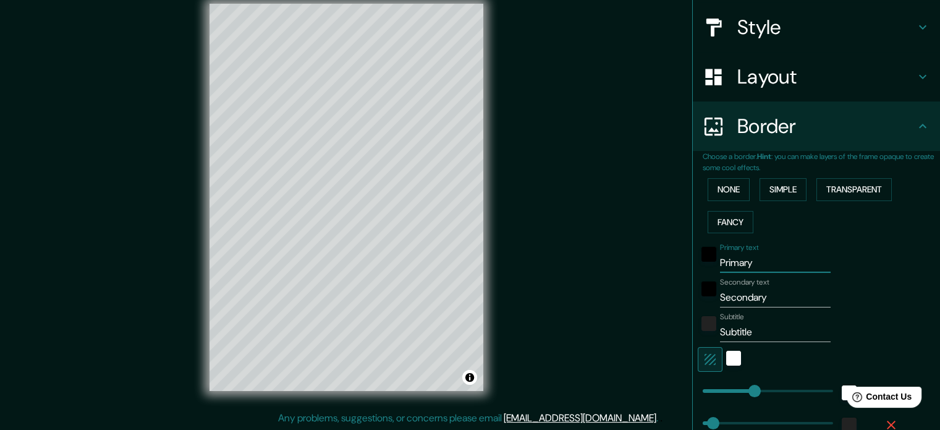
drag, startPoint x: 769, startPoint y: 260, endPoint x: 572, endPoint y: 261, distance: 196.6
click at [572, 261] on div "Mappin Location Málaga, provincia de Málaga, España Pins Style Layout Border Ch…" at bounding box center [470, 207] width 940 height 446
type input "M"
type input "177"
type input "35"
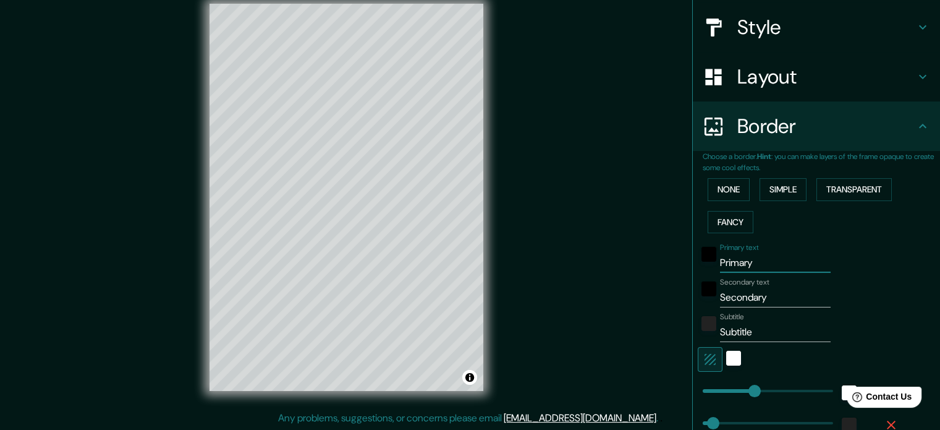
type input "35"
type input "18"
type input "MA"
type input "177"
type input "35"
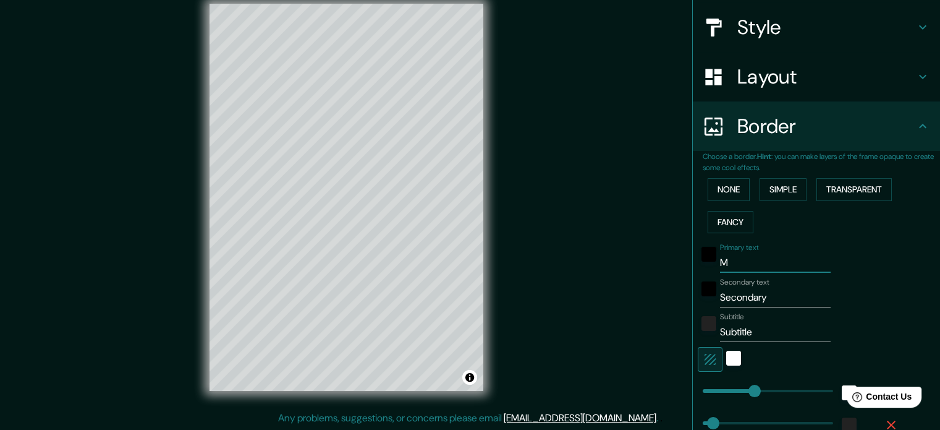
type input "35"
type input "18"
type input "MAL"
type input "177"
type input "35"
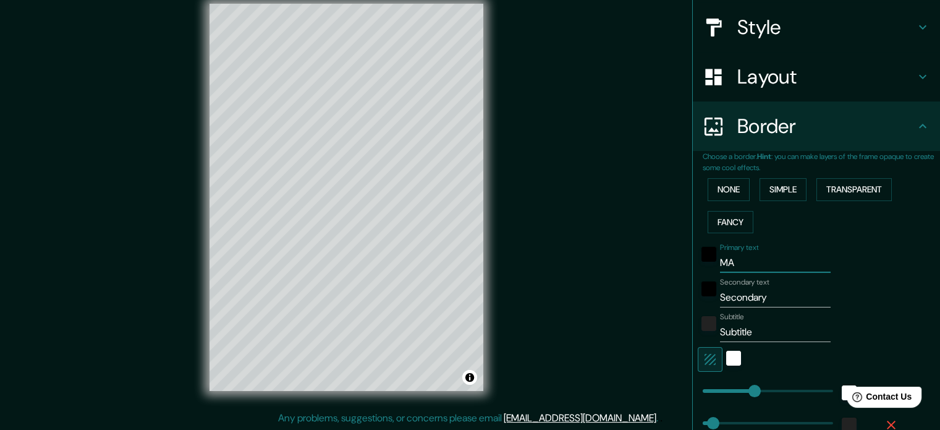
type input "35"
type input "18"
type input "MALA"
type input "177"
type input "35"
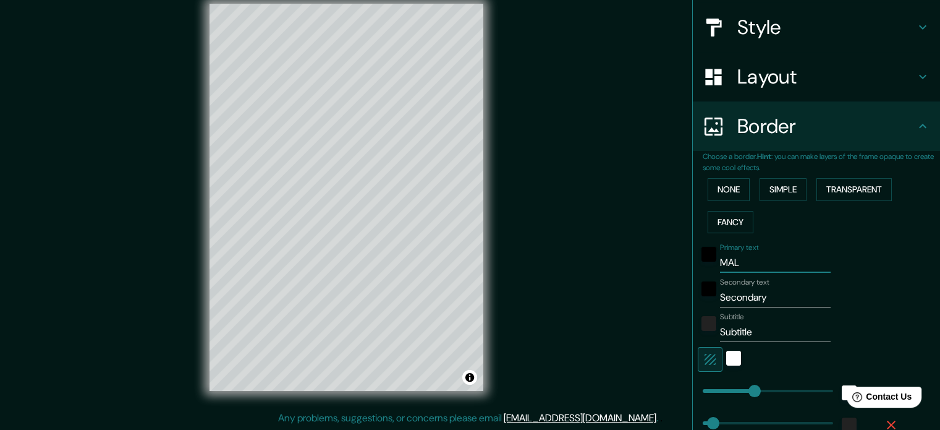
type input "35"
type input "18"
type input "MALAG"
type input "177"
type input "35"
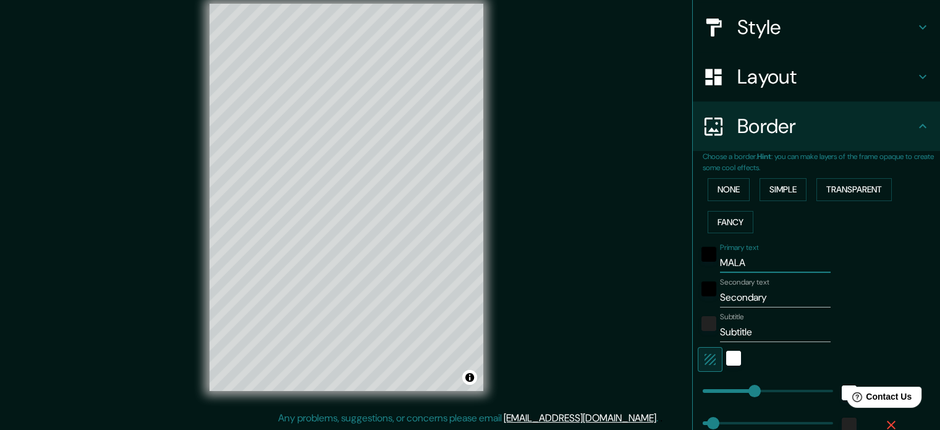
type input "35"
type input "18"
type input "MALAGA"
type input "177"
type input "35"
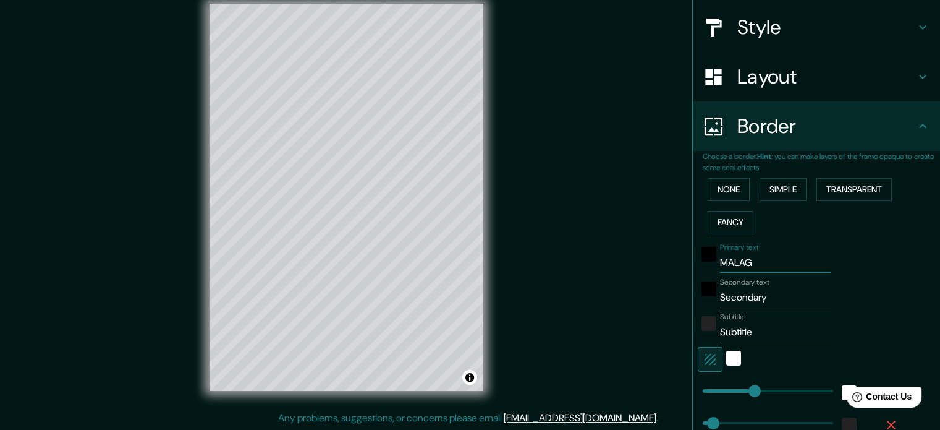
type input "35"
type input "18"
type input "MALAGA"
click at [723, 300] on input "Secondary" at bounding box center [775, 297] width 111 height 20
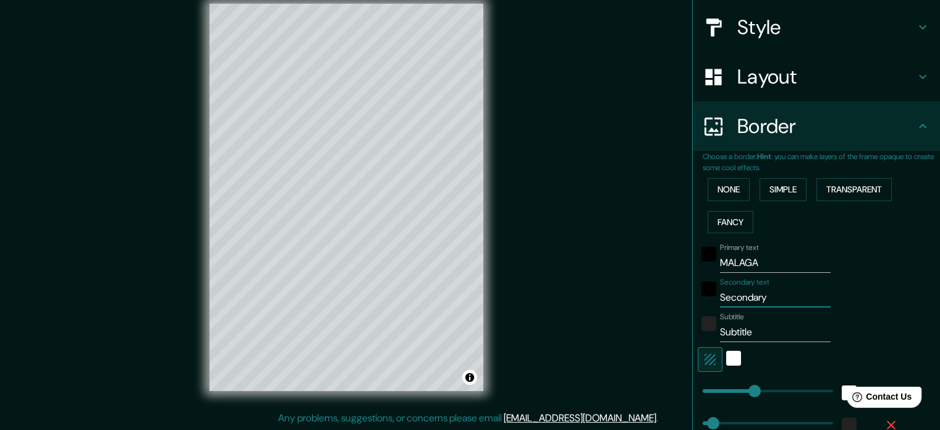
type input "E"
type input "177"
type input "35"
type input "18"
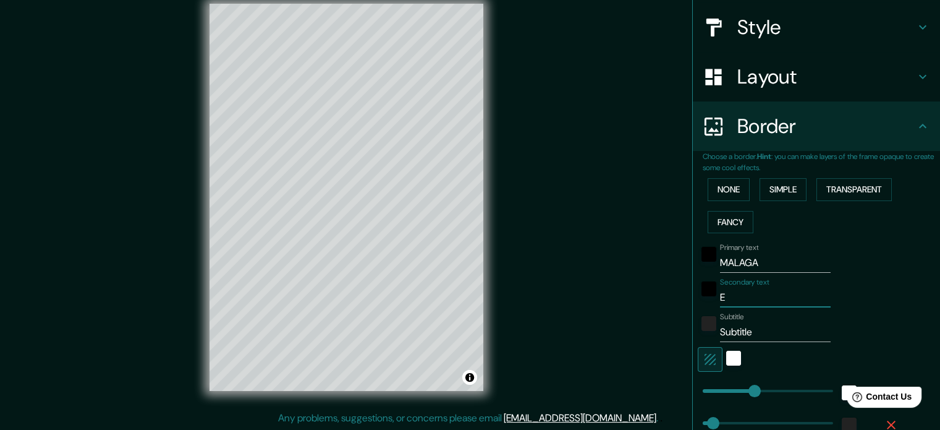
type input "ES"
type input "177"
type input "35"
type input "18"
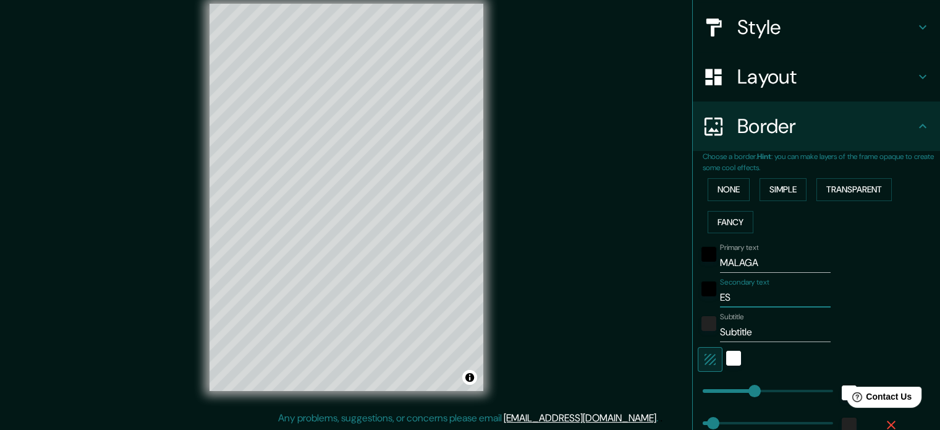
type input "ESP"
type input "177"
type input "35"
type input "18"
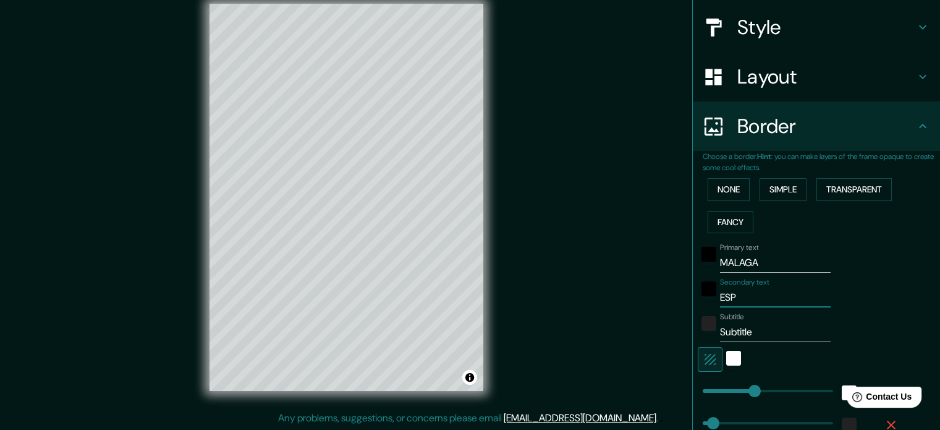
type input "ESPA"
type input "177"
type input "35"
type input "18"
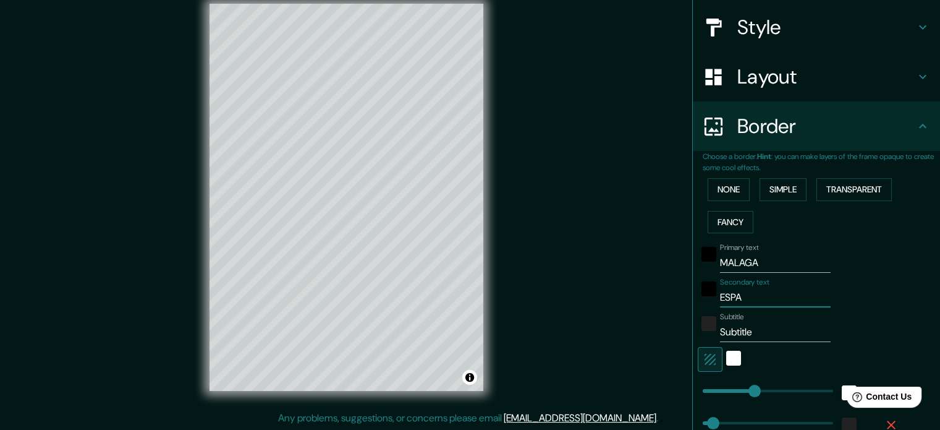
type input "ESPAÑ"
type input "177"
type input "35"
type input "18"
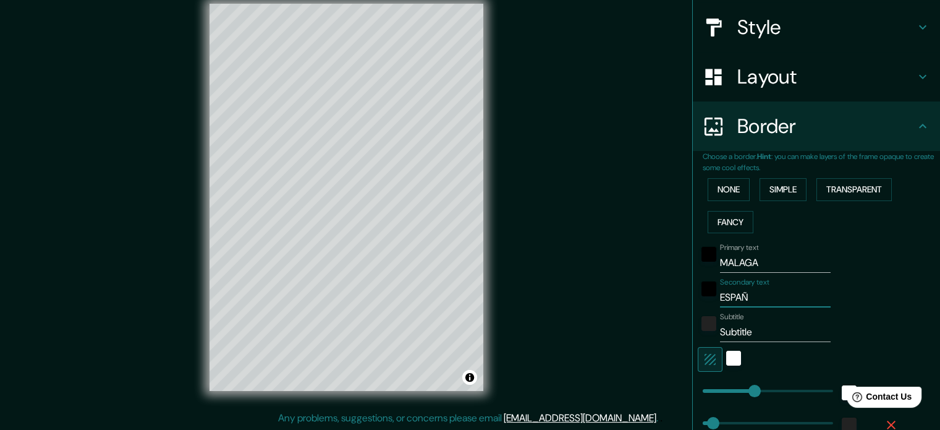
type input "ESPAÑA"
type input "177"
type input "35"
type input "18"
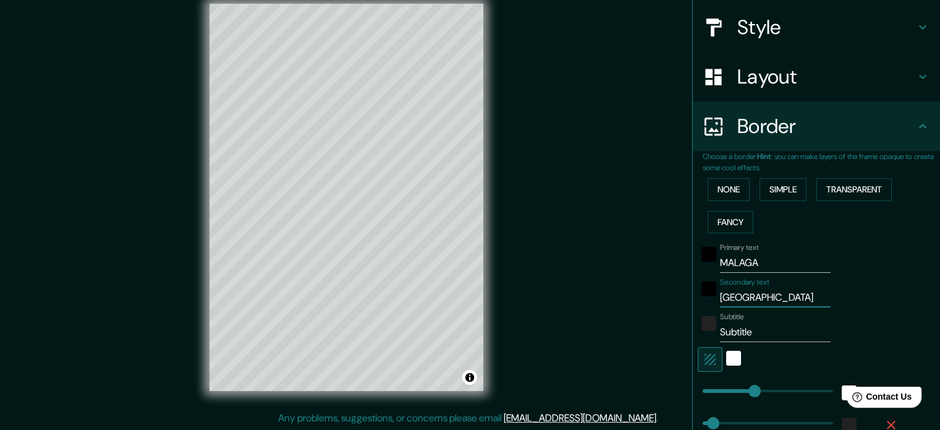
type input "177"
type input "ESPAÑA"
drag, startPoint x: 762, startPoint y: 339, endPoint x: 682, endPoint y: 359, distance: 82.2
click at [692, 359] on div "Mappin Location Málaga, provincia de Málaga, España Pins Style Layout Border Ch…" at bounding box center [816, 215] width 248 height 430
type input "177"
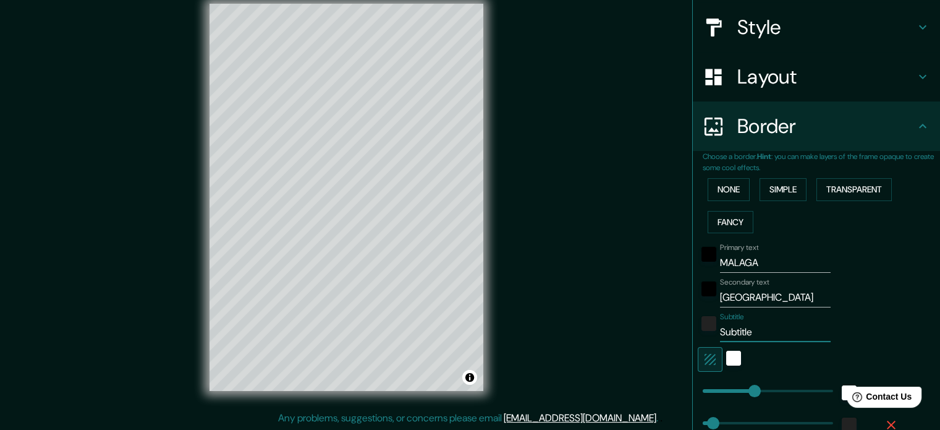
type input "35"
type input "18"
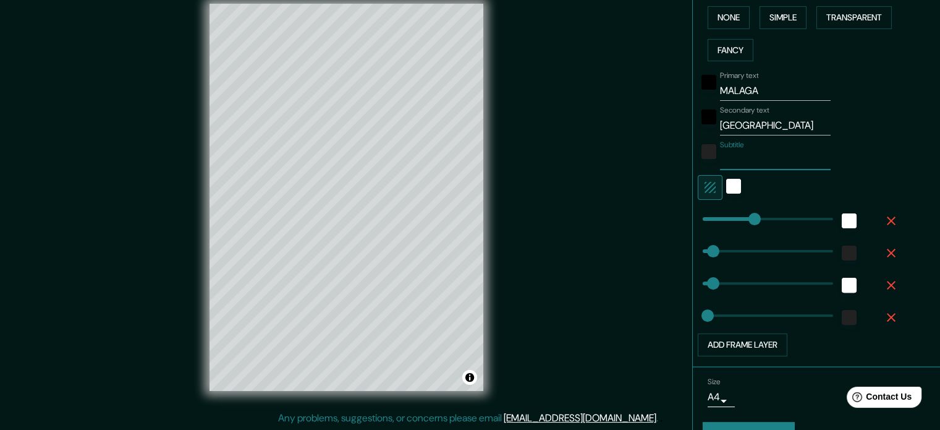
scroll to position [336, 0]
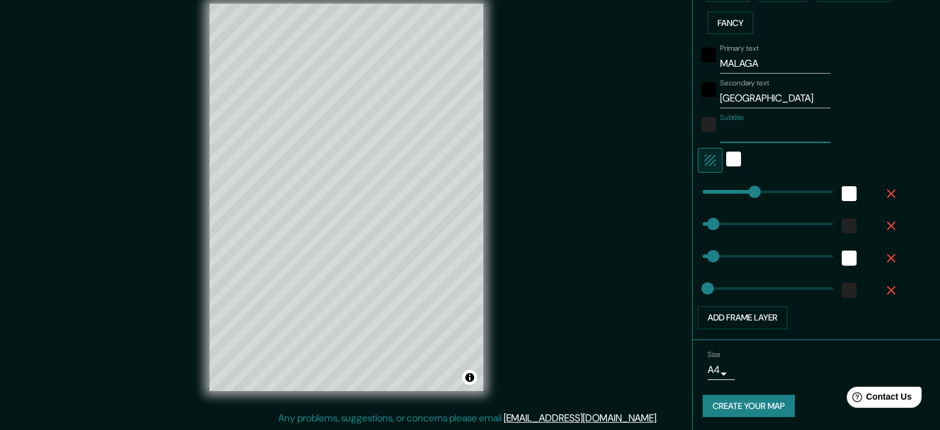
click at [751, 395] on button "Create your map" at bounding box center [749, 405] width 92 height 23
type input "18"
type input "35"
click at [541, 49] on div "Mappin Location Málaga, provincia de Málaga, España Pins Style Layout Border Ch…" at bounding box center [470, 207] width 940 height 446
drag, startPoint x: 484, startPoint y: 87, endPoint x: 596, endPoint y: 105, distance: 113.4
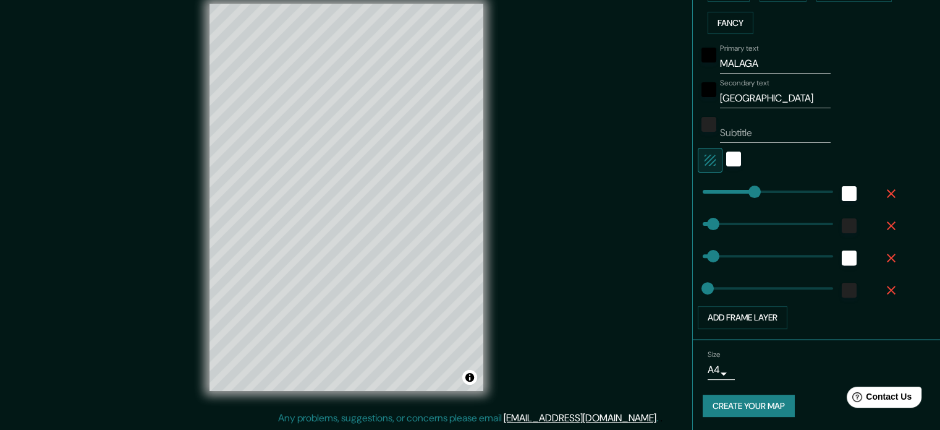
click at [596, 105] on div "Mappin Location Málaga, provincia de Málaga, España Pins Style Layout Border Ch…" at bounding box center [470, 207] width 940 height 446
click at [470, 377] on button "Toggle attribution" at bounding box center [469, 377] width 15 height 15
click at [470, 376] on button "Toggle attribution" at bounding box center [469, 377] width 15 height 15
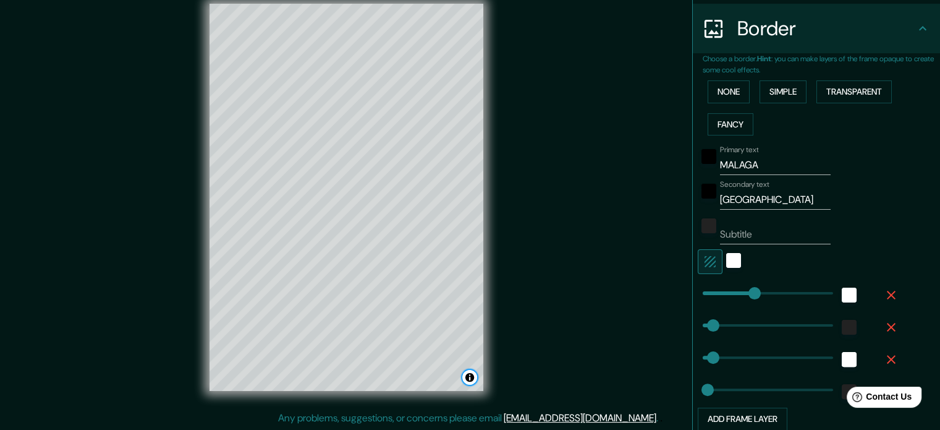
scroll to position [274, 0]
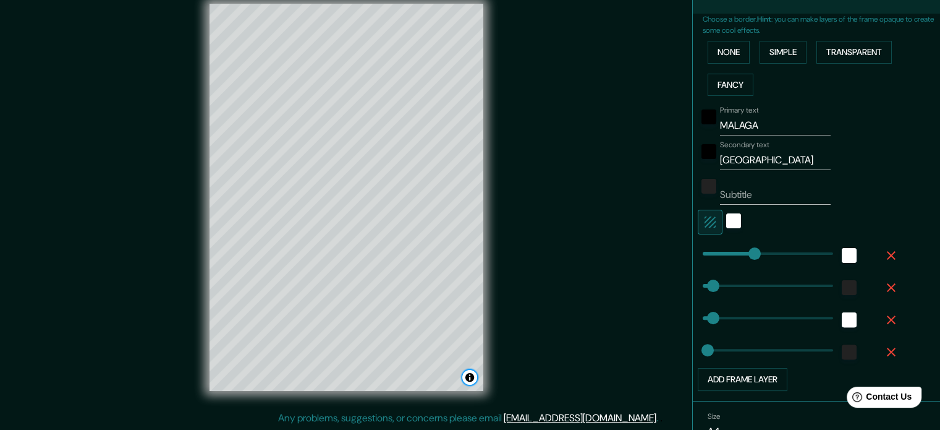
type input "177"
type input "35"
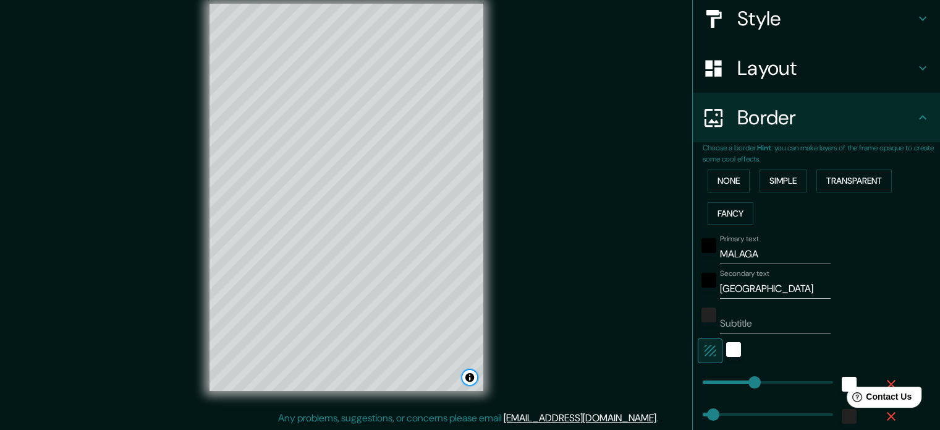
scroll to position [89, 0]
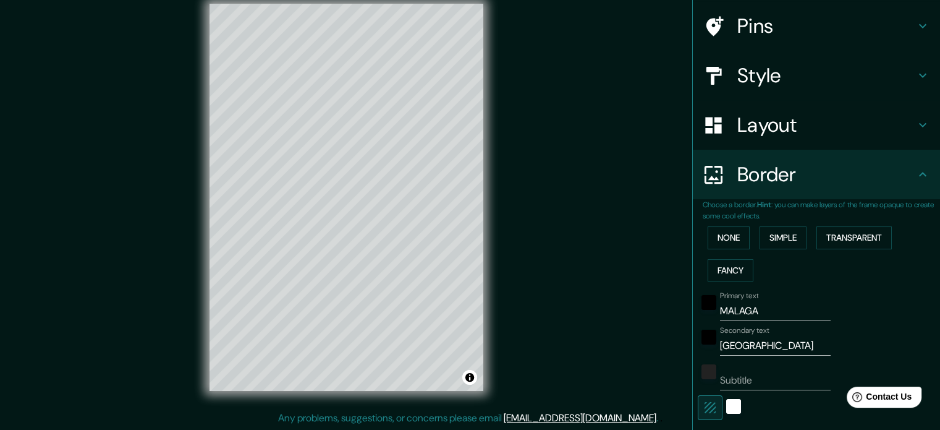
click at [846, 125] on h4 "Layout" at bounding box center [826, 124] width 178 height 25
type input "177"
type input "35"
type input "18"
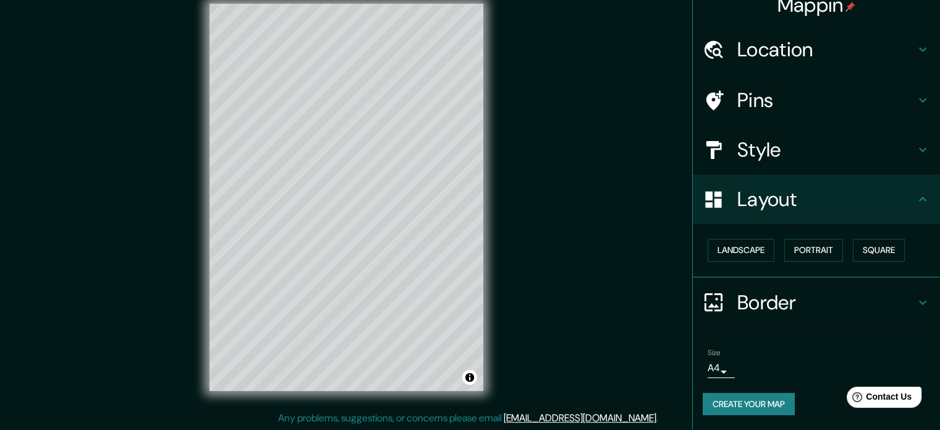
scroll to position [14, 0]
click at [836, 156] on h4 "Style" at bounding box center [826, 150] width 178 height 25
type input "177"
type input "35"
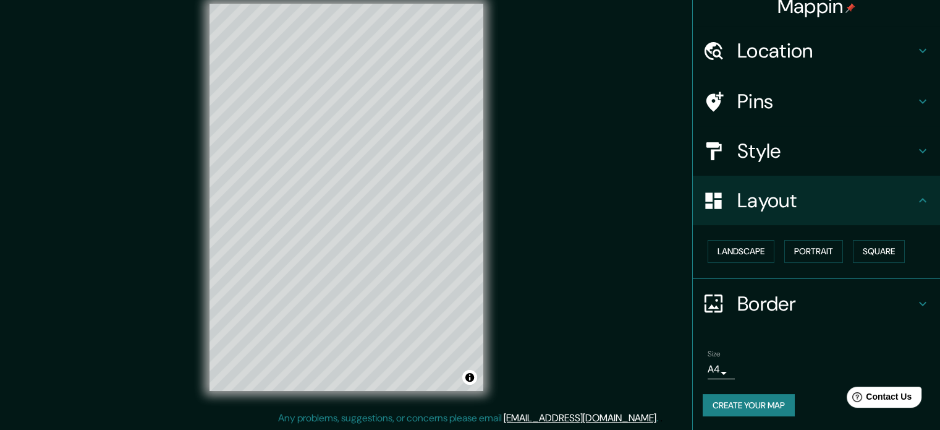
type input "18"
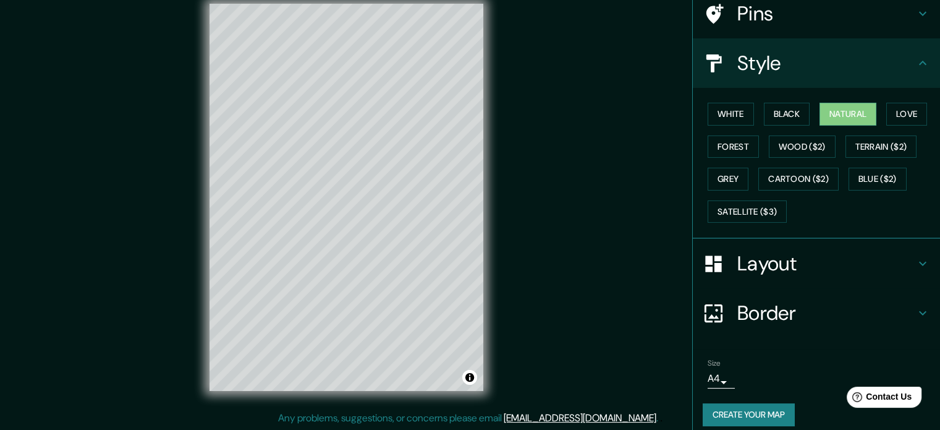
scroll to position [110, 0]
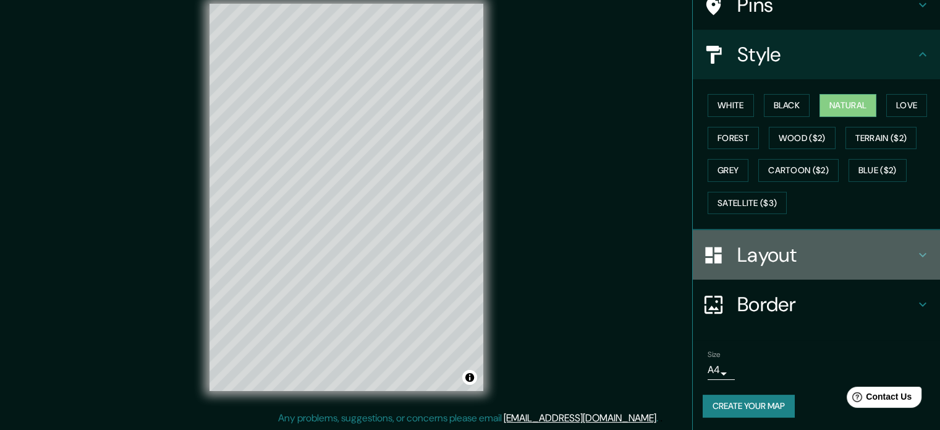
click at [813, 245] on h4 "Layout" at bounding box center [826, 254] width 178 height 25
type input "177"
type input "35"
type input "18"
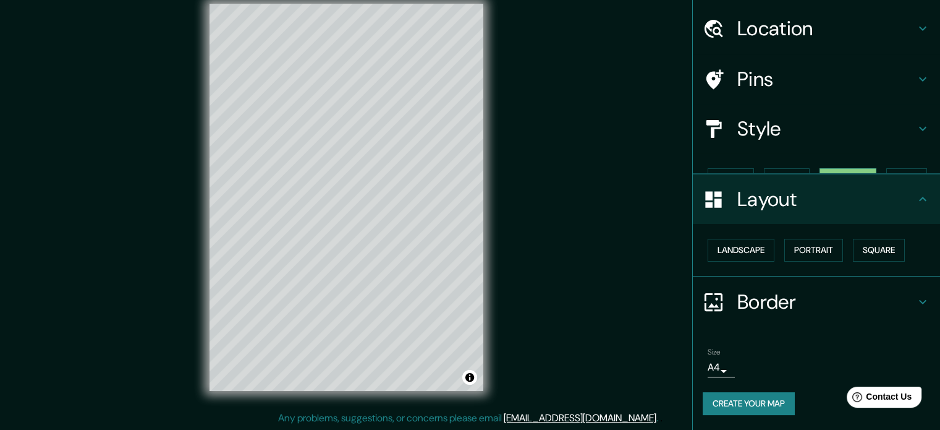
scroll to position [14, 0]
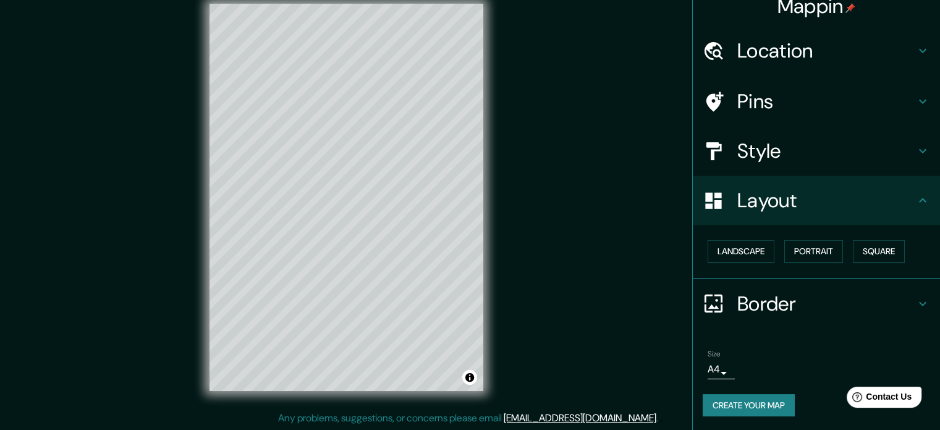
click at [797, 301] on h4 "Border" at bounding box center [826, 303] width 178 height 25
type input "177"
type input "35"
type input "18"
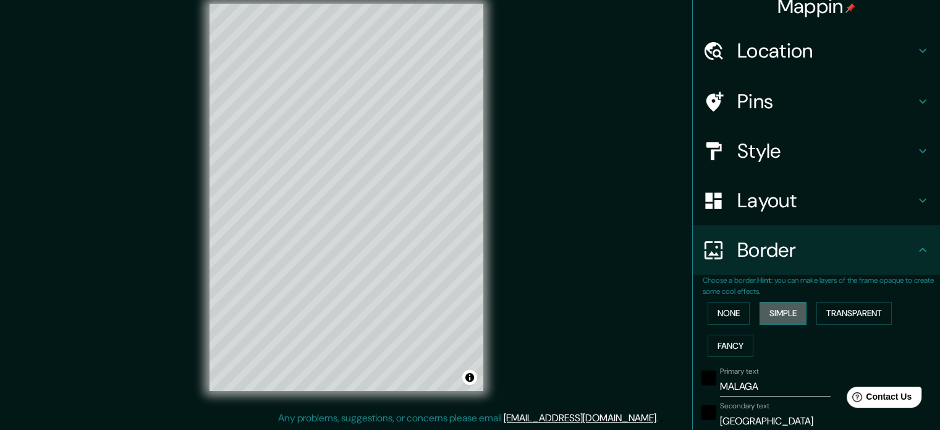
click at [781, 313] on button "Simple" at bounding box center [783, 313] width 47 height 23
drag, startPoint x: 758, startPoint y: 380, endPoint x: 634, endPoint y: 383, distance: 123.7
click at [634, 383] on div "Mappin Location Málaga, provincia de Málaga, España Pins Style Layout Border Ch…" at bounding box center [470, 207] width 940 height 446
type input "M"
type input "177"
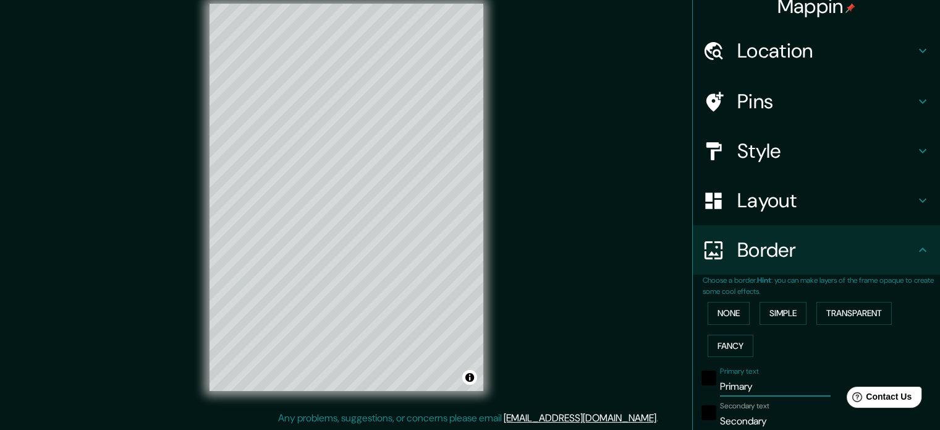
type input "35"
type input "MA"
type input "177"
type input "35"
type input "MAL"
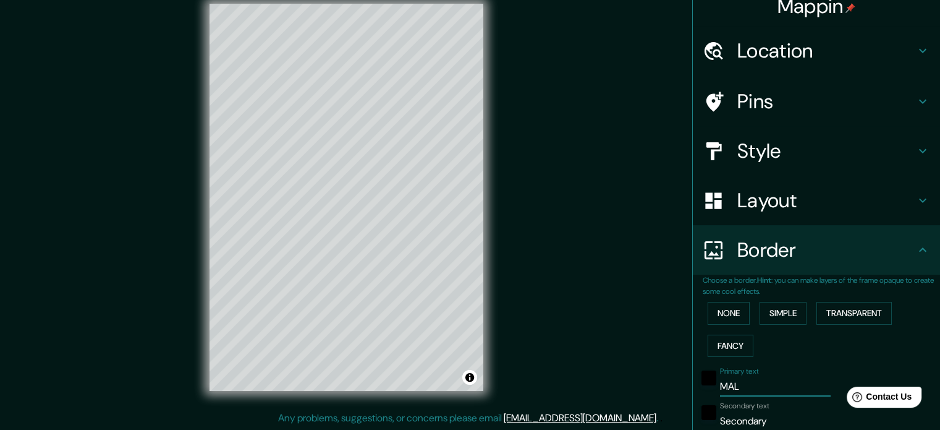
type input "177"
type input "35"
type input "MALA"
type input "177"
type input "35"
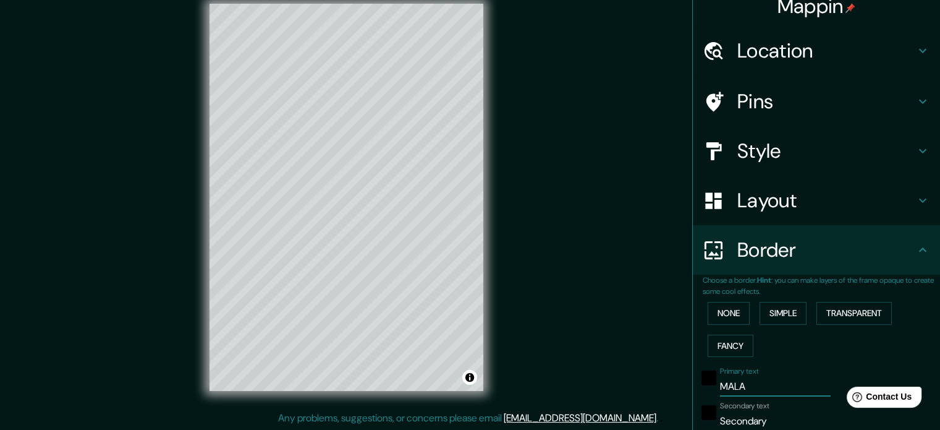
type input "MALAG"
type input "177"
type input "35"
type input "MALAGA"
type input "177"
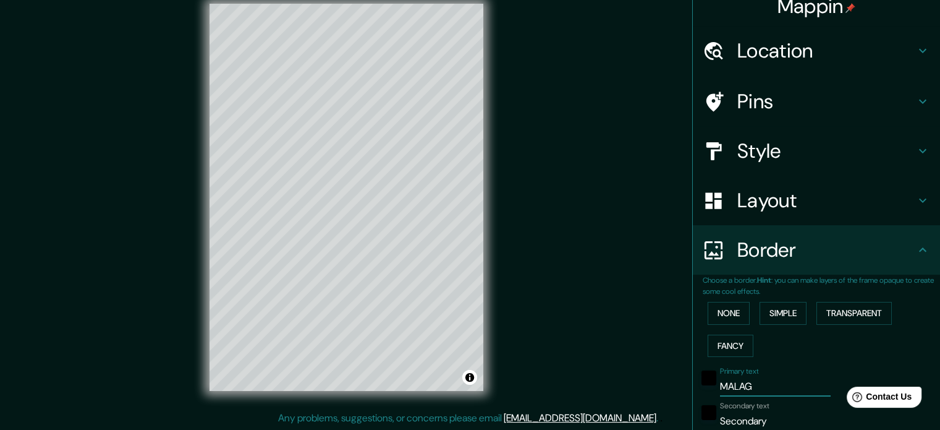
type input "35"
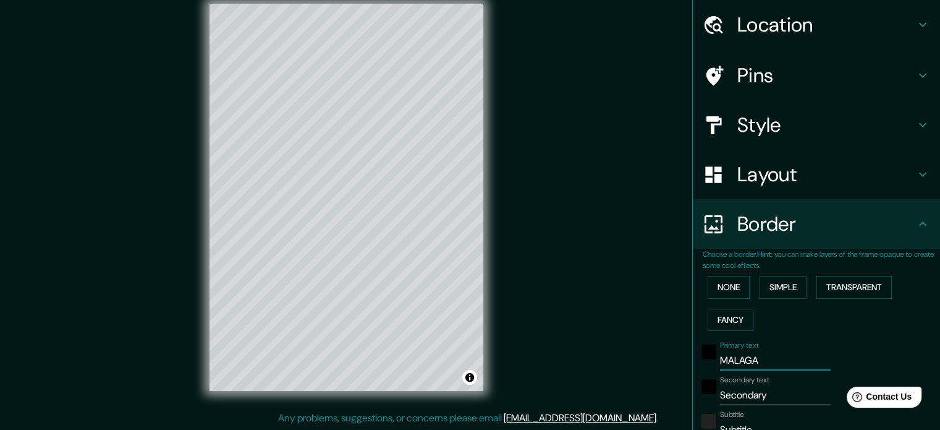
scroll to position [137, 0]
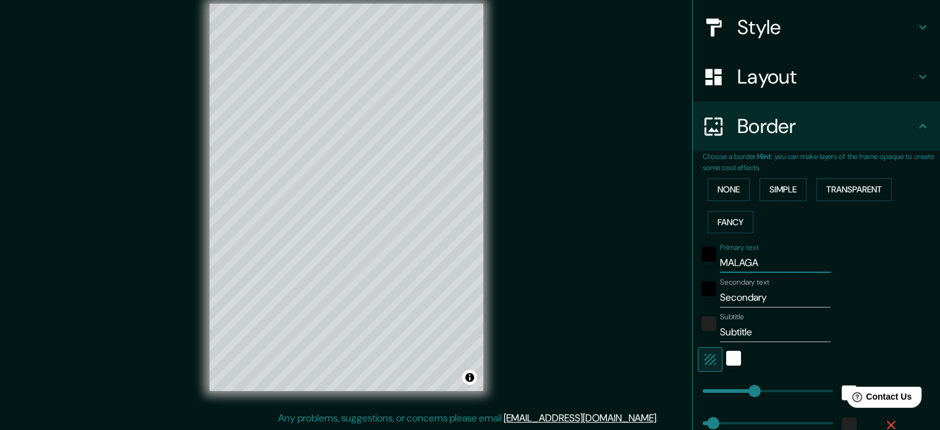
type input "MALAGA"
drag, startPoint x: 770, startPoint y: 301, endPoint x: 627, endPoint y: 303, distance: 142.8
click at [627, 303] on div "Mappin Location Málaga, provincia de Málaga, España Pins Style Layout Border Ch…" at bounding box center [470, 207] width 940 height 446
type input "E"
type input "177"
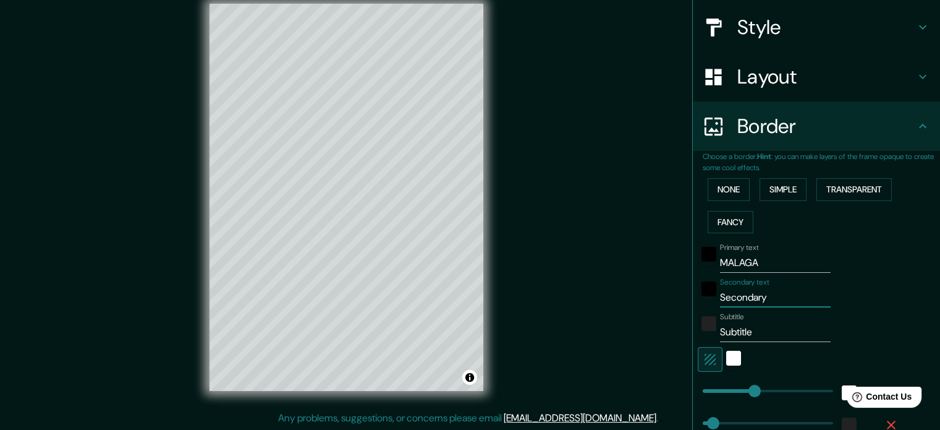
type input "35"
type input "ES"
type input "177"
type input "35"
type input "ESP"
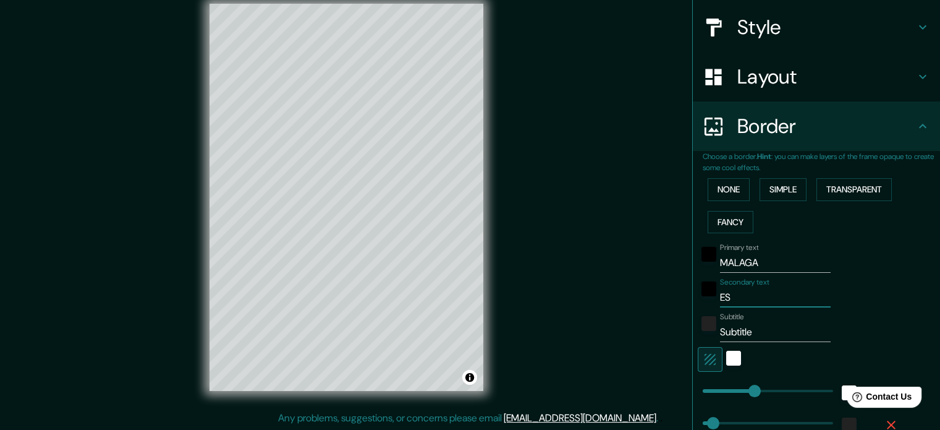
type input "177"
type input "35"
type input "ESPA"
type input "177"
type input "35"
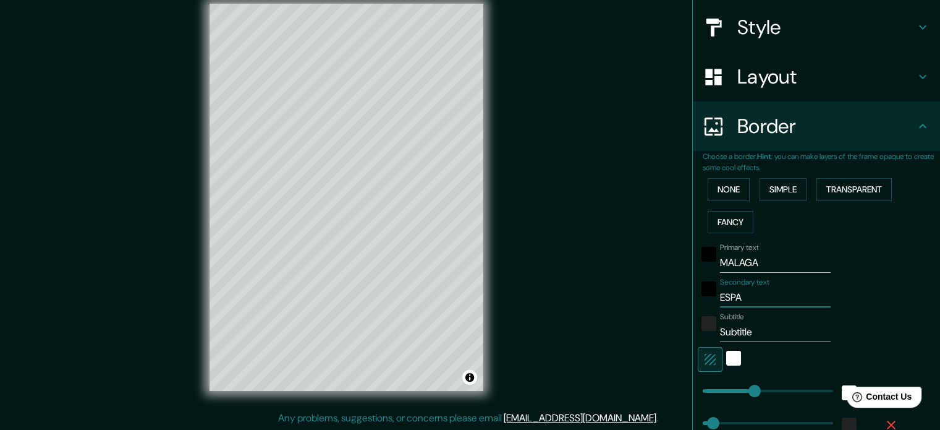
type input "ESPAÑ"
type input "177"
type input "35"
type input "ESPAÑA"
type input "177"
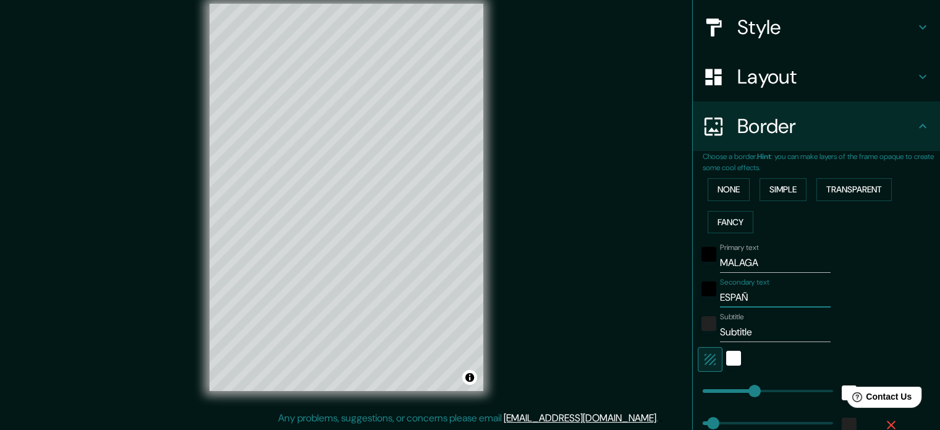
type input "35"
type input "177"
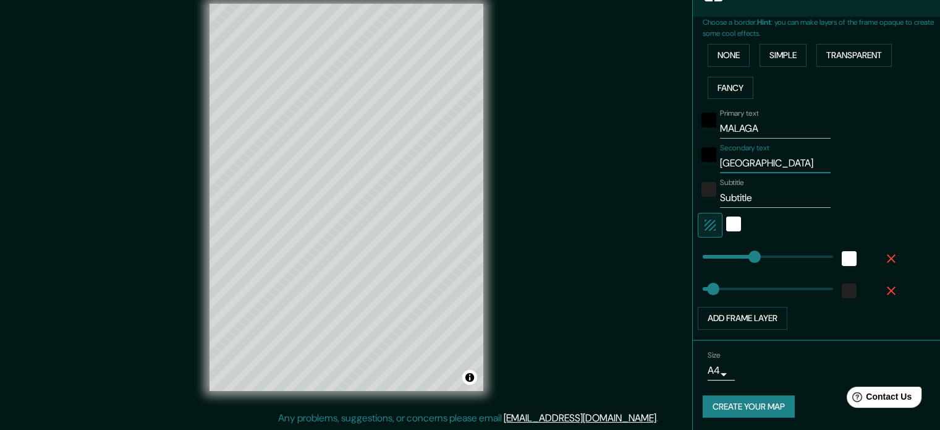
scroll to position [272, 0]
type input "ESPAÑA"
click at [739, 400] on button "Create your map" at bounding box center [749, 405] width 92 height 23
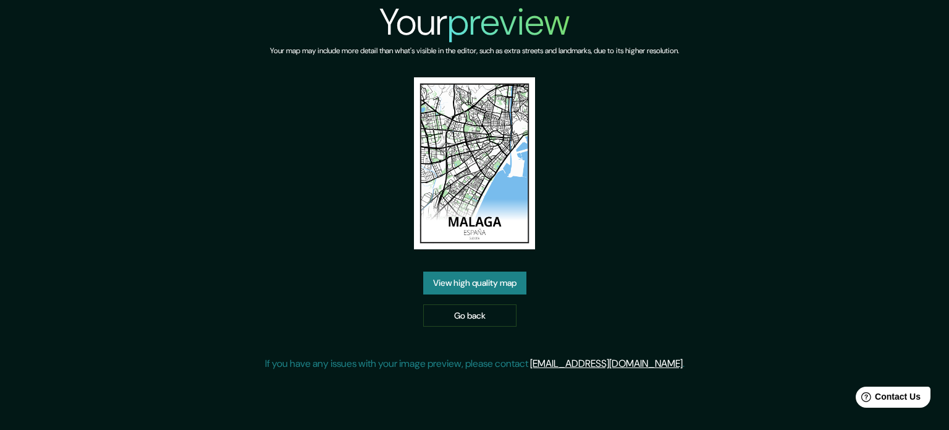
click at [483, 279] on link "View high quality map" at bounding box center [474, 282] width 103 height 23
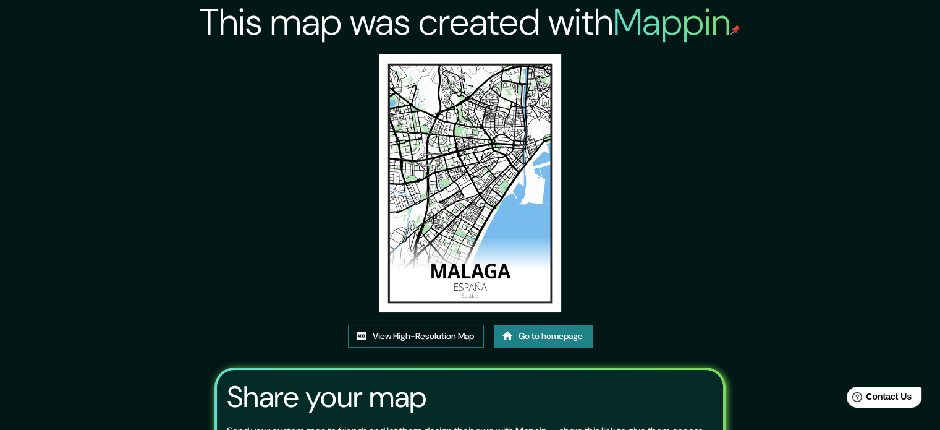
click at [443, 334] on link "View High-Resolution Map" at bounding box center [416, 336] width 136 height 23
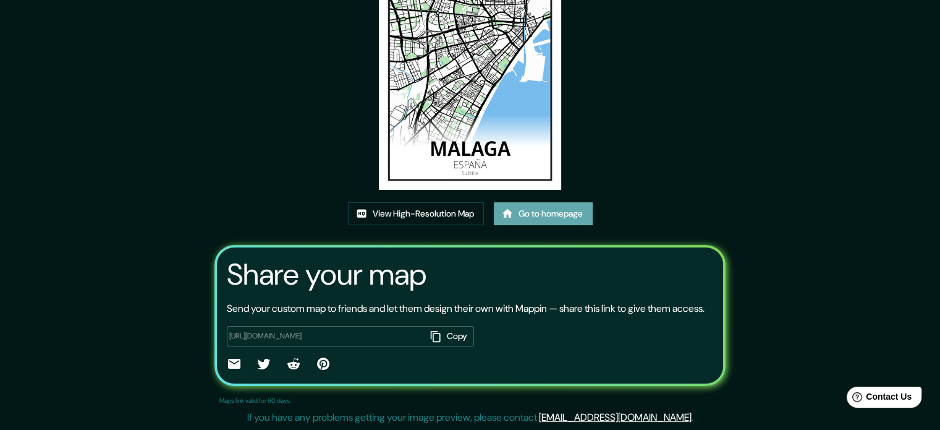
click at [570, 202] on link "Go to homepage" at bounding box center [543, 213] width 99 height 23
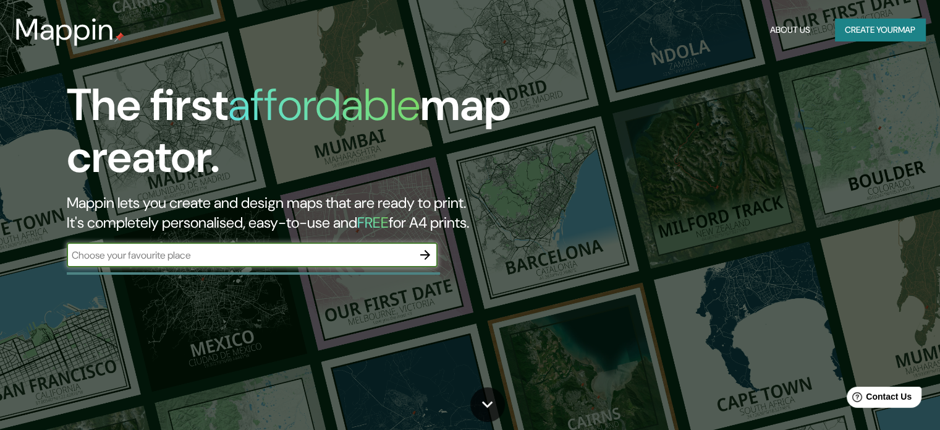
click at [851, 29] on button "Create your map" at bounding box center [880, 30] width 90 height 23
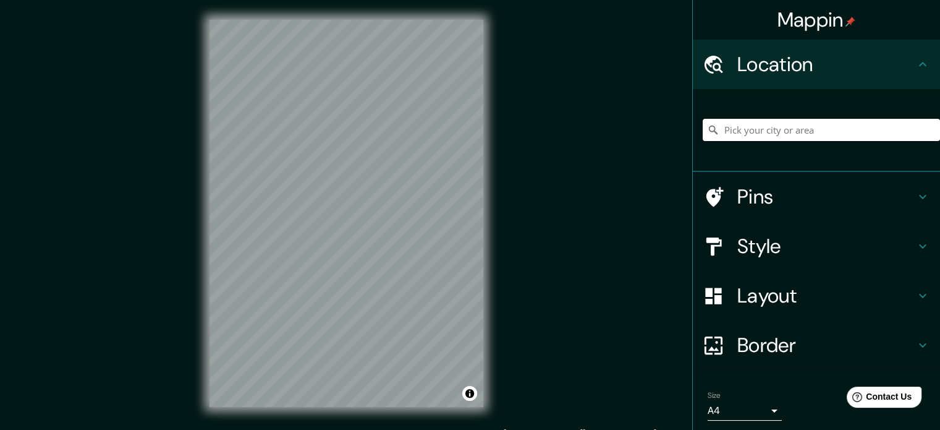
click at [762, 123] on input "Pick your city or area" at bounding box center [821, 130] width 237 height 22
click at [830, 136] on input "Pick your city or area" at bounding box center [821, 130] width 237 height 22
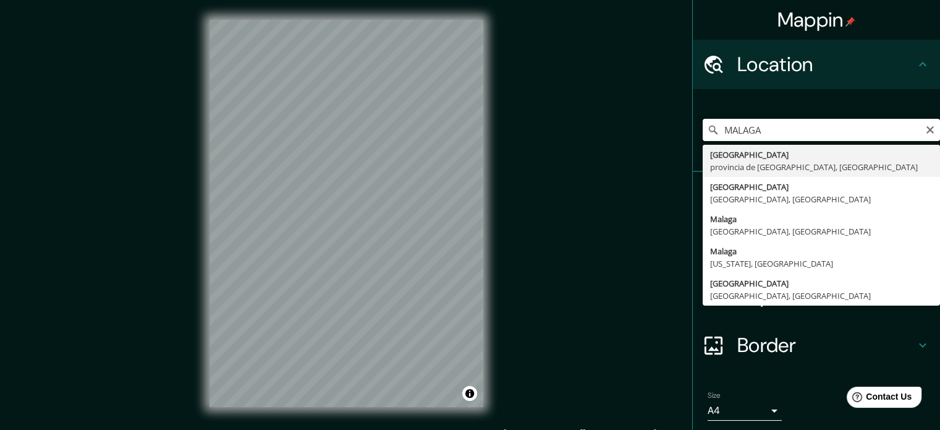
drag, startPoint x: 830, startPoint y: 136, endPoint x: 507, endPoint y: 124, distance: 322.2
click at [507, 124] on div "Mappin Location MALAGA Málaga provincia de Málaga, España Málaga Santander, Col…" at bounding box center [470, 223] width 940 height 446
type input "Houston, Texas, Estados Unidos"
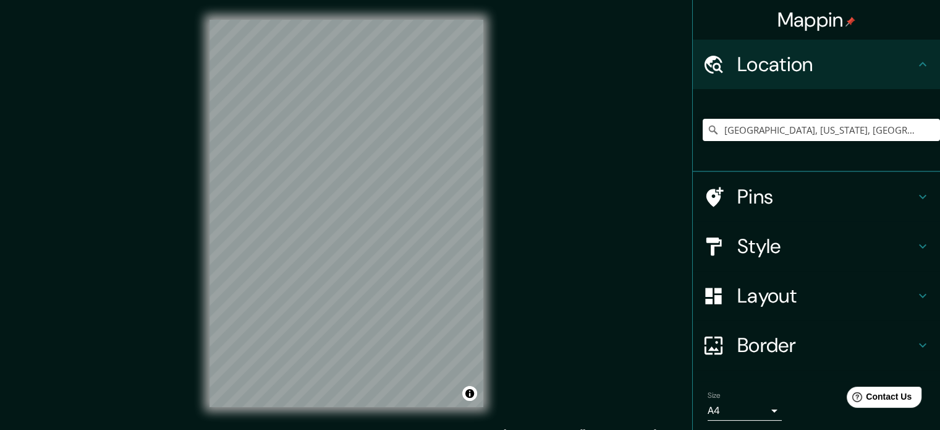
click at [809, 257] on h4 "Style" at bounding box center [826, 246] width 178 height 25
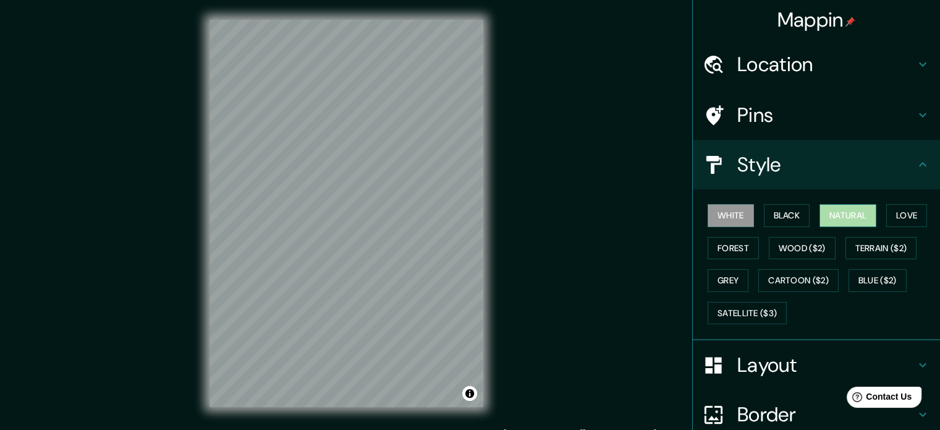
click at [863, 214] on button "Natural" at bounding box center [848, 215] width 57 height 23
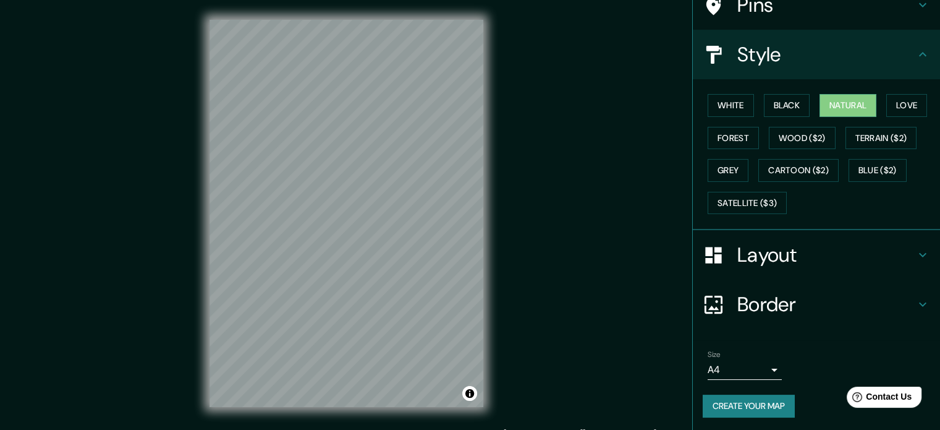
click at [806, 248] on h4 "Layout" at bounding box center [826, 254] width 178 height 25
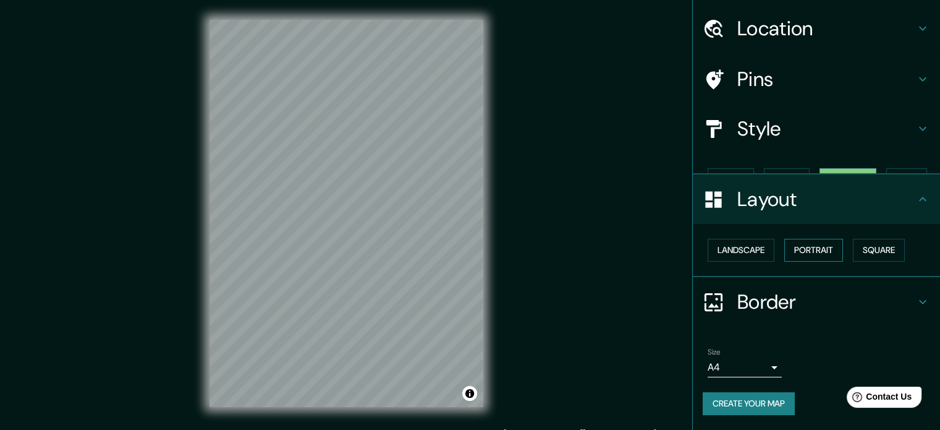
scroll to position [14, 0]
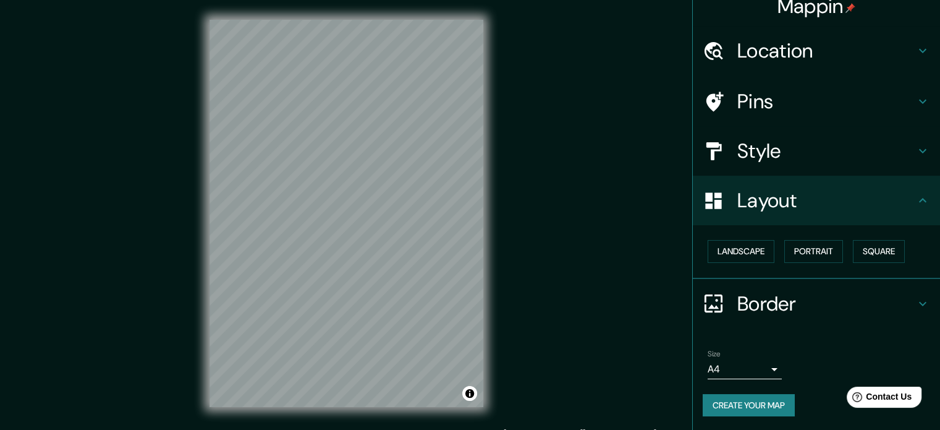
click at [793, 299] on h4 "Border" at bounding box center [826, 303] width 178 height 25
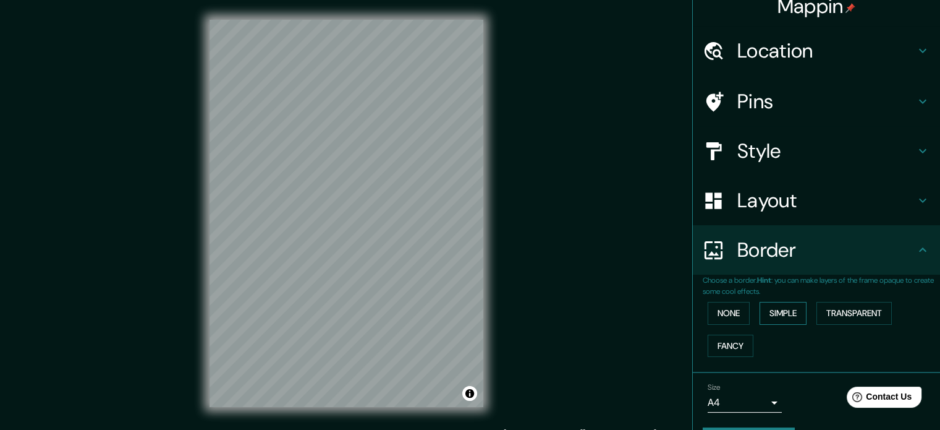
click at [772, 312] on button "Simple" at bounding box center [783, 313] width 47 height 23
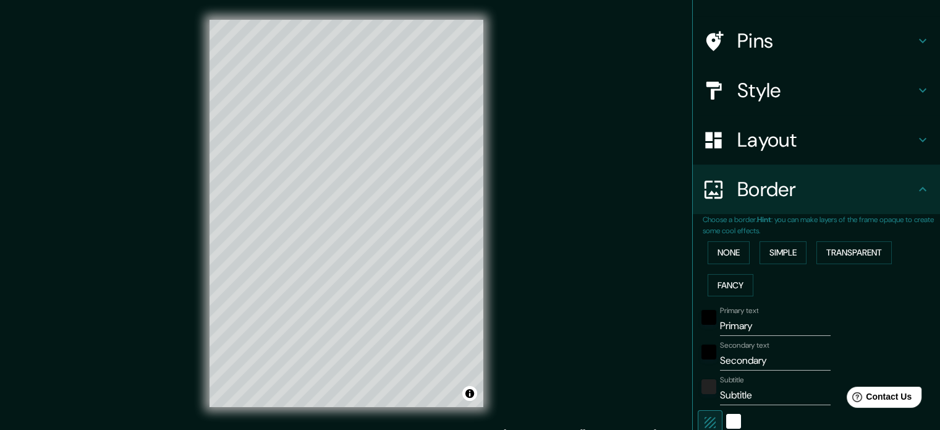
scroll to position [75, 0]
drag, startPoint x: 762, startPoint y: 321, endPoint x: 614, endPoint y: 316, distance: 147.2
click at [614, 316] on div "Mappin Location Houston, Texas, Estados Unidos Pins Style Layout Border Choose …" at bounding box center [470, 223] width 940 height 446
type input "H"
type input "177"
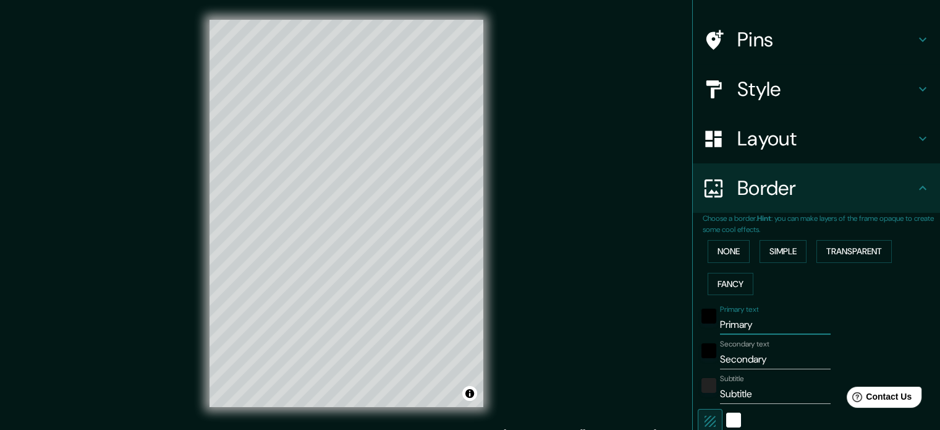
type input "35"
type input "HO"
type input "177"
type input "35"
type input "HOU"
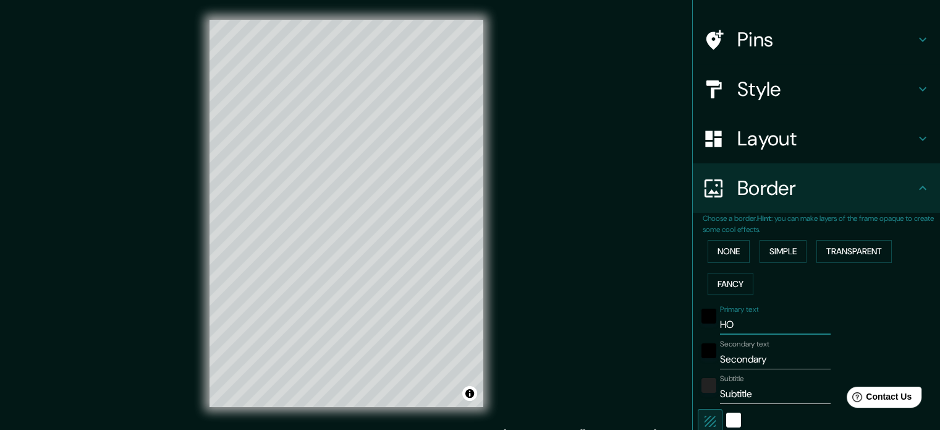
type input "177"
type input "35"
type input "HOUT"
type input "177"
type input "35"
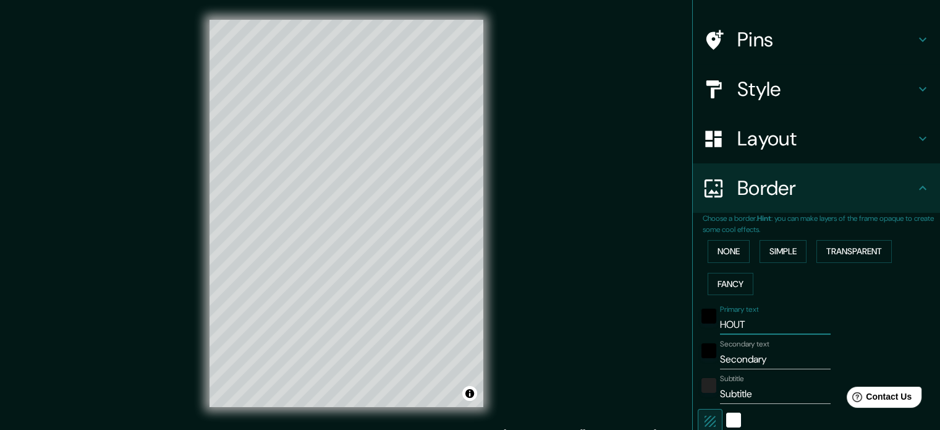
type input "HOUTO"
type input "177"
type input "35"
type input "HOUTON"
type input "177"
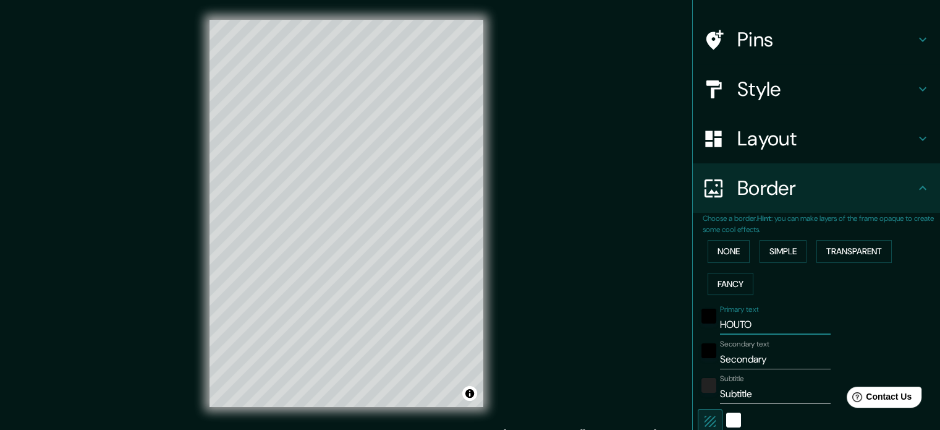
type input "35"
type input "HOUTON"
drag, startPoint x: 772, startPoint y: 357, endPoint x: 634, endPoint y: 360, distance: 138.5
click at [634, 360] on div "Mappin Location Houston, Texas, Estados Unidos Pins Style Layout Border Choose …" at bounding box center [470, 223] width 940 height 446
type input "E"
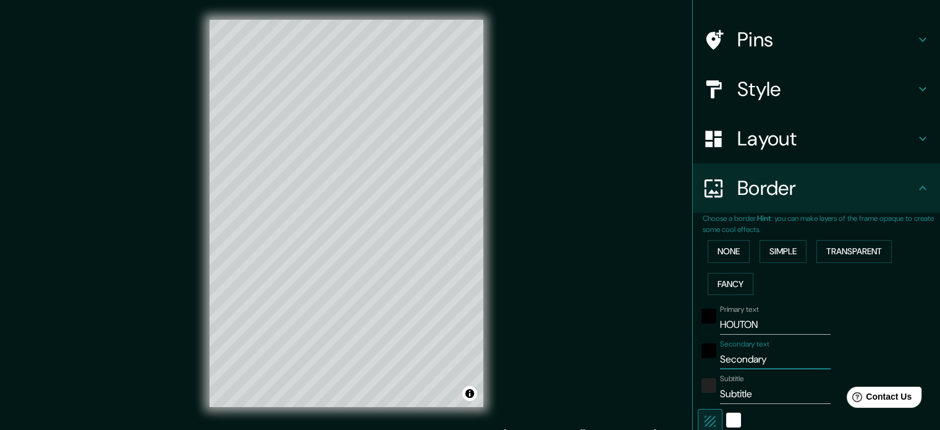
type input "177"
type input "35"
type input "EE"
type input "177"
type input "35"
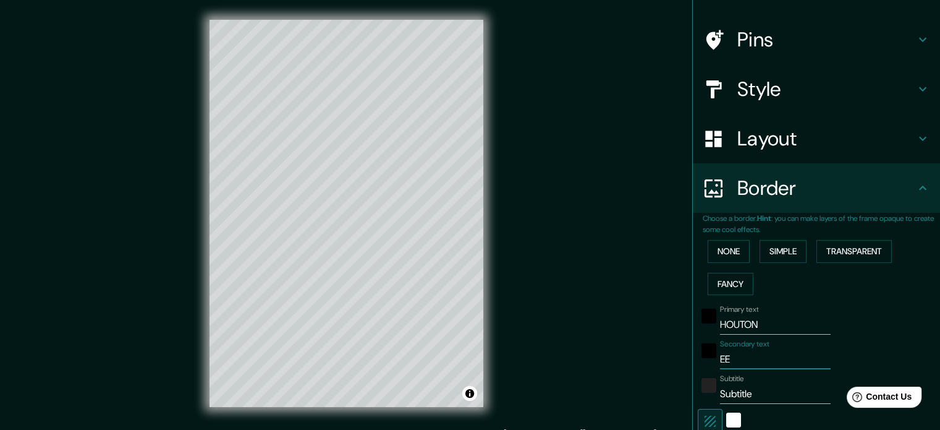
type input "EEU"
type input "177"
type input "35"
type input "EEUU"
type input "177"
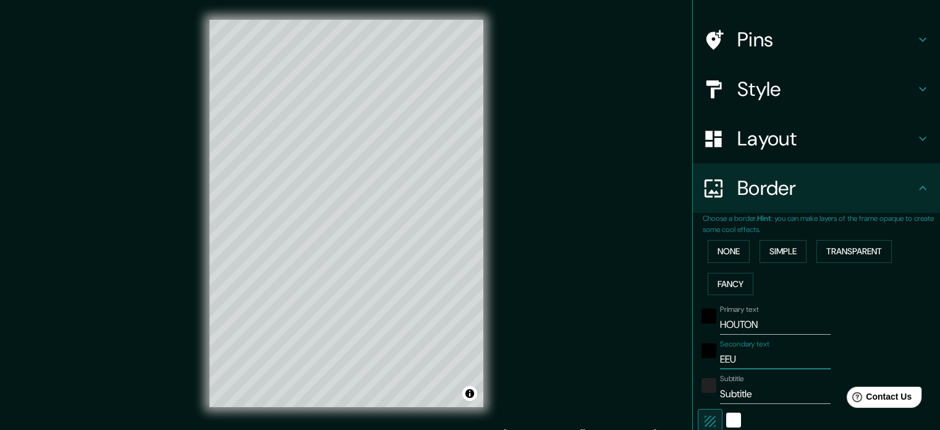
type input "35"
type input "EEUU"
drag, startPoint x: 761, startPoint y: 390, endPoint x: 648, endPoint y: 392, distance: 113.1
click at [649, 392] on div "Mappin Location Houston, Texas, Estados Unidos Pins Style Layout Border Choose …" at bounding box center [470, 223] width 940 height 446
type input "177"
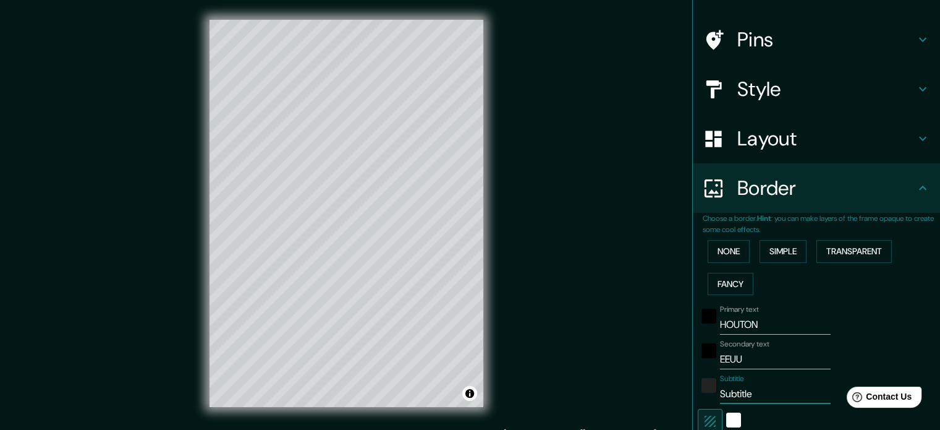
type input "35"
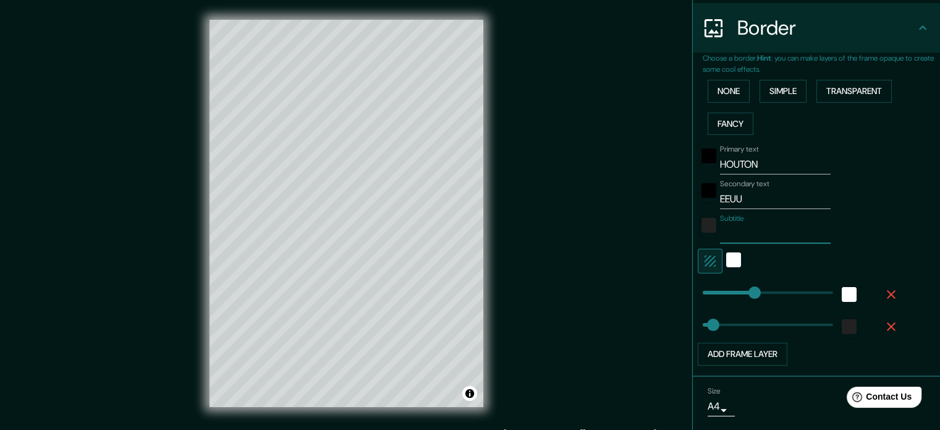
scroll to position [272, 0]
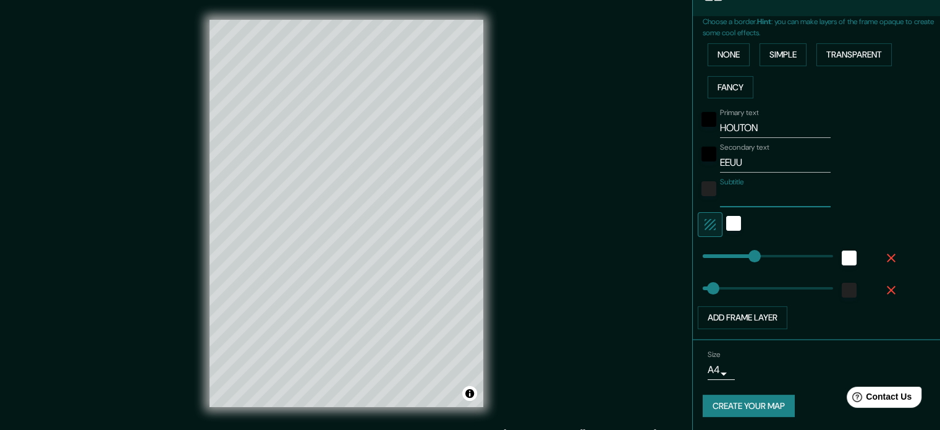
click at [759, 407] on button "Create your map" at bounding box center [749, 405] width 92 height 23
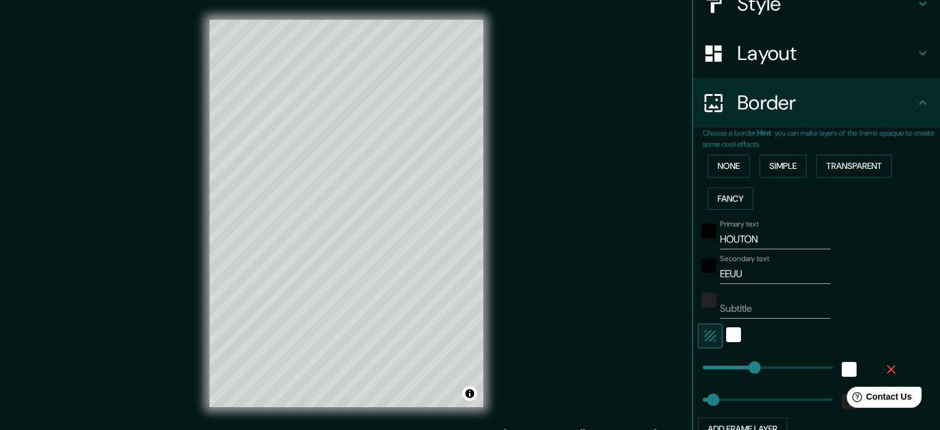
scroll to position [148, 0]
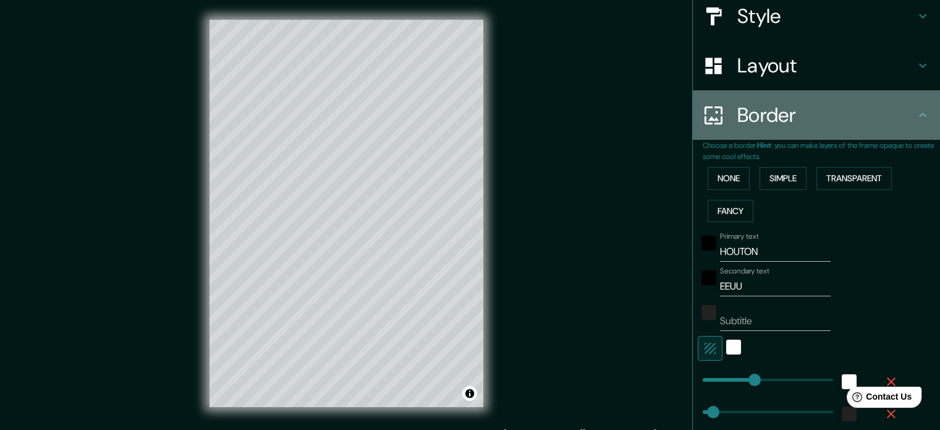
click at [868, 111] on h4 "Border" at bounding box center [826, 115] width 178 height 25
click at [915, 115] on icon at bounding box center [922, 115] width 15 height 15
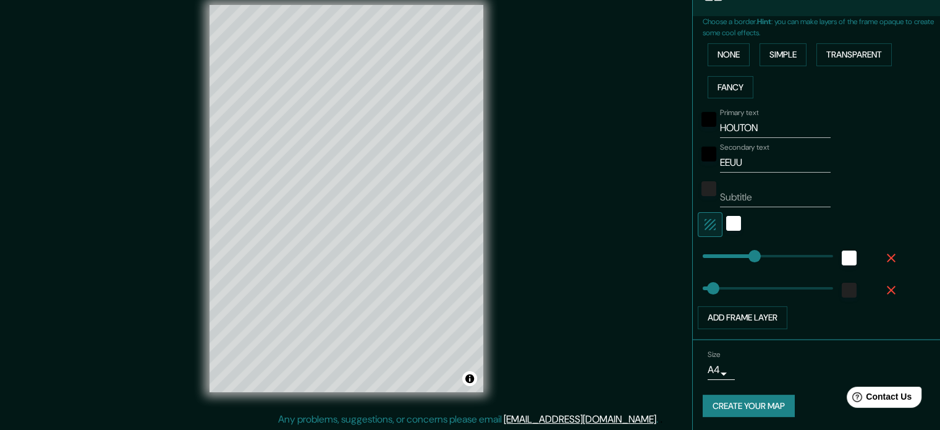
scroll to position [16, 0]
click at [721, 378] on div "Size A4 single" at bounding box center [816, 365] width 227 height 40
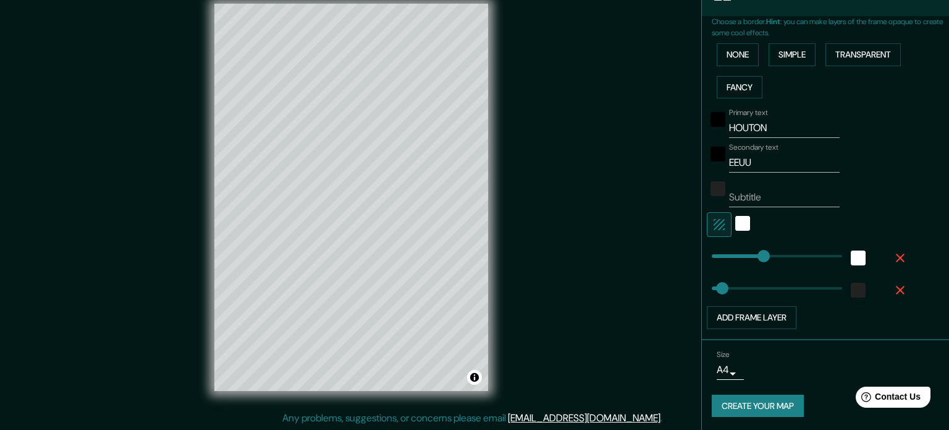
click at [712, 369] on body "Mappin Location Houston, Texas, Estados Unidos Pins Style Layout Border Choose …" at bounding box center [474, 199] width 949 height 430
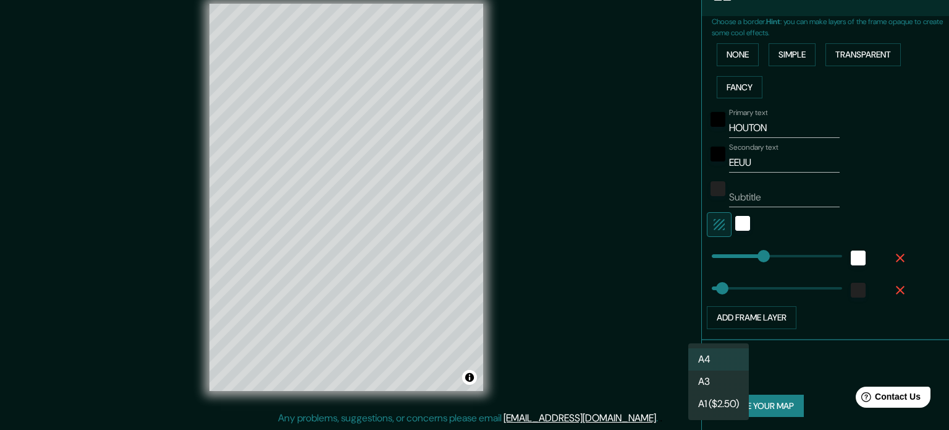
click at [712, 363] on li "A4" at bounding box center [719, 359] width 61 height 22
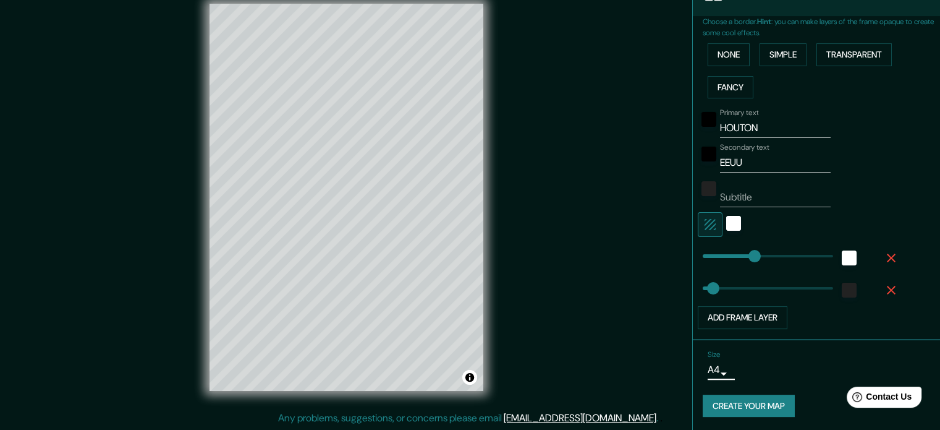
click at [734, 396] on button "Create your map" at bounding box center [749, 405] width 92 height 23
drag, startPoint x: 477, startPoint y: 375, endPoint x: 544, endPoint y: 125, distance: 258.0
click at [544, 125] on div "Mappin Location Houston, Texas, Estados Unidos Pins Style Layout Border Choose …" at bounding box center [470, 207] width 940 height 446
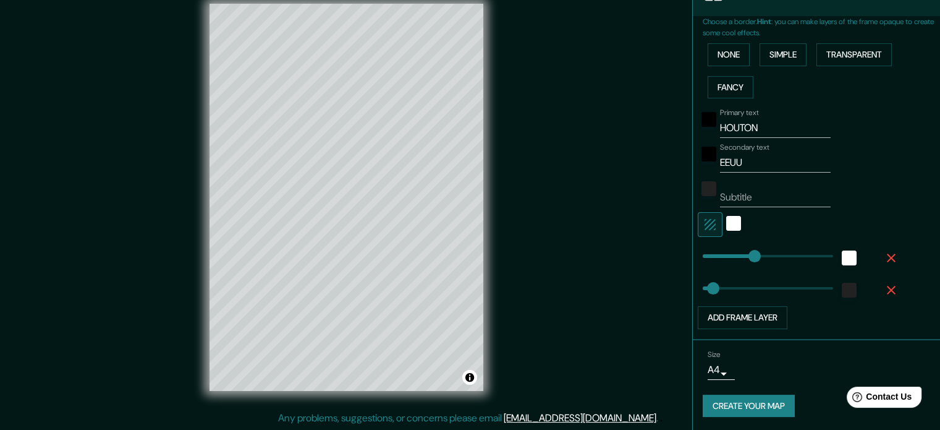
click at [545, 125] on div "Mappin Location Houston, Texas, Estados Unidos Pins Style Layout Border Choose …" at bounding box center [470, 207] width 940 height 446
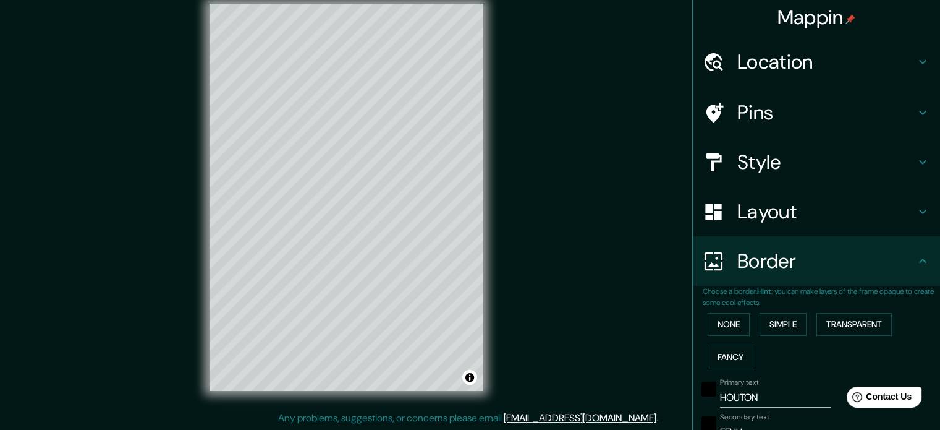
scroll to position [0, 0]
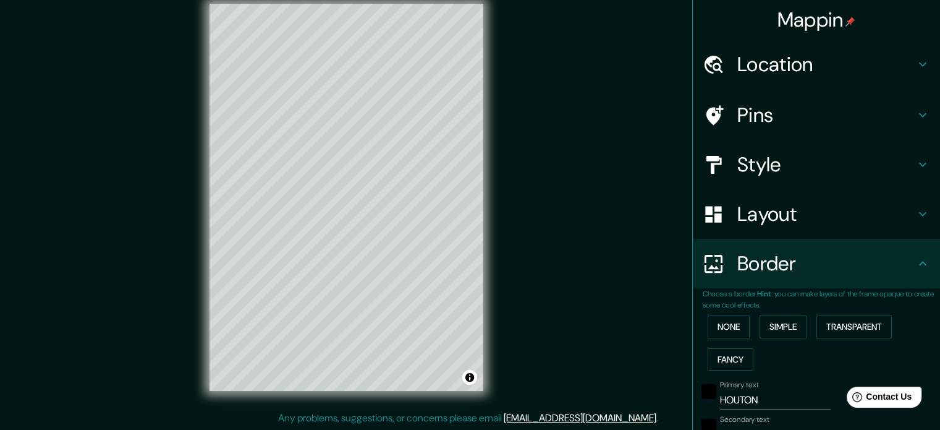
click at [836, 129] on div "Pins" at bounding box center [816, 114] width 247 height 49
type input "177"
type input "35"
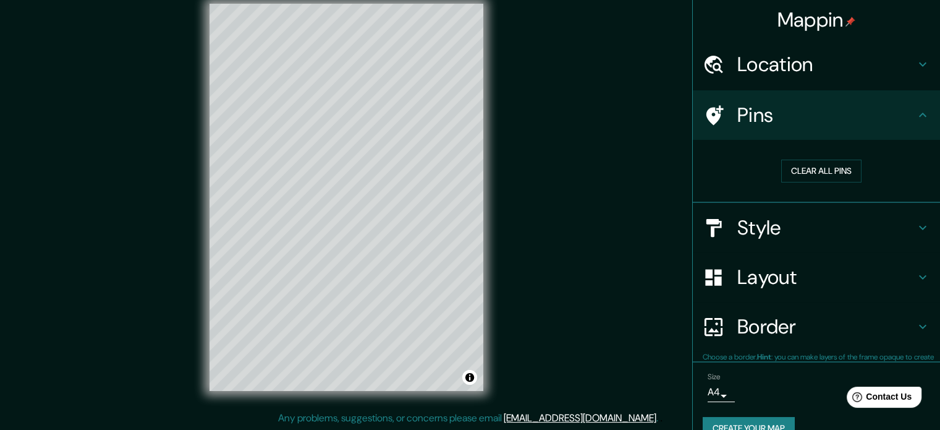
click at [838, 74] on h4 "Location" at bounding box center [826, 64] width 178 height 25
type input "177"
type input "35"
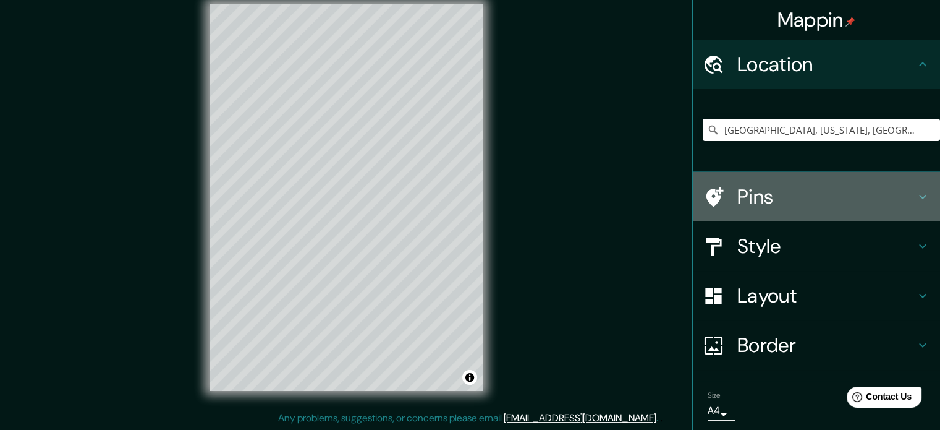
click at [807, 208] on h4 "Pins" at bounding box center [826, 196] width 178 height 25
type input "177"
type input "35"
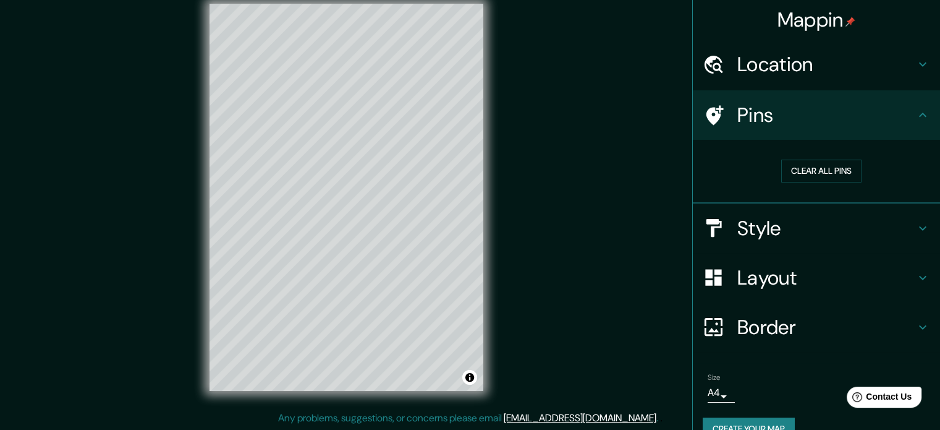
click at [813, 227] on h4 "Style" at bounding box center [826, 228] width 178 height 25
type input "177"
type input "35"
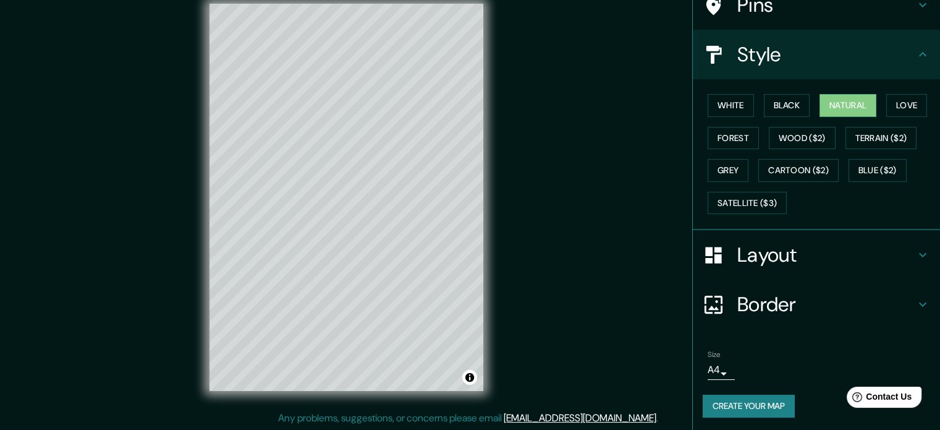
click at [812, 267] on div "Layout" at bounding box center [816, 254] width 247 height 49
type input "177"
type input "35"
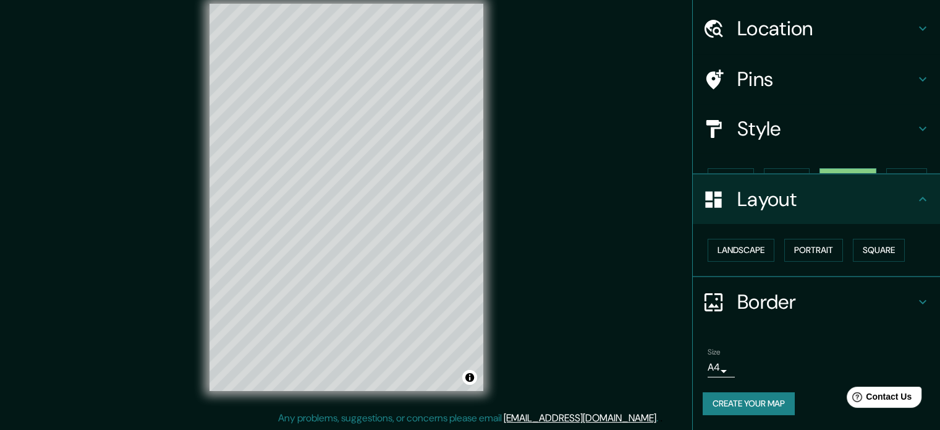
scroll to position [14, 0]
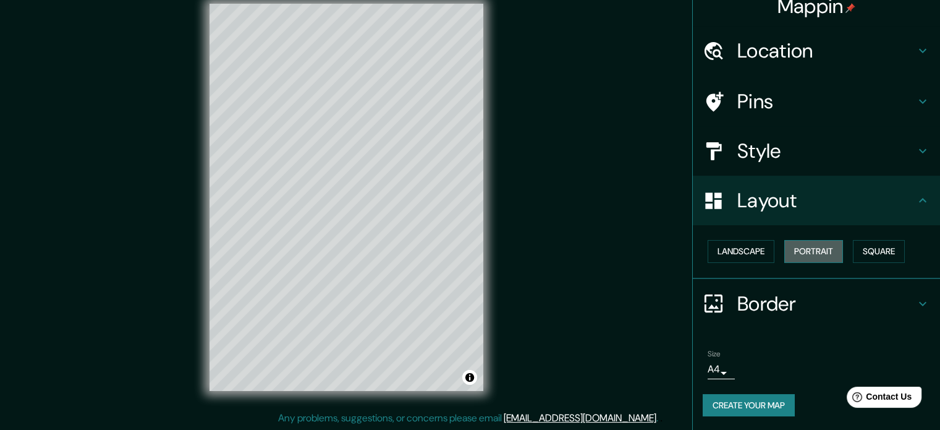
click at [832, 250] on button "Portrait" at bounding box center [813, 251] width 59 height 23
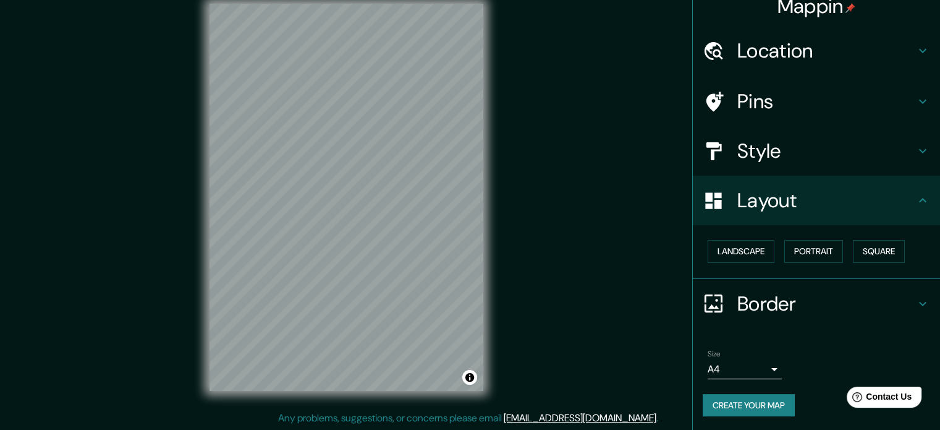
click at [756, 401] on button "Create your map" at bounding box center [749, 405] width 92 height 23
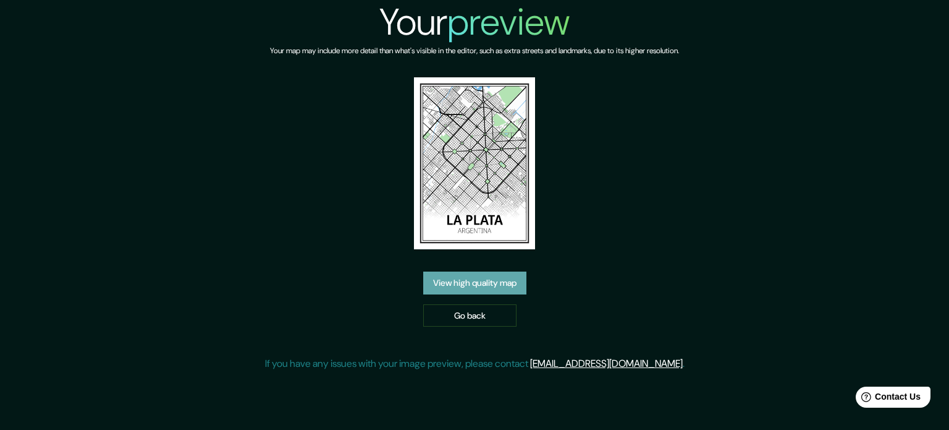
click at [492, 281] on link "View high quality map" at bounding box center [474, 282] width 103 height 23
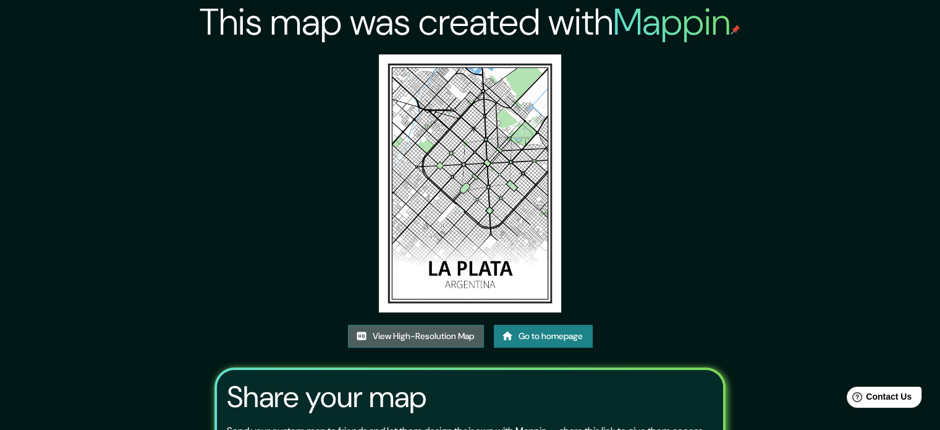
click at [456, 331] on link "View High-Resolution Map" at bounding box center [416, 336] width 136 height 23
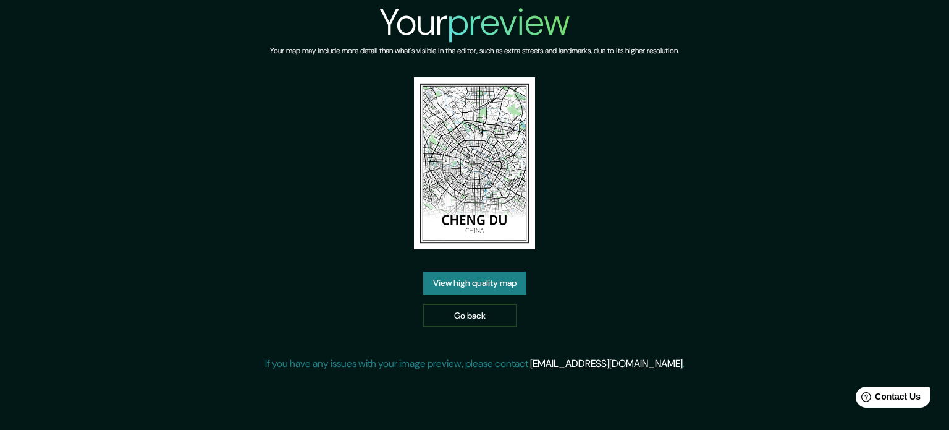
click at [493, 284] on link "View high quality map" at bounding box center [474, 282] width 103 height 23
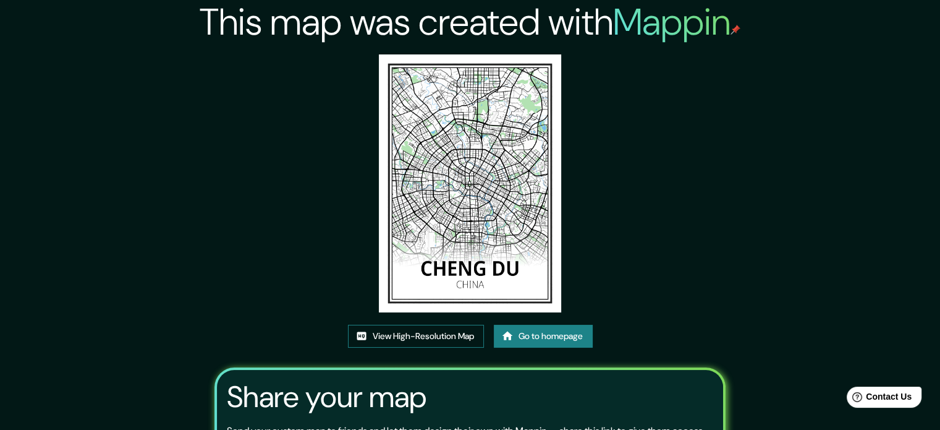
click at [407, 333] on link "View High-Resolution Map" at bounding box center [416, 336] width 136 height 23
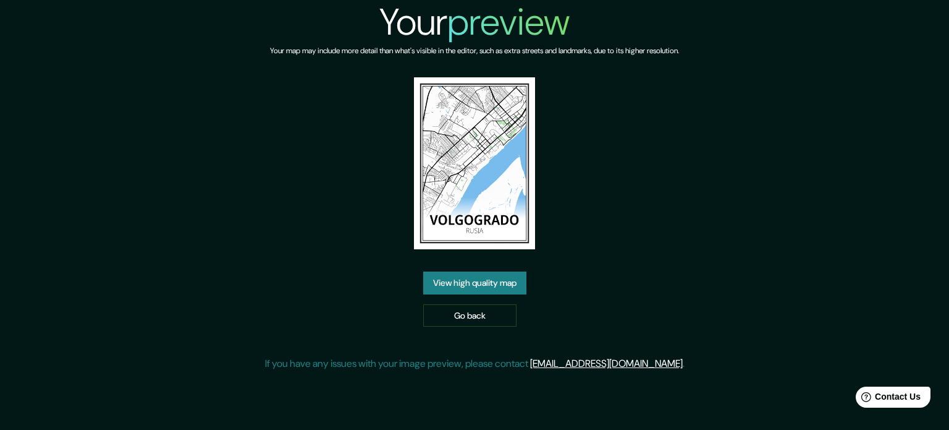
click at [507, 276] on link "View high quality map" at bounding box center [474, 282] width 103 height 23
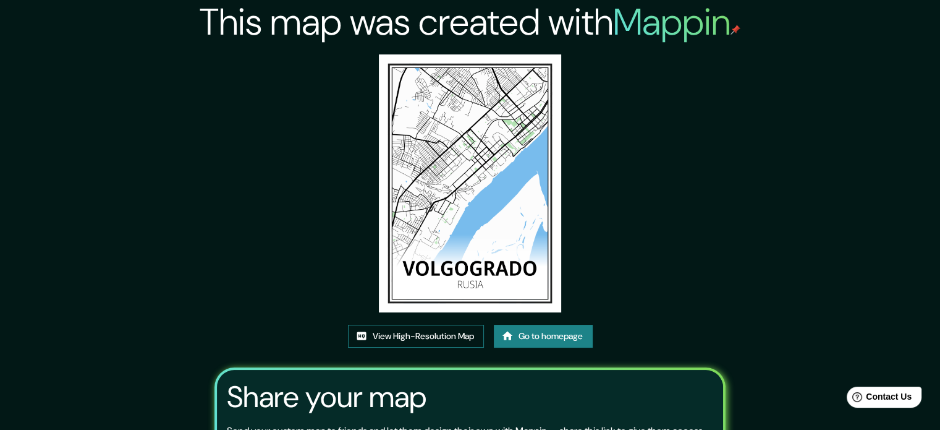
click at [436, 328] on link "View High-Resolution Map" at bounding box center [416, 336] width 136 height 23
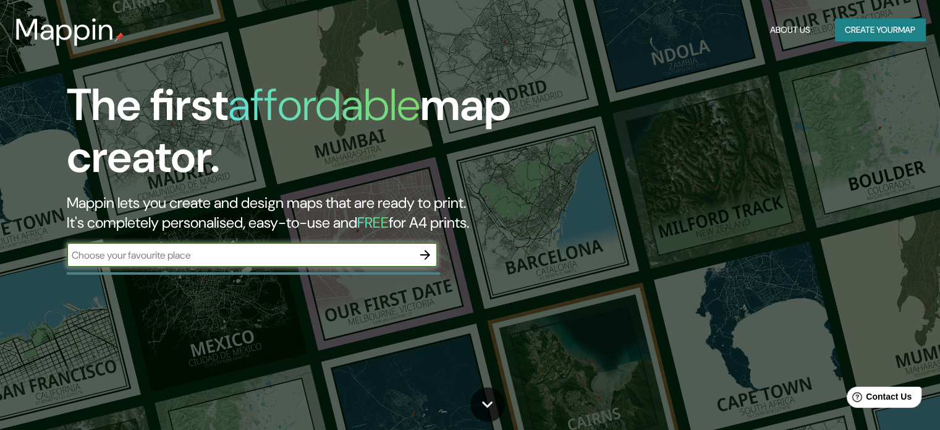
click at [433, 254] on button "button" at bounding box center [425, 254] width 25 height 25
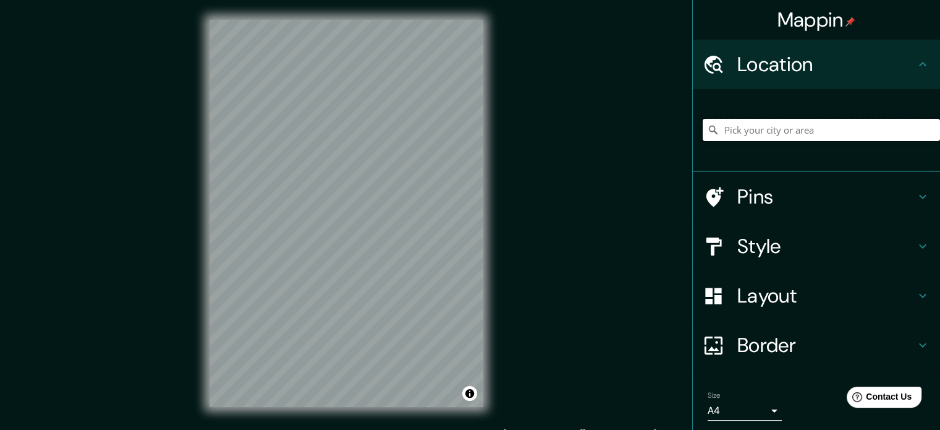
click at [742, 128] on input "Pick your city or area" at bounding box center [821, 130] width 237 height 22
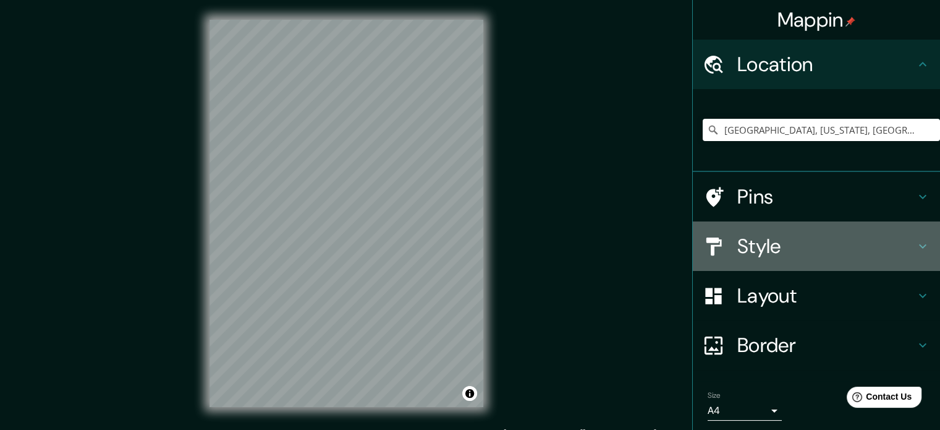
click at [805, 253] on h4 "Style" at bounding box center [826, 246] width 178 height 25
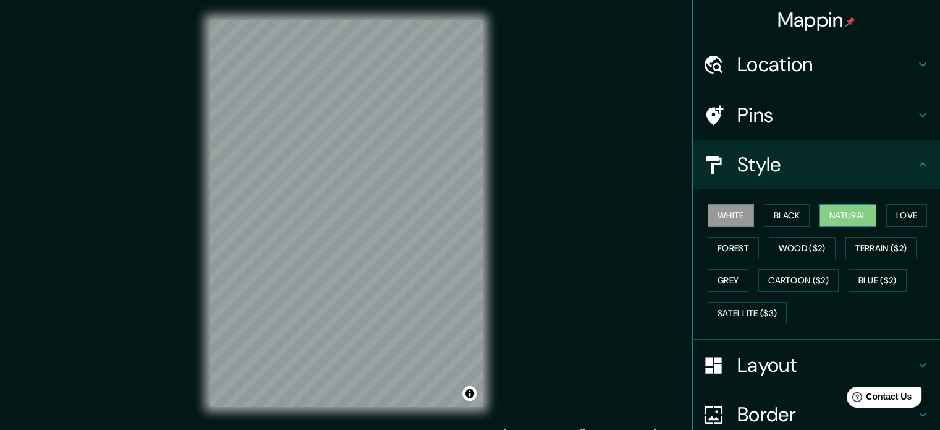
click at [844, 216] on button "Natural" at bounding box center [848, 215] width 57 height 23
click at [834, 62] on h4 "Location" at bounding box center [826, 64] width 178 height 25
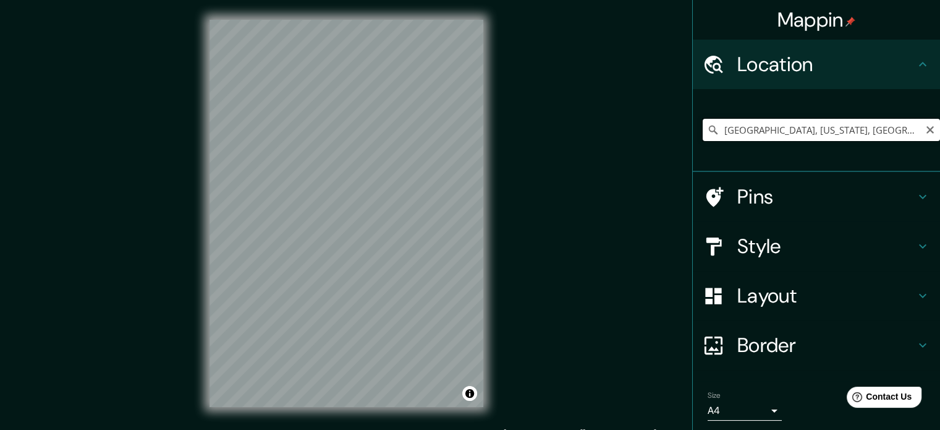
click at [806, 129] on input "Ocean City, Maryland, Estados Unidos" at bounding box center [821, 130] width 237 height 22
click at [846, 192] on h4 "Pins" at bounding box center [826, 196] width 178 height 25
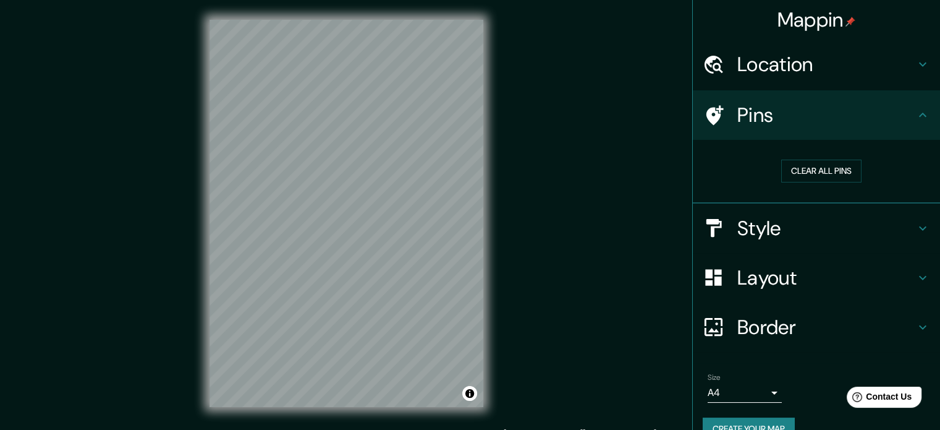
click at [851, 229] on h4 "Style" at bounding box center [826, 228] width 178 height 25
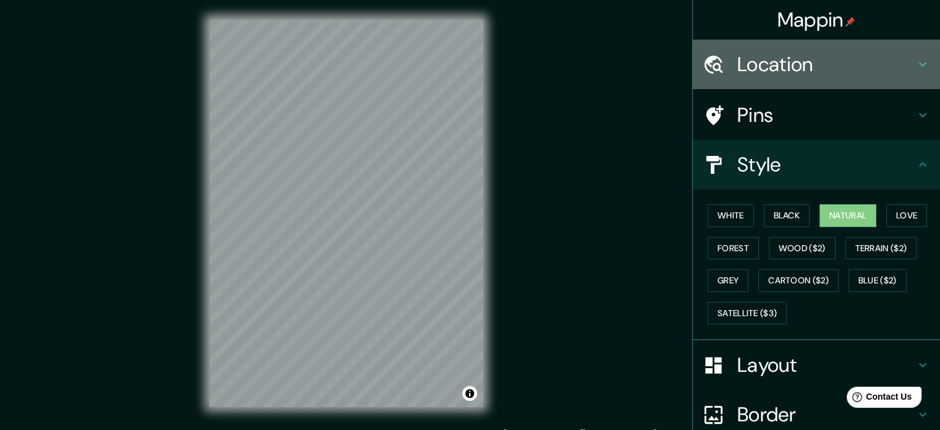
click at [820, 61] on h4 "Location" at bounding box center [826, 64] width 178 height 25
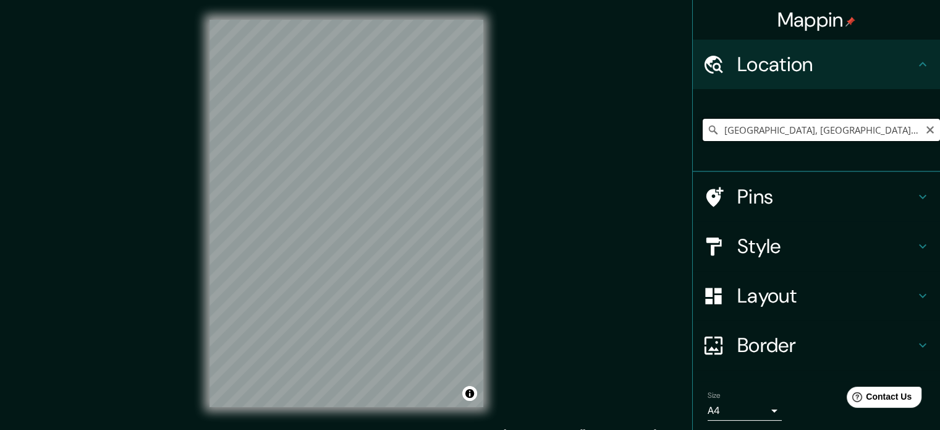
click at [791, 134] on input "Brașov, distrito de Brașov, Rumania" at bounding box center [821, 130] width 237 height 22
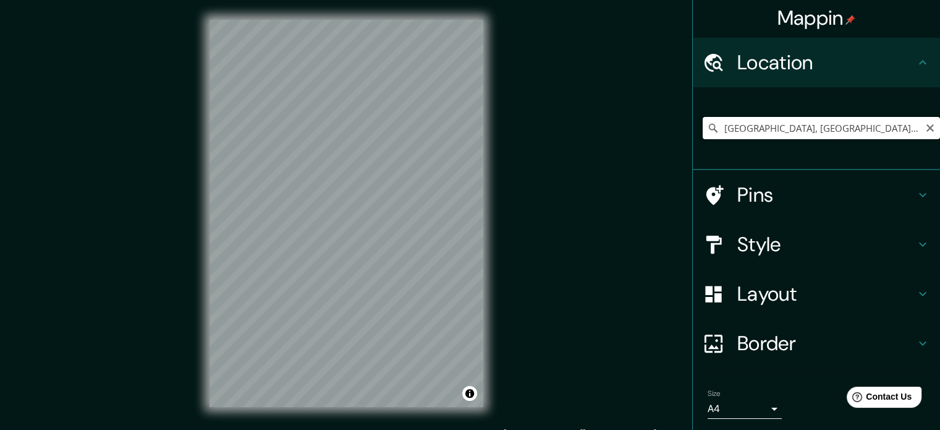
click at [821, 134] on input "Strada Nuova, Sorbolo, Parma, Italia" at bounding box center [821, 128] width 237 height 22
click at [822, 134] on input "Strada Nuova, Sorbolo, Parma, Italia" at bounding box center [821, 128] width 237 height 22
click at [831, 127] on input "Cádiz, provincia de Cádiz, España" at bounding box center [821, 128] width 237 height 22
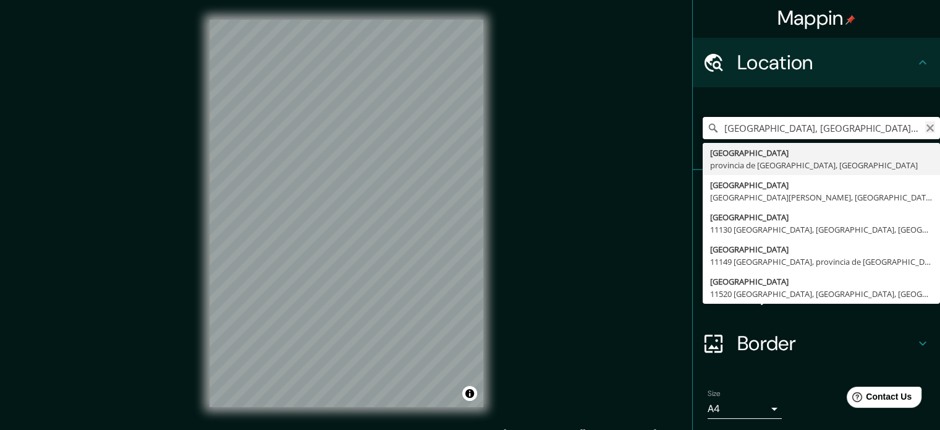
type input "Cádiz, provincia de Cádiz, EANTOFspaña"
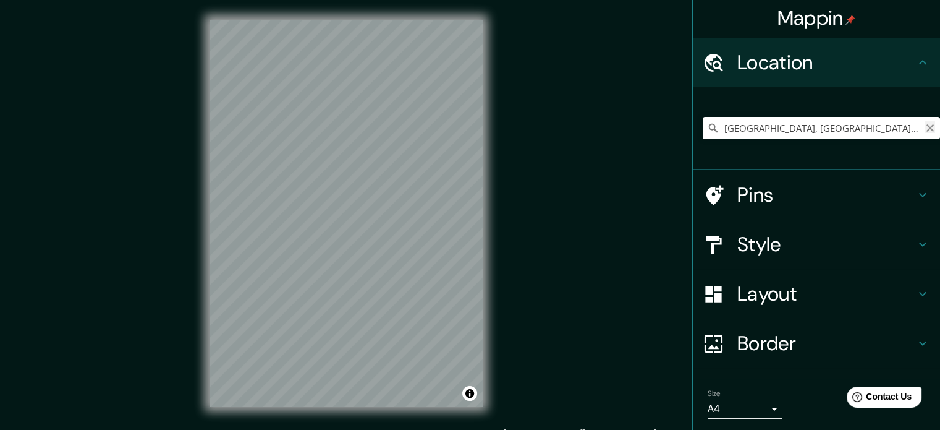
click at [927, 129] on icon "Clear" at bounding box center [930, 127] width 7 height 7
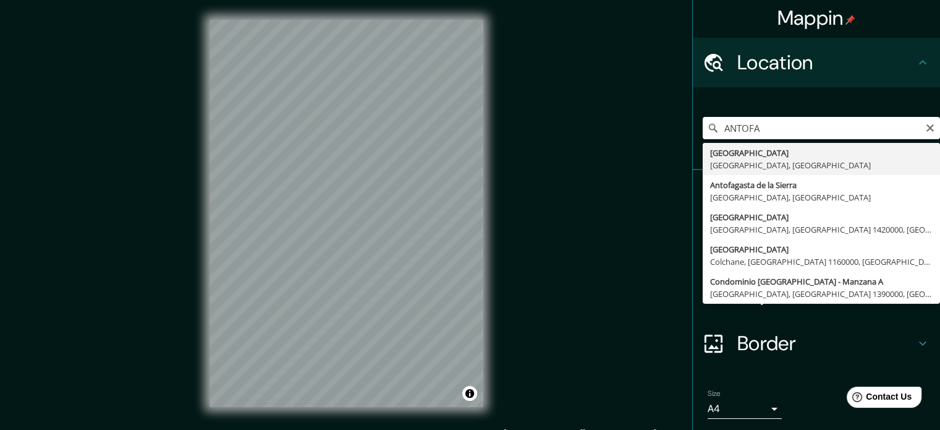
type input "Antofagasta, Región de Antofagasta, Chile"
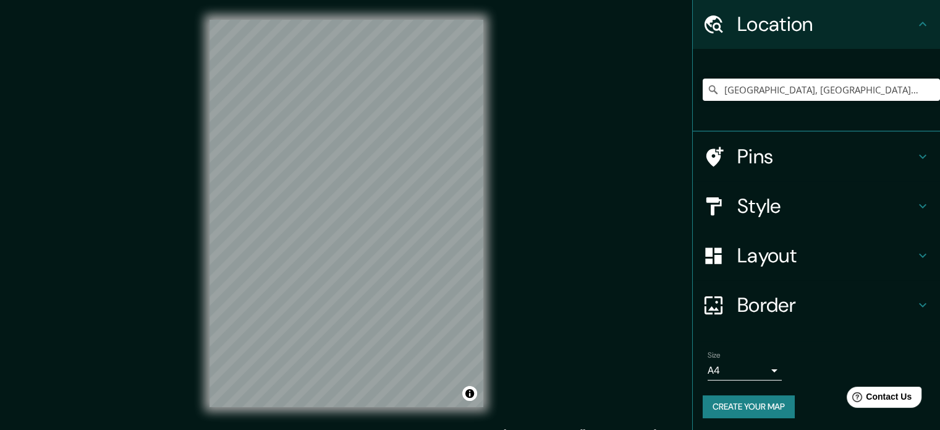
scroll to position [42, 0]
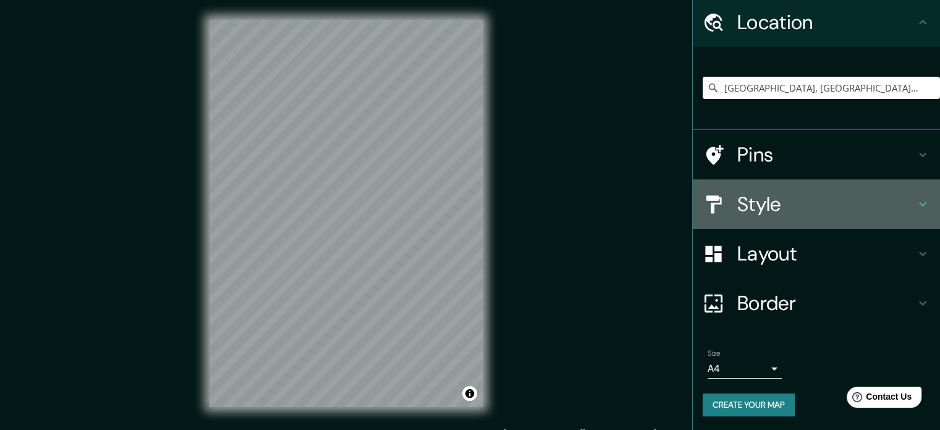
click at [818, 207] on h4 "Style" at bounding box center [826, 204] width 178 height 25
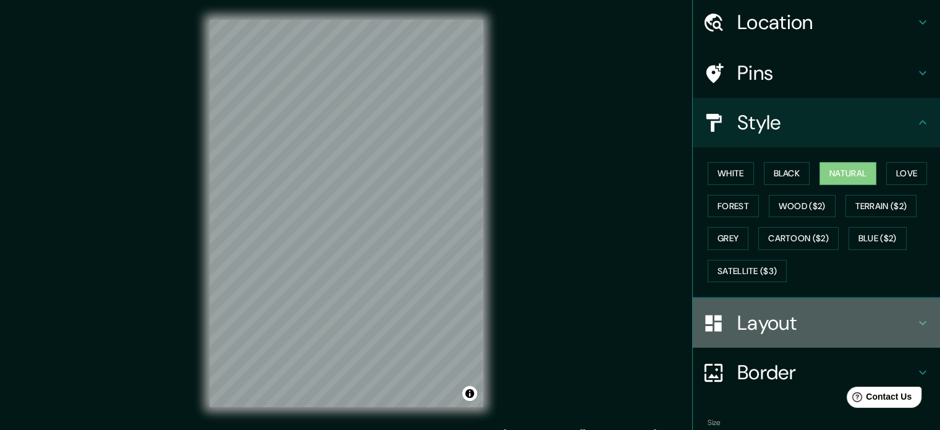
click at [821, 313] on h4 "Layout" at bounding box center [826, 322] width 178 height 25
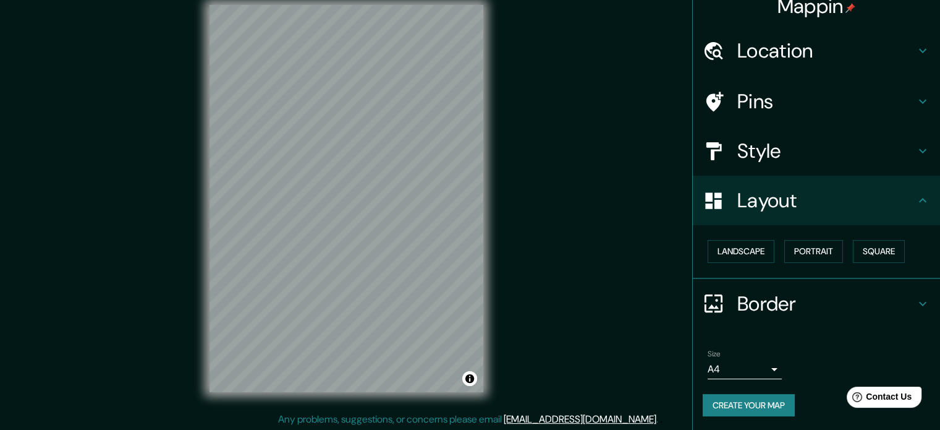
scroll to position [16, 0]
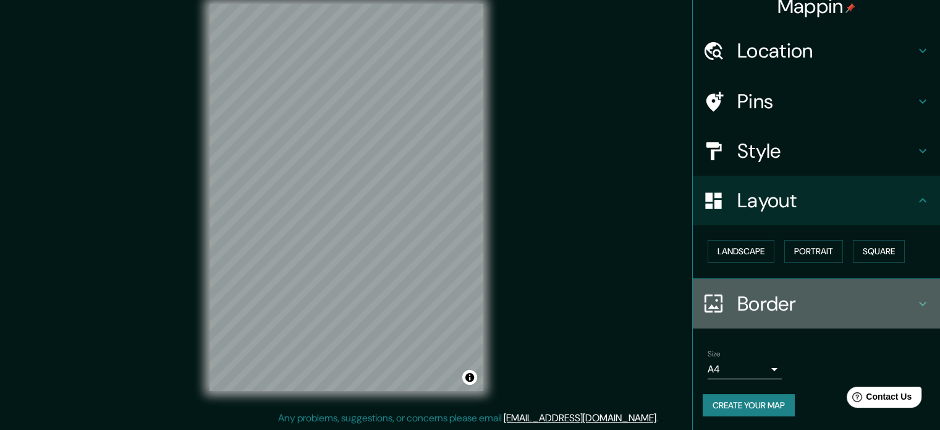
click at [775, 295] on h4 "Border" at bounding box center [826, 303] width 178 height 25
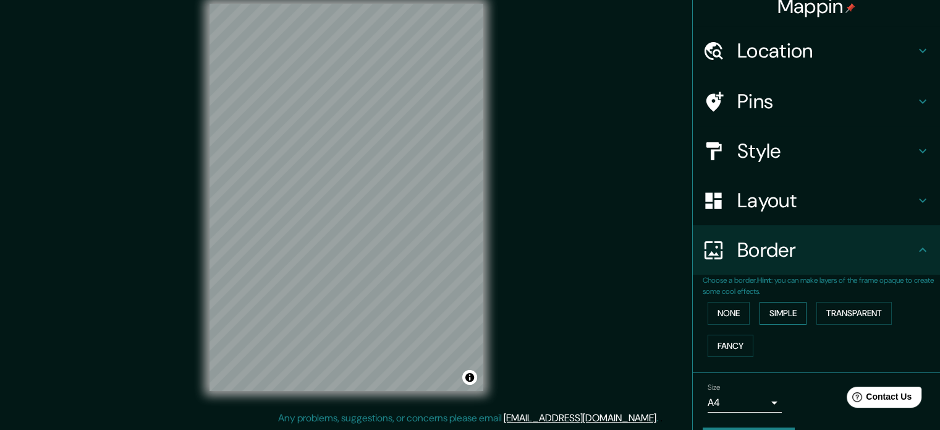
click at [770, 309] on button "Simple" at bounding box center [783, 313] width 47 height 23
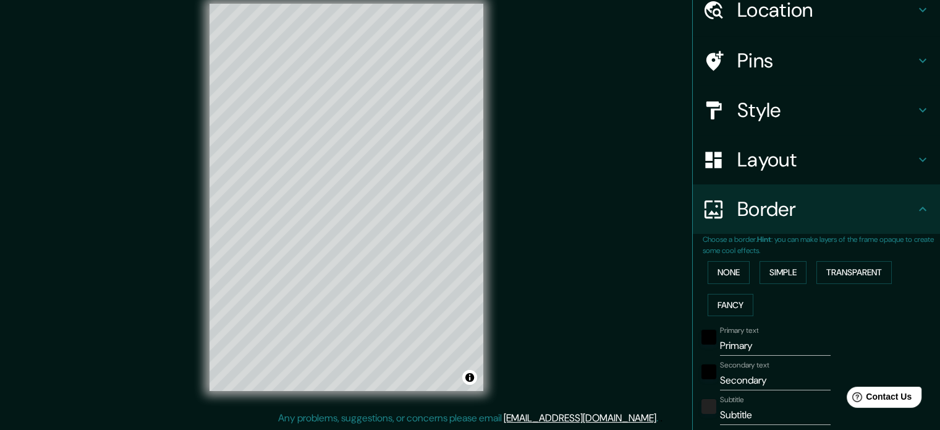
scroll to position [261, 0]
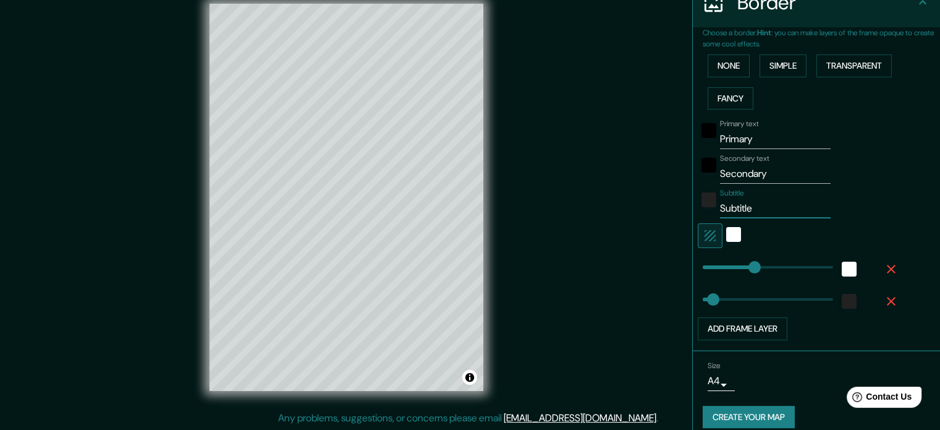
drag, startPoint x: 763, startPoint y: 212, endPoint x: 675, endPoint y: 212, distance: 87.8
click at [675, 212] on div "Mappin Location Antofagasta, Región de Antofagasta, Chile Pins Style Layout Bor…" at bounding box center [470, 207] width 940 height 446
type input "177"
type input "35"
type input "177"
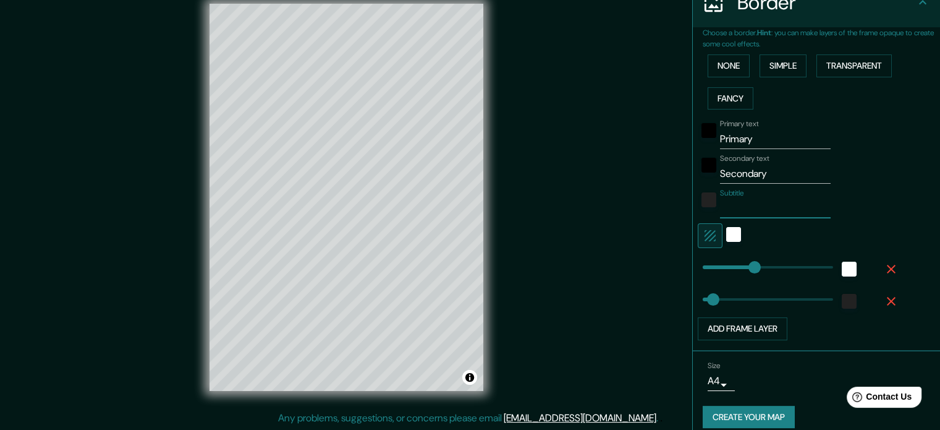
type input "35"
type input "177"
type input "35"
type input "177"
type input "35"
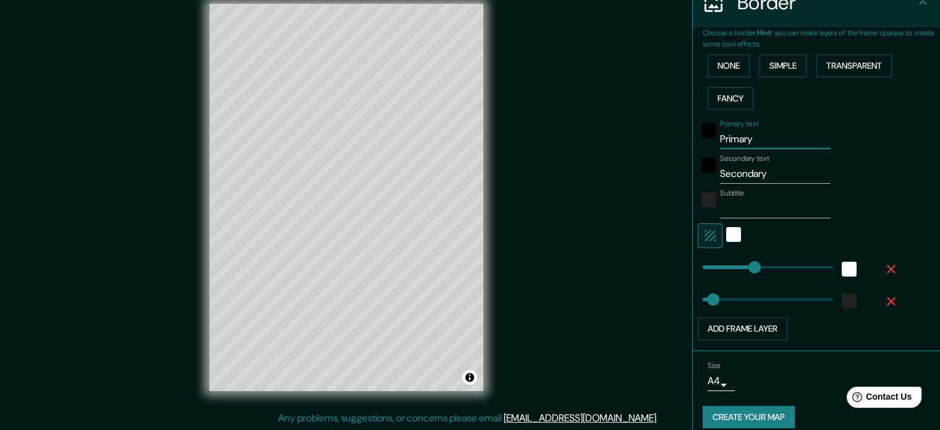
drag, startPoint x: 766, startPoint y: 141, endPoint x: 672, endPoint y: 140, distance: 94.0
click at [672, 140] on div "Mappin Location Antofagasta, Región de Antofagasta, Chile Pins Style Layout Bor…" at bounding box center [470, 207] width 940 height 446
type input "A"
type input "177"
type input "35"
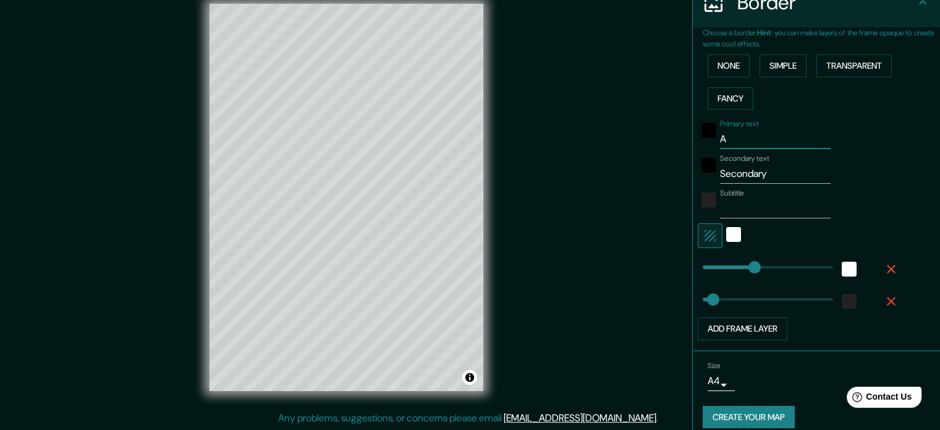
type input "AN"
type input "177"
type input "35"
type input "ANT"
type input "177"
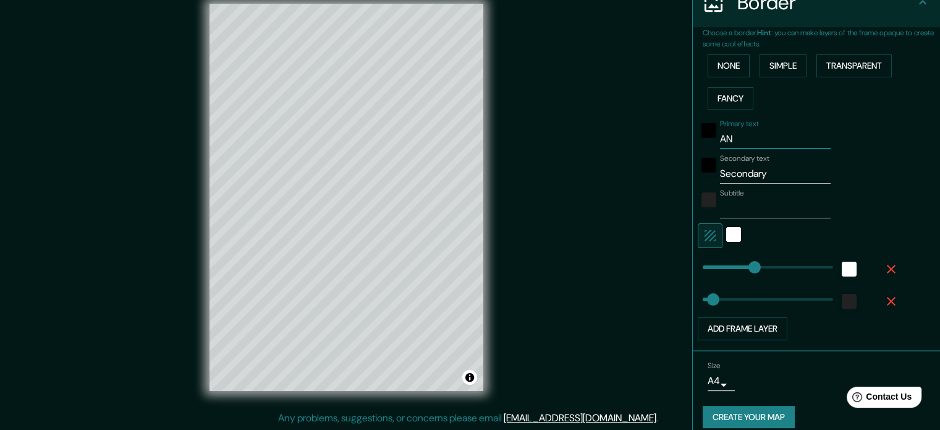
type input "35"
type input "ANTO"
type input "177"
type input "35"
type input "ANTOF"
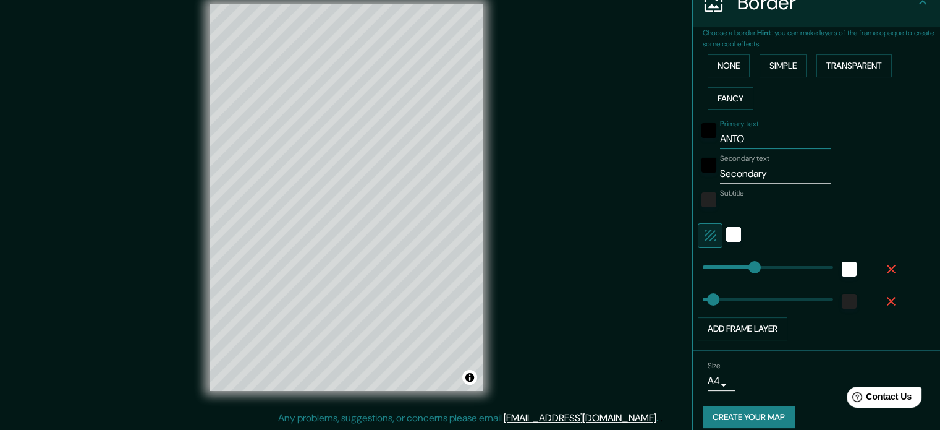
type input "177"
type input "35"
type input "ANTOFA"
type input "177"
type input "35"
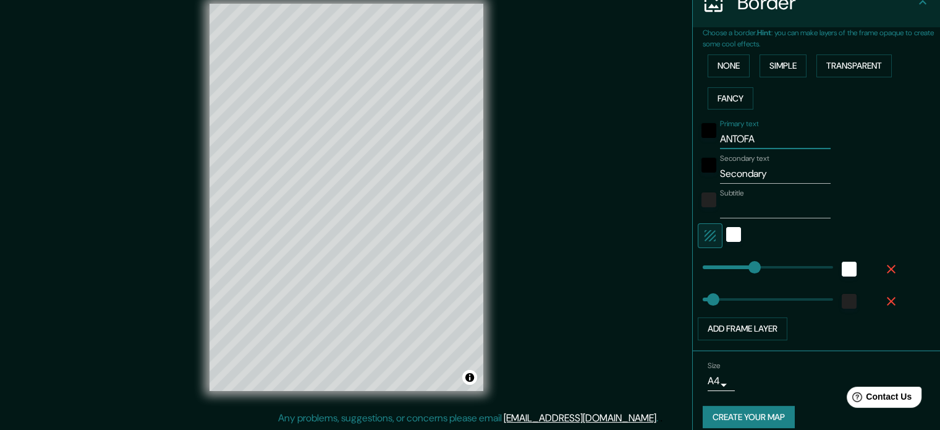
type input "ANTOFAG"
type input "177"
type input "35"
type input "ANTOFAGA"
type input "177"
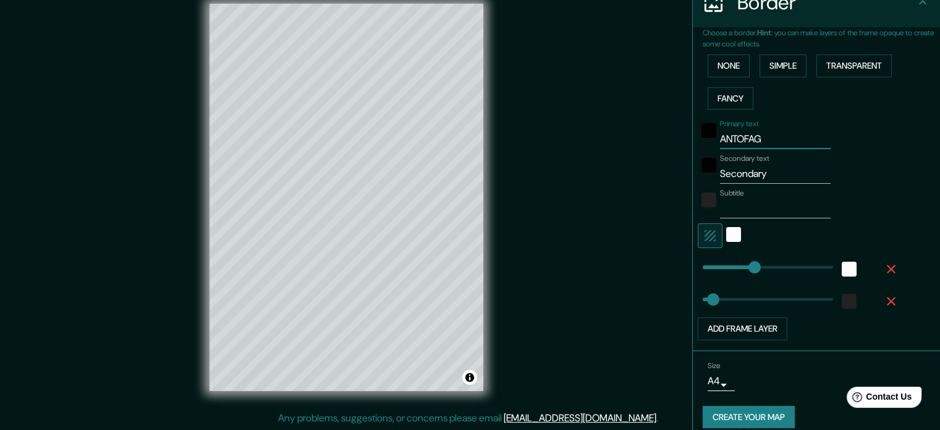
type input "35"
type input "ANTOFAGAS"
type input "177"
type input "35"
type input "ANTOFAGAST"
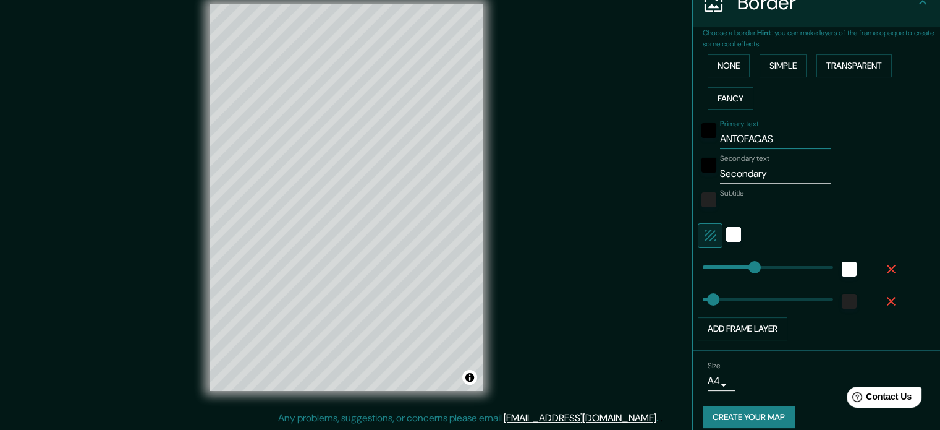
type input "177"
type input "35"
type input "ANTOFAGASTA"
type input "177"
type input "35"
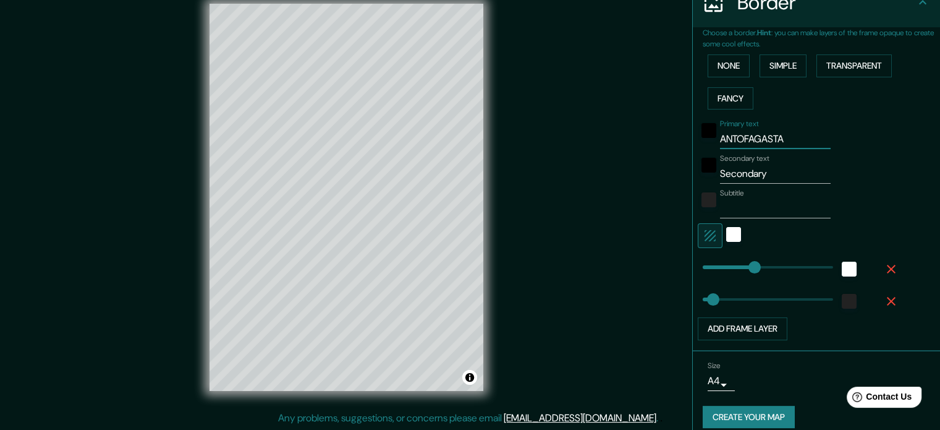
type input "ANTOFAGASTA"
type input "177"
drag, startPoint x: 766, startPoint y: 172, endPoint x: 669, endPoint y: 174, distance: 97.1
click at [669, 174] on div "Mappin Location Antofagasta, Región de Antofagasta, Chile Pins Style Layout Bor…" at bounding box center [470, 207] width 940 height 446
type input "C"
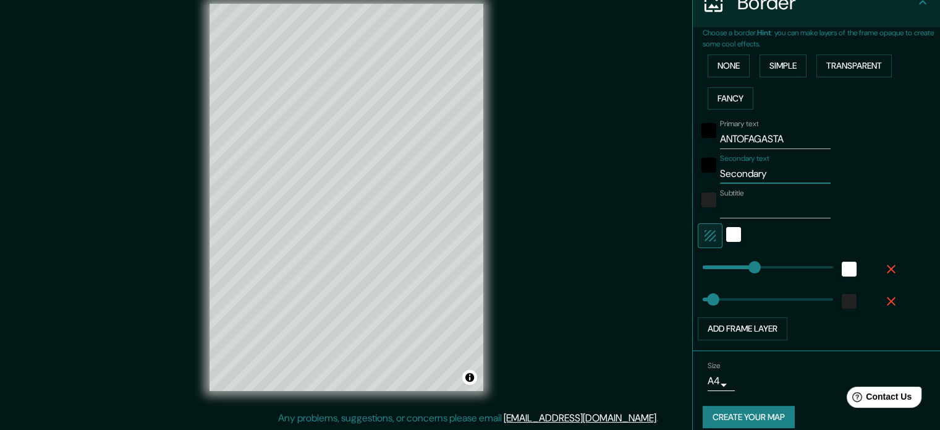
type input "177"
type input "35"
type input "CH"
type input "177"
type input "35"
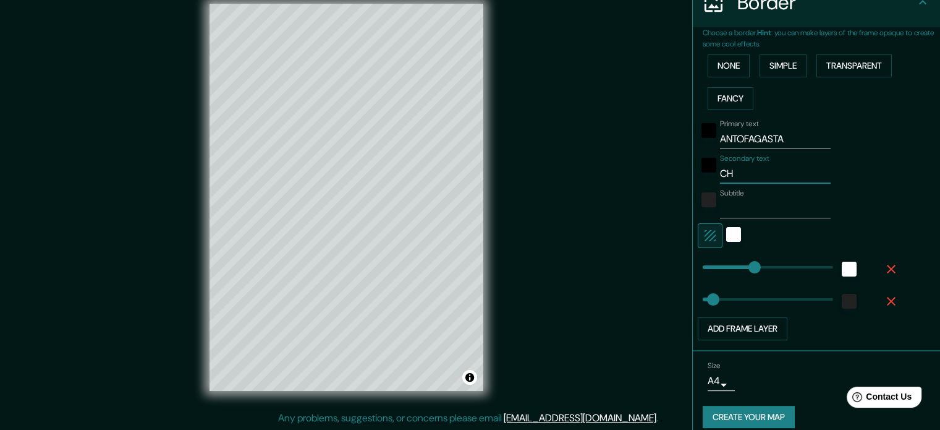
type input "CHI"
type input "177"
type input "35"
type input "CHIL"
type input "177"
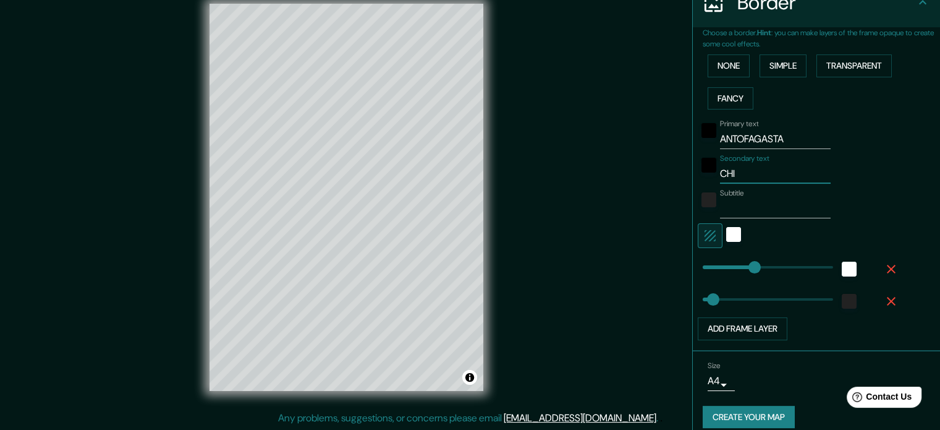
type input "35"
type input "CHILE"
type input "177"
type input "35"
type input "CHILE"
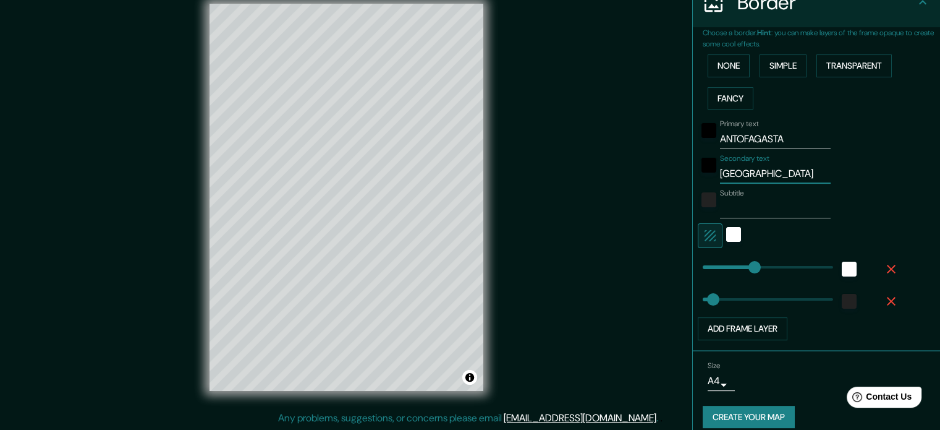
click at [753, 410] on button "Create your map" at bounding box center [749, 416] width 92 height 23
